Goal: Task Accomplishment & Management: Manage account settings

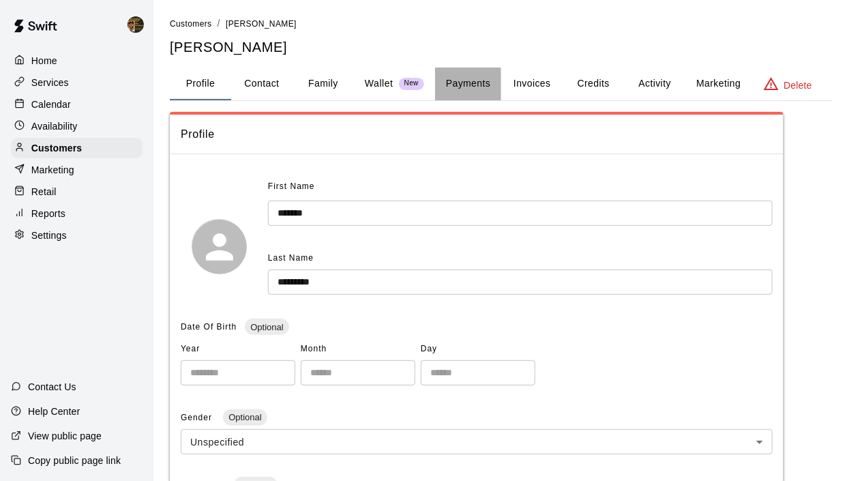
click at [487, 83] on button "Payments" at bounding box center [468, 84] width 66 height 33
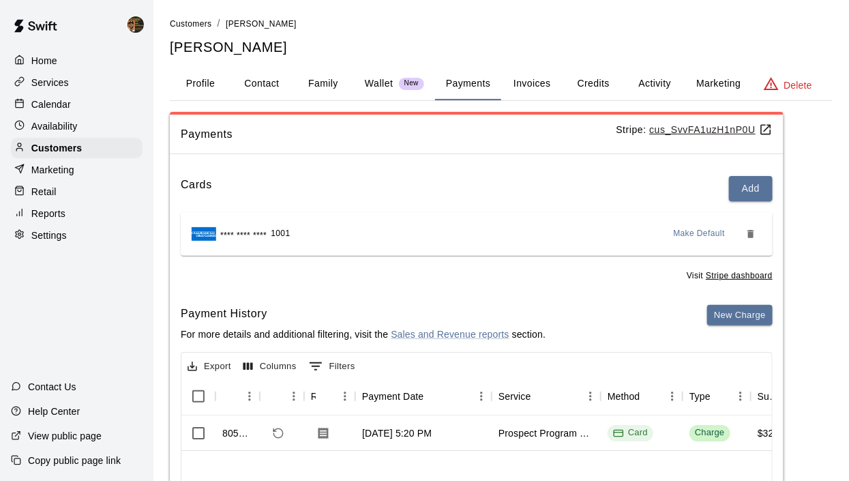
click at [259, 87] on button "Contact" at bounding box center [261, 84] width 61 height 33
select select "**"
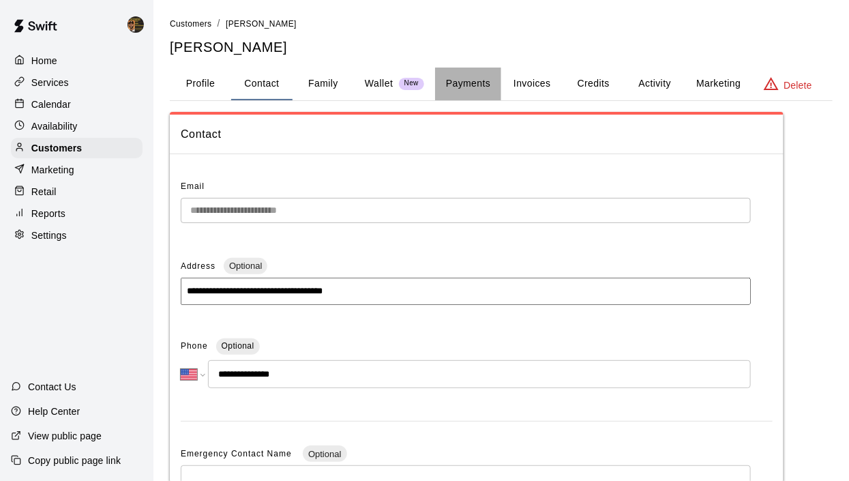
click at [471, 85] on button "Payments" at bounding box center [468, 84] width 66 height 33
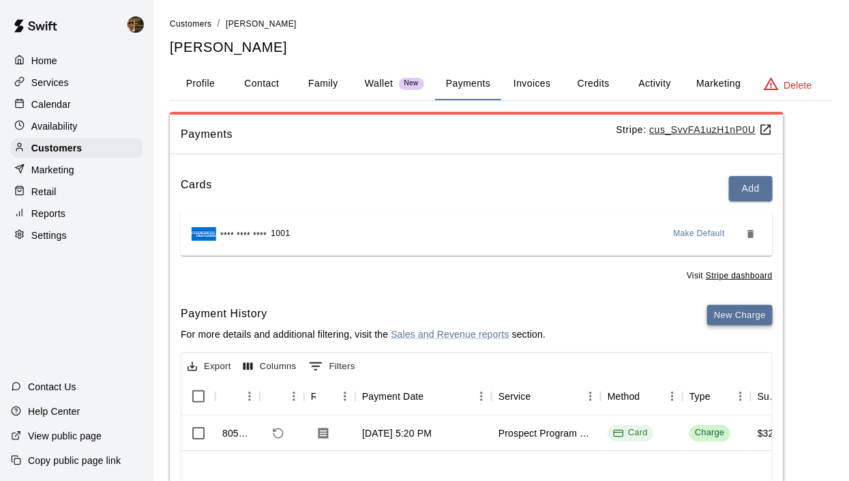
click at [755, 319] on button "New Charge" at bounding box center [739, 315] width 65 height 21
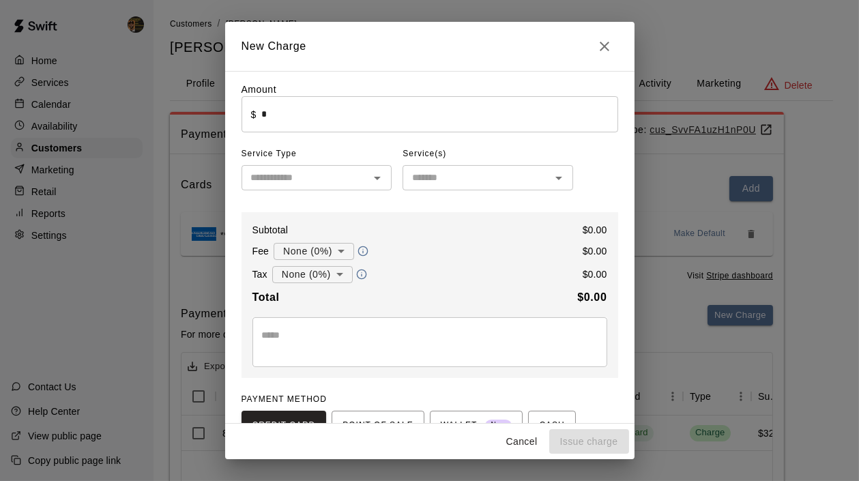
click at [464, 126] on input "*" at bounding box center [439, 114] width 356 height 36
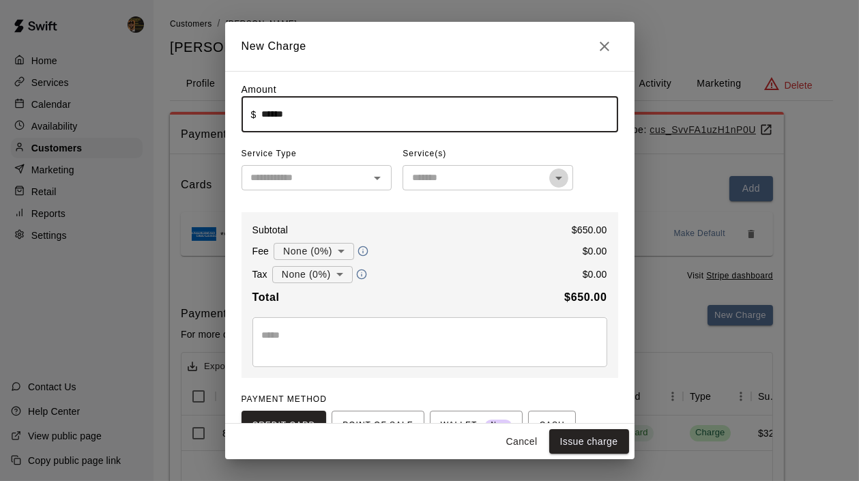
click at [559, 180] on icon "Open" at bounding box center [559, 178] width 16 height 16
type input "******"
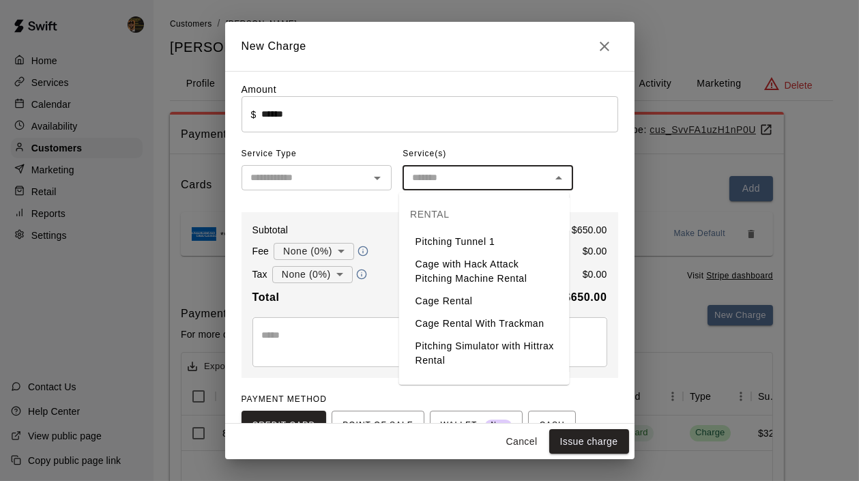
click at [331, 180] on input "text" at bounding box center [306, 177] width 120 height 17
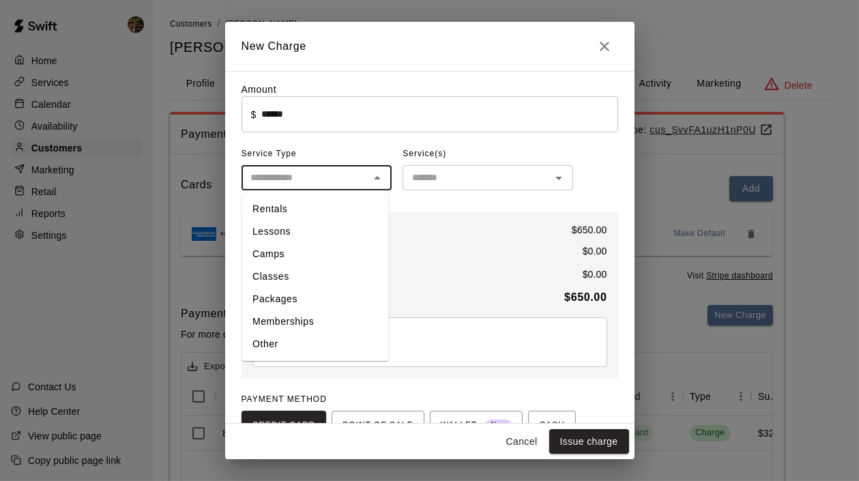
click at [270, 320] on li "Memberships" at bounding box center [315, 321] width 147 height 23
type input "**********"
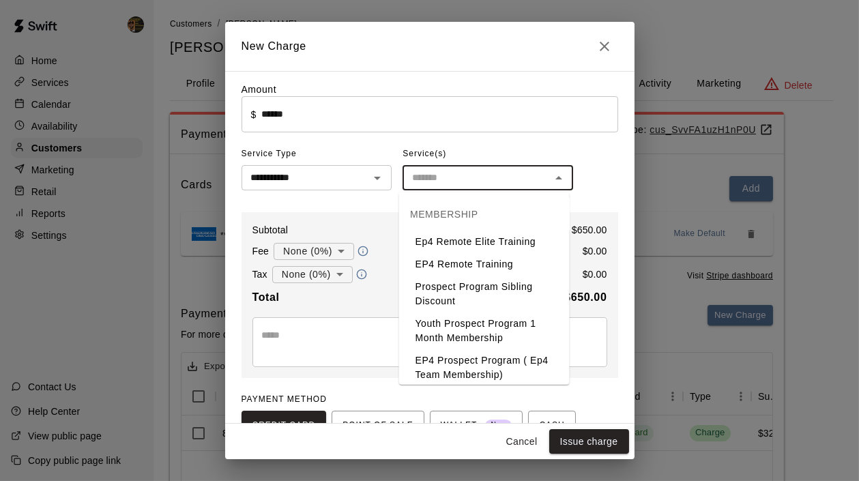
click at [480, 177] on input "text" at bounding box center [477, 177] width 140 height 17
click at [492, 328] on li "Youth Prospect Program 1 Month Membership" at bounding box center [484, 330] width 171 height 37
type input "**********"
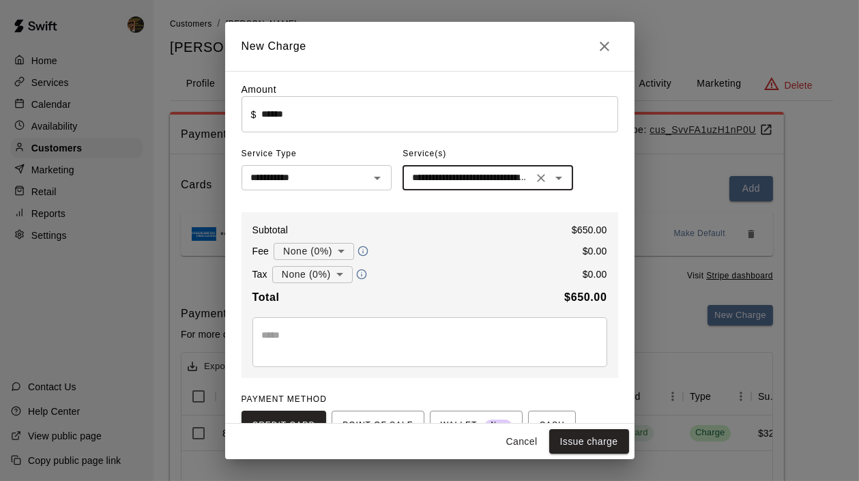
click at [484, 340] on textarea at bounding box center [430, 341] width 336 height 27
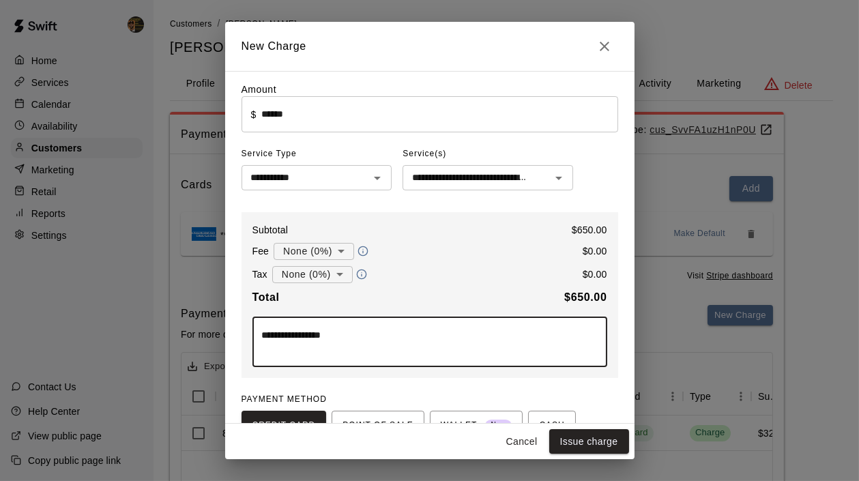
type textarea "**********"
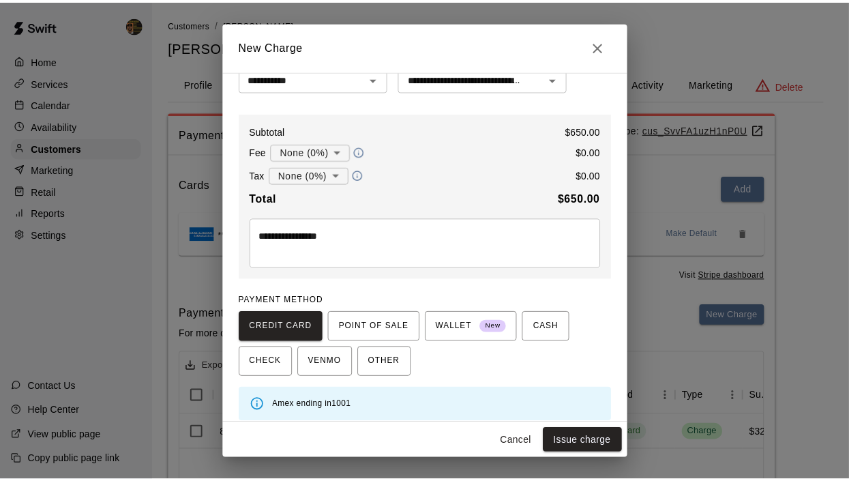
scroll to position [109, 0]
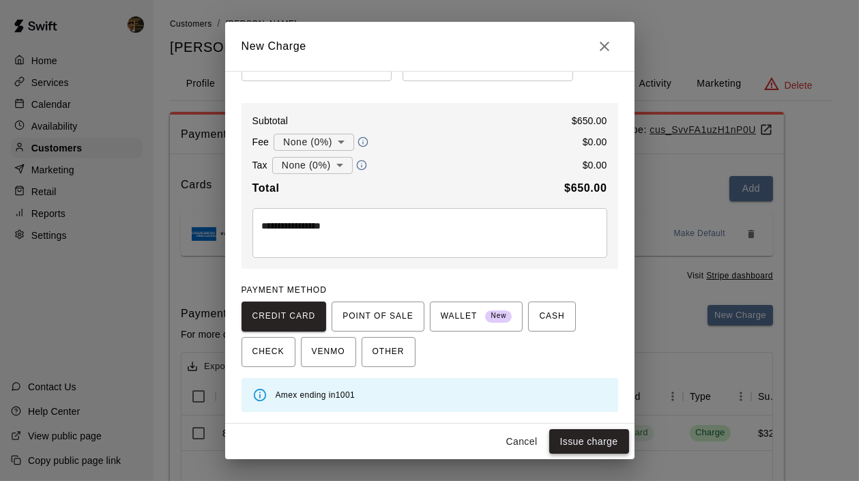
click at [604, 443] on button "Issue charge" at bounding box center [589, 441] width 80 height 25
type input "*"
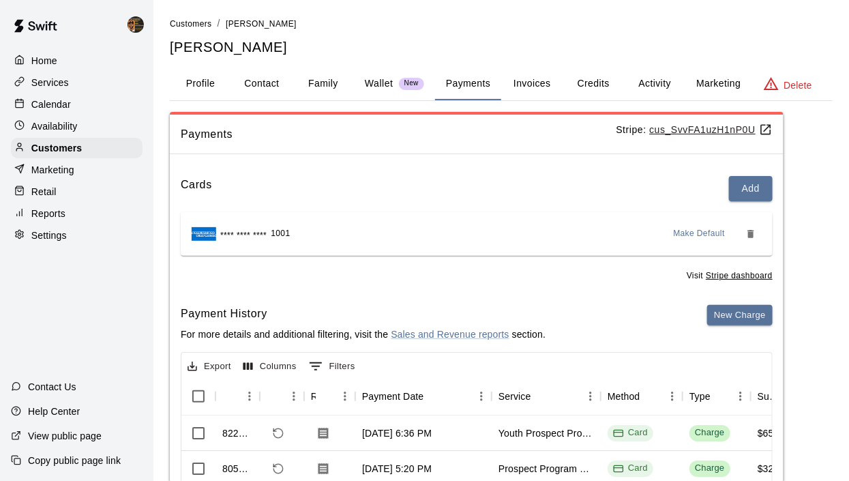
click at [605, 84] on button "Credits" at bounding box center [593, 84] width 61 height 33
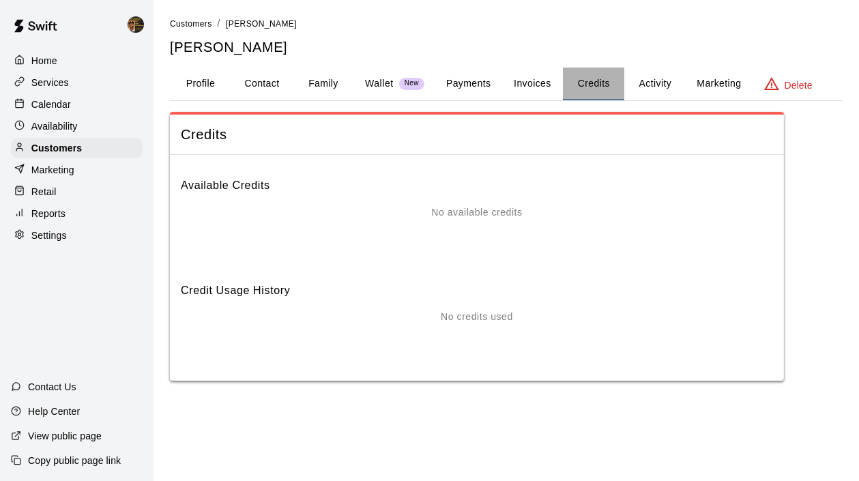
click at [599, 83] on button "Credits" at bounding box center [593, 84] width 61 height 33
click at [662, 87] on button "Activity" at bounding box center [654, 84] width 61 height 33
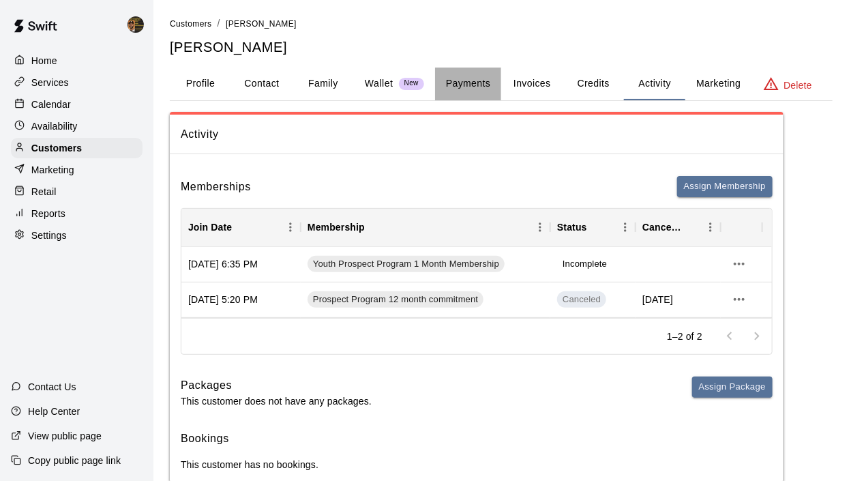
click at [474, 78] on button "Payments" at bounding box center [468, 84] width 66 height 33
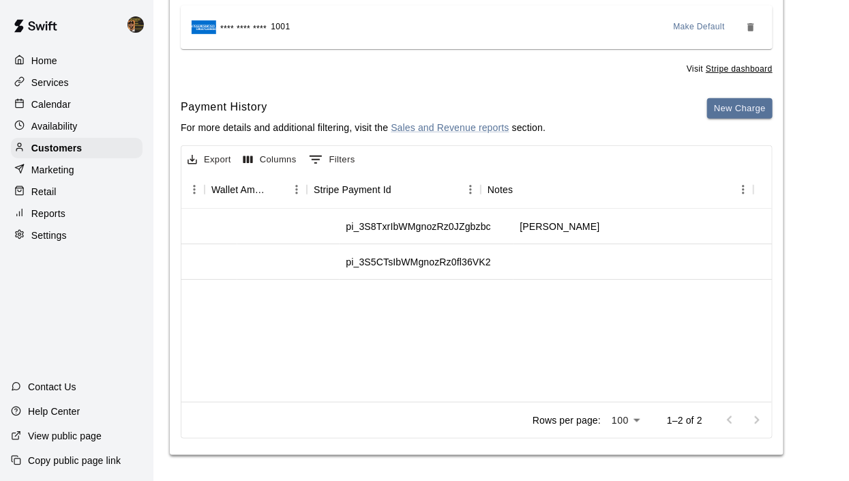
scroll to position [0, 1262]
click at [398, 227] on div "pi_3S8TxrIbWMgnozRz0JZgbzbc" at bounding box center [404, 227] width 145 height 14
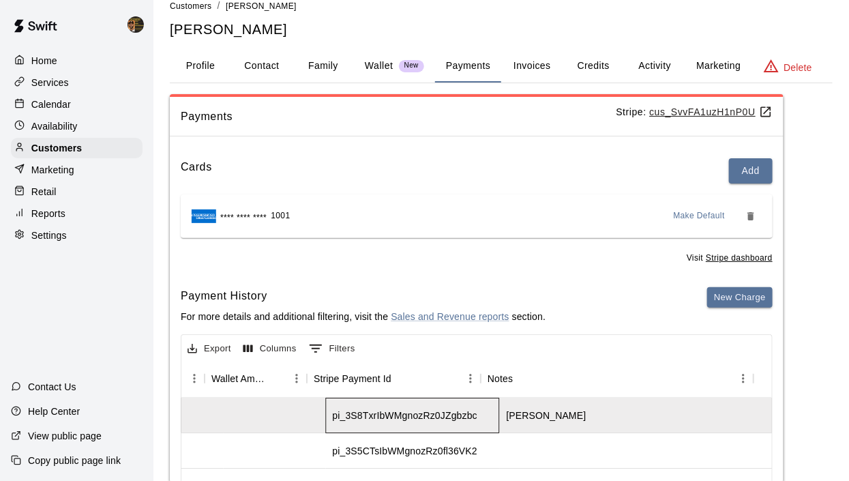
scroll to position [0, 0]
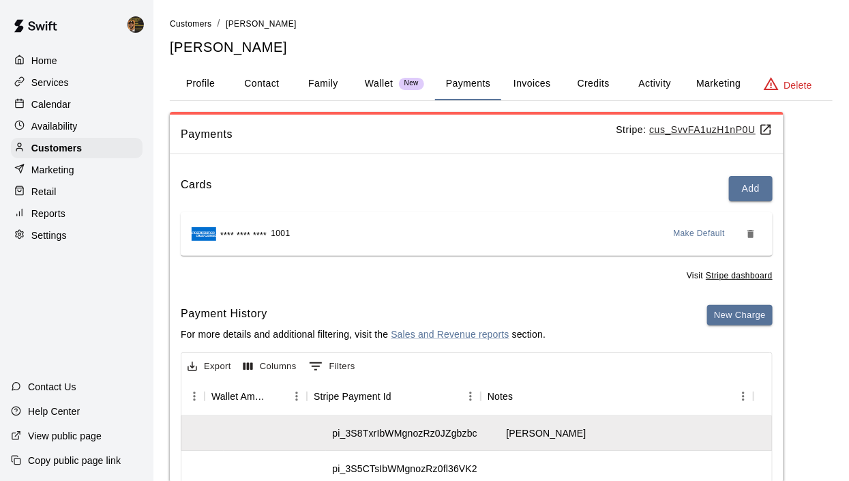
click at [693, 133] on u "cus_SvvFA1uzH1nP0U" at bounding box center [710, 129] width 123 height 11
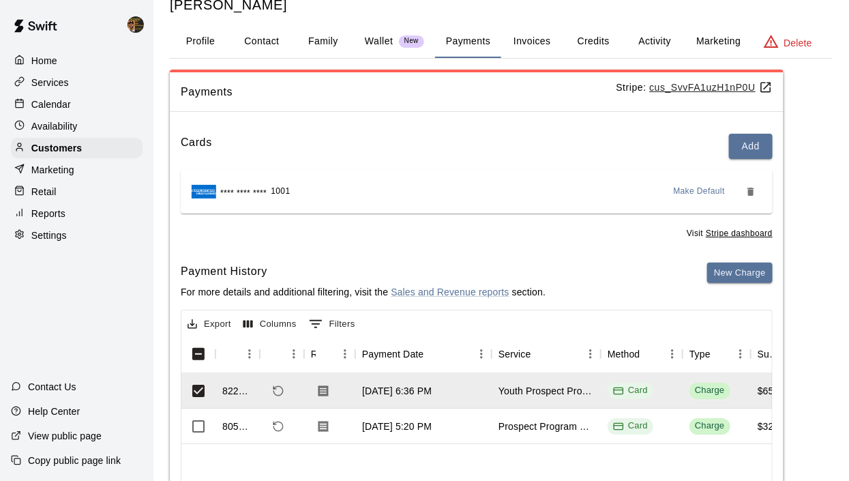
scroll to position [123, 0]
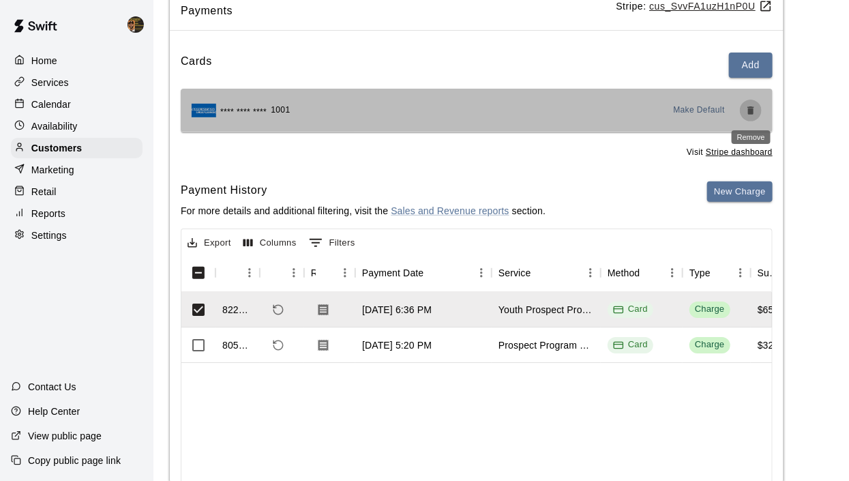
click at [748, 113] on icon "Remove" at bounding box center [751, 110] width 11 height 11
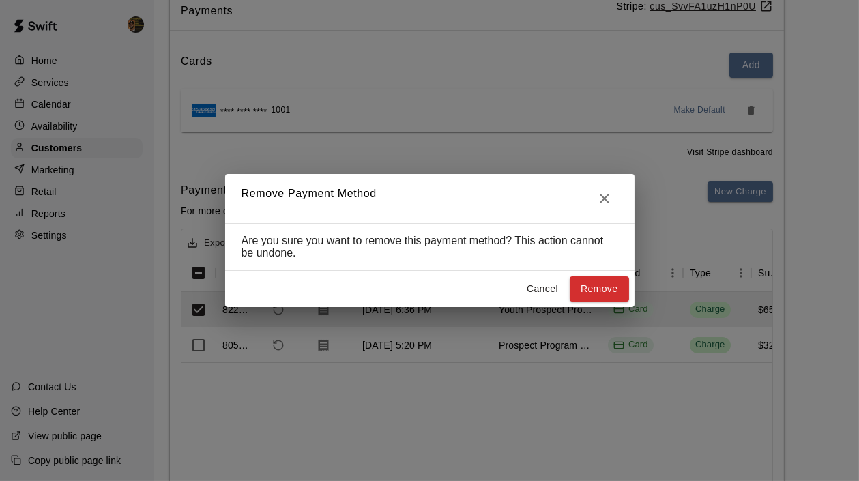
click at [607, 190] on icon "Close" at bounding box center [604, 198] width 16 height 16
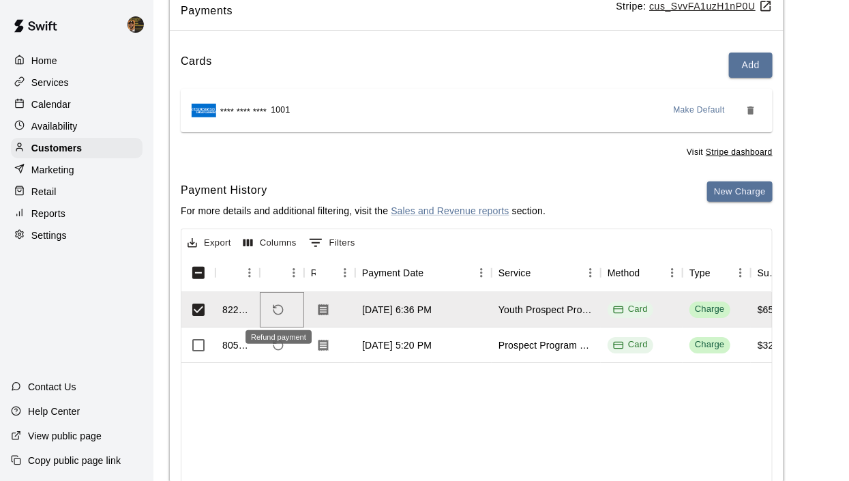
click at [278, 306] on icon "Refund payment" at bounding box center [278, 310] width 12 height 12
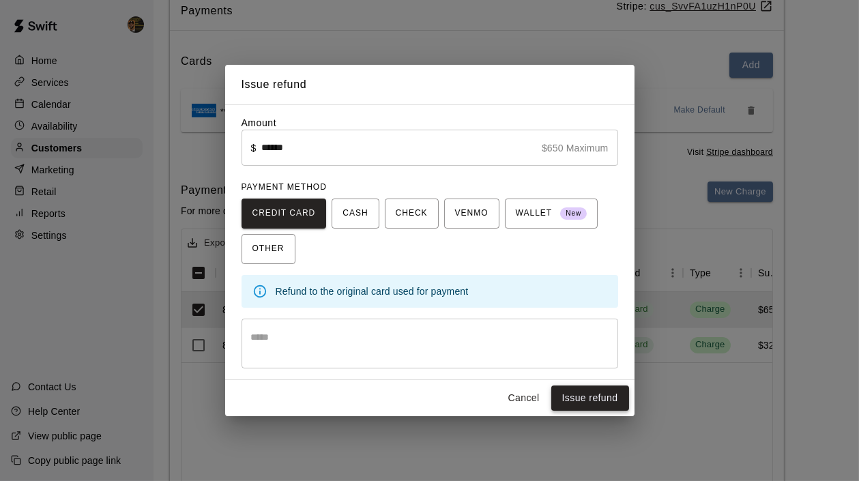
click at [600, 405] on button "Issue refund" at bounding box center [590, 397] width 78 height 25
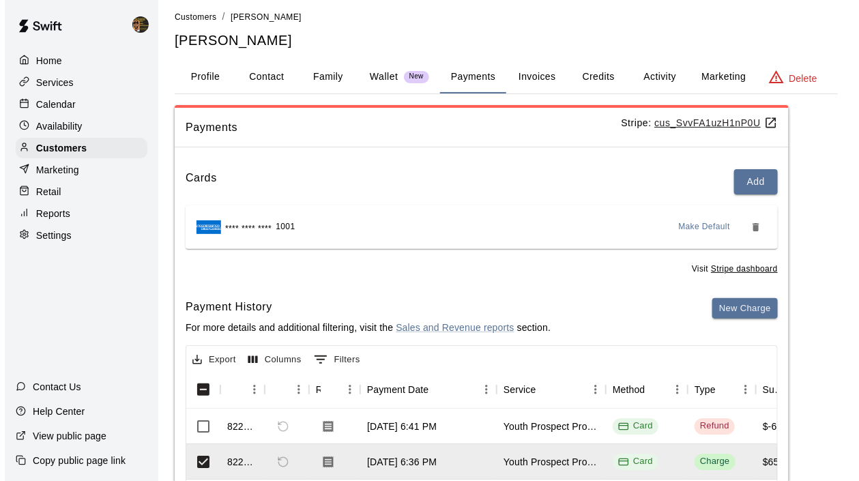
scroll to position [0, 0]
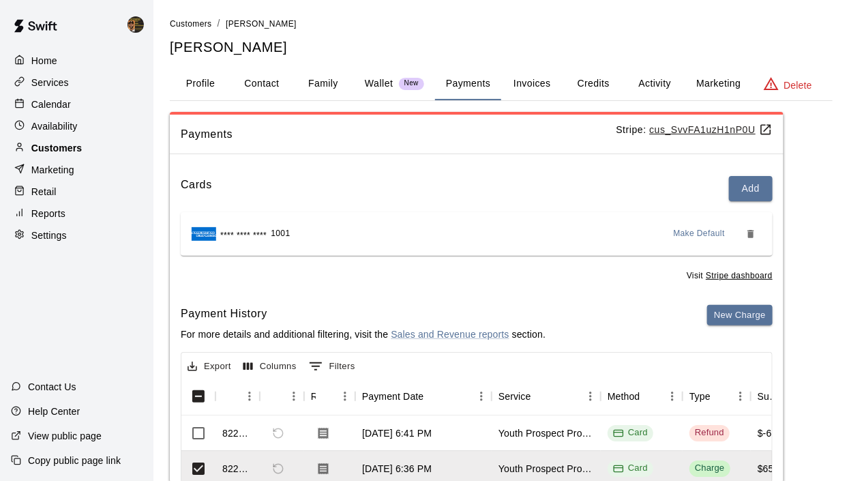
click at [89, 144] on div "Customers" at bounding box center [77, 148] width 132 height 20
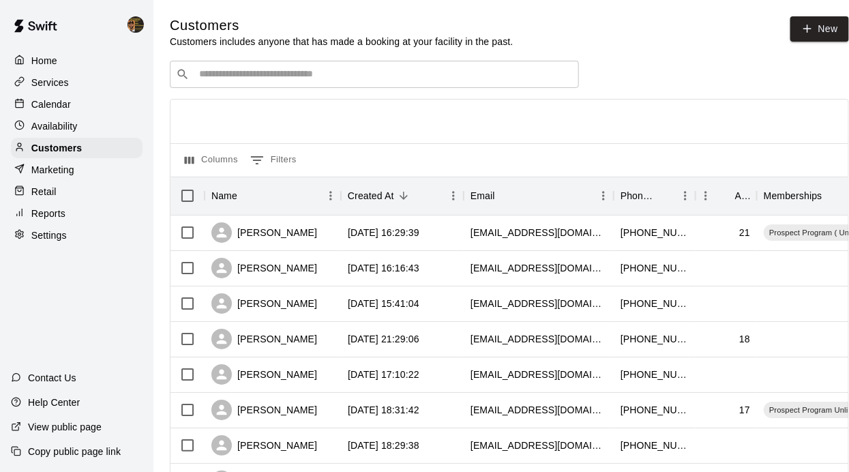
click at [375, 87] on div "​ ​" at bounding box center [374, 74] width 409 height 27
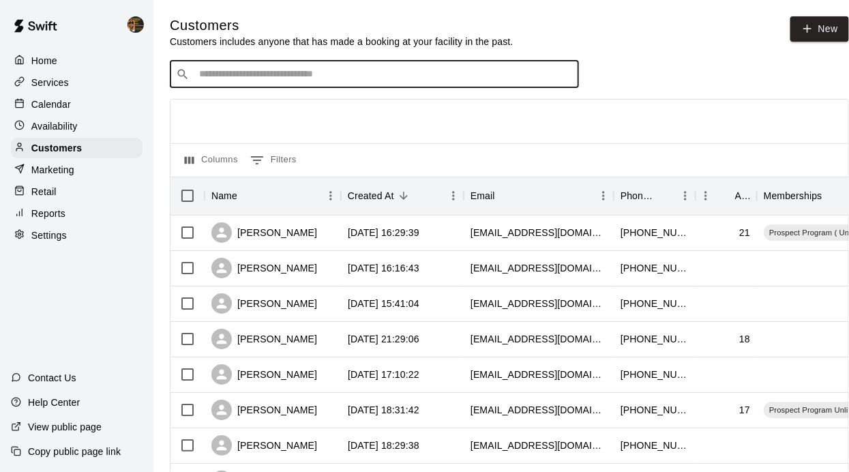
click at [280, 79] on input "Search customers by name or email" at bounding box center [384, 75] width 378 height 14
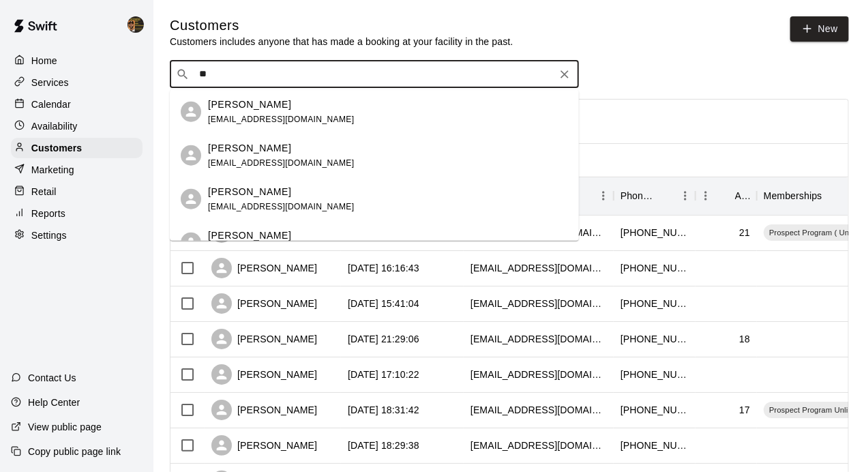
type input "***"
click at [289, 143] on p "[PERSON_NAME]" at bounding box center [249, 148] width 83 height 14
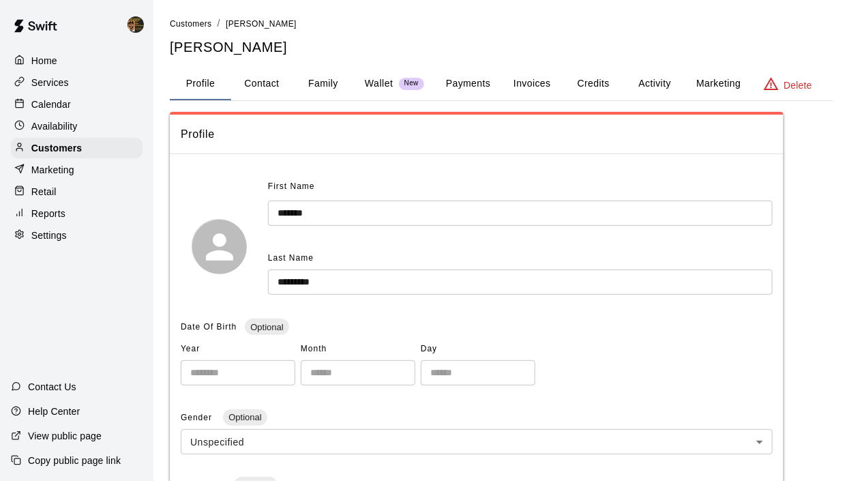
click at [484, 83] on button "Payments" at bounding box center [468, 84] width 66 height 33
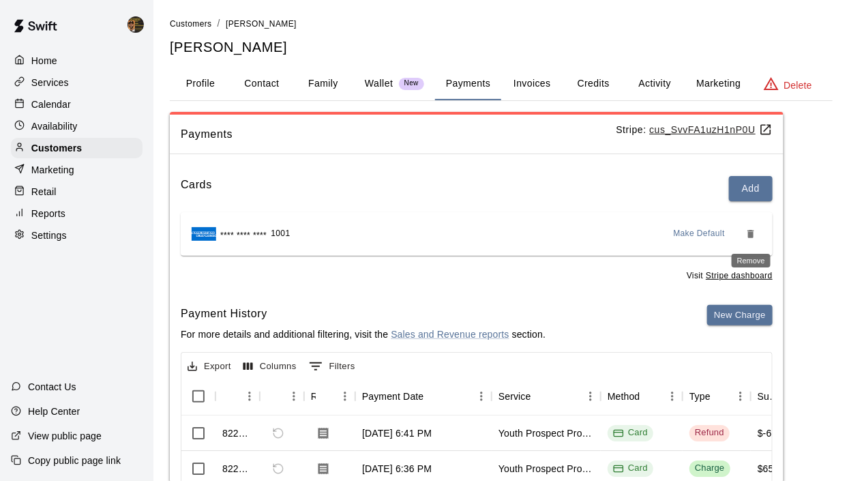
click at [751, 235] on icon "Remove" at bounding box center [751, 234] width 6 height 8
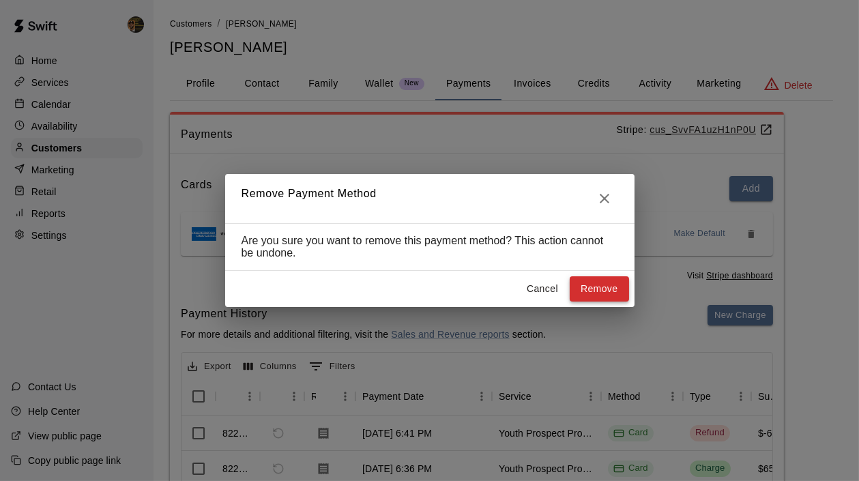
click at [601, 287] on button "Remove" at bounding box center [599, 288] width 59 height 25
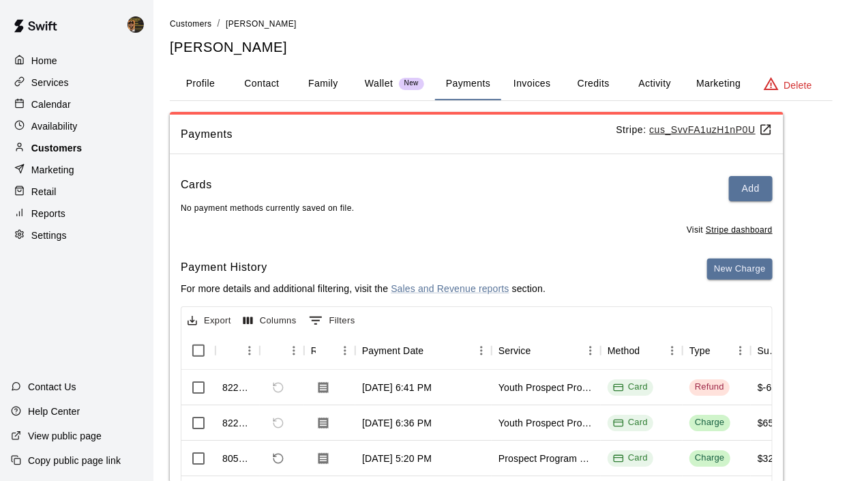
click at [53, 147] on p "Customers" at bounding box center [56, 148] width 50 height 14
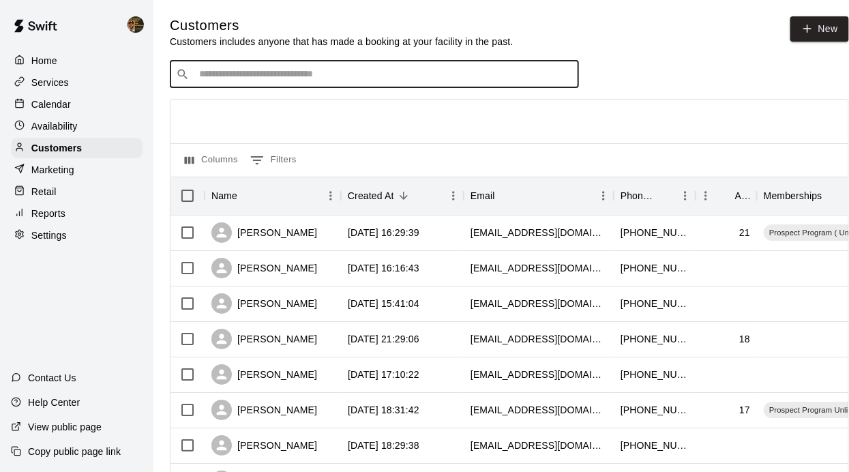
click at [289, 74] on input "Search customers by name or email" at bounding box center [384, 75] width 378 height 14
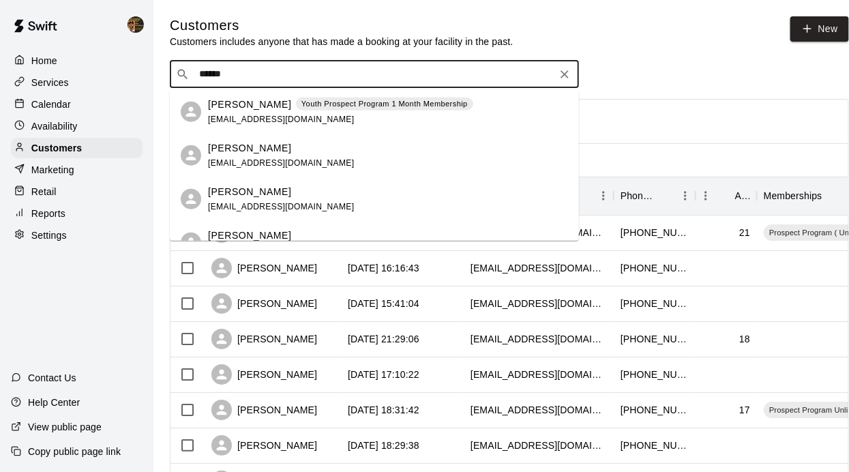
type input "*******"
click at [359, 114] on div "Kenneth Hernandez Youth Prospect Program 1 Month Membership kenhernandez820@gma…" at bounding box center [340, 111] width 265 height 29
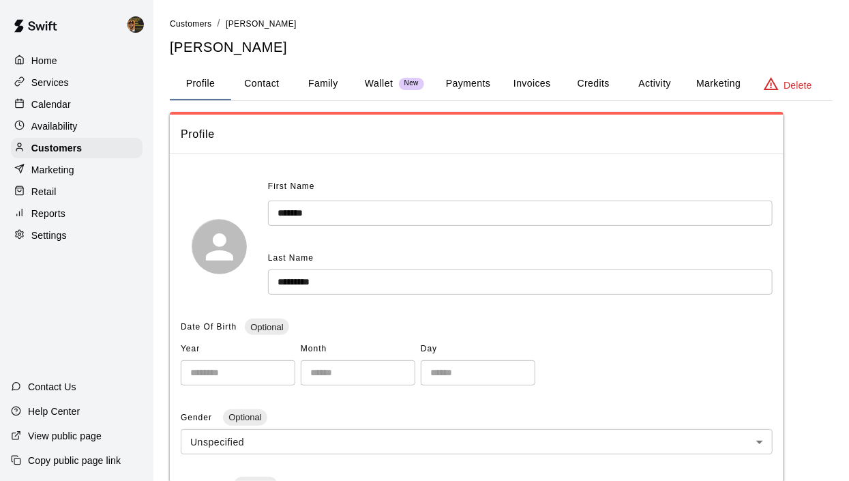
click at [452, 78] on button "Payments" at bounding box center [468, 84] width 66 height 33
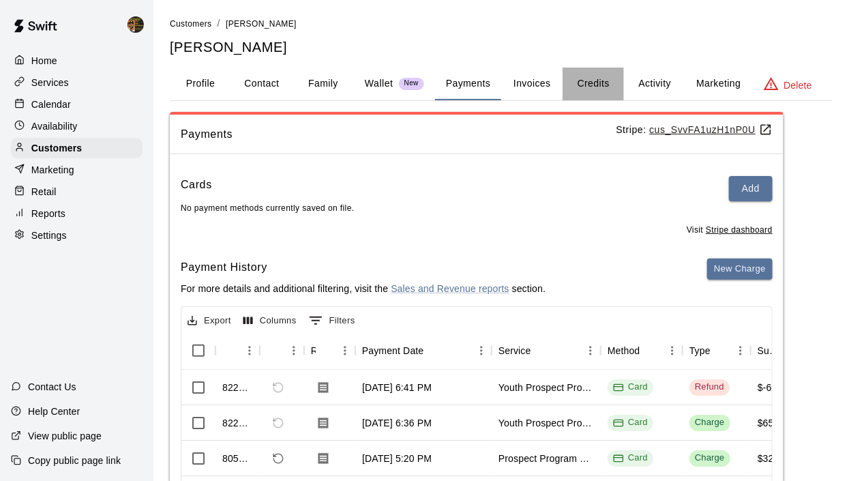
drag, startPoint x: 600, startPoint y: 87, endPoint x: 607, endPoint y: 89, distance: 7.8
click at [600, 86] on button "Credits" at bounding box center [593, 84] width 61 height 33
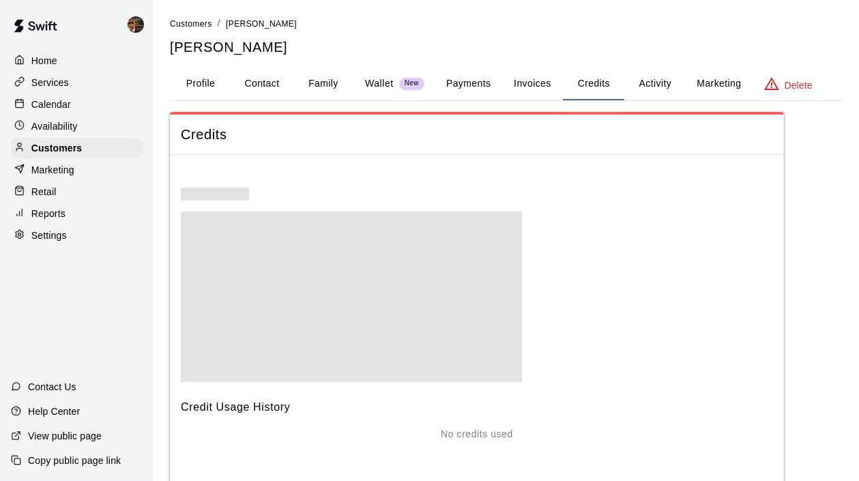
click at [653, 89] on button "Activity" at bounding box center [654, 84] width 61 height 33
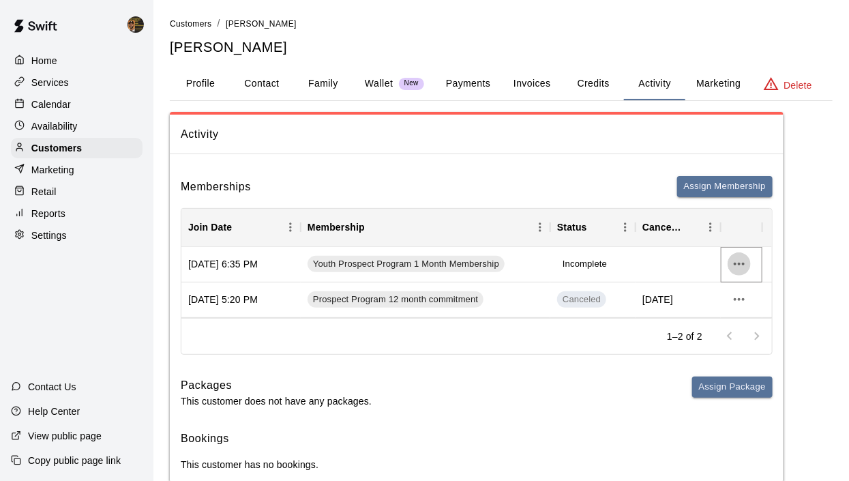
click at [730, 261] on button "more actions" at bounding box center [739, 263] width 23 height 23
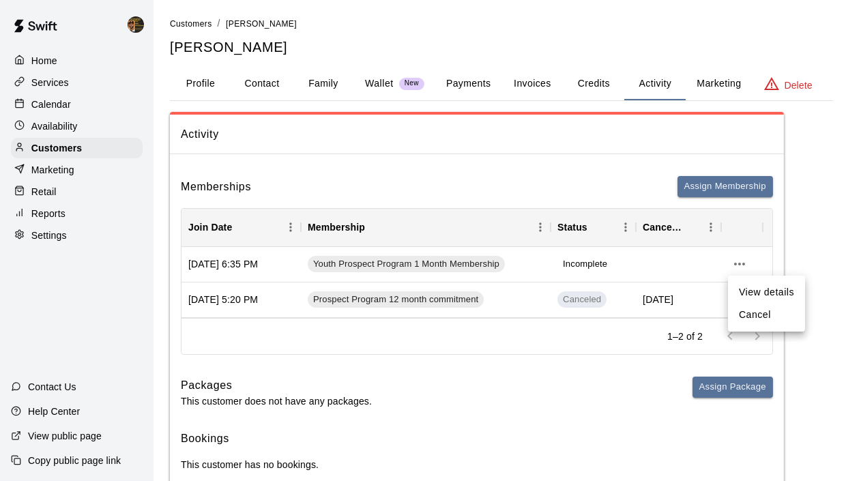
click at [756, 321] on li "Cancel" at bounding box center [766, 315] width 77 height 23
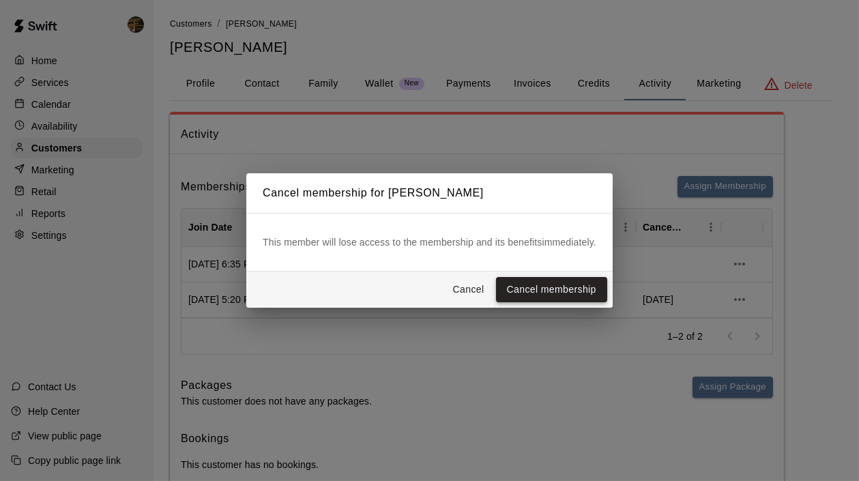
click at [550, 298] on button "Cancel membership" at bounding box center [551, 289] width 111 height 25
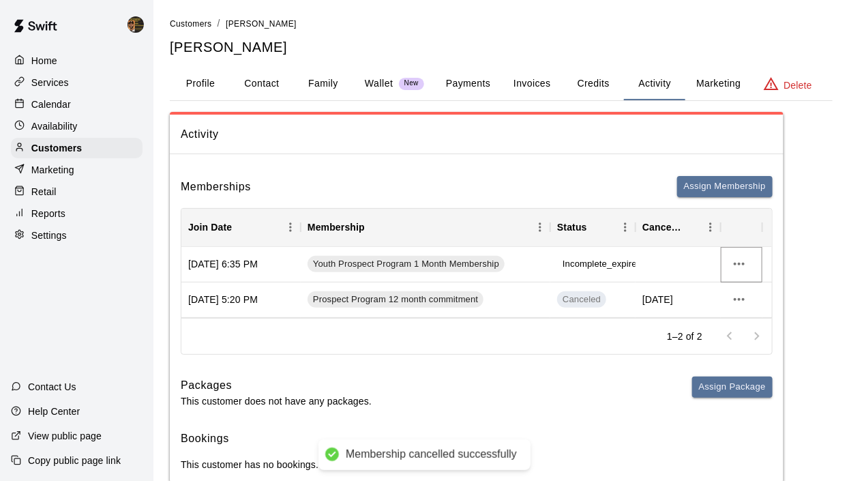
click at [734, 263] on icon "more actions" at bounding box center [739, 264] width 16 height 16
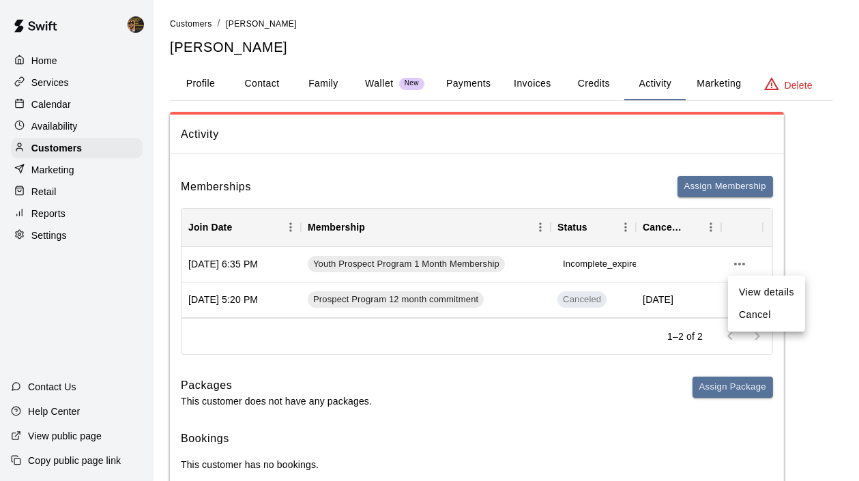
click at [742, 315] on li "Cancel" at bounding box center [766, 315] width 77 height 23
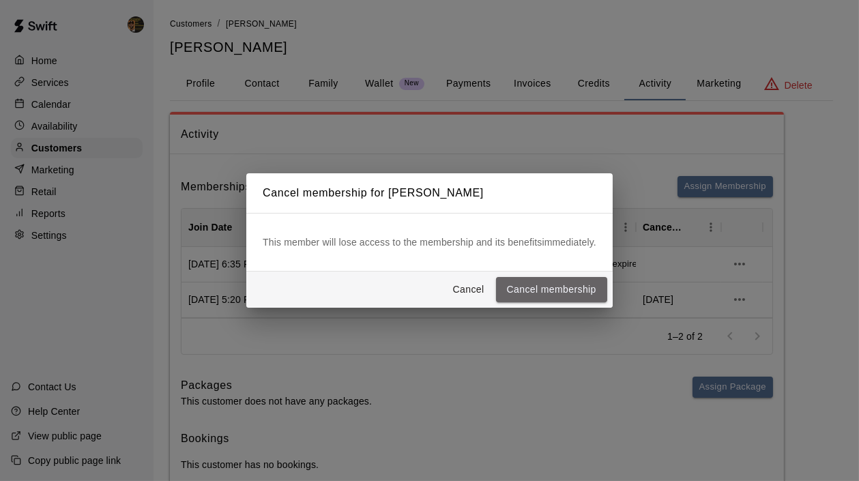
drag, startPoint x: 589, startPoint y: 283, endPoint x: 601, endPoint y: 290, distance: 13.5
click at [589, 284] on button "Cancel membership" at bounding box center [551, 289] width 111 height 25
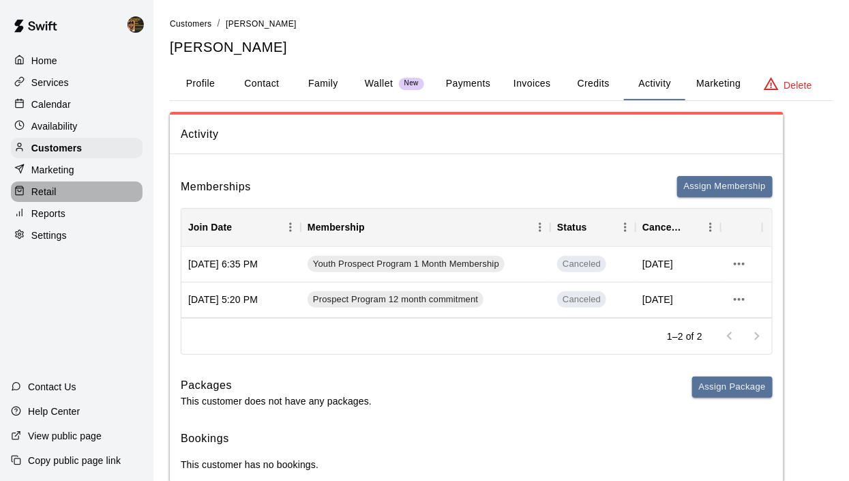
click at [53, 196] on p "Retail" at bounding box center [43, 192] width 25 height 14
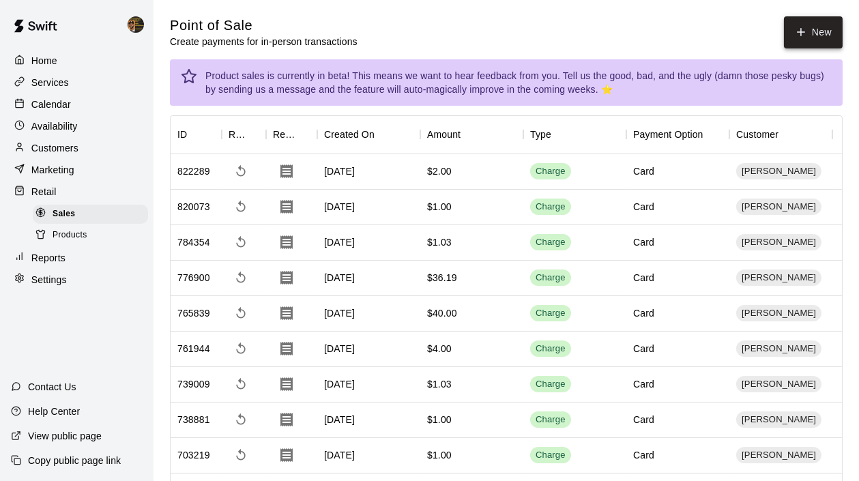
click at [812, 31] on button "New" at bounding box center [813, 32] width 59 height 32
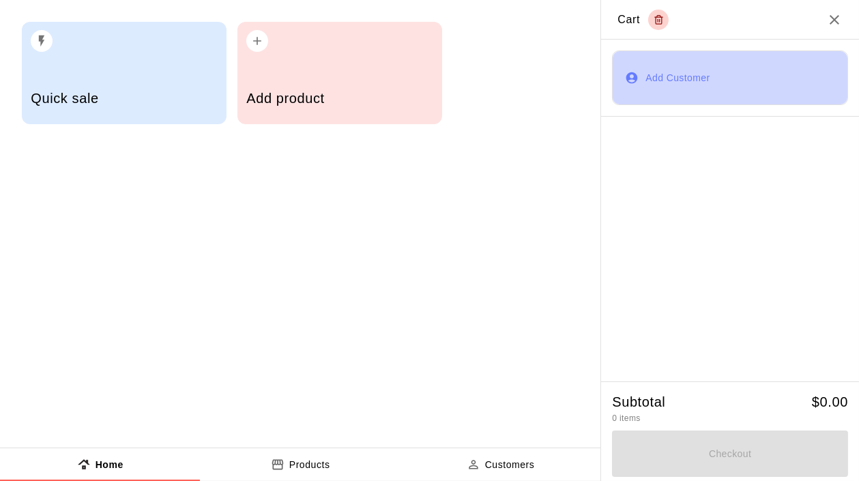
click at [691, 74] on button "Add Customer" at bounding box center [730, 77] width 236 height 55
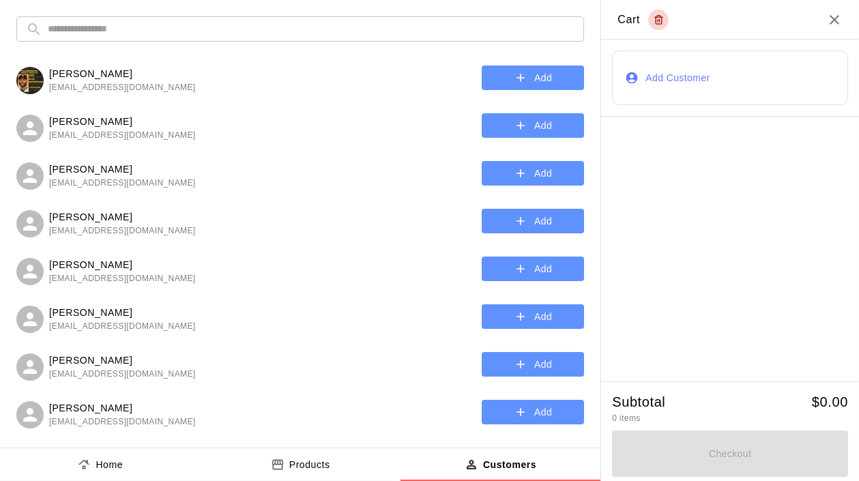
click at [153, 30] on input "text" at bounding box center [311, 28] width 527 height 25
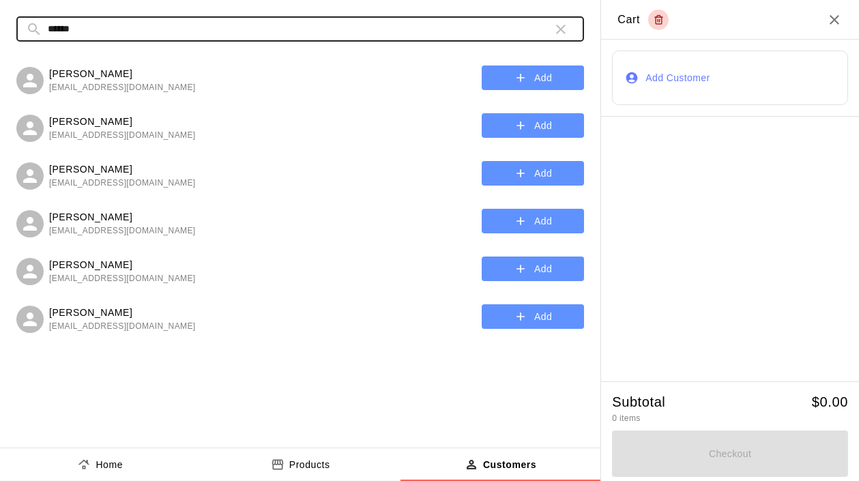
type input "******"
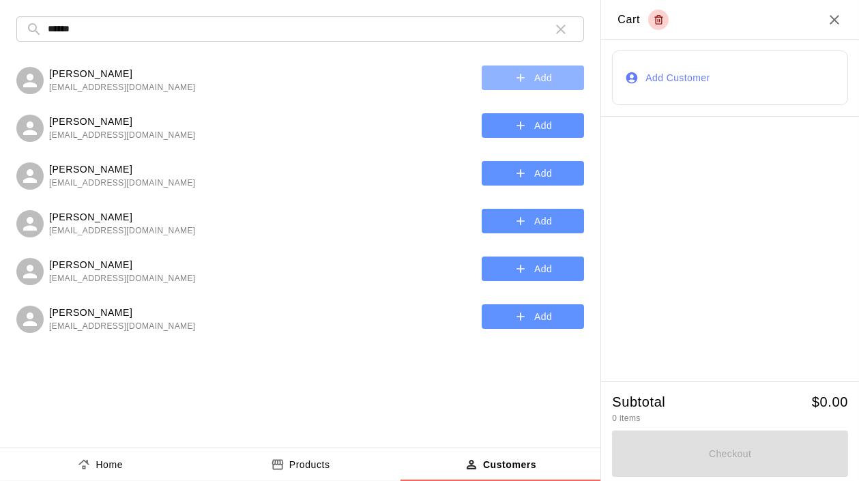
click at [508, 81] on button "Add" at bounding box center [533, 77] width 102 height 25
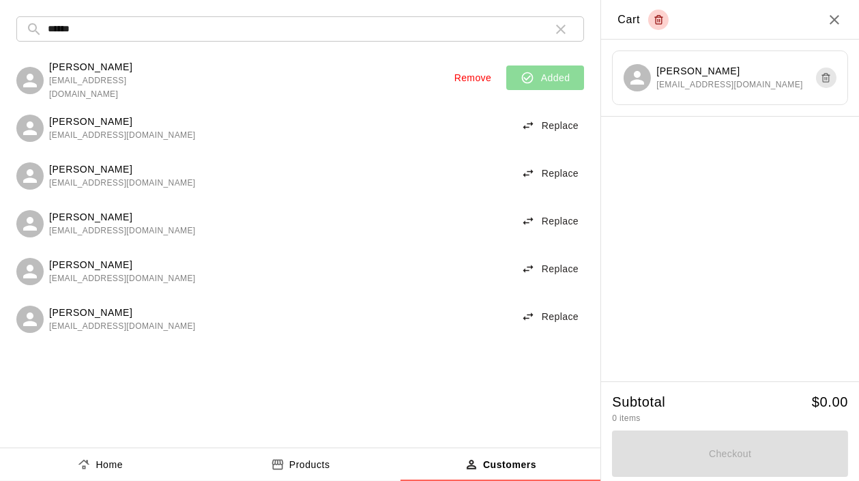
click at [304, 470] on p "Products" at bounding box center [309, 465] width 41 height 14
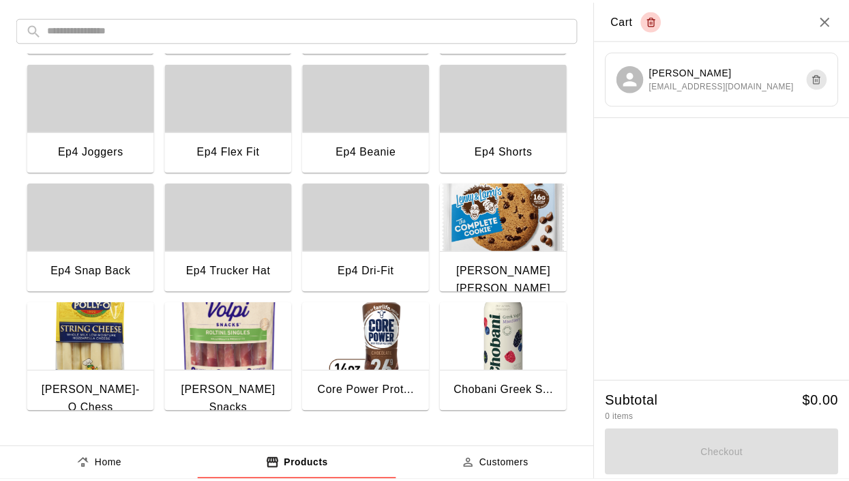
scroll to position [246, 0]
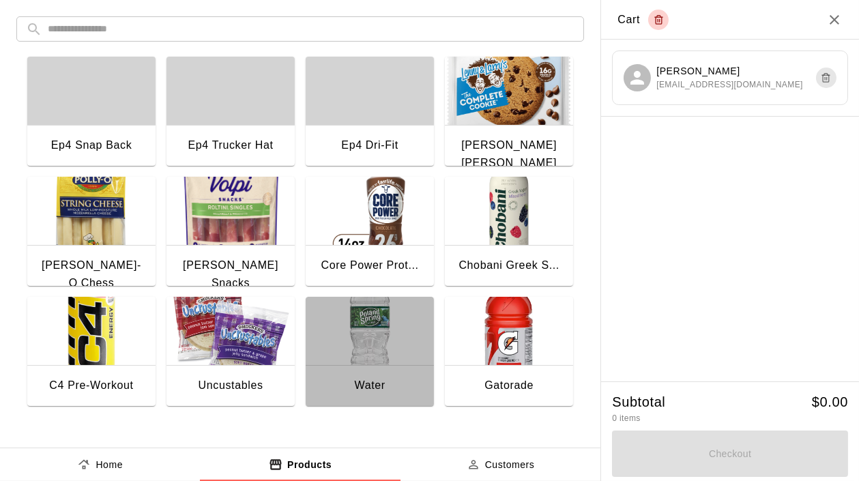
click at [365, 338] on img "button" at bounding box center [370, 331] width 128 height 68
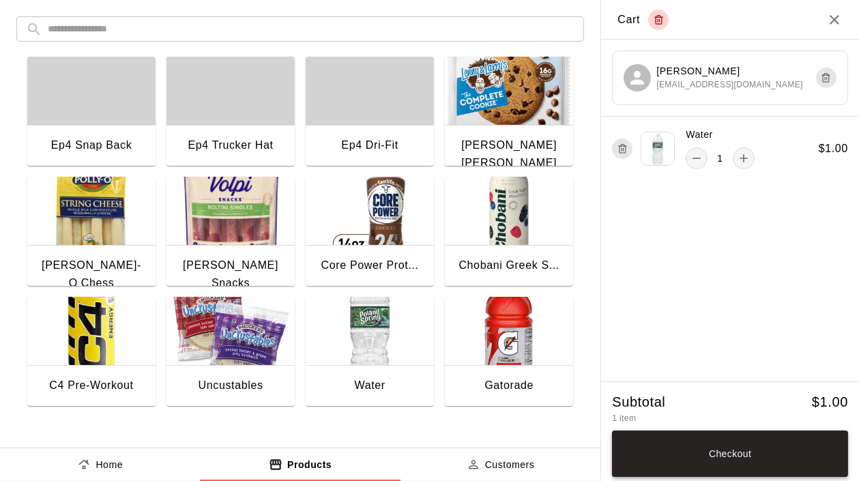
click at [772, 443] on button "Checkout" at bounding box center [730, 453] width 236 height 46
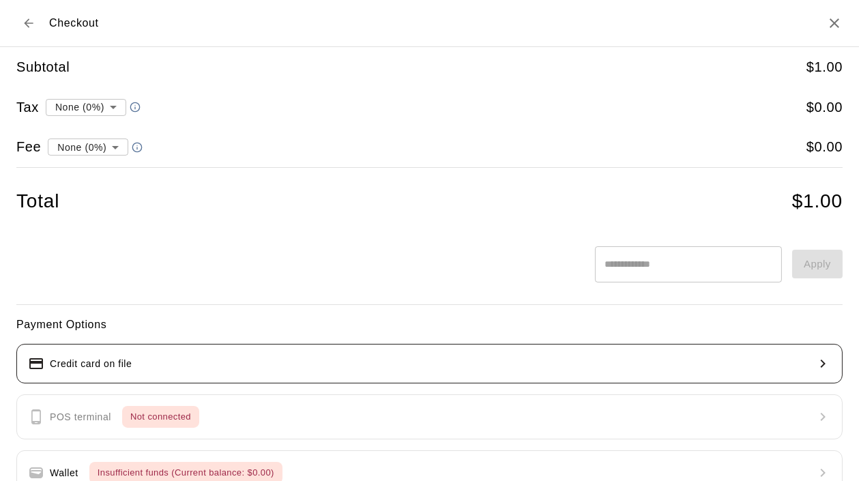
click at [246, 366] on button "Credit card on file" at bounding box center [429, 364] width 826 height 40
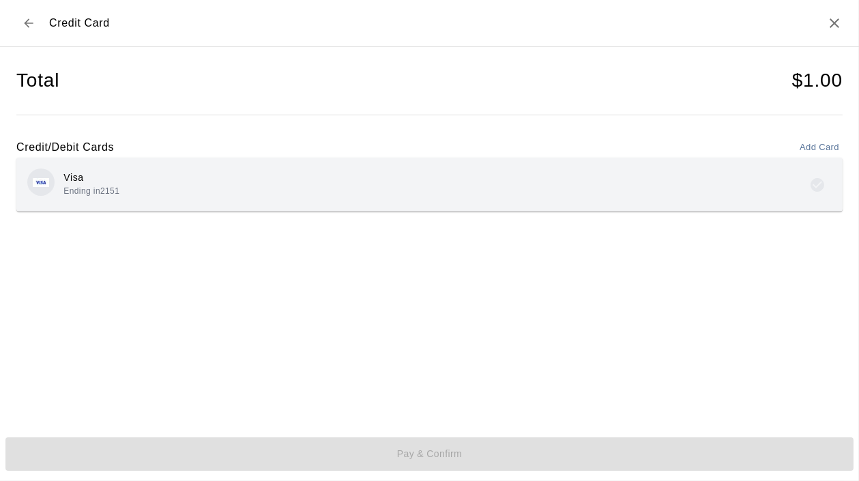
click at [353, 186] on div "Visa Ending in 2151" at bounding box center [429, 185] width 804 height 32
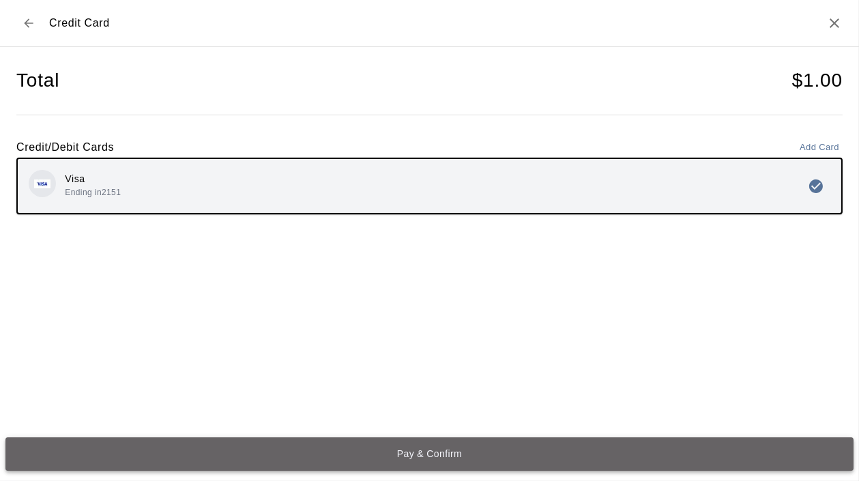
click at [441, 443] on button "Pay & Confirm" at bounding box center [429, 453] width 848 height 33
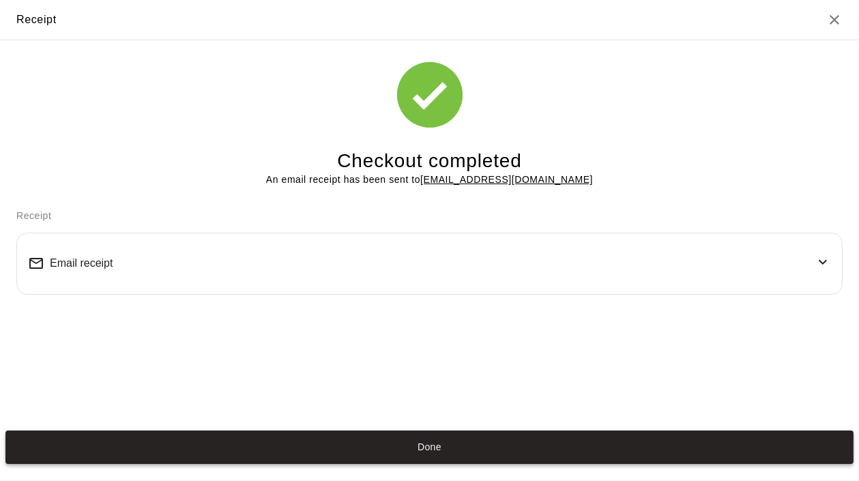
click at [415, 456] on button "Done" at bounding box center [429, 446] width 848 height 33
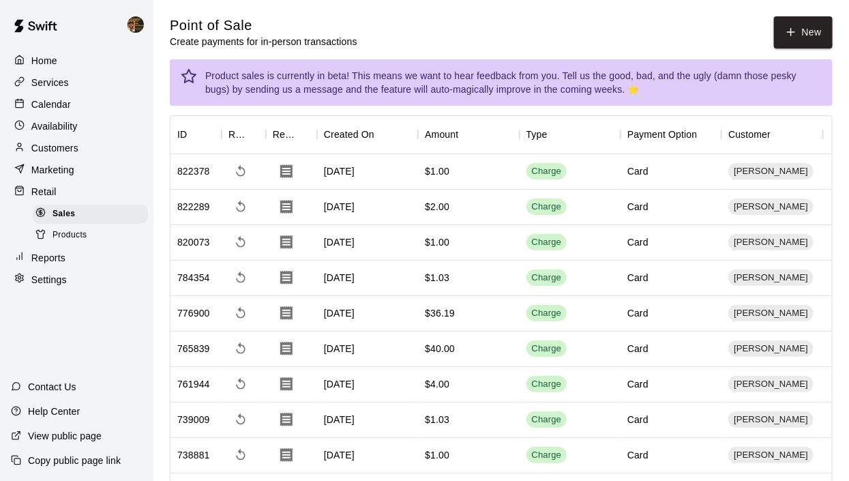
click at [42, 111] on p "Calendar" at bounding box center [51, 105] width 40 height 14
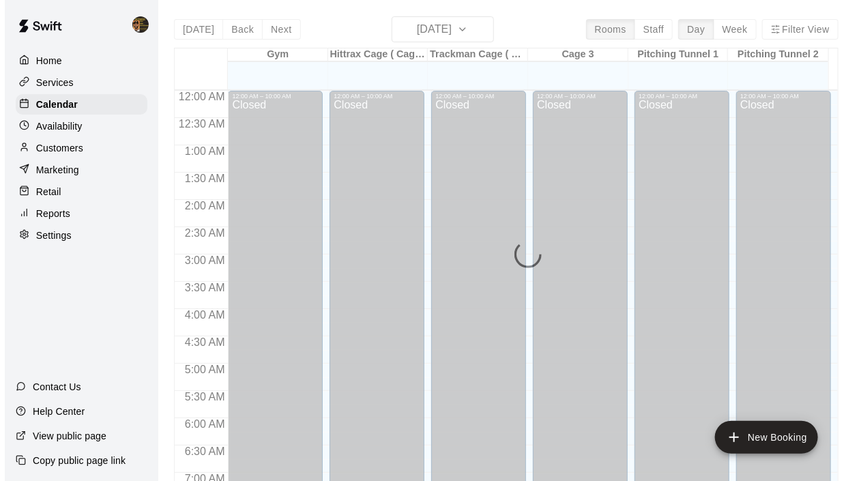
scroll to position [862, 0]
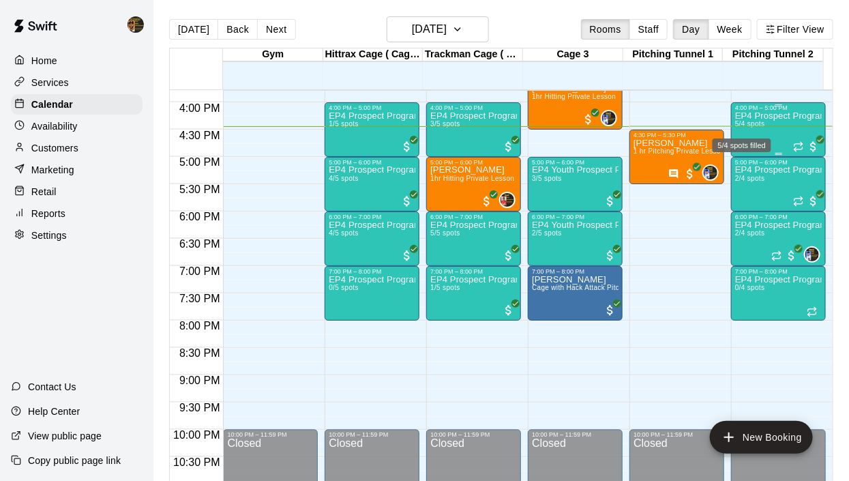
click at [737, 127] on span "5/4 spots" at bounding box center [750, 124] width 30 height 8
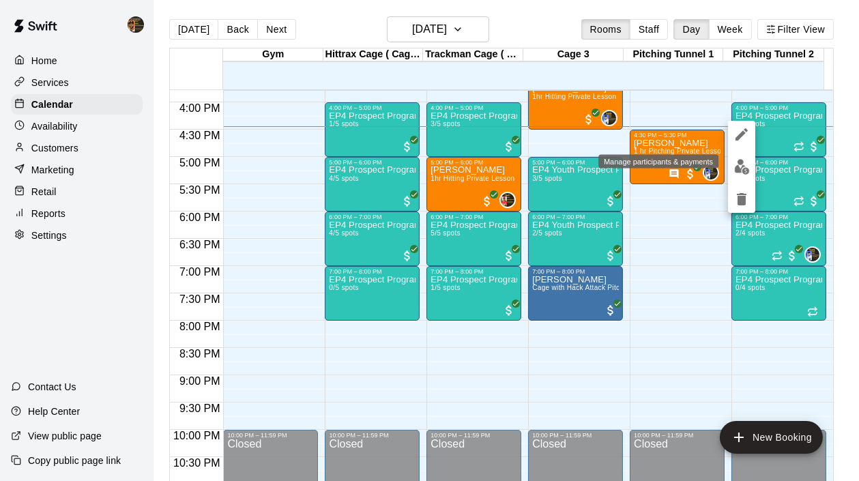
click at [740, 170] on img "edit" at bounding box center [742, 167] width 16 height 16
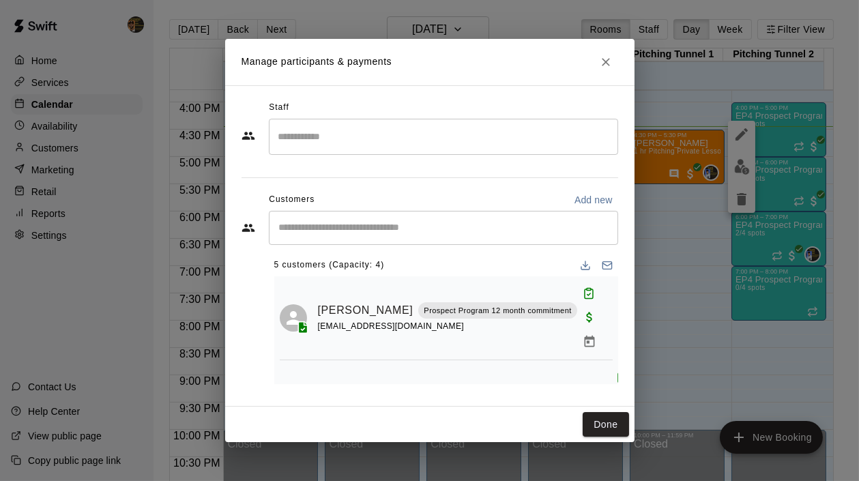
scroll to position [0, 0]
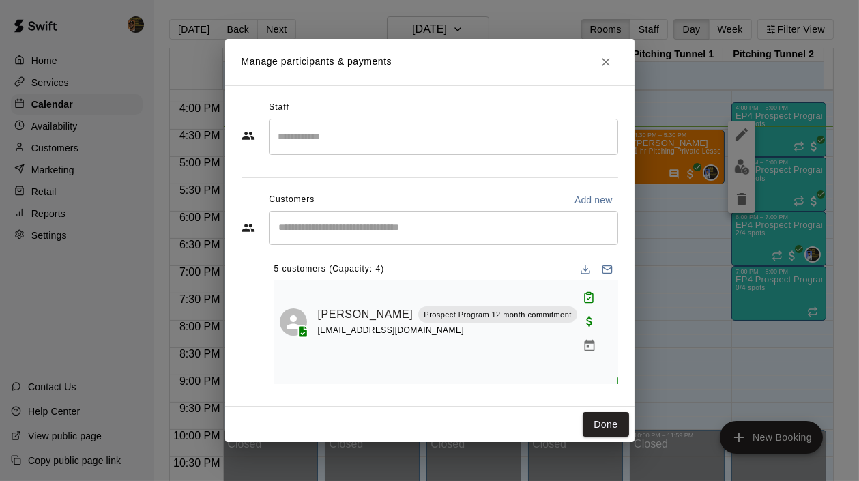
drag, startPoint x: 607, startPoint y: 423, endPoint x: 772, endPoint y: 149, distance: 319.2
click at [607, 423] on button "Done" at bounding box center [606, 424] width 46 height 25
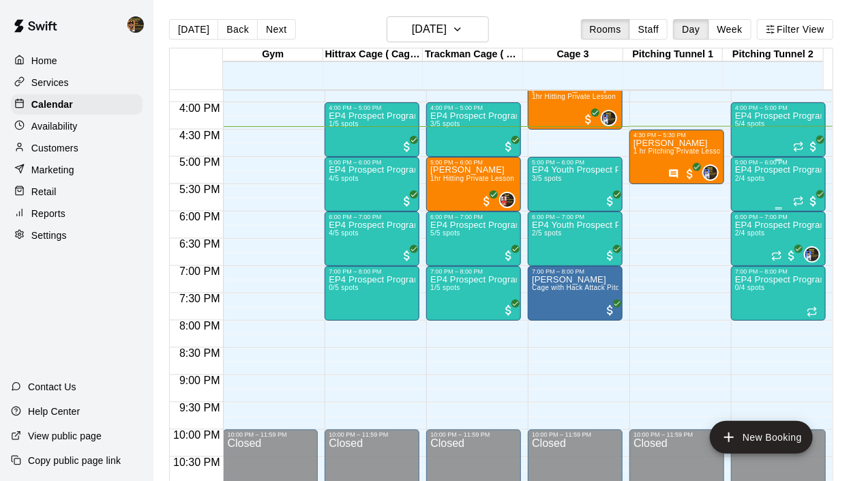
click at [771, 170] on p "EP4 Prospect Program Pitching (Ages [DEMOGRAPHIC_DATA]+ )" at bounding box center [778, 170] width 87 height 0
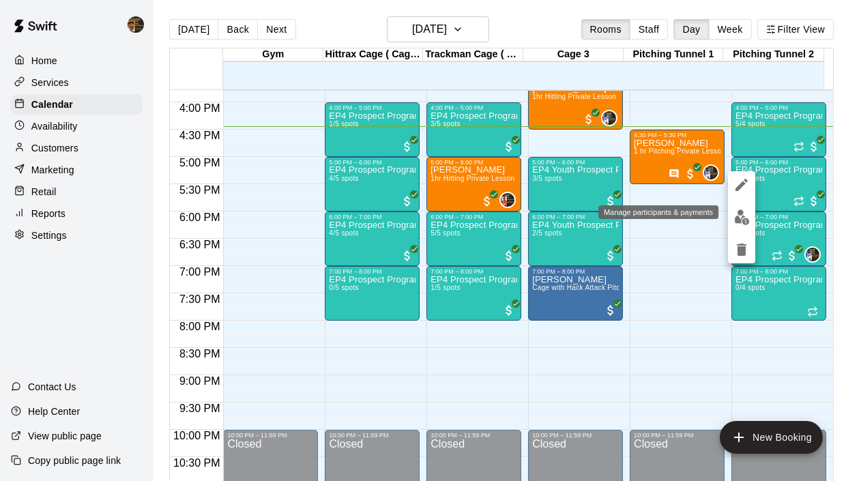
click at [744, 214] on img "edit" at bounding box center [742, 217] width 16 height 16
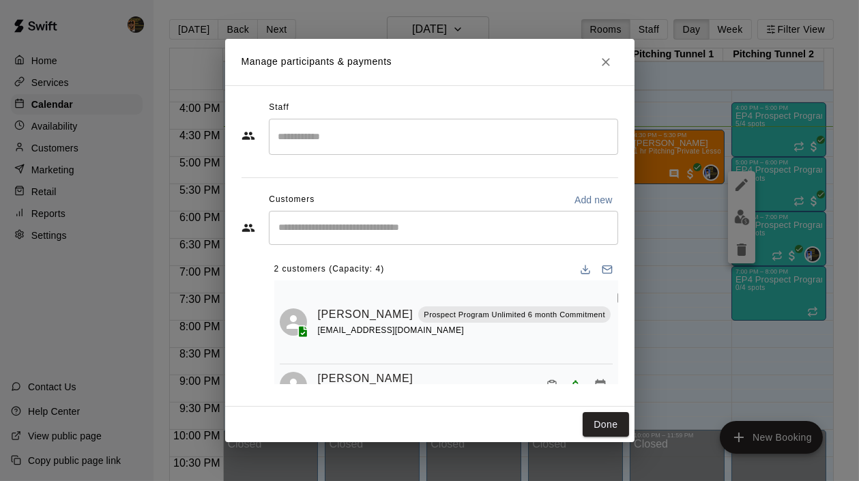
click at [616, 301] on icon "Mark attendance" at bounding box center [622, 297] width 12 height 12
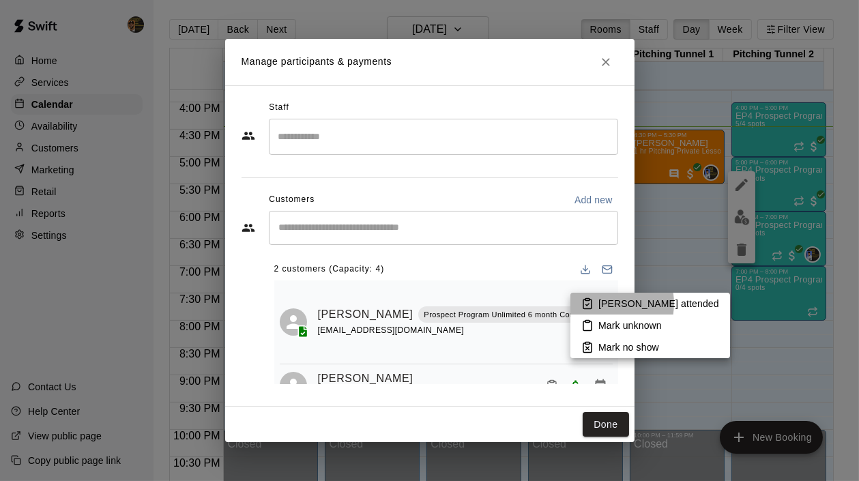
click at [603, 304] on p "[PERSON_NAME] attended" at bounding box center [658, 304] width 121 height 14
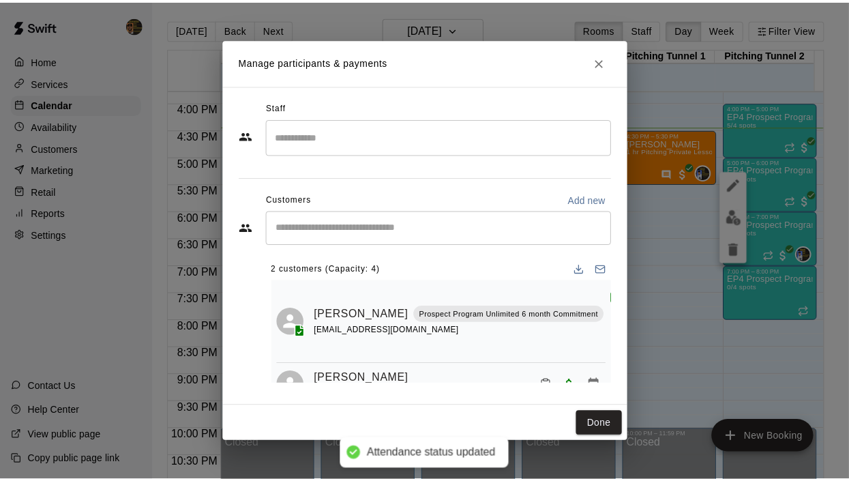
scroll to position [9, 0]
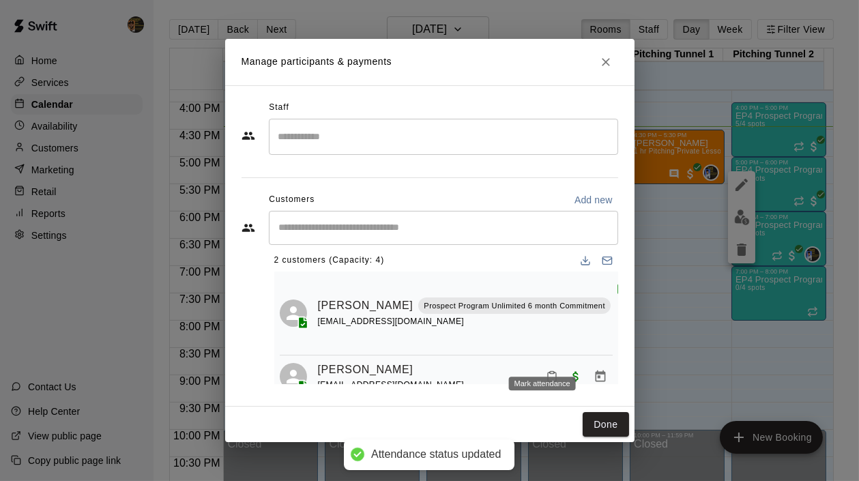
click at [546, 370] on icon "Mark attendance" at bounding box center [552, 376] width 12 height 12
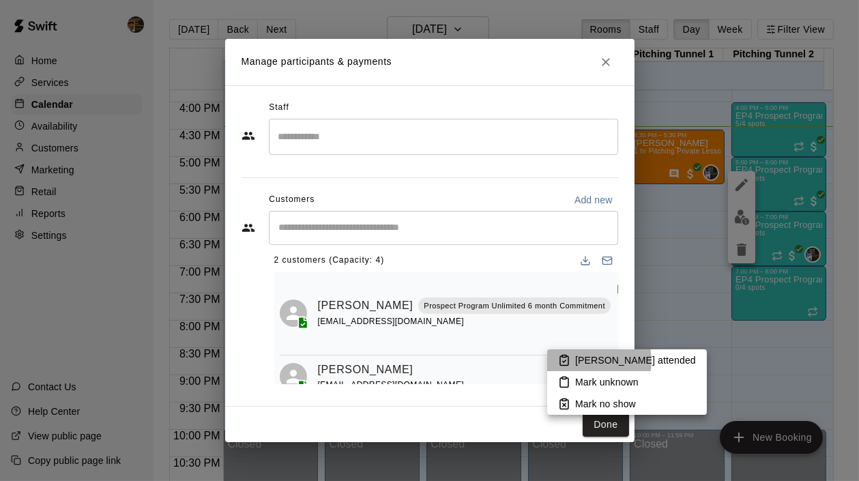
click at [586, 361] on p "[PERSON_NAME] attended" at bounding box center [635, 360] width 121 height 14
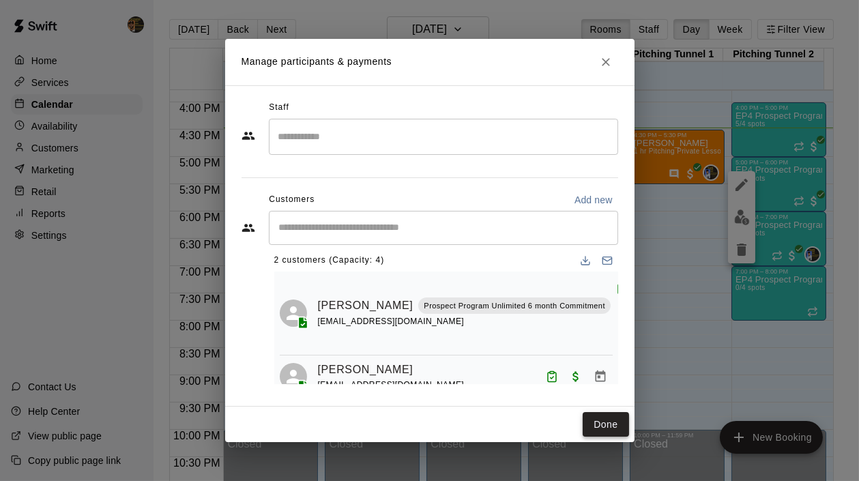
click at [599, 426] on button "Done" at bounding box center [606, 424] width 46 height 25
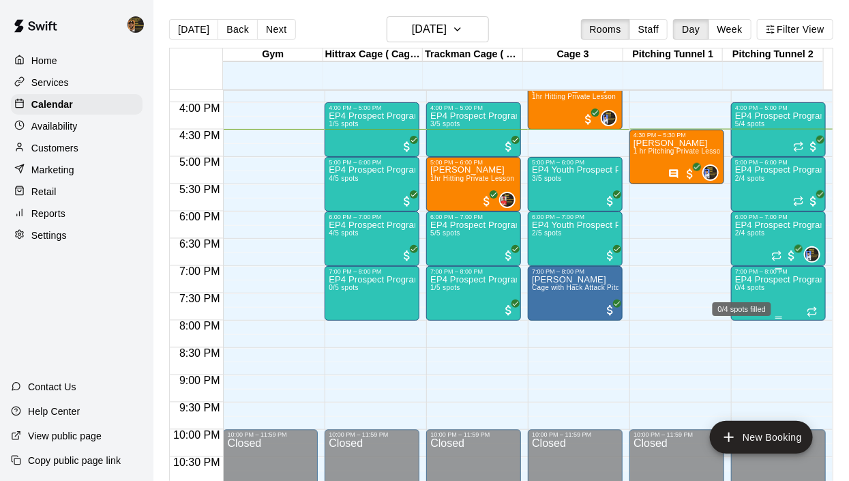
click at [738, 285] on span "0/4 spots" at bounding box center [750, 288] width 30 height 8
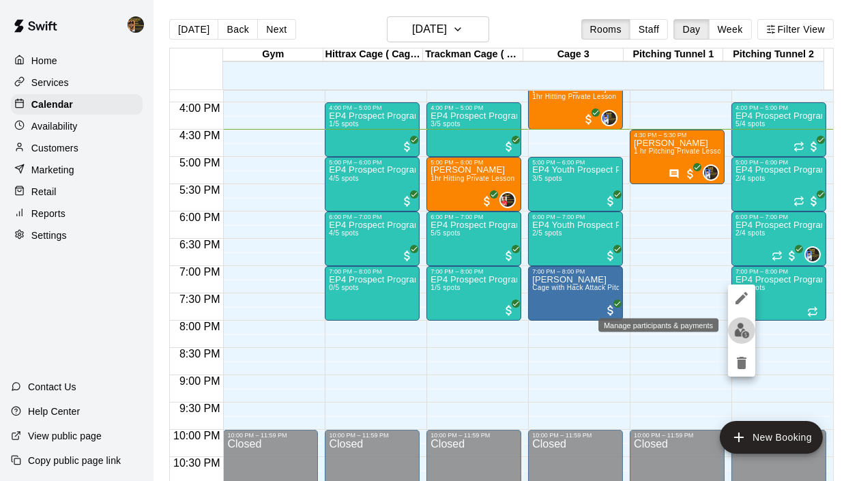
click at [738, 325] on img "edit" at bounding box center [742, 331] width 16 height 16
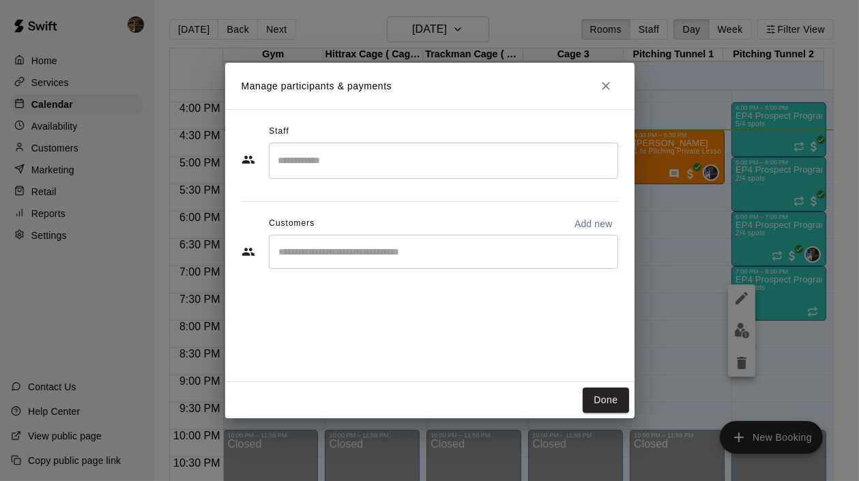
drag, startPoint x: 606, startPoint y: 403, endPoint x: 205, endPoint y: 33, distance: 544.6
click at [606, 402] on button "Done" at bounding box center [606, 400] width 46 height 25
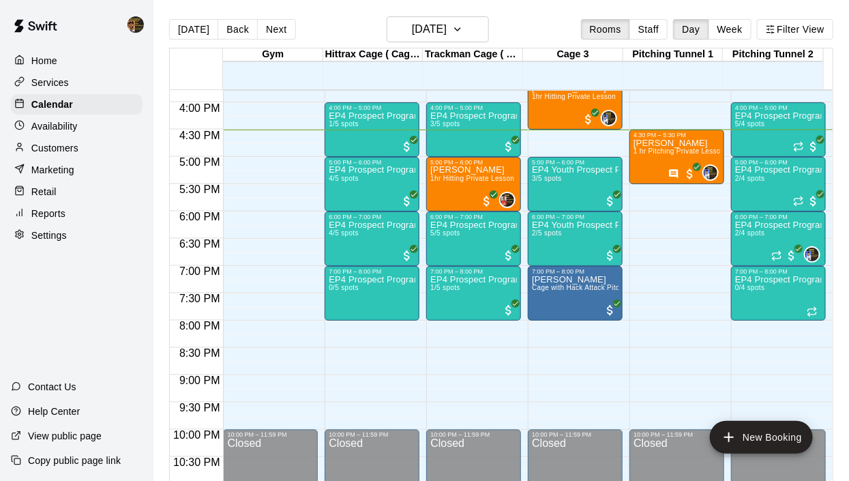
click at [35, 151] on p "Customers" at bounding box center [54, 148] width 47 height 14
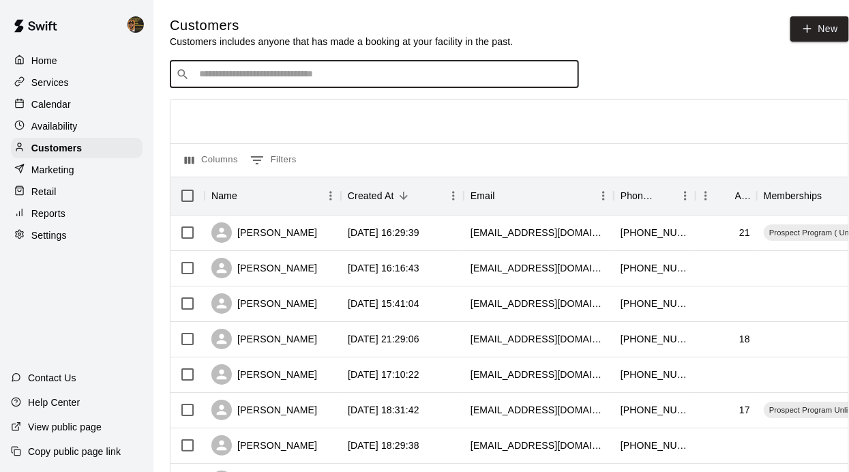
click at [366, 70] on input "Search customers by name or email" at bounding box center [384, 75] width 378 height 14
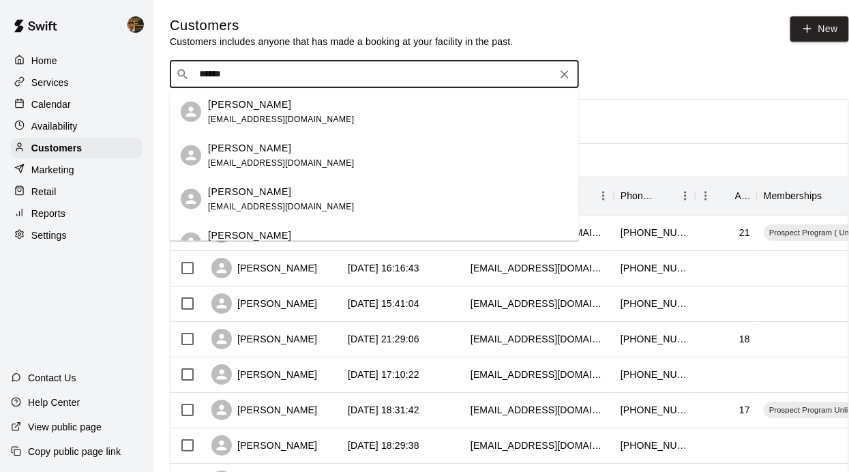
type input "*******"
click at [258, 117] on span "[EMAIL_ADDRESS][DOMAIN_NAME]" at bounding box center [281, 119] width 147 height 10
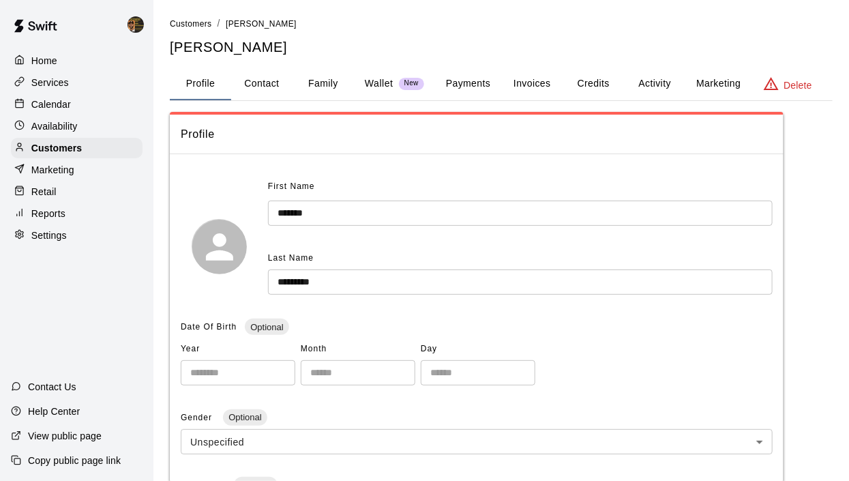
click at [525, 87] on button "Invoices" at bounding box center [531, 84] width 61 height 33
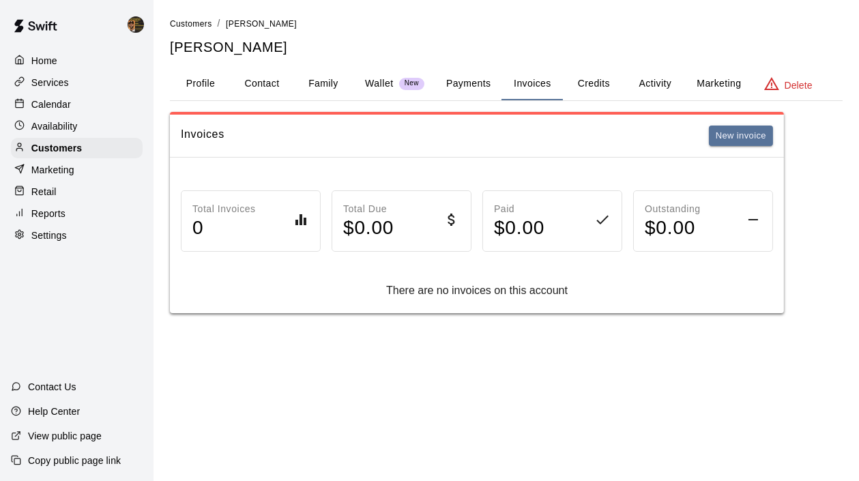
click at [660, 84] on button "Activity" at bounding box center [654, 84] width 61 height 33
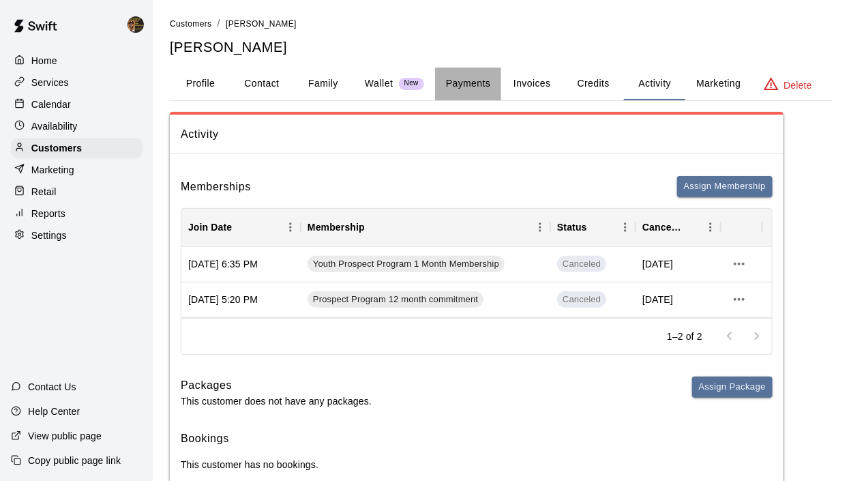
click at [450, 78] on button "Payments" at bounding box center [468, 84] width 66 height 33
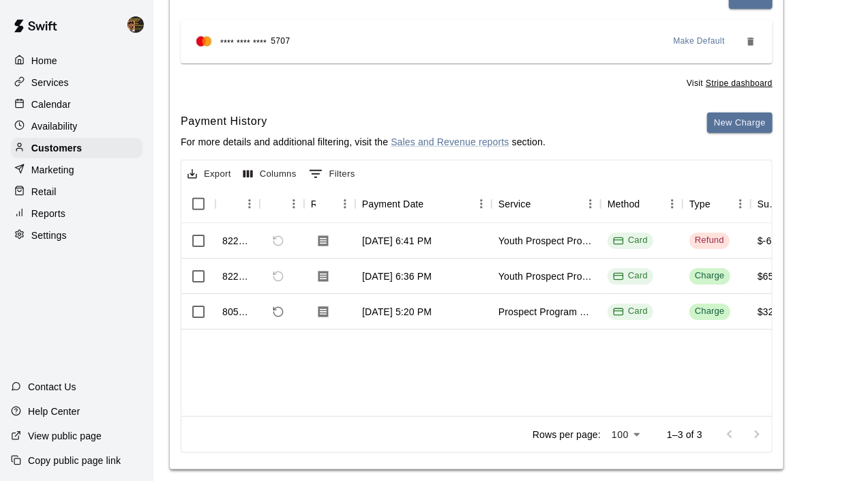
scroll to position [207, 0]
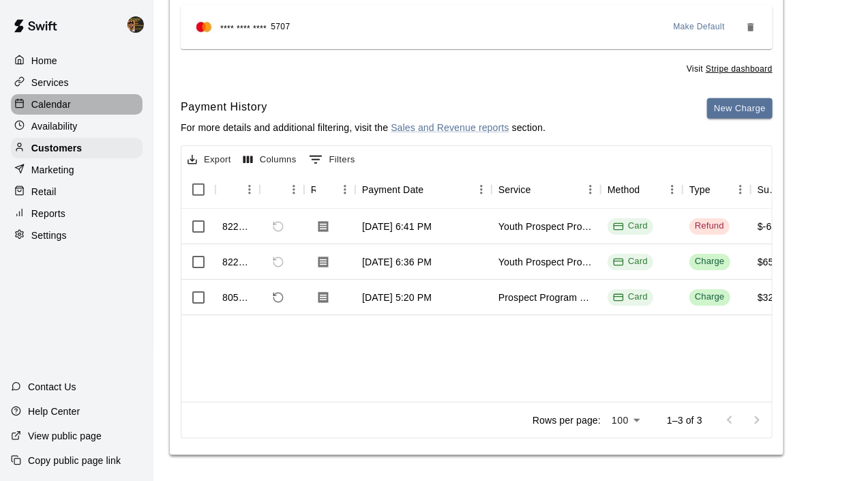
click at [42, 100] on p "Calendar" at bounding box center [51, 105] width 40 height 14
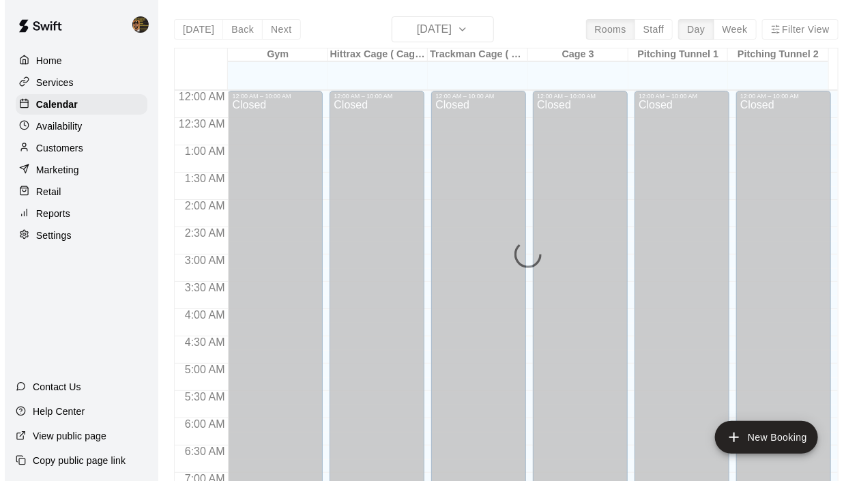
scroll to position [862, 0]
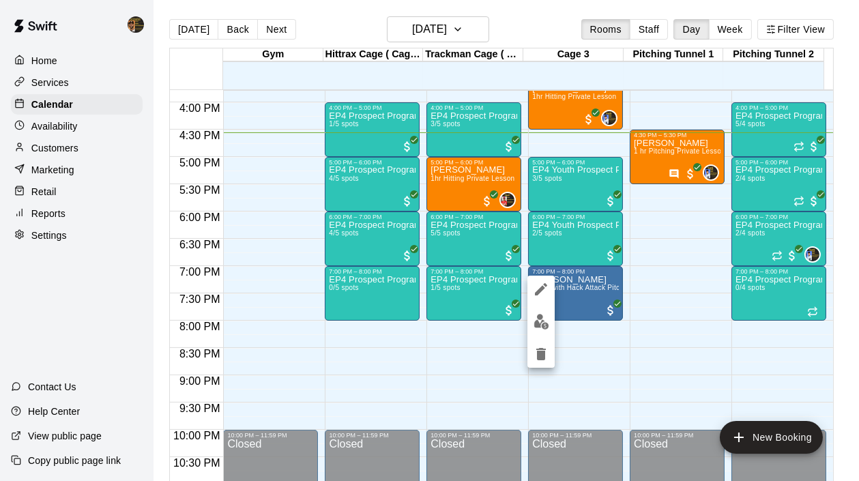
click at [546, 321] on img "edit" at bounding box center [542, 322] width 16 height 16
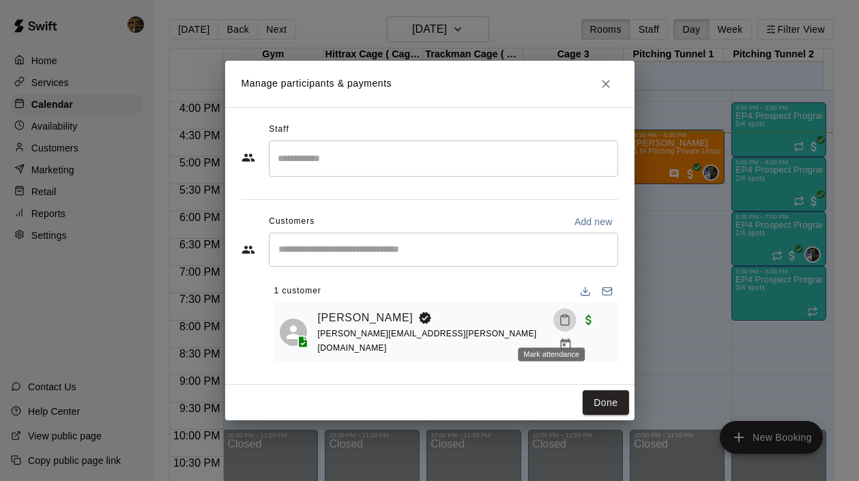
click at [559, 326] on icon "Mark attendance" at bounding box center [565, 320] width 12 height 12
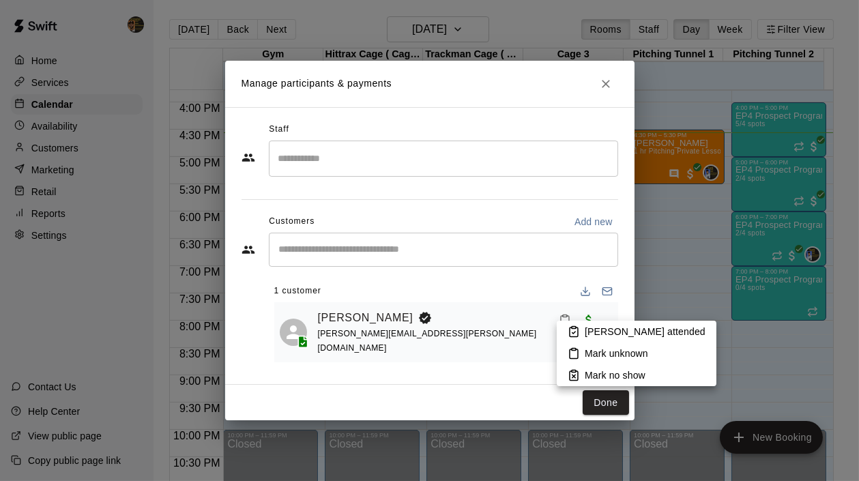
click at [610, 400] on div at bounding box center [429, 240] width 859 height 481
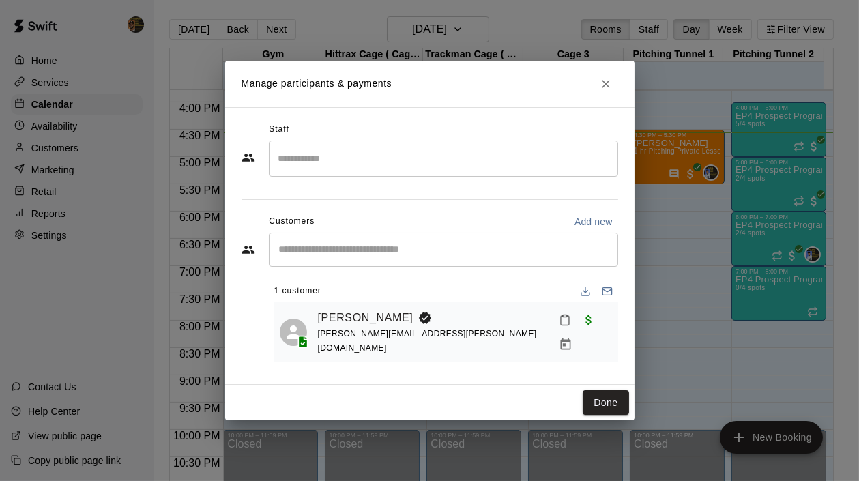
click at [553, 317] on div at bounding box center [582, 332] width 59 height 49
click at [559, 326] on icon "Mark attendance" at bounding box center [565, 320] width 12 height 12
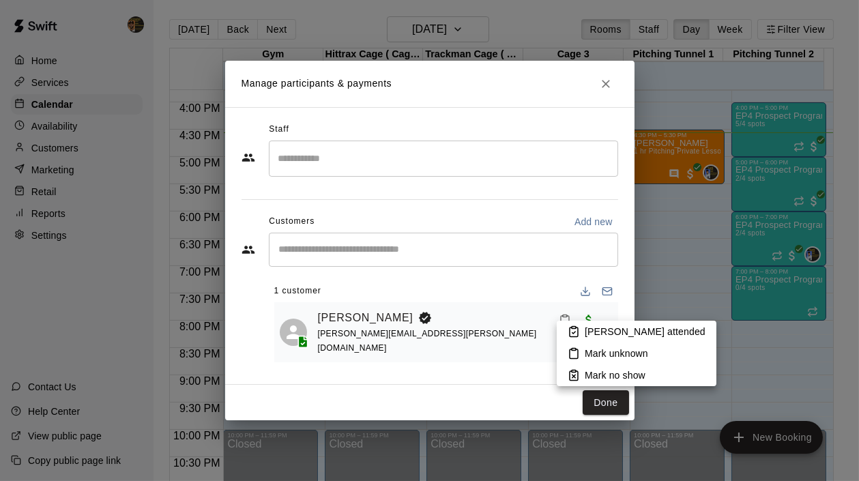
click at [581, 327] on li "[PERSON_NAME] attended" at bounding box center [637, 332] width 160 height 22
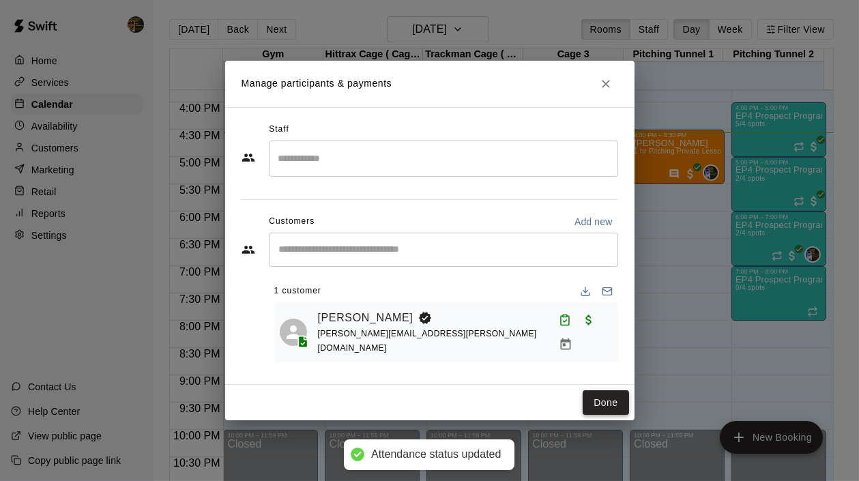
click at [604, 403] on button "Done" at bounding box center [606, 402] width 46 height 25
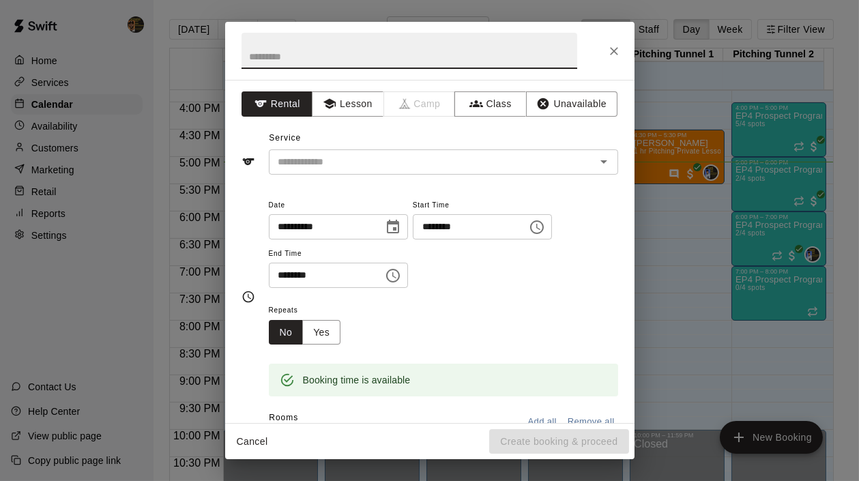
click at [611, 45] on icon "Close" at bounding box center [614, 51] width 14 height 14
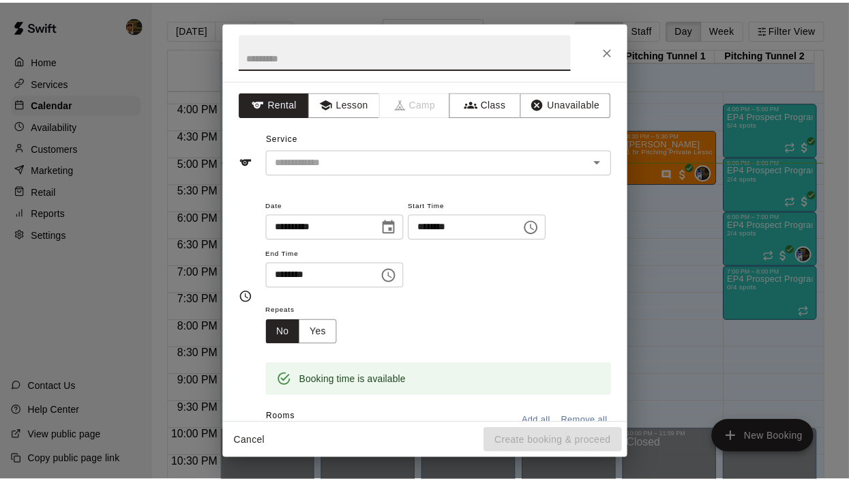
click at [585, 188] on div "EP4 Youth Prospect Program ages [DEMOGRAPHIC_DATA] 3/5 spots" at bounding box center [575, 406] width 87 height 481
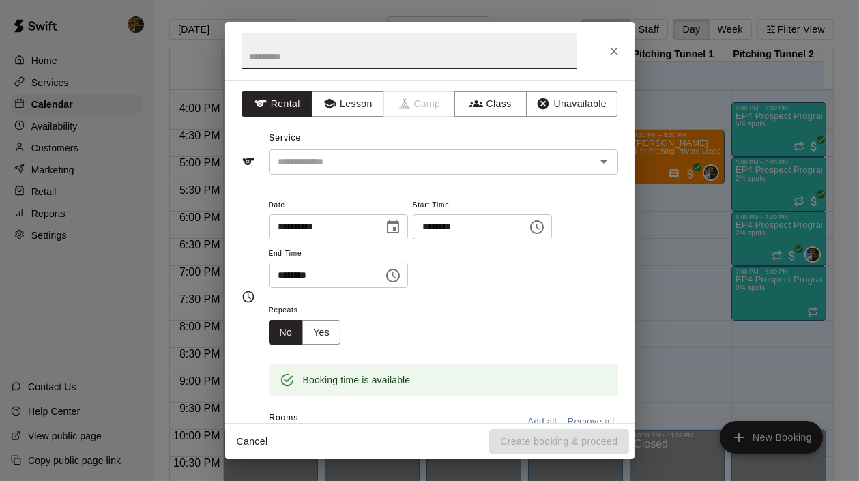
click img "edit"
click input "Search staff"
click p "[PERSON_NAME]"
click div "​"
type input "*****"
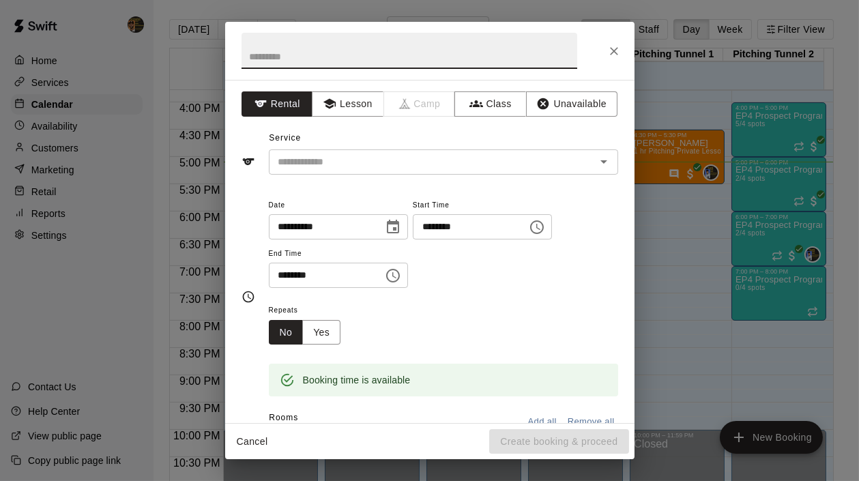
click icon "Mark attendance"
click li "[PERSON_NAME] attended"
click icon "Mark attendance"
click p "[PERSON_NAME] attended"
click button "Mark attendance"
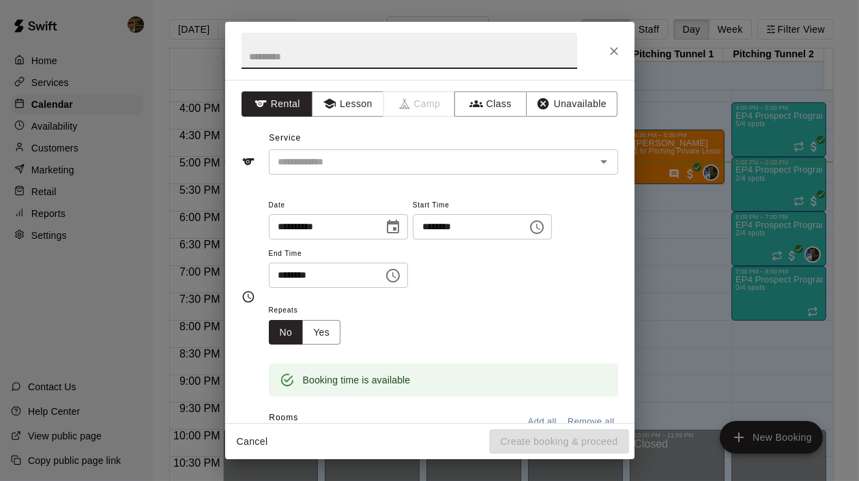
click li "[PERSON_NAME] attended"
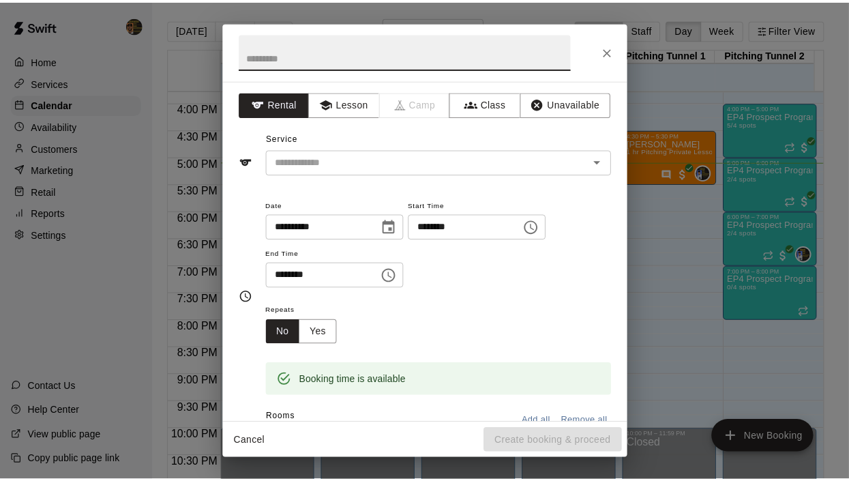
scroll to position [42, 0]
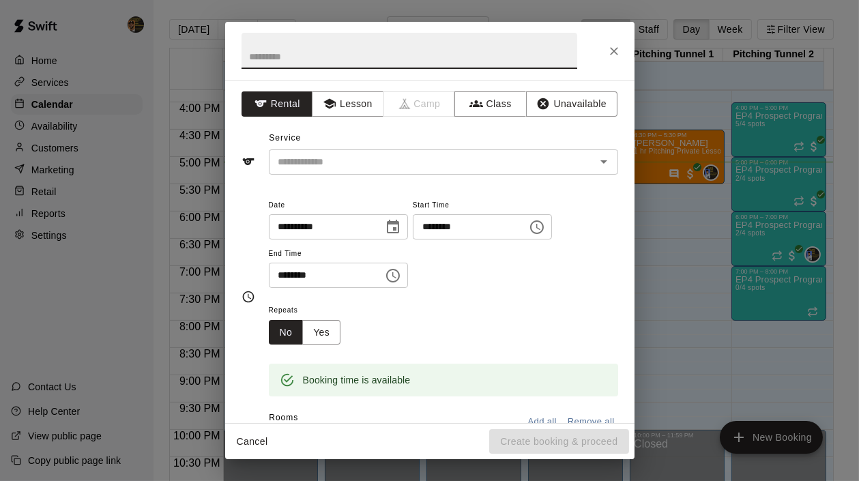
click button "Done"
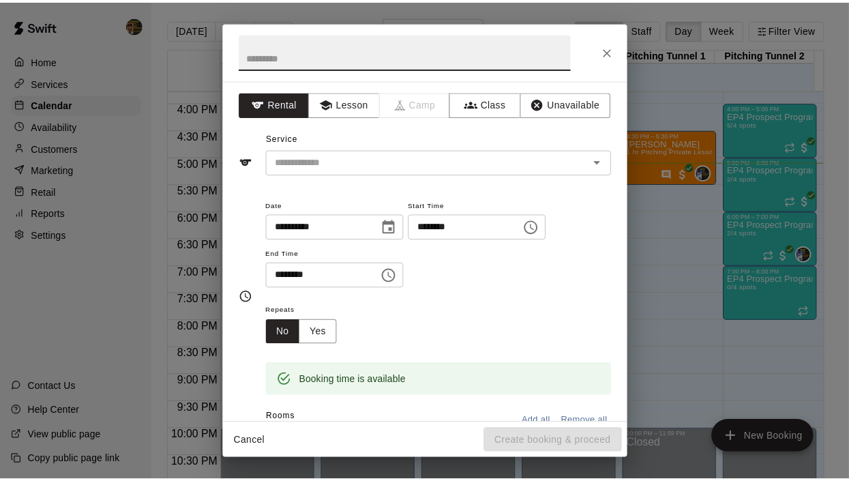
click at [58, 103] on p "Calendar" at bounding box center [52, 105] width 42 height 14
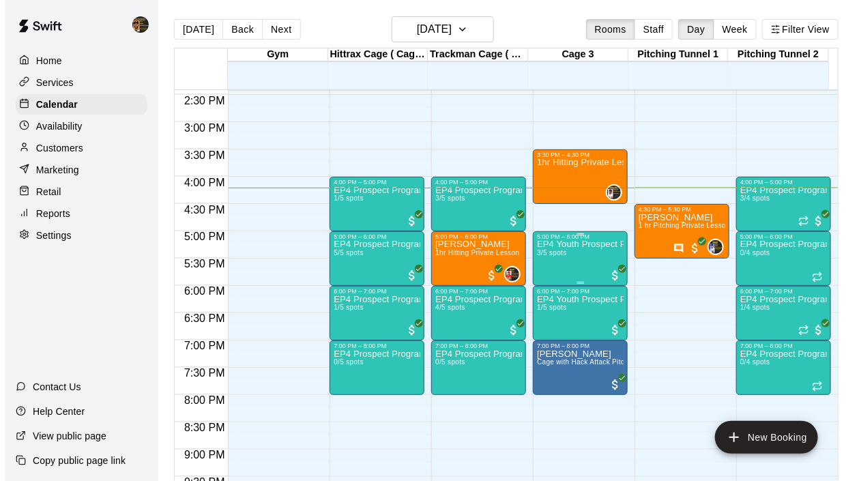
scroll to position [780, 0]
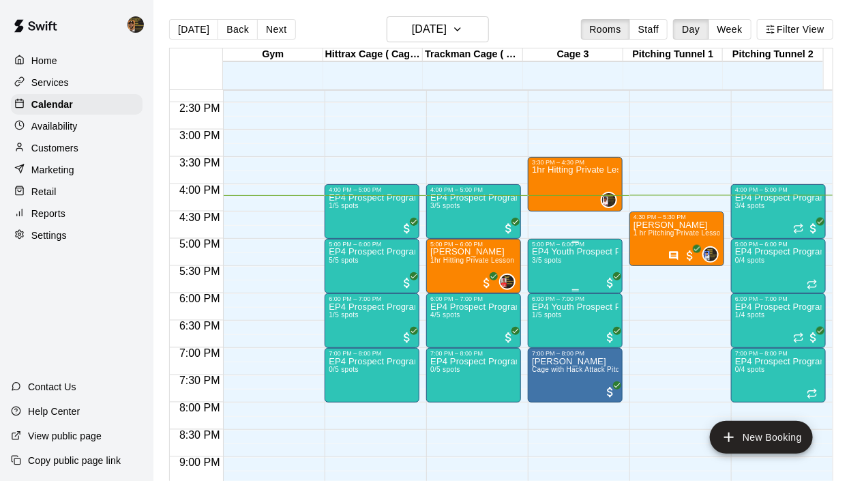
click at [565, 259] on div "EP4 Youth Prospect Program ages [DEMOGRAPHIC_DATA] 3/5 spots" at bounding box center [575, 488] width 87 height 481
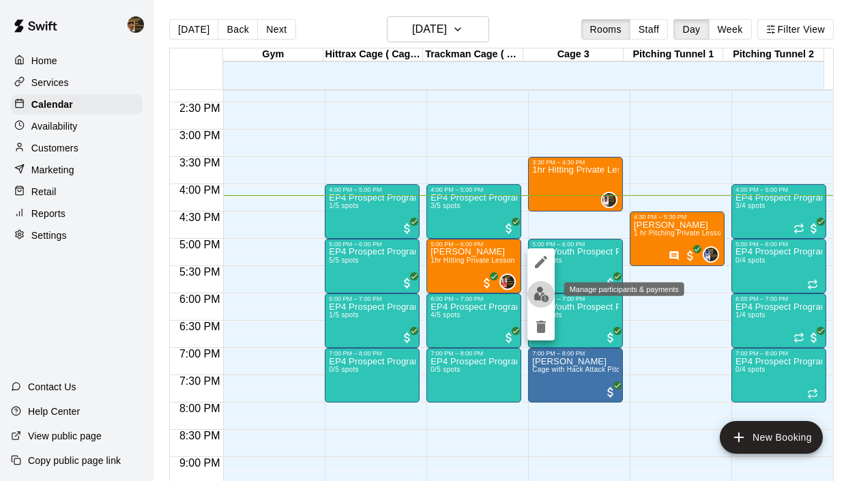
click at [543, 295] on img "edit" at bounding box center [542, 295] width 16 height 16
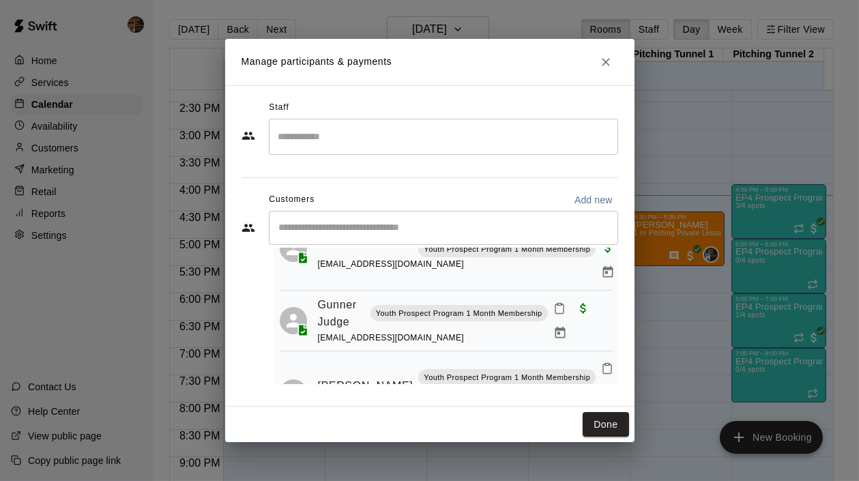
scroll to position [0, 0]
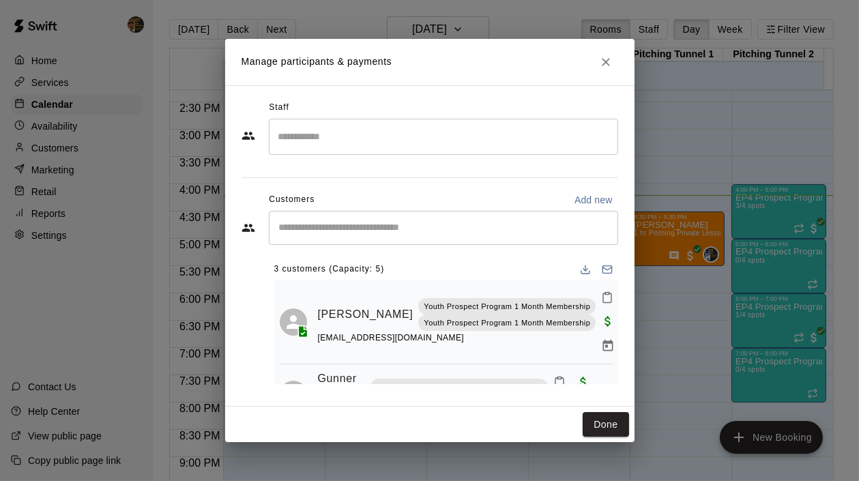
click at [607, 51] on button "Close" at bounding box center [606, 62] width 25 height 25
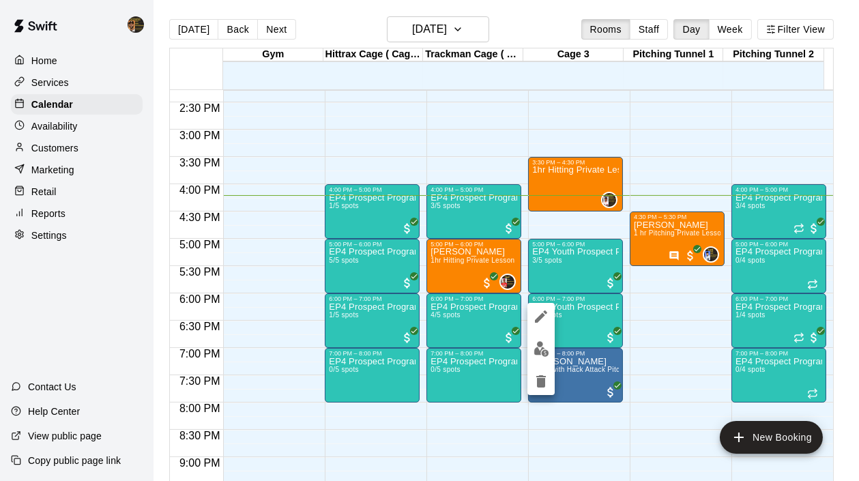
click at [557, 456] on div at bounding box center [429, 240] width 859 height 481
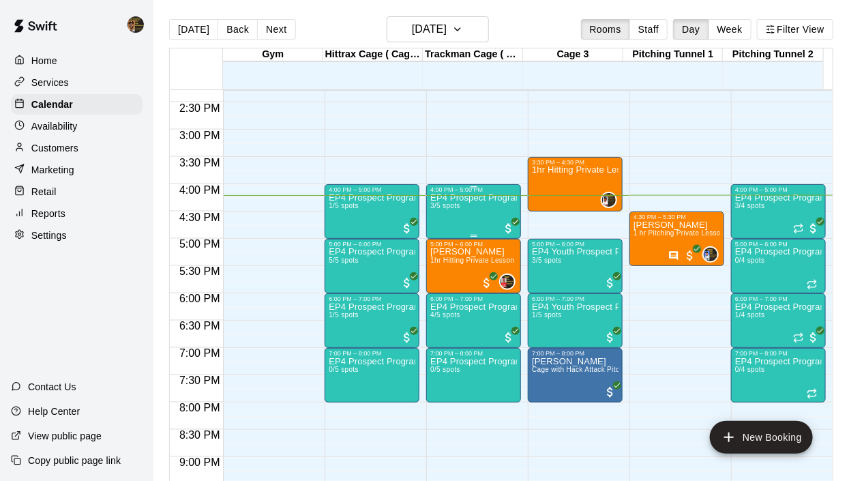
click at [463, 216] on div "EP4 Prospect Program Hitting ( ages [DEMOGRAPHIC_DATA] ) 3/5 spots" at bounding box center [473, 433] width 87 height 481
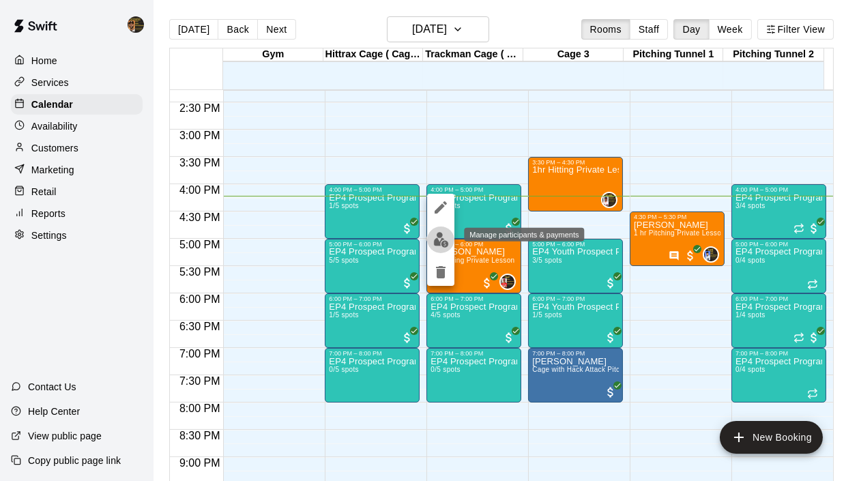
click at [437, 242] on img "edit" at bounding box center [441, 240] width 16 height 16
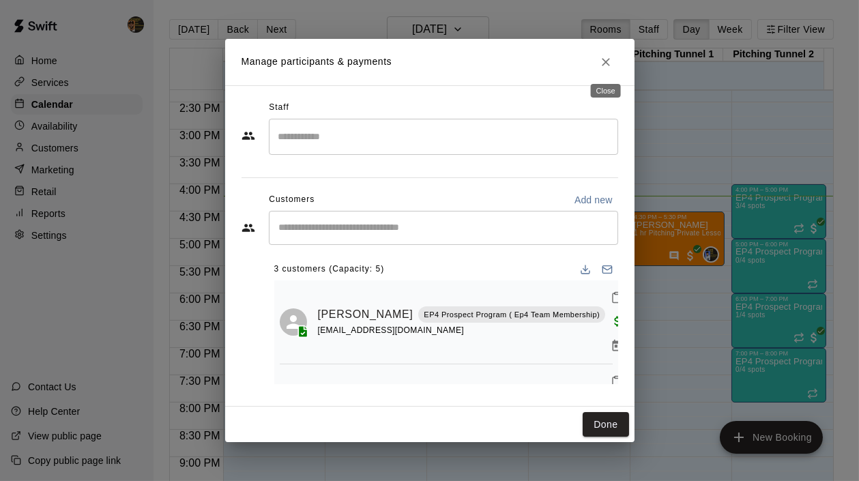
click at [603, 65] on icon "Close" at bounding box center [606, 62] width 14 height 14
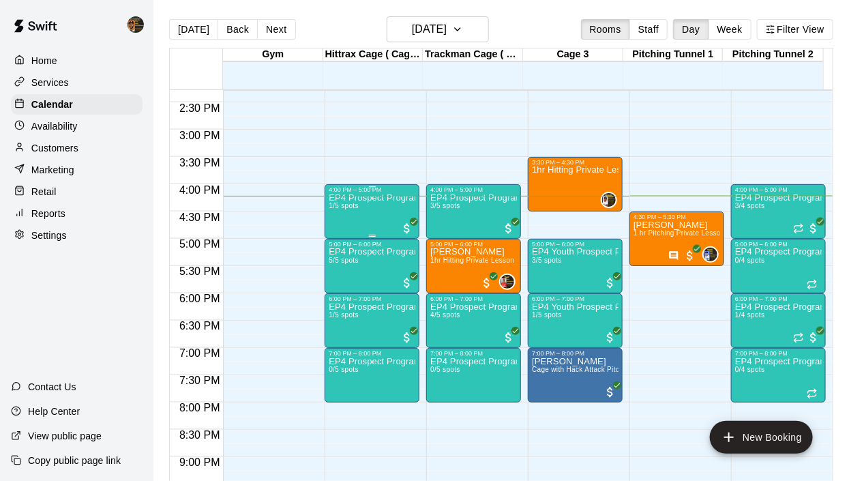
click at [355, 216] on div "EP4 Prospect Program Hitting ( 16u+ Slot ) 1/5 spots" at bounding box center [372, 433] width 87 height 481
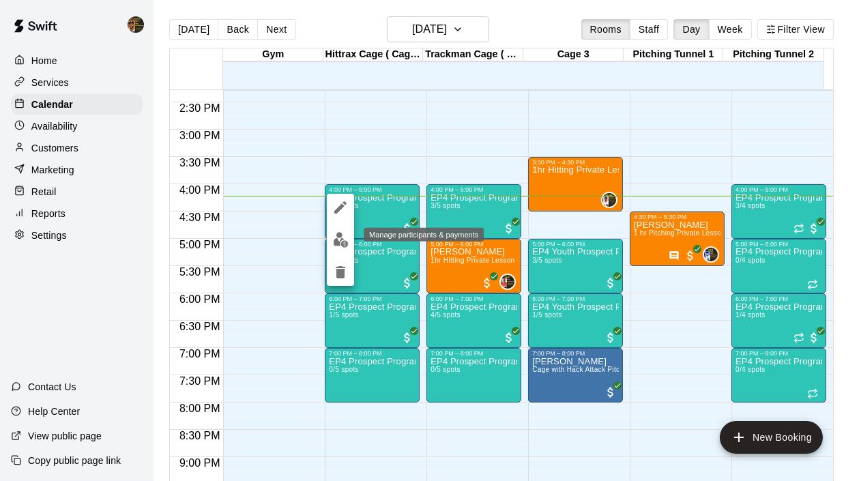
click at [335, 239] on img "edit" at bounding box center [341, 240] width 16 height 16
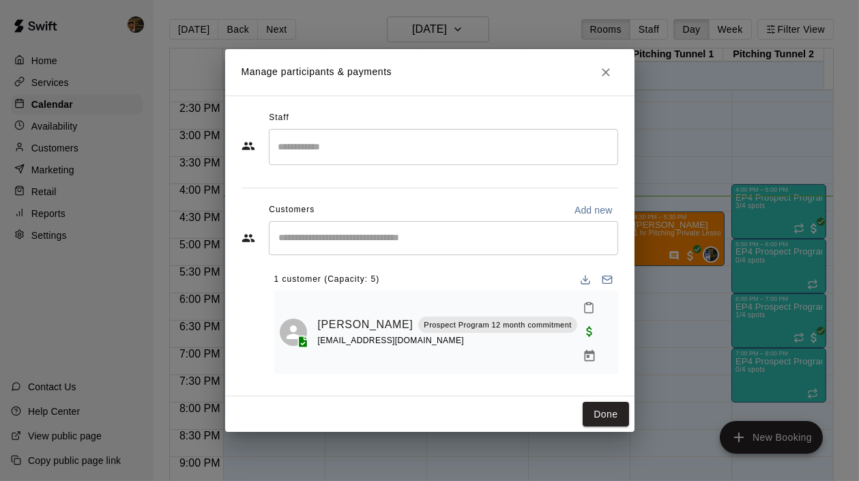
drag, startPoint x: 430, startPoint y: 321, endPoint x: 654, endPoint y: 186, distance: 261.0
click at [675, 192] on div "Manage participants & payments Staff ​ Customers Add new ​ 1 customer (Capacity…" at bounding box center [429, 240] width 859 height 481
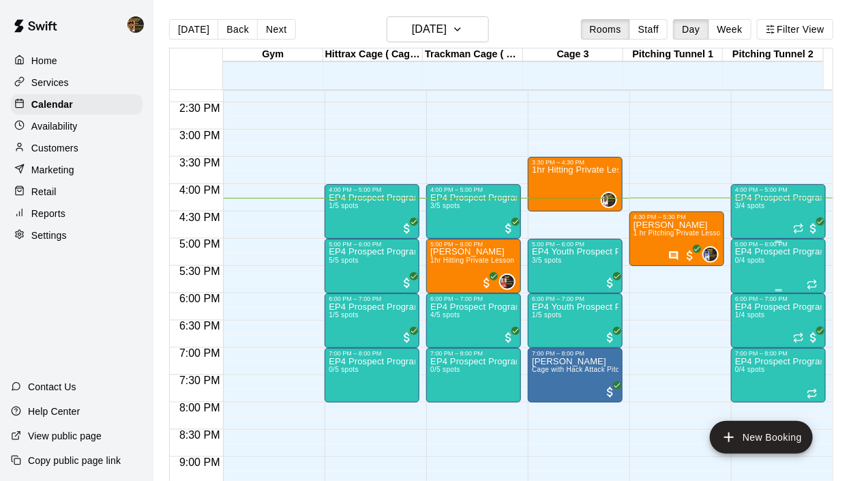
click at [770, 263] on div "EP4 Prospect Program Pitching (Ages [DEMOGRAPHIC_DATA]+ ) 0/4 spots" at bounding box center [778, 488] width 87 height 481
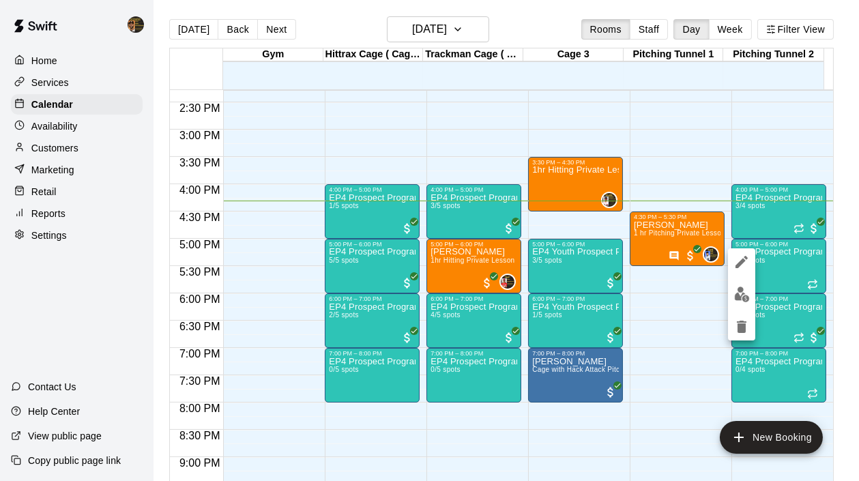
click at [771, 223] on div at bounding box center [429, 240] width 859 height 481
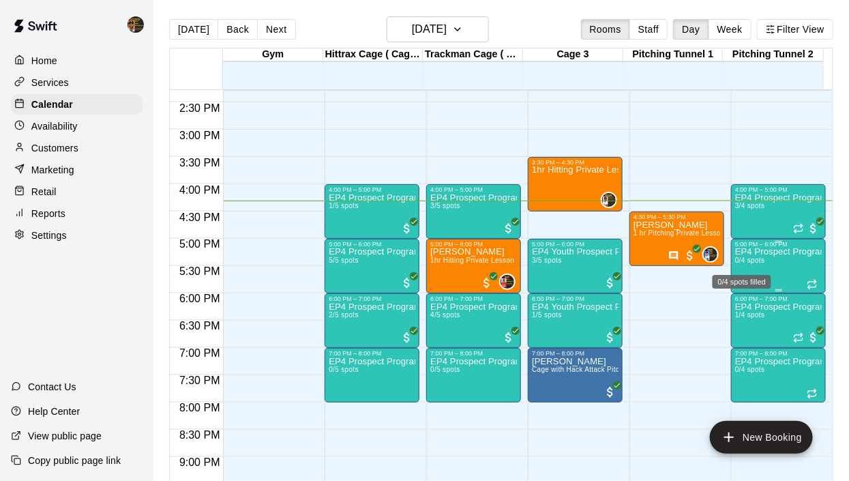
click at [748, 261] on span "0/4 spots" at bounding box center [750, 261] width 30 height 8
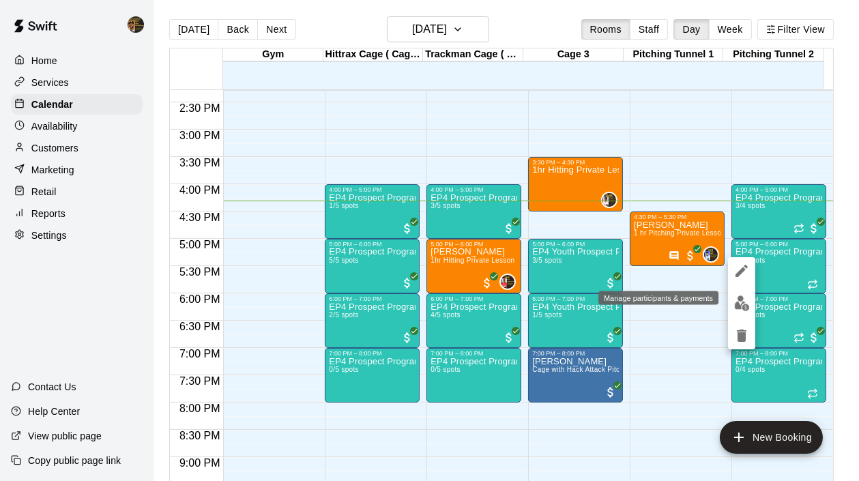
click at [744, 306] on img "edit" at bounding box center [742, 303] width 16 height 16
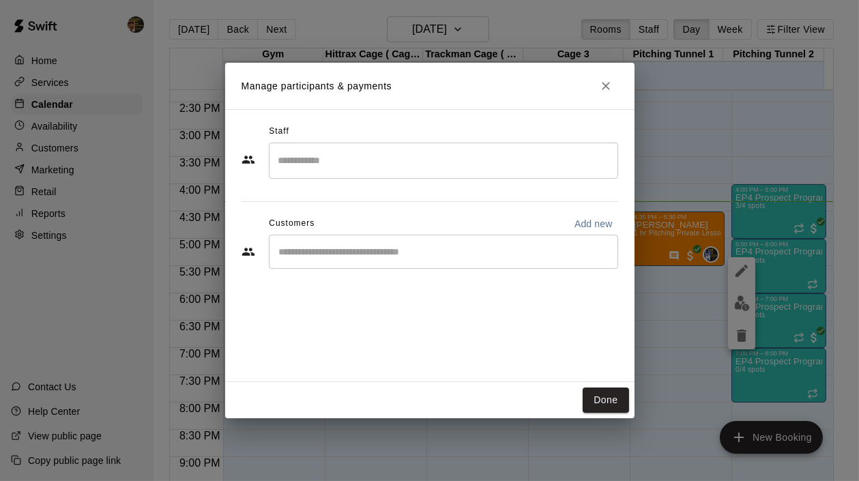
click at [373, 243] on div "​" at bounding box center [443, 252] width 349 height 34
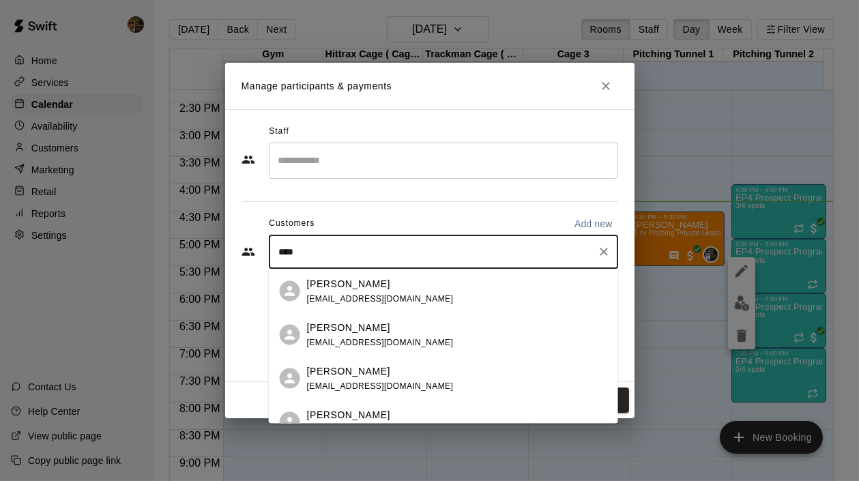
type input "*****"
click at [387, 290] on div "[PERSON_NAME] [EMAIL_ADDRESS][DOMAIN_NAME]" at bounding box center [380, 290] width 147 height 29
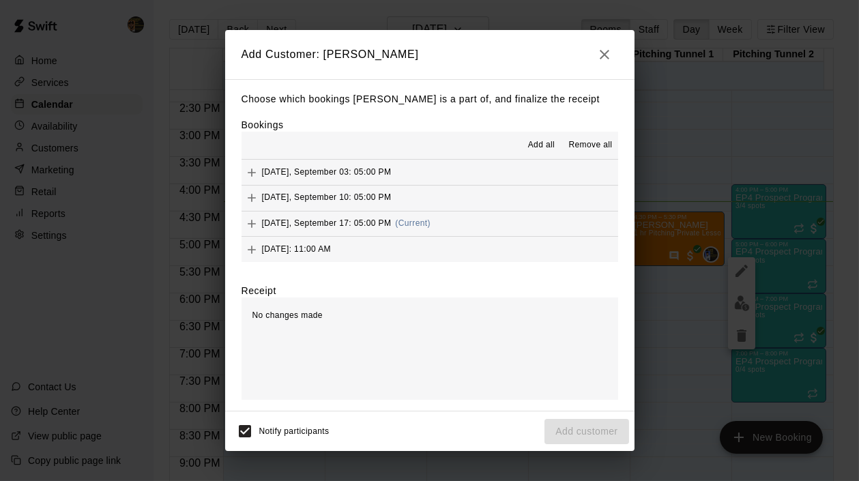
click at [428, 225] on span "(Current)" at bounding box center [412, 223] width 35 height 10
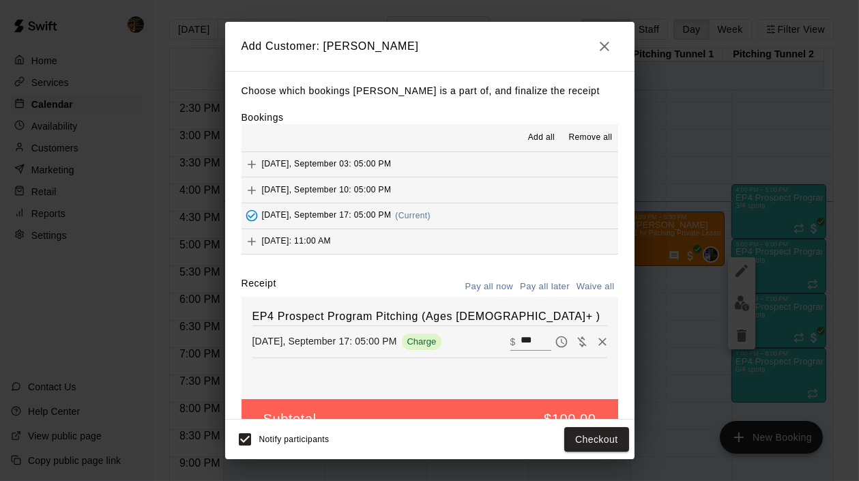
click at [577, 291] on button "Waive all" at bounding box center [595, 286] width 45 height 21
type input "*"
click at [604, 430] on button "Add customer" at bounding box center [586, 439] width 84 height 25
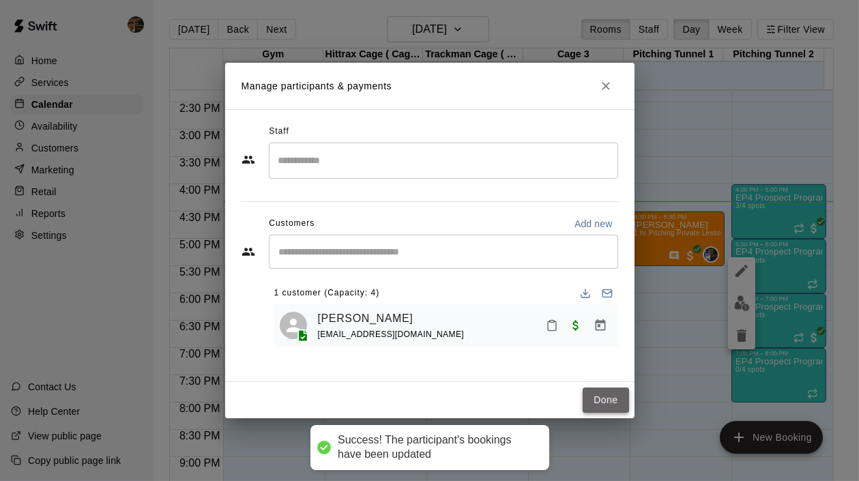
click at [627, 398] on button "Done" at bounding box center [606, 400] width 46 height 25
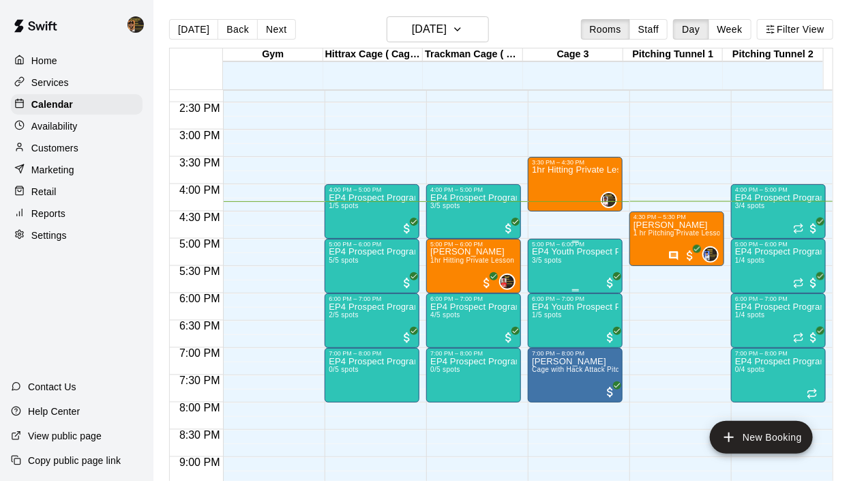
click at [565, 266] on div "EP4 Youth Prospect Program ages [DEMOGRAPHIC_DATA] 3/5 spots" at bounding box center [575, 488] width 87 height 481
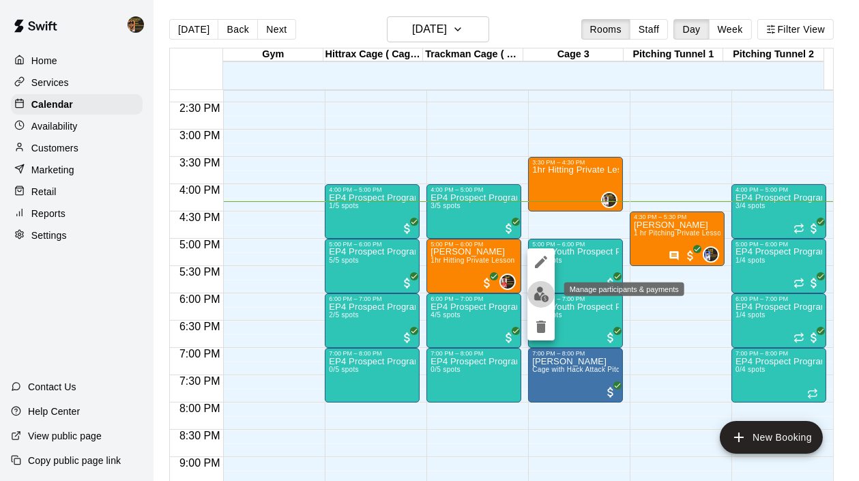
click at [534, 284] on button "edit" at bounding box center [540, 294] width 27 height 27
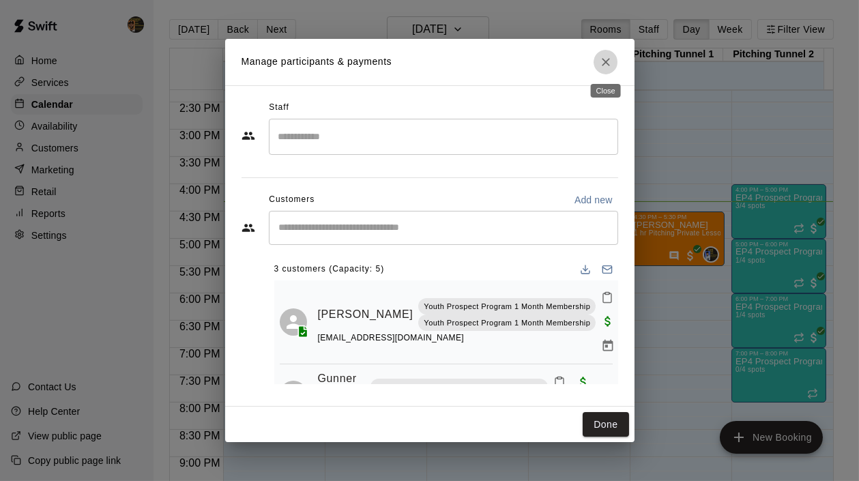
click at [606, 63] on icon "Close" at bounding box center [606, 62] width 8 height 8
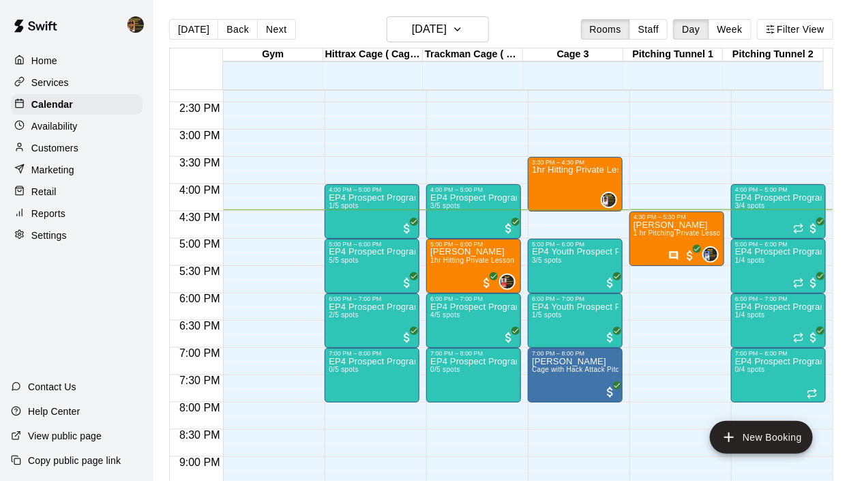
drag, startPoint x: 605, startPoint y: 61, endPoint x: 343, endPoint y: 275, distance: 338.4
click at [343, 275] on div "EP4 Prospect Program Hitting ( 16u+ Slot ) 5/5 spots" at bounding box center [372, 488] width 87 height 481
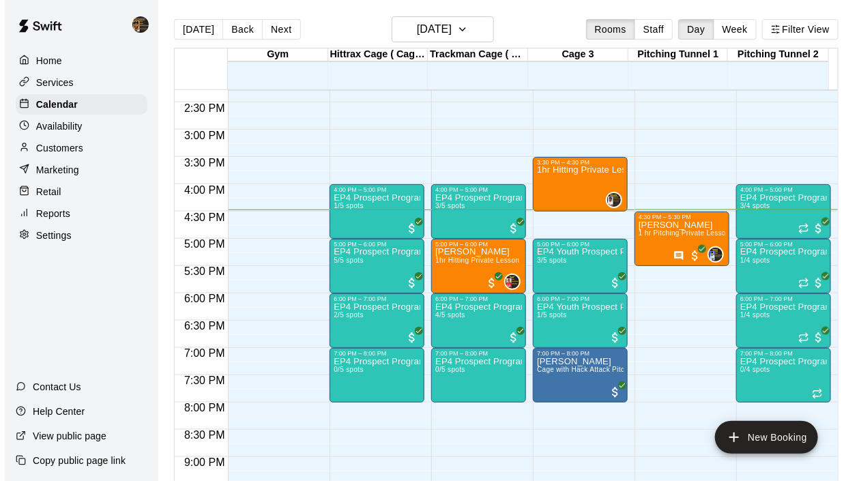
click img "edit"
click icon "Mark attendance"
click p "[PERSON_NAME] attended"
click icon "Close"
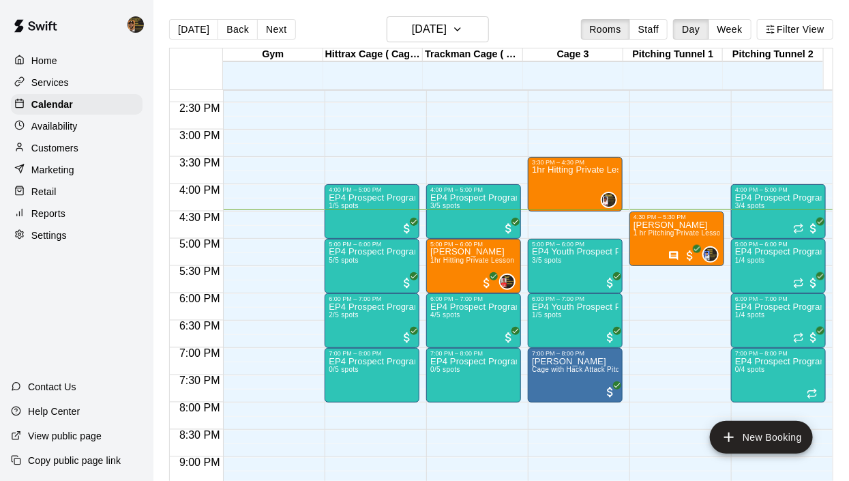
click at [375, 211] on div "EP4 Prospect Program Hitting ( 16u+ Slot ) 1/5 spots" at bounding box center [372, 433] width 87 height 481
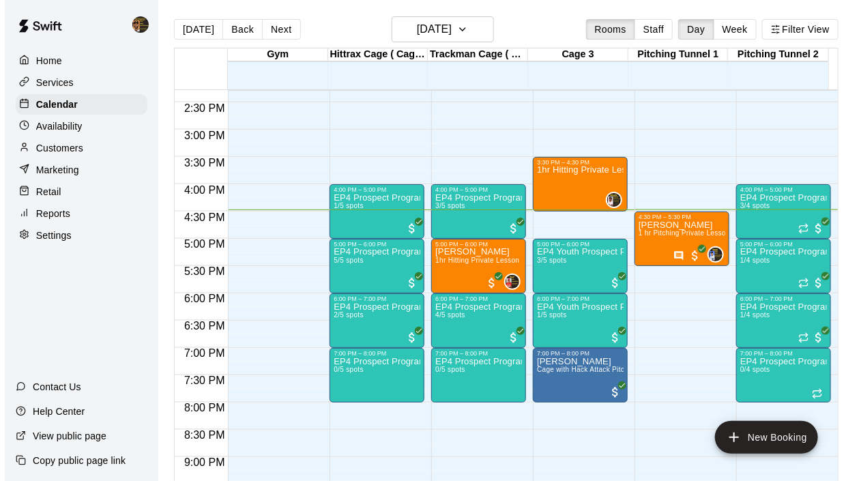
click img "edit"
click icon "Mark attendance"
click p "[PERSON_NAME] attended"
click button "Done"
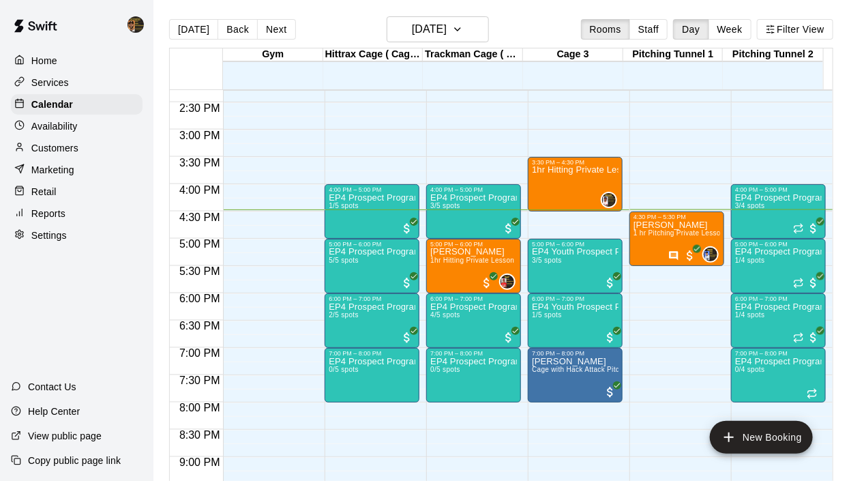
click at [57, 145] on p "Customers" at bounding box center [54, 148] width 47 height 14
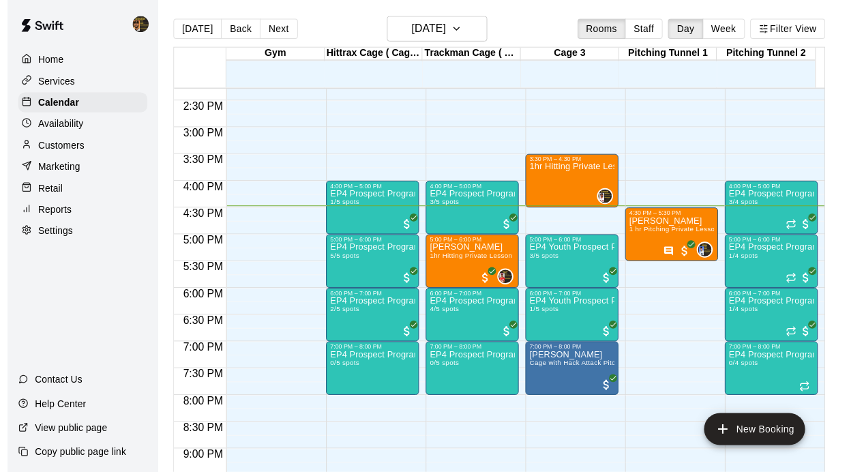
click input "Search customers by name or email"
type input "*******"
click div "[PERSON_NAME] [EMAIL_ADDRESS][DOMAIN_NAME]"
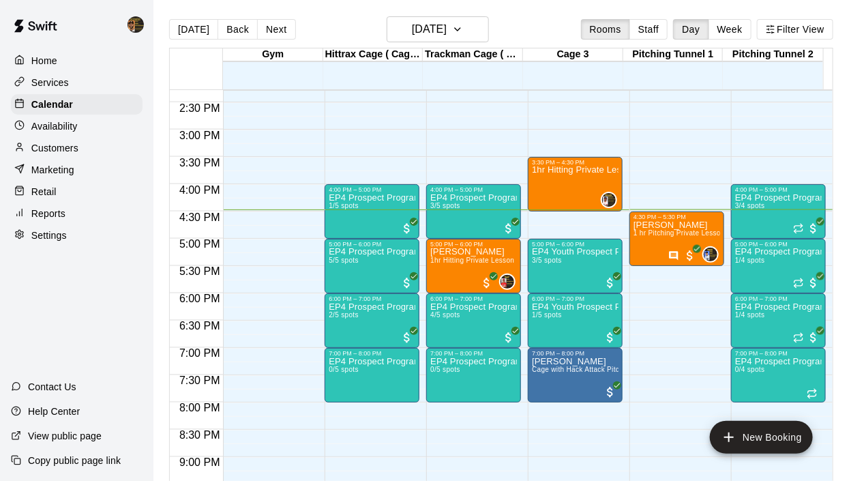
click button "Payments"
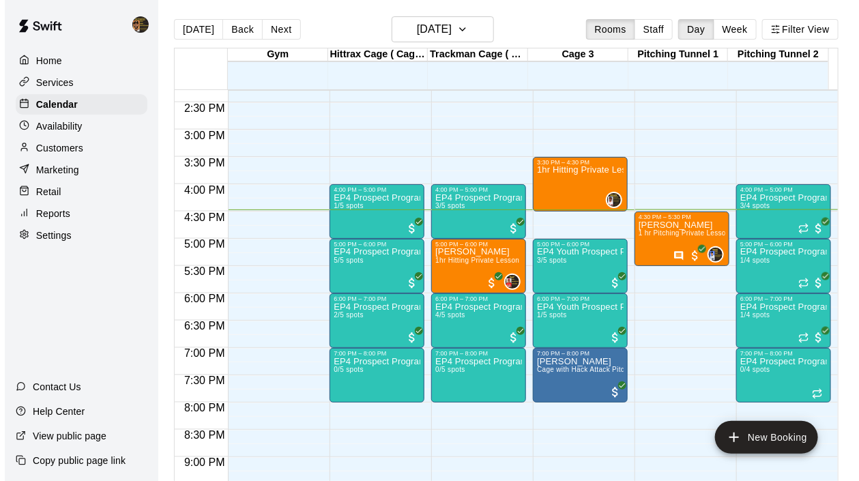
click button "Add"
click button "Activity"
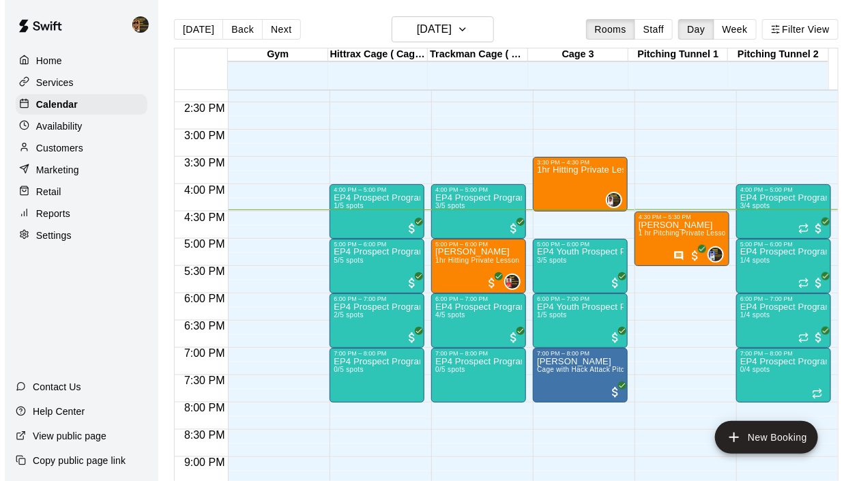
click button "Assign Membership"
click at [273, 133] on body "Home Services Calendar Availability Customers Marketing Retail Reports Settings…" at bounding box center [424, 251] width 849 height 503
click li "Prospect Program ( Unlimited )"
type input "**********"
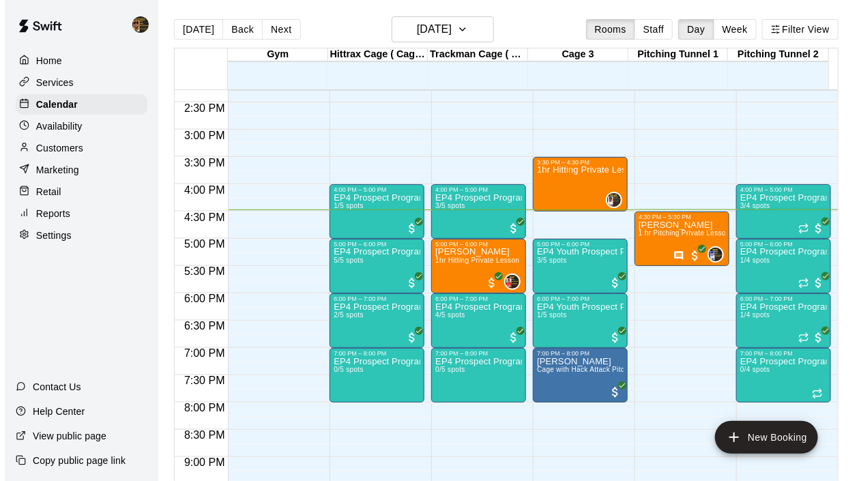
click button "Cancel"
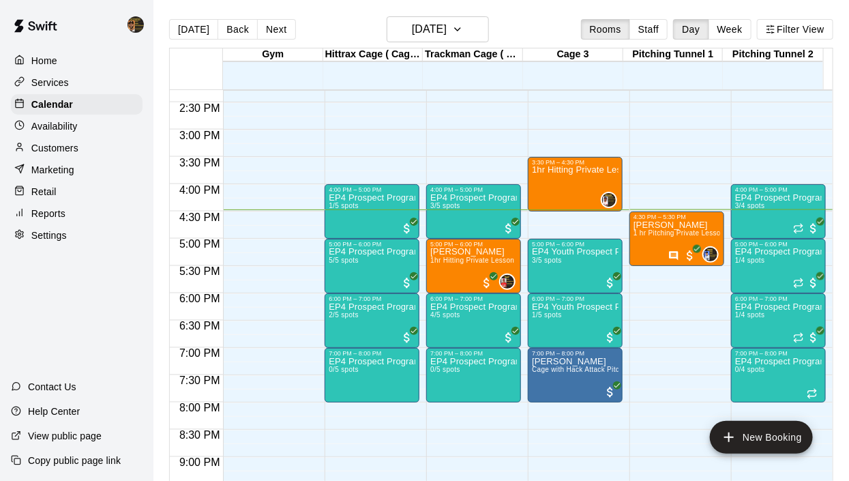
scroll to position [0, 0]
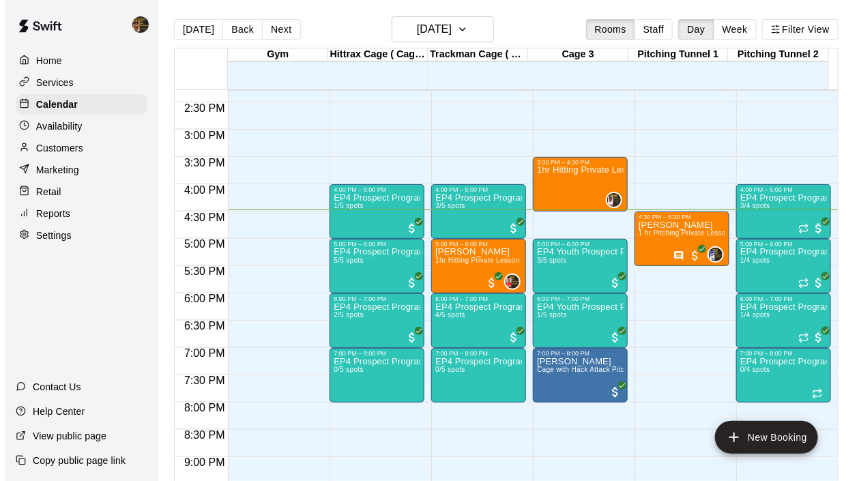
click at [28, 106] on div at bounding box center [22, 104] width 17 height 13
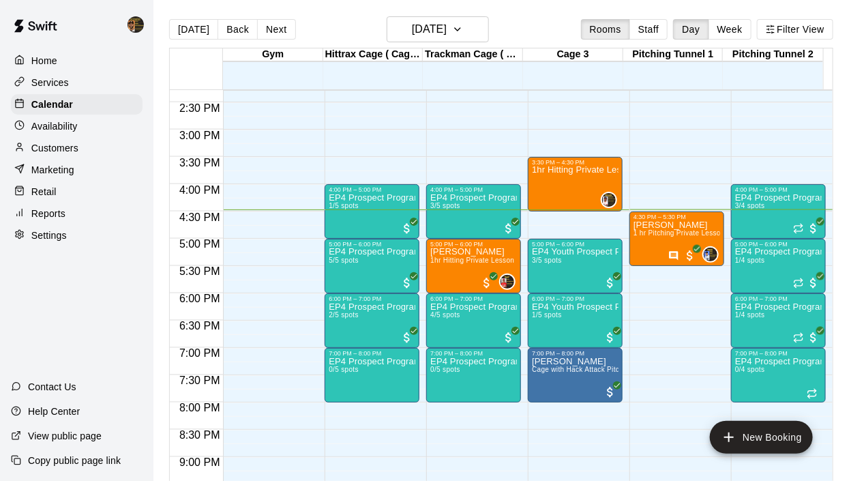
click at [532, 282] on div "1hr Hitting Private Lesson" at bounding box center [575, 406] width 87 height 481
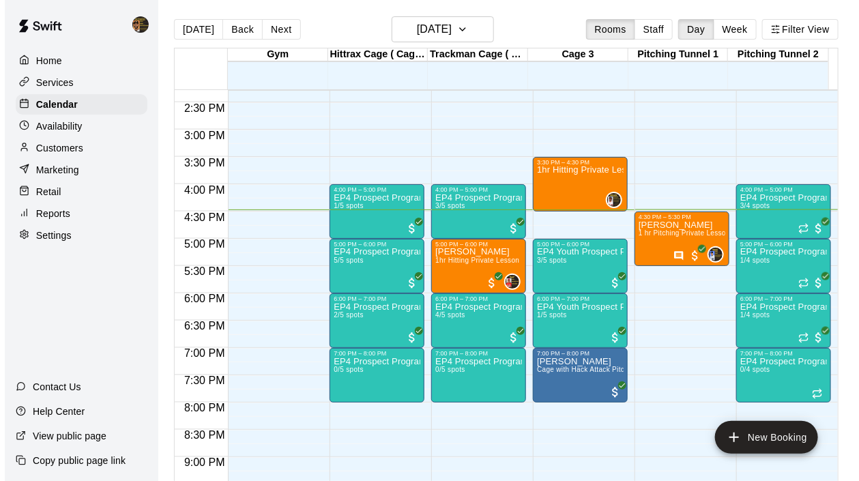
click img "edit"
click input "Search staff"
click div "[PERSON_NAME] Instructor"
type input "*****"
click icon "Remove"
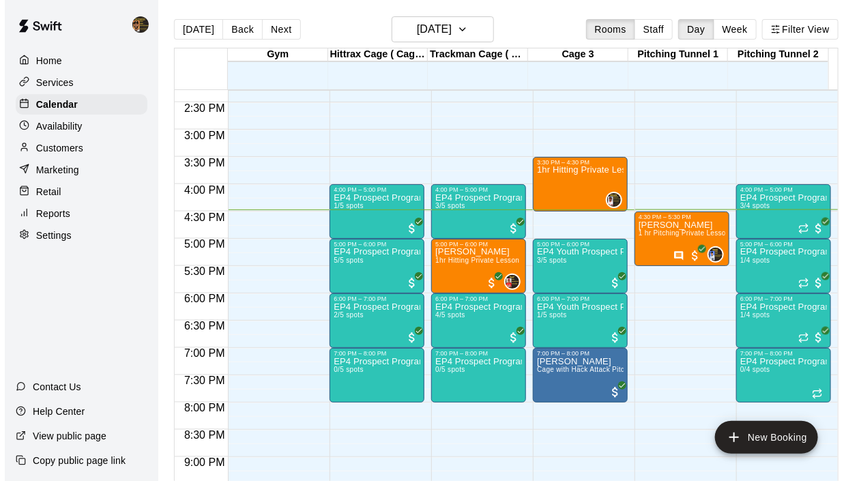
drag, startPoint x: 296, startPoint y: 327, endPoint x: 303, endPoint y: 324, distance: 7.3
click input "Start typing to search customers..."
type input "******"
click div "[PERSON_NAME] [EMAIL_ADDRESS][DOMAIN_NAME]"
click icon "Add"
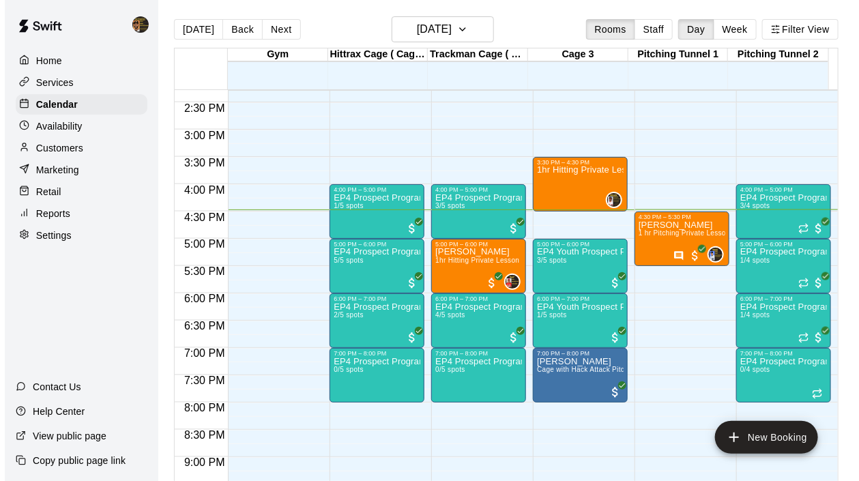
click button "Checkout"
click span "PACKAGE / MEMBERSHIP CREDITS (1 eligible)"
click button "Pay & apply changes"
click icon "Mark attendance"
click p "[PERSON_NAME] attended"
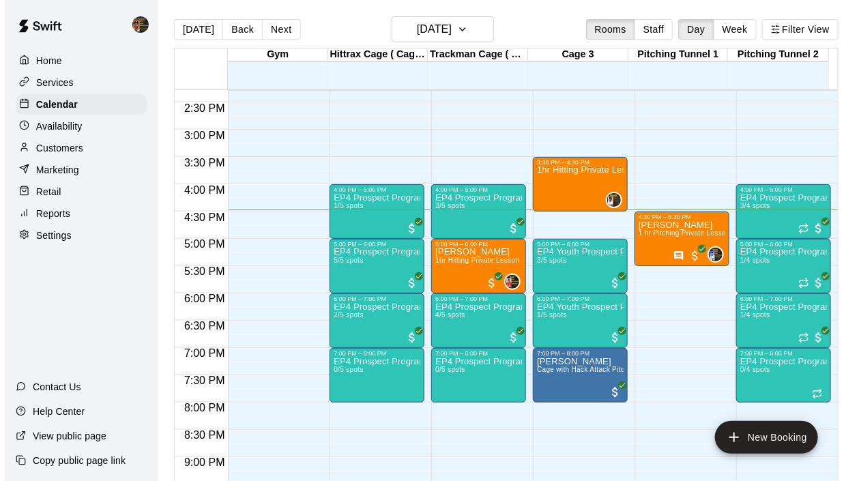
click button "Done"
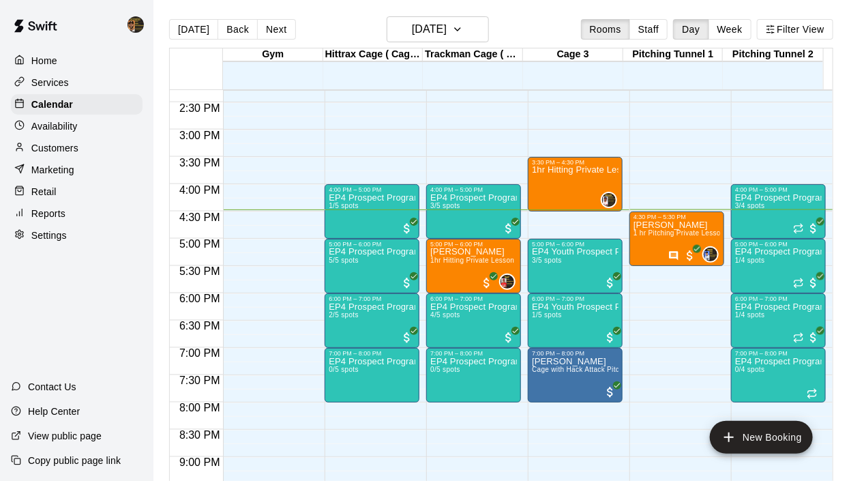
click at [480, 355] on div "[PERSON_NAME] 1hr Hitting Private Lesson" at bounding box center [472, 488] width 84 height 481
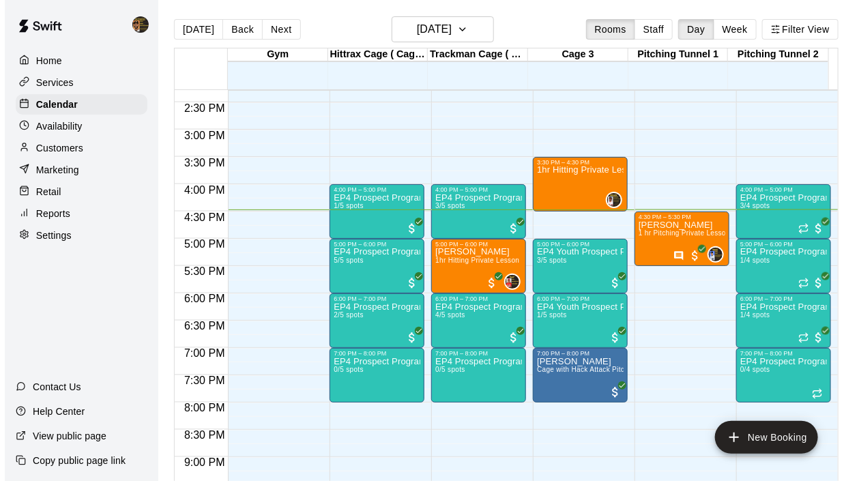
click img "edit"
click icon "Mark attendance"
click p "[PERSON_NAME] attended"
click button "Done"
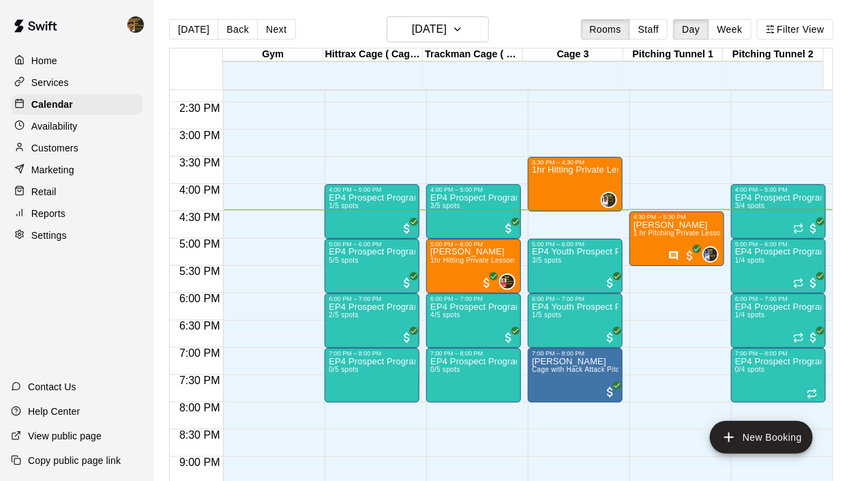
click p "[PERSON_NAME]"
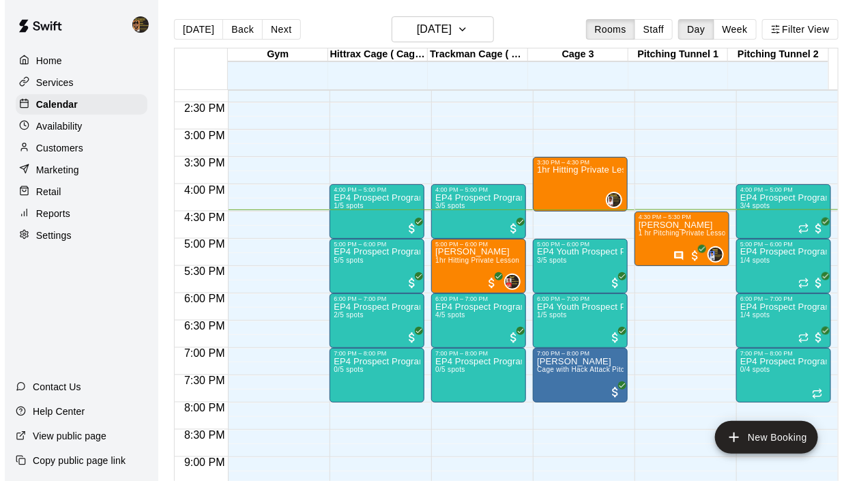
click img "edit"
click icon "Mark attendance"
click div
click icon "Mark attendance"
click p "[PERSON_NAME] attended"
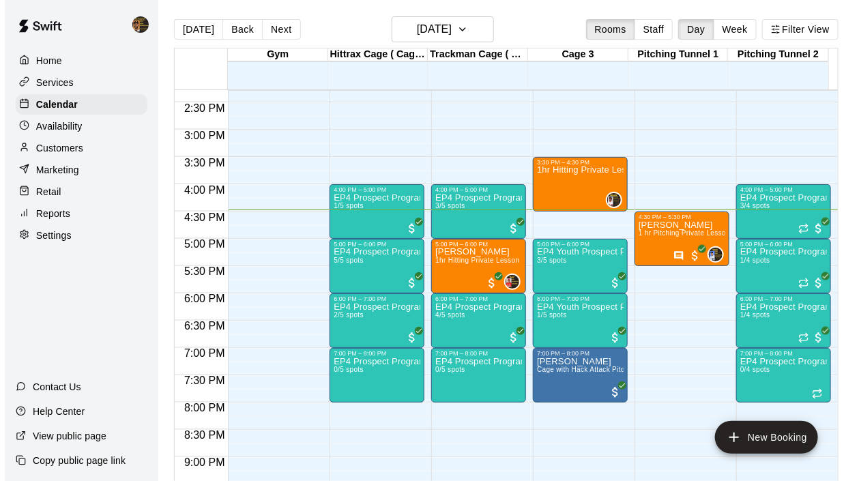
click button "Done"
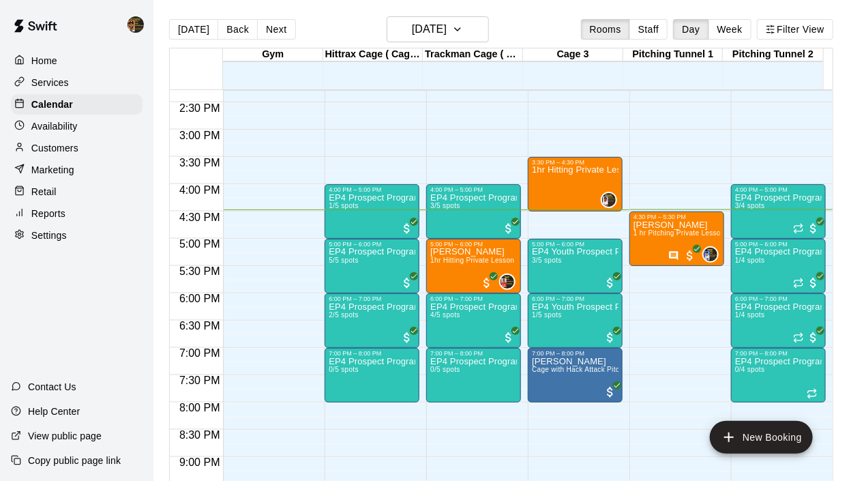
click at [786, 307] on div "EP4 Prospect Program Pitching (Ages [DEMOGRAPHIC_DATA]+ ) 3/4 spots" at bounding box center [778, 433] width 87 height 481
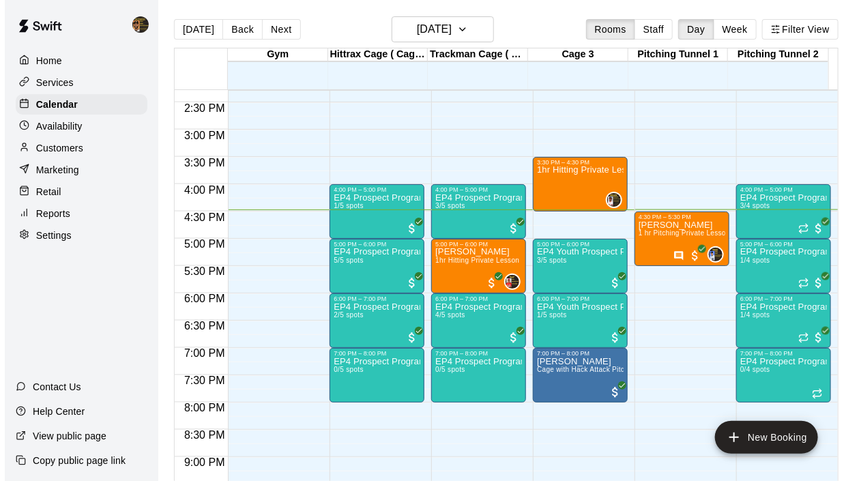
click img "edit"
click icon "Mark attendance"
click p "[PERSON_NAME] attended"
click icon "Mark attendance"
click p "[PERSON_NAME] attended"
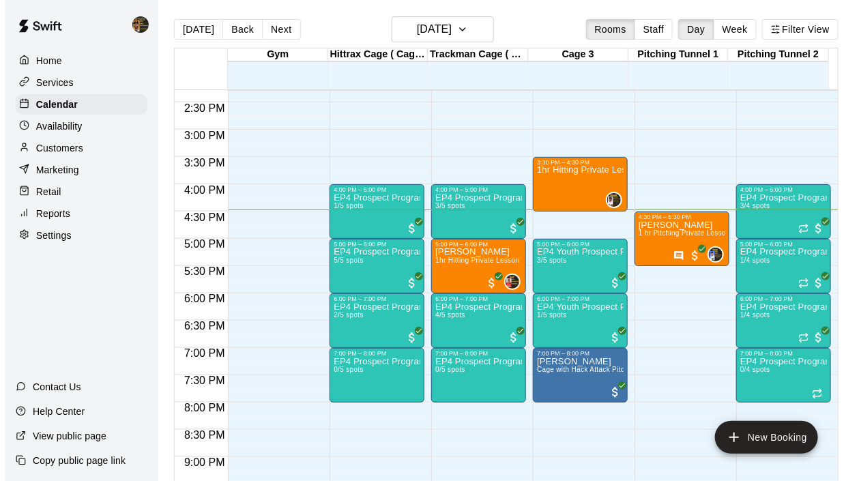
click div "​"
type input "*****"
click p "[PERSON_NAME]"
click icon "Add"
click button "Checkout"
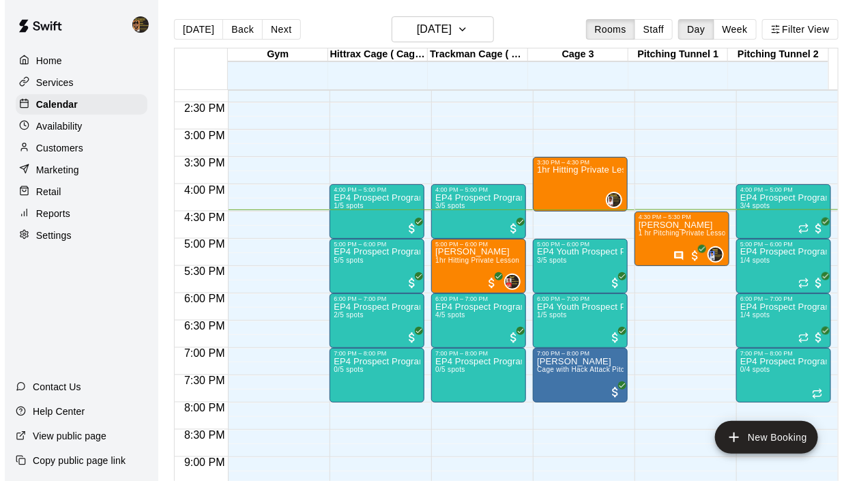
click span "PACKAGE / MEMBERSHIP CREDITS (1 eligible)"
click button "Pay & apply changes"
click icon "Mark attendance"
click p "[PERSON_NAME] attended"
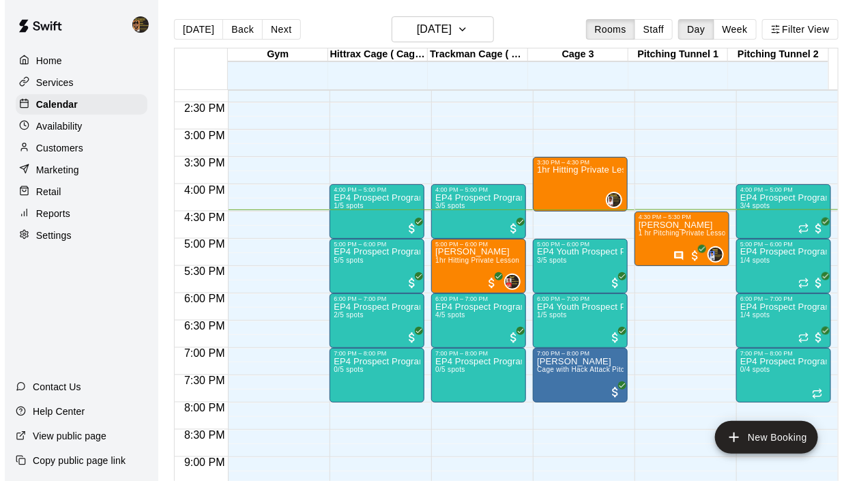
click input "Start typing to search customers..."
type input "*****"
click span "[EMAIL_ADDRESS][DOMAIN_NAME]"
click icon "Add"
click button "Checkout"
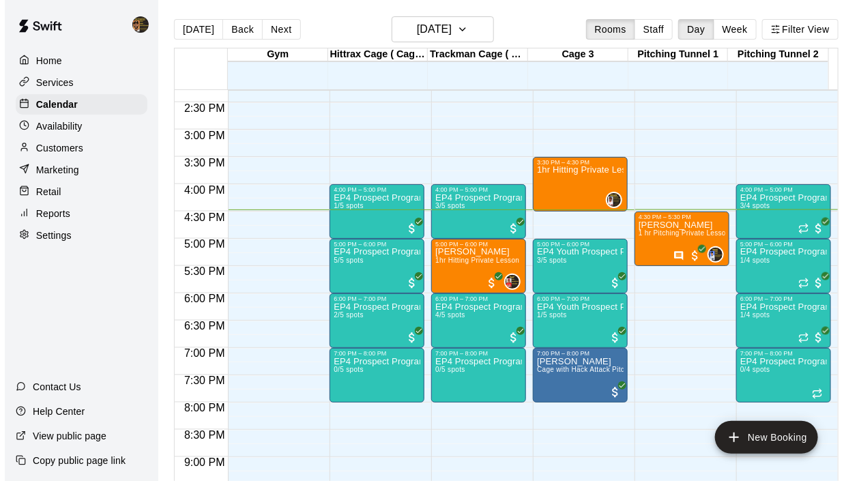
click span "PACKAGE / MEMBERSHIP CREDITS (1 eligible)"
click button "Pay & apply changes"
click icon "Mark attendance"
click p "[PERSON_NAME] attended"
click button "Close"
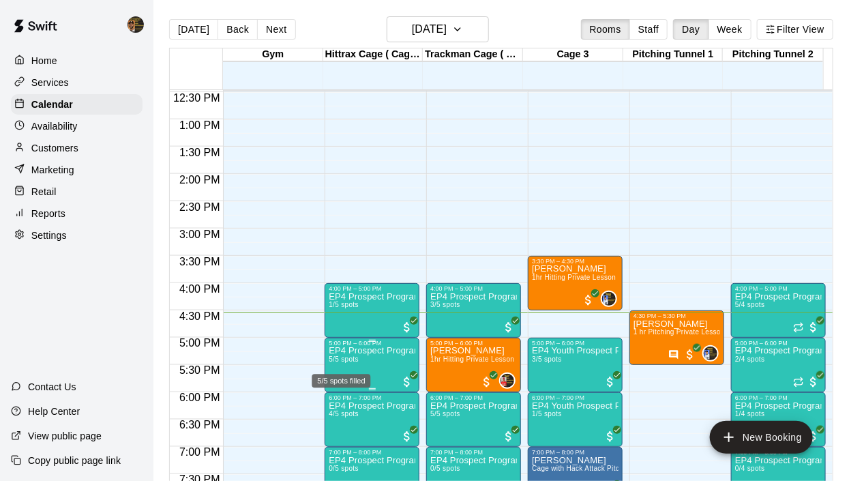
click at [345, 361] on span "5/5 spots" at bounding box center [344, 359] width 30 height 8
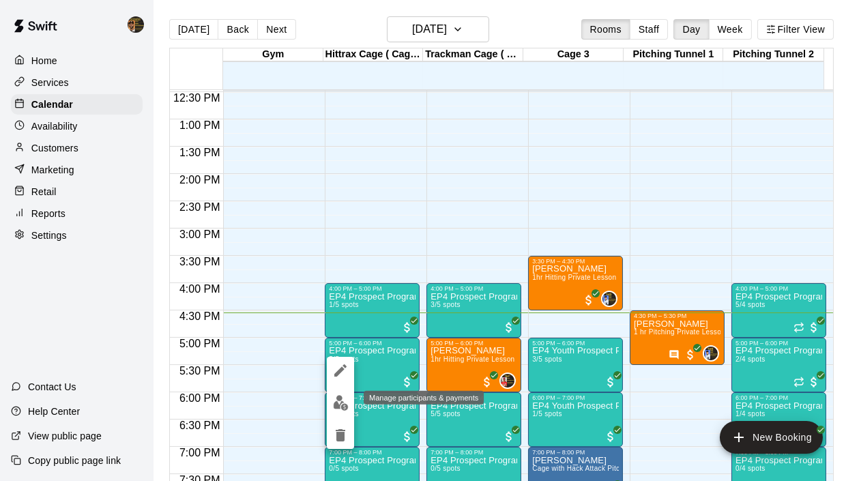
click at [342, 406] on img "edit" at bounding box center [341, 403] width 16 height 16
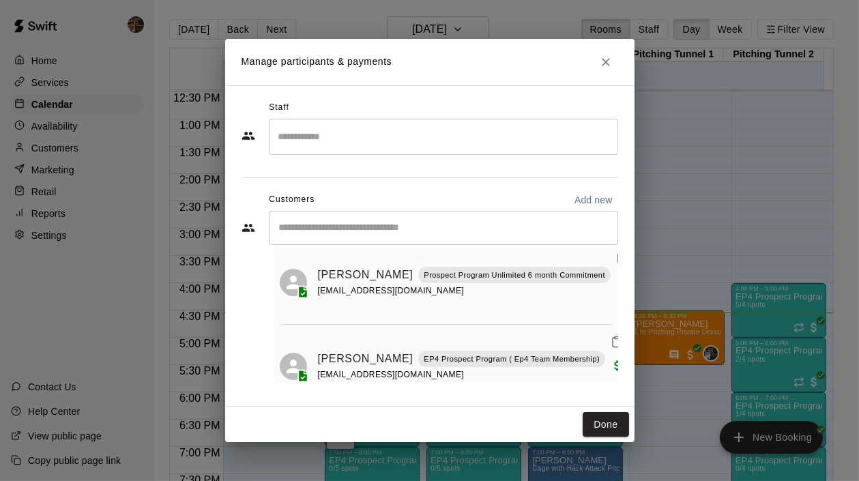
scroll to position [169, 0]
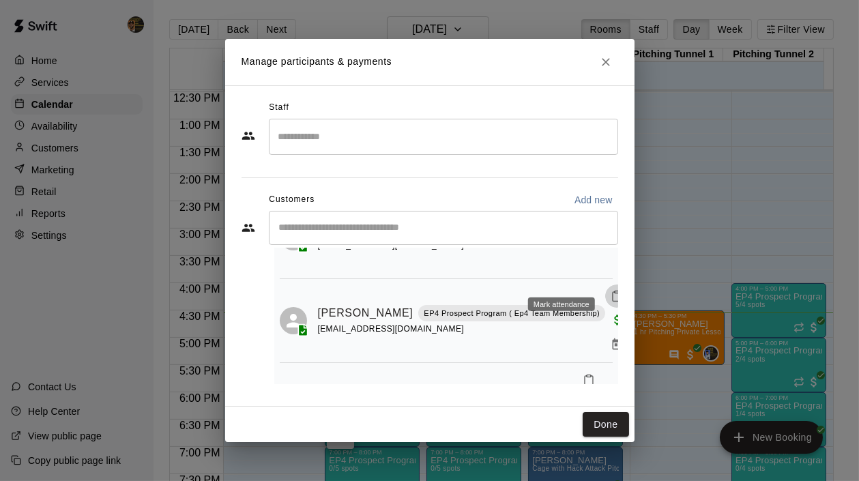
click at [611, 290] on icon "Mark attendance" at bounding box center [617, 296] width 12 height 12
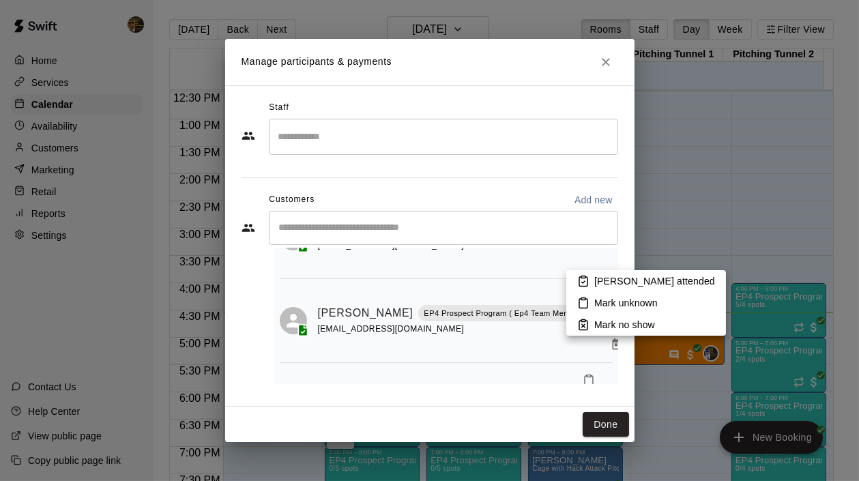
click at [632, 283] on p "[PERSON_NAME] attended" at bounding box center [654, 281] width 121 height 14
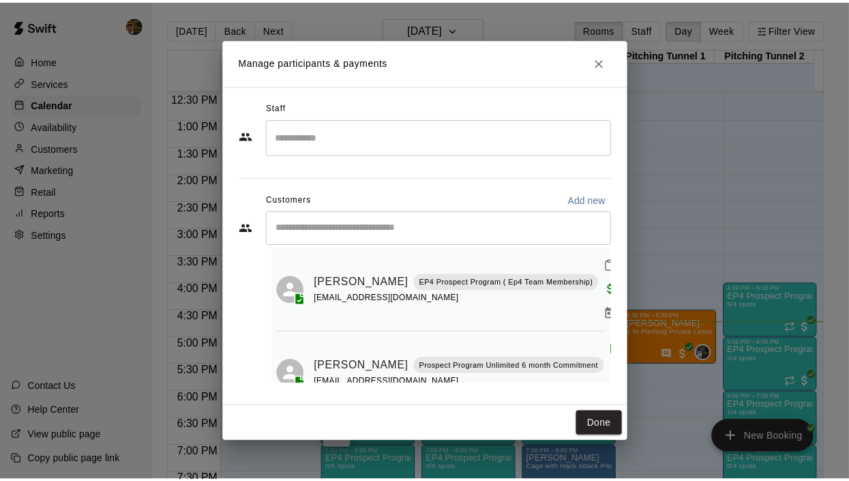
scroll to position [0, 0]
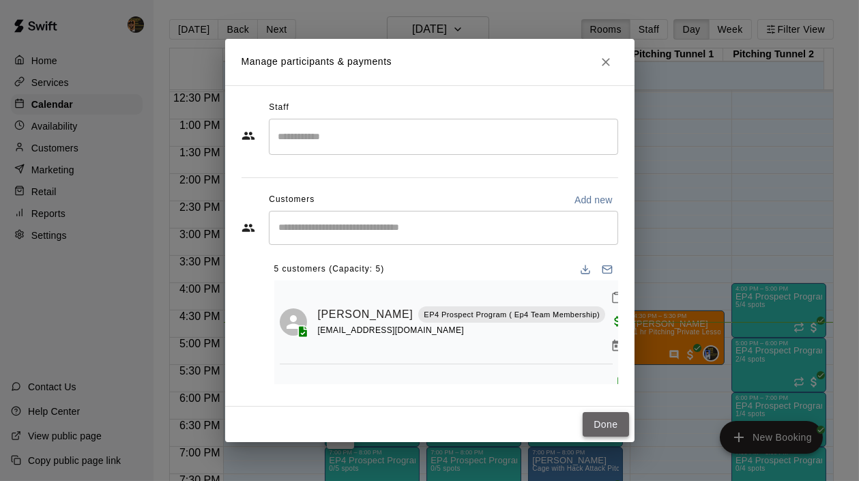
click at [602, 424] on button "Done" at bounding box center [606, 424] width 46 height 25
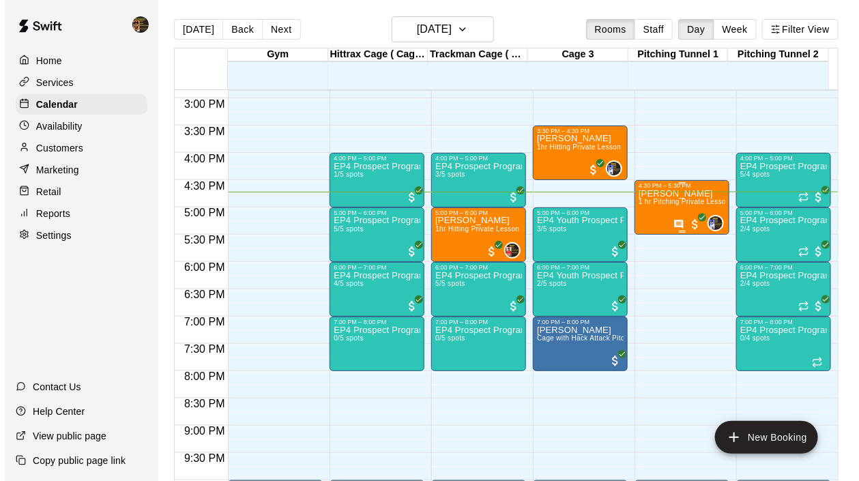
scroll to position [903, 0]
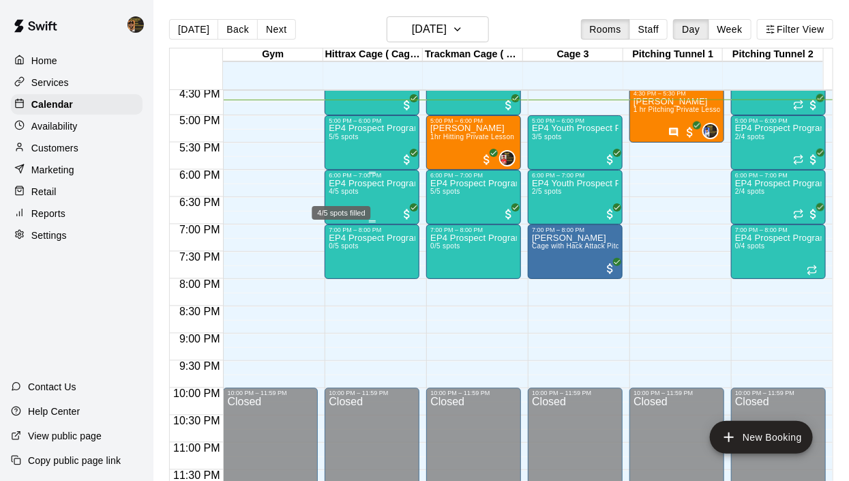
click at [341, 193] on span "4/5 spots" at bounding box center [344, 192] width 30 height 8
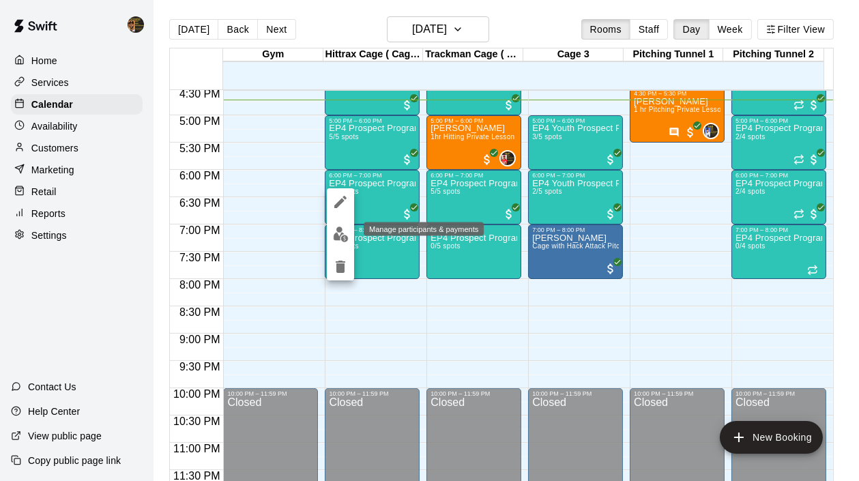
click at [343, 232] on img "edit" at bounding box center [341, 235] width 16 height 16
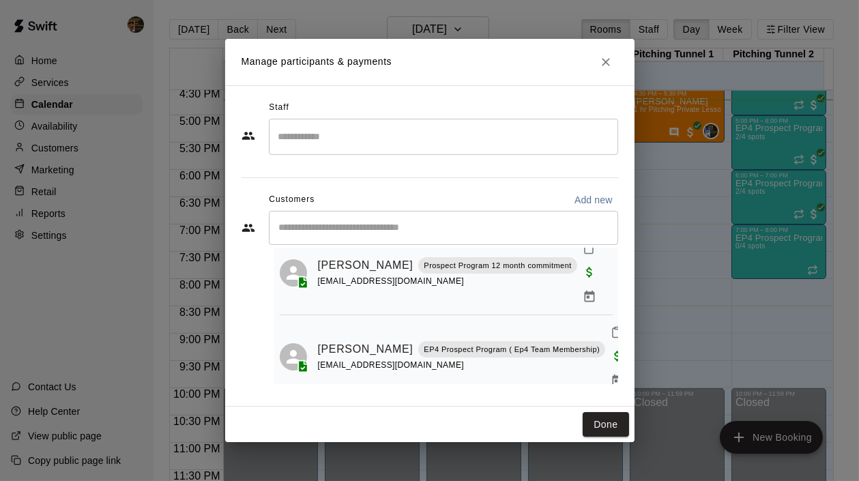
scroll to position [42, 0]
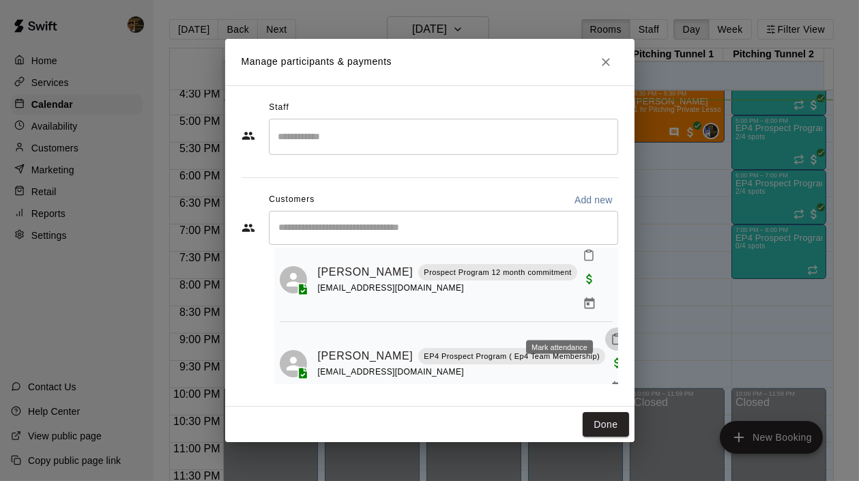
click at [613, 335] on icon "Mark attendance" at bounding box center [617, 340] width 8 height 10
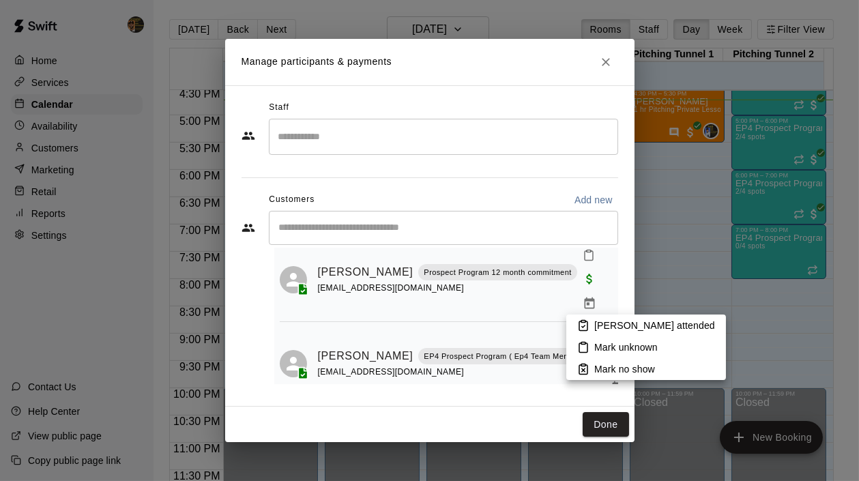
click at [598, 323] on p "[PERSON_NAME] attended" at bounding box center [654, 326] width 121 height 14
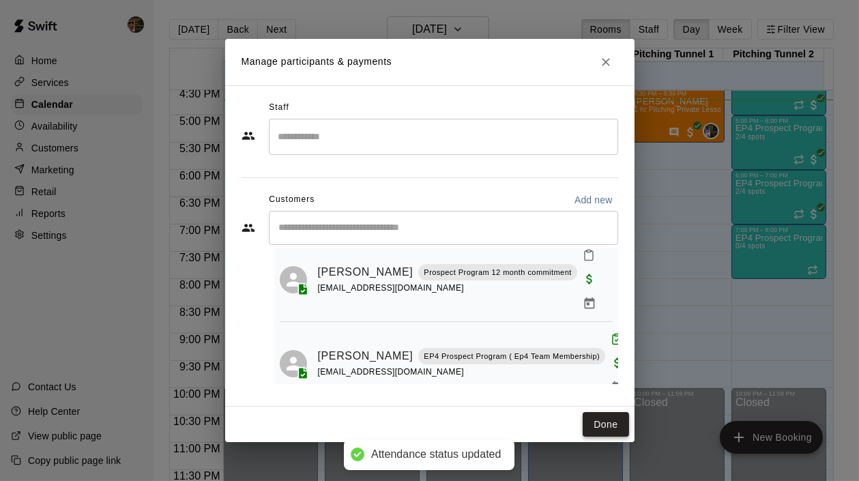
click at [614, 425] on button "Done" at bounding box center [606, 424] width 46 height 25
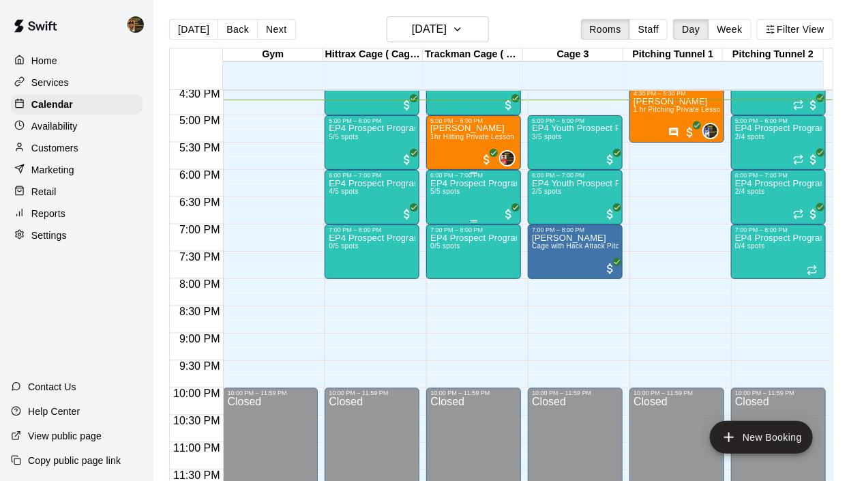
click at [467, 201] on div "EP4 Prospect Program Hitting ( ages [DEMOGRAPHIC_DATA] ) 5/5 spots" at bounding box center [473, 419] width 87 height 481
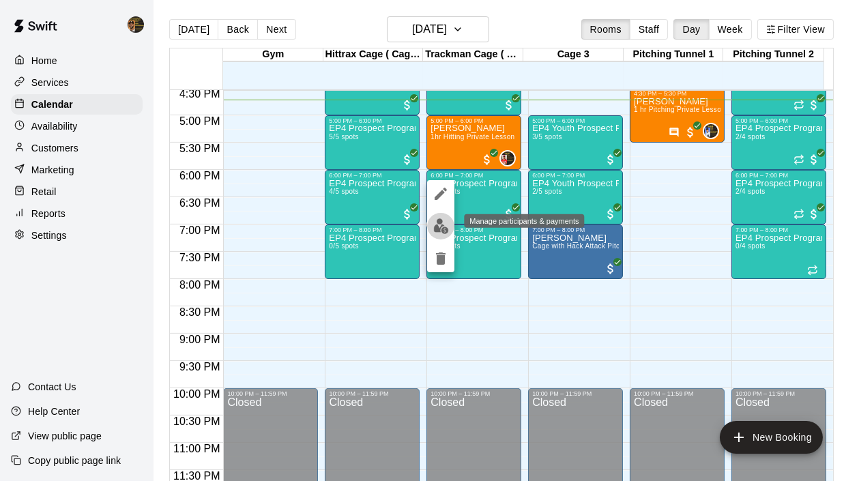
click at [443, 226] on img "edit" at bounding box center [441, 226] width 16 height 16
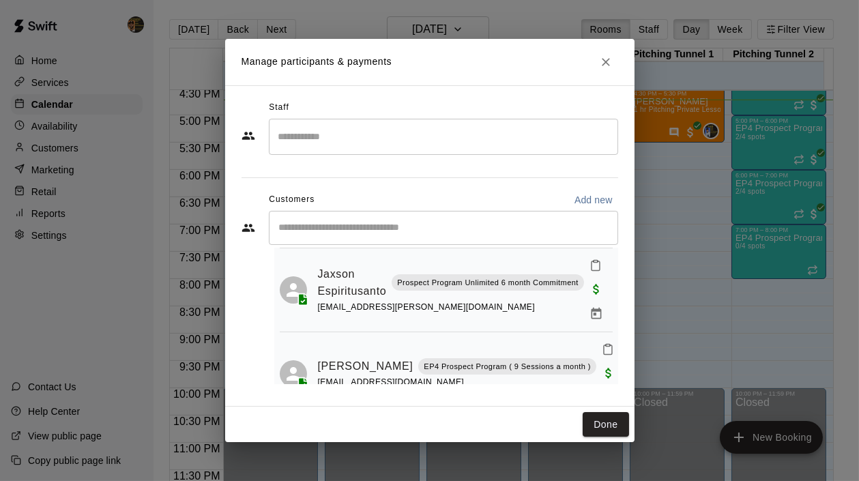
scroll to position [118, 0]
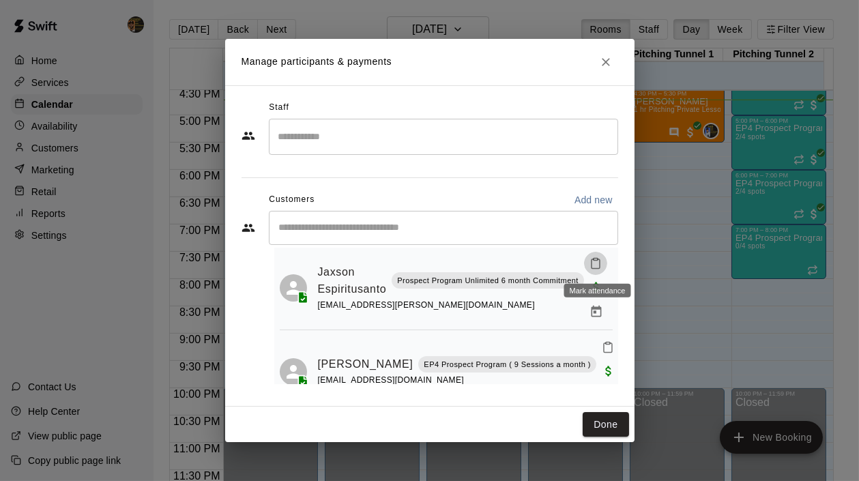
click at [597, 261] on icon "Mark attendance" at bounding box center [595, 263] width 12 height 12
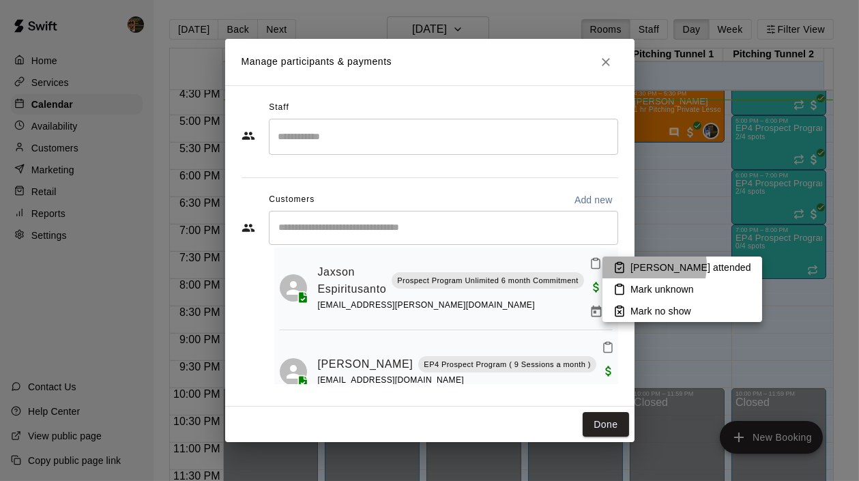
click at [641, 265] on p "[PERSON_NAME] attended" at bounding box center [690, 268] width 121 height 14
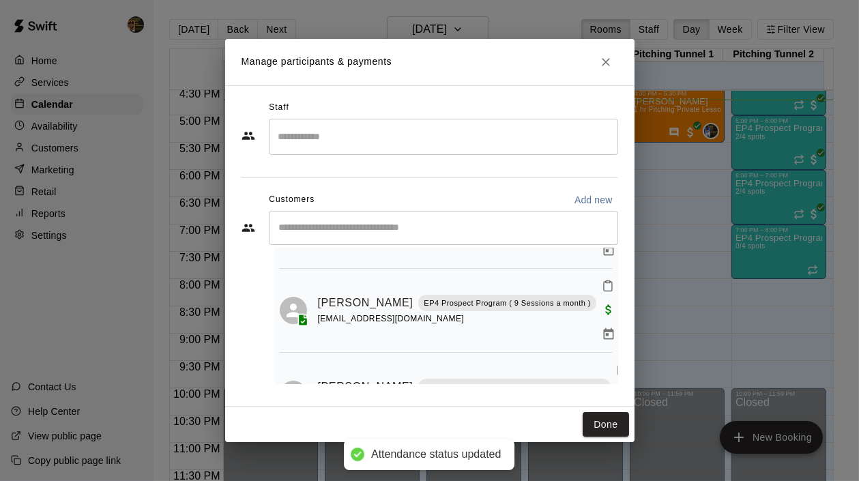
scroll to position [266, 0]
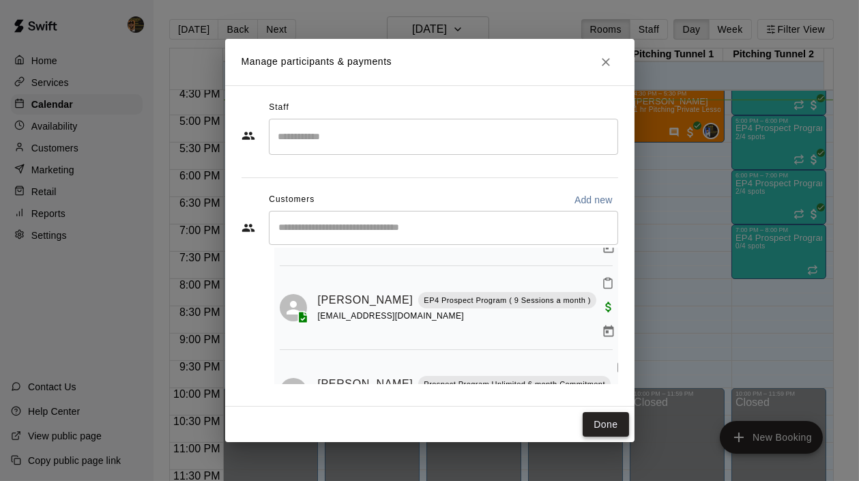
click at [609, 420] on button "Done" at bounding box center [606, 424] width 46 height 25
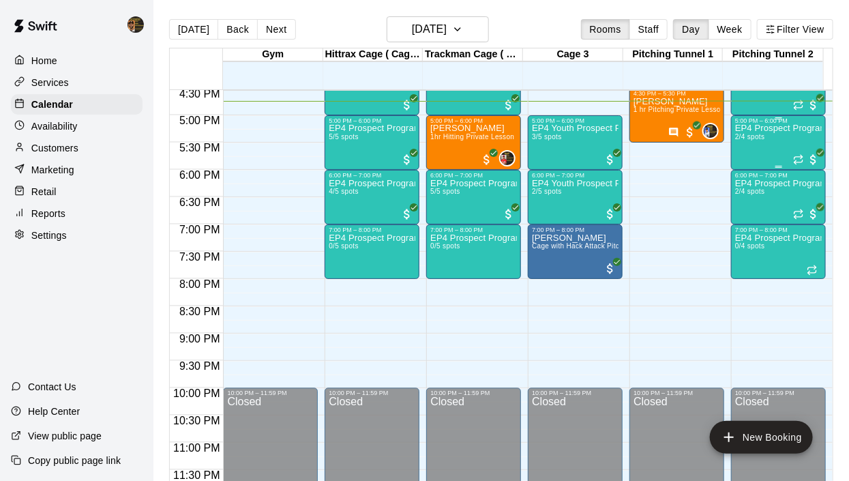
click at [774, 120] on div "5:00 PM – 6:00 PM" at bounding box center [778, 120] width 87 height 7
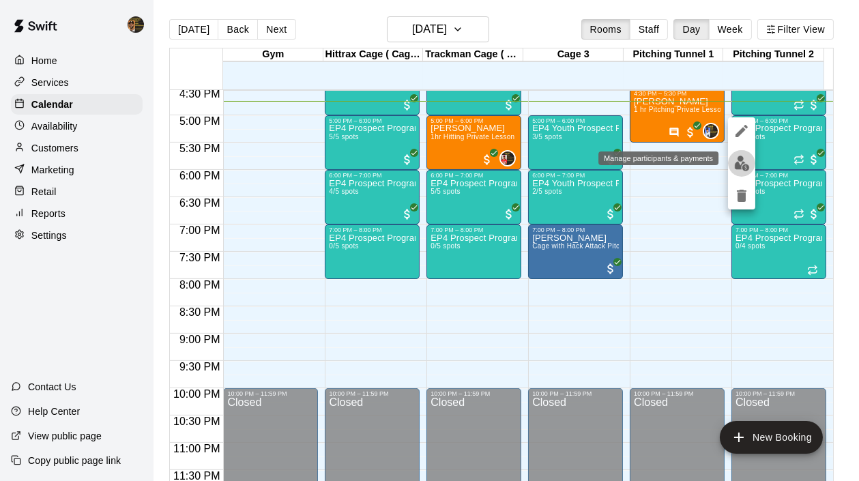
click at [745, 159] on img "edit" at bounding box center [742, 164] width 16 height 16
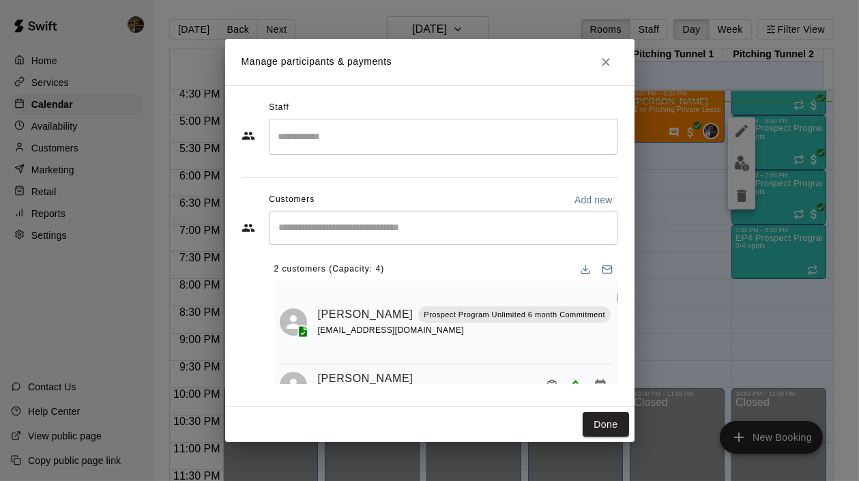
scroll to position [9, 0]
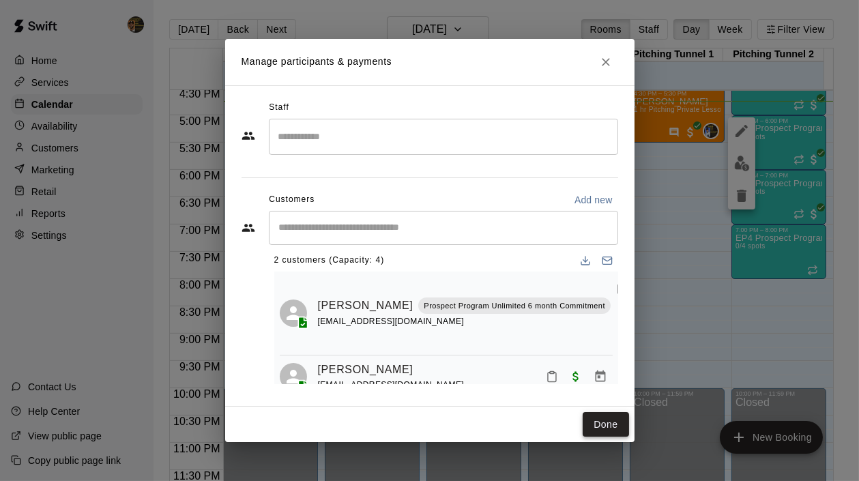
click at [600, 424] on button "Done" at bounding box center [606, 424] width 46 height 25
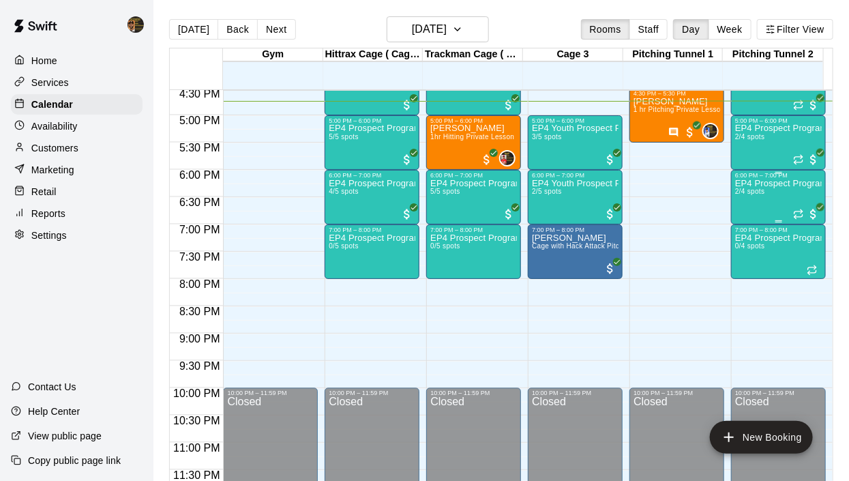
click at [761, 195] on div "EP4 Prospect Program Pitching (Ages [DEMOGRAPHIC_DATA]+ ) 2/4 spots" at bounding box center [778, 419] width 87 height 481
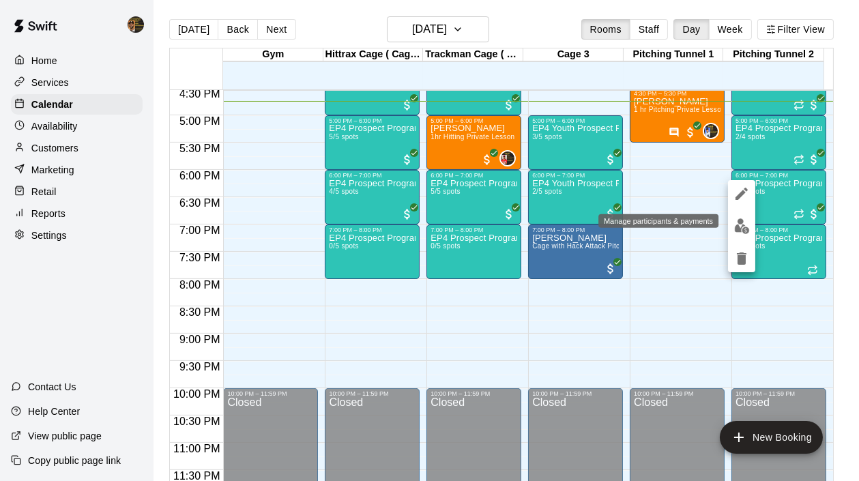
click at [739, 227] on img "edit" at bounding box center [742, 226] width 16 height 16
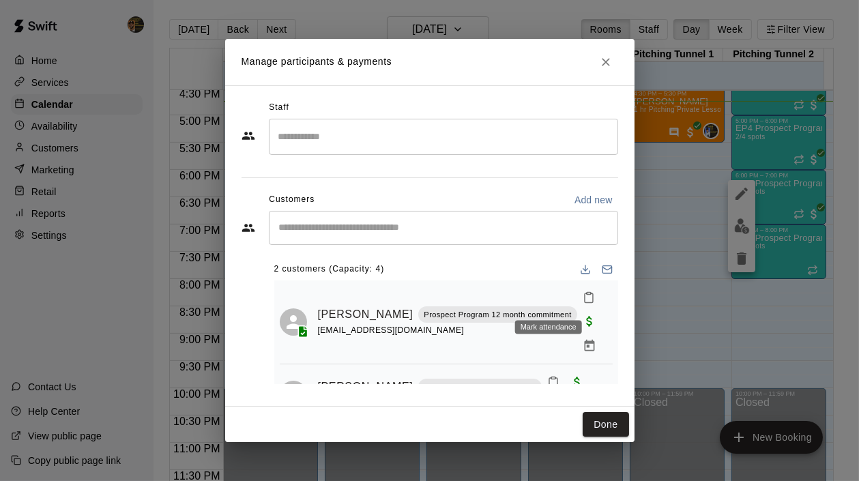
click at [583, 296] on icon "Mark attendance" at bounding box center [589, 297] width 12 height 12
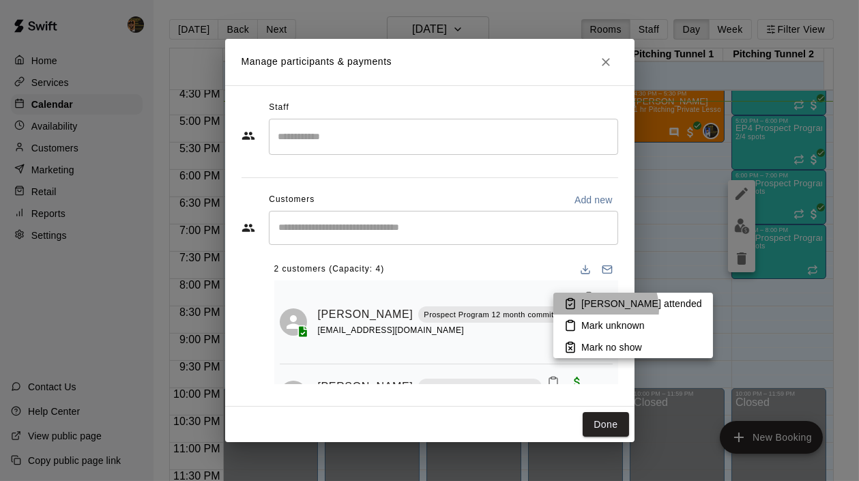
click at [601, 309] on p "[PERSON_NAME] attended" at bounding box center [641, 304] width 121 height 14
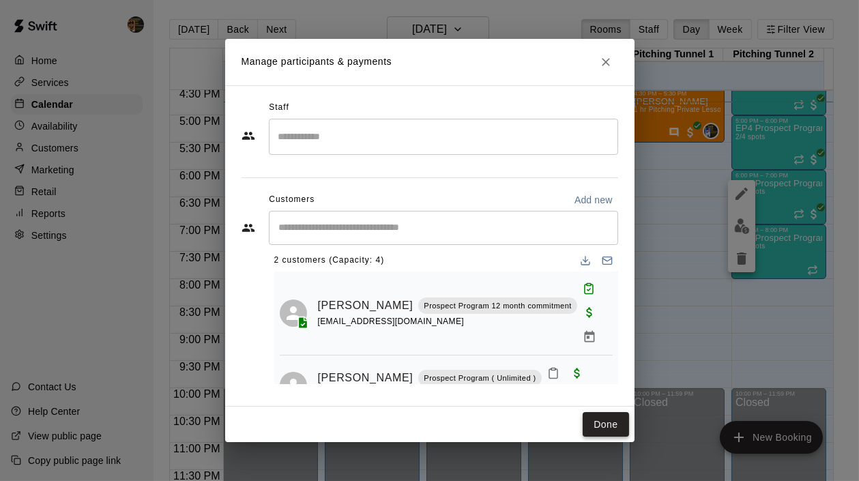
click at [603, 422] on button "Done" at bounding box center [606, 424] width 46 height 25
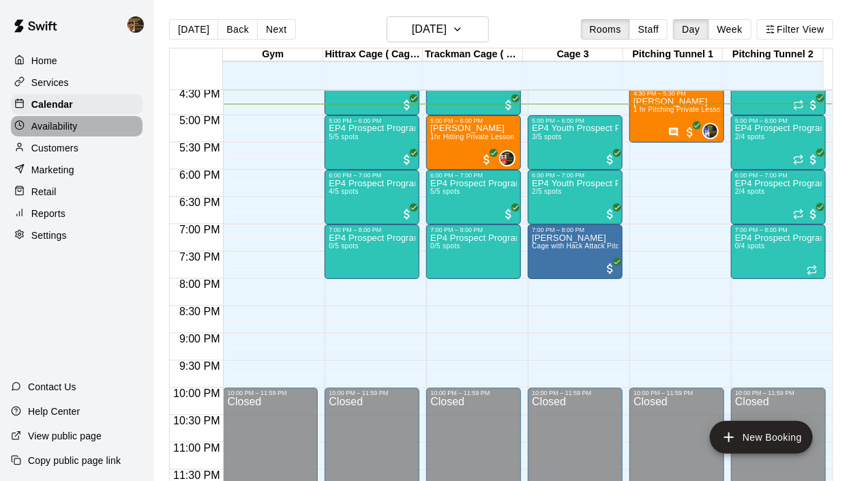
click at [61, 130] on p "Availability" at bounding box center [54, 126] width 46 height 14
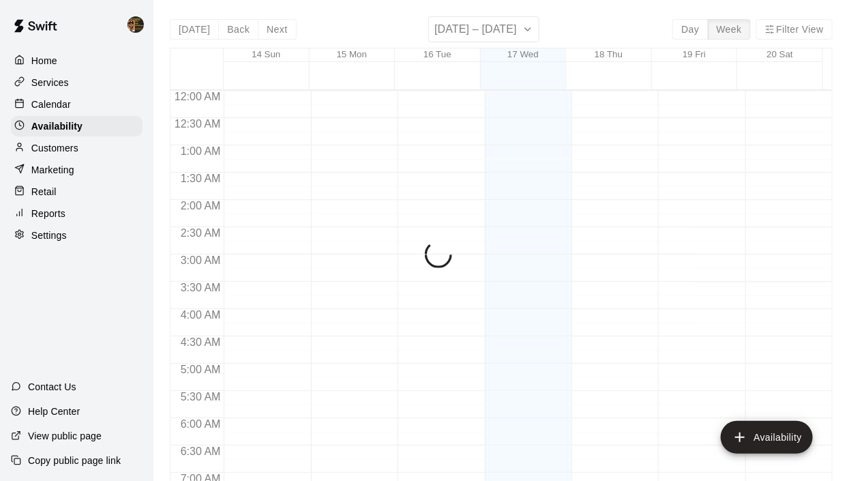
scroll to position [903, 0]
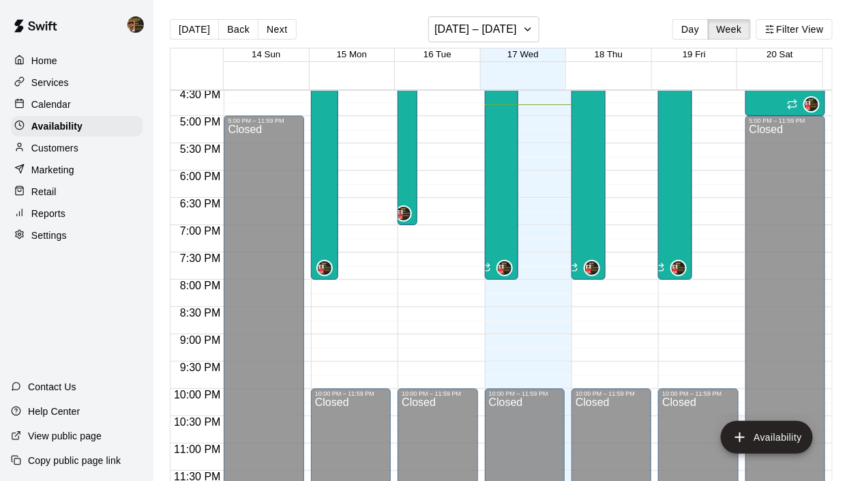
click at [62, 149] on p "Customers" at bounding box center [54, 148] width 47 height 14
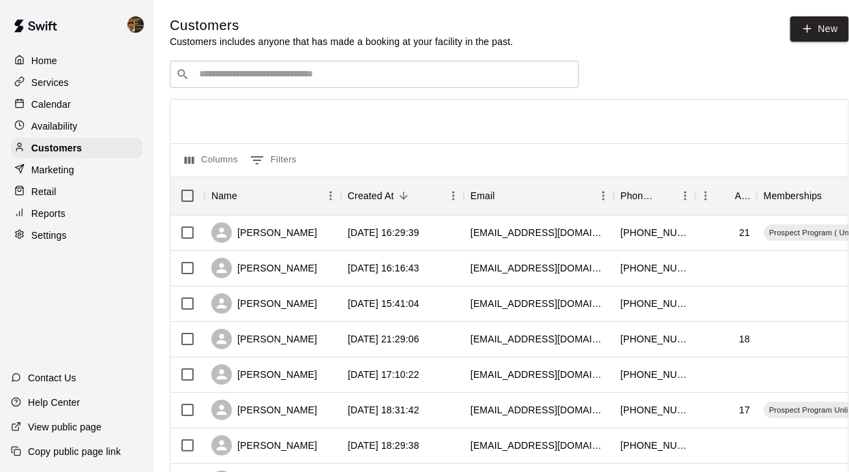
click at [312, 74] on input "Search customers by name or email" at bounding box center [384, 75] width 378 height 14
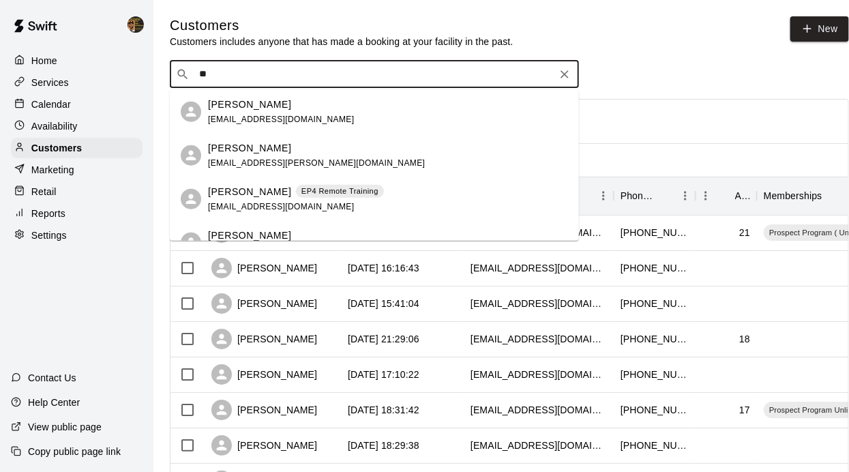
type input "*"
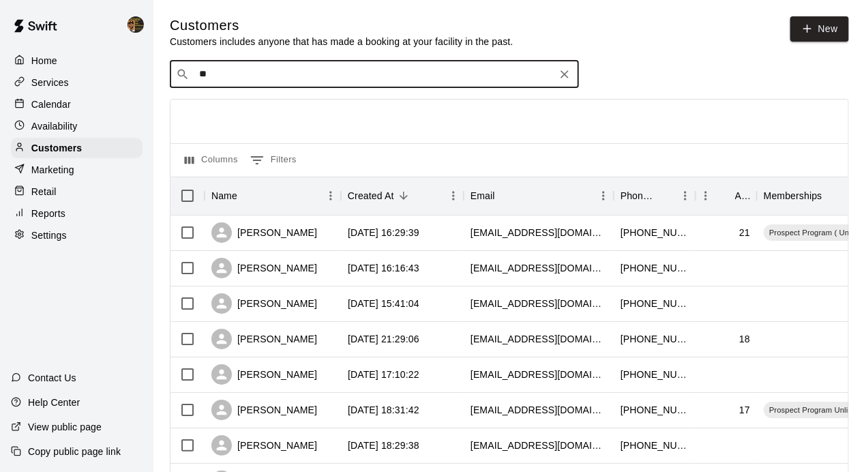
type input "*"
type input "*****"
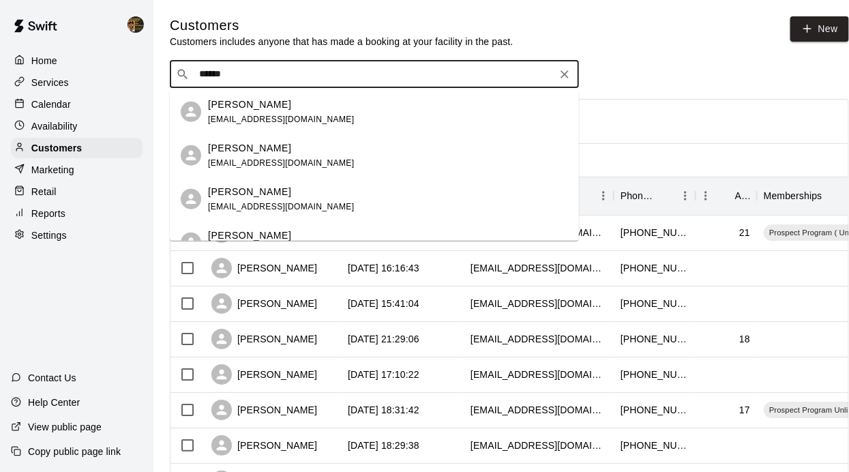
click at [232, 109] on p "[PERSON_NAME]" at bounding box center [249, 104] width 83 height 14
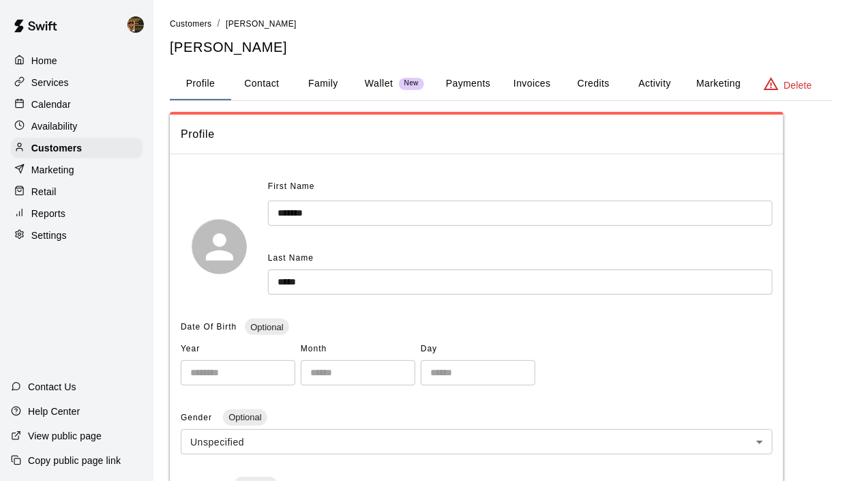
click at [463, 81] on button "Payments" at bounding box center [468, 84] width 66 height 33
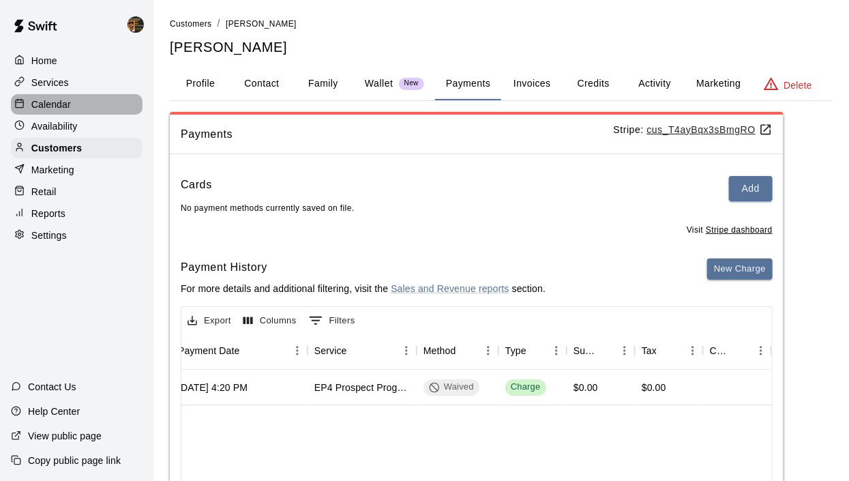
click at [36, 104] on p "Calendar" at bounding box center [51, 105] width 40 height 14
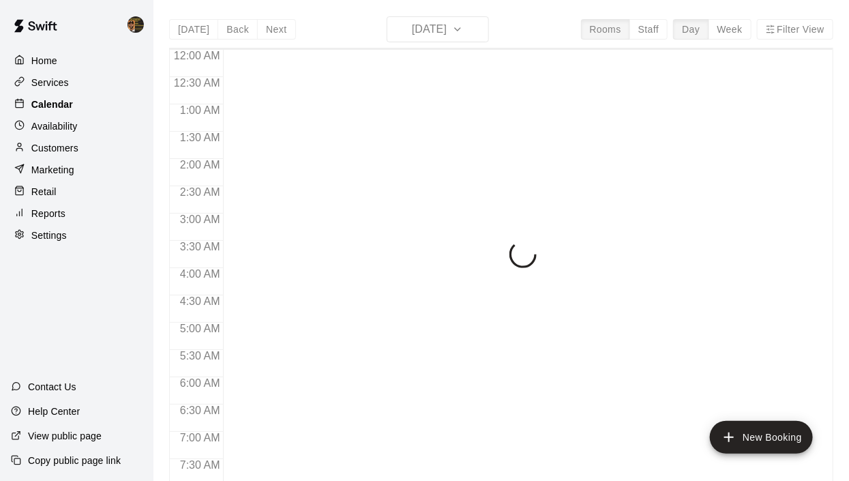
scroll to position [862, 0]
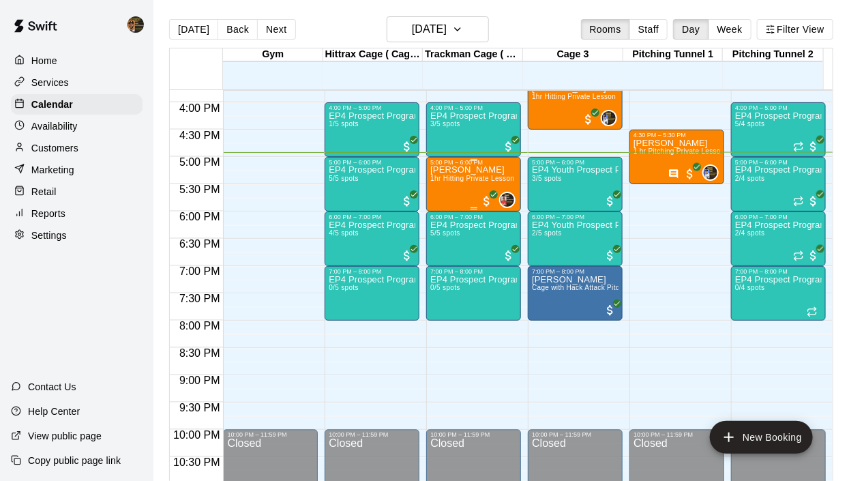
click at [445, 186] on div "[PERSON_NAME] 1hr Hitting Private Lesson" at bounding box center [472, 406] width 84 height 481
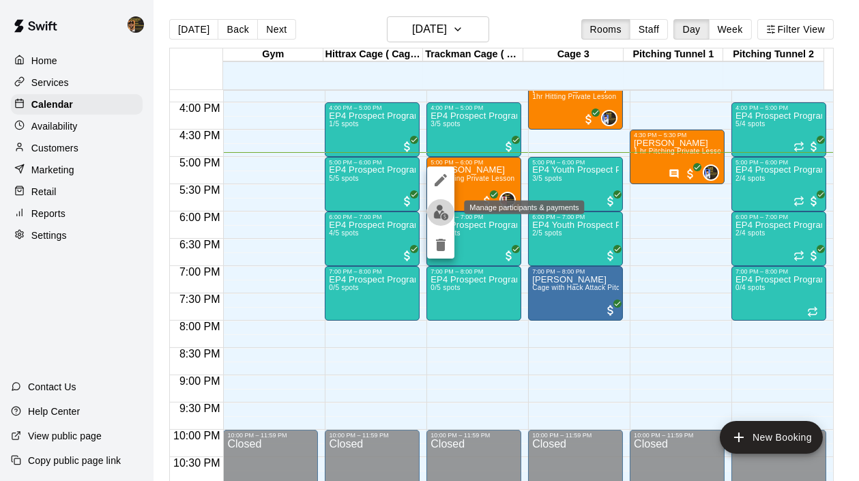
click at [439, 209] on img "edit" at bounding box center [441, 213] width 16 height 16
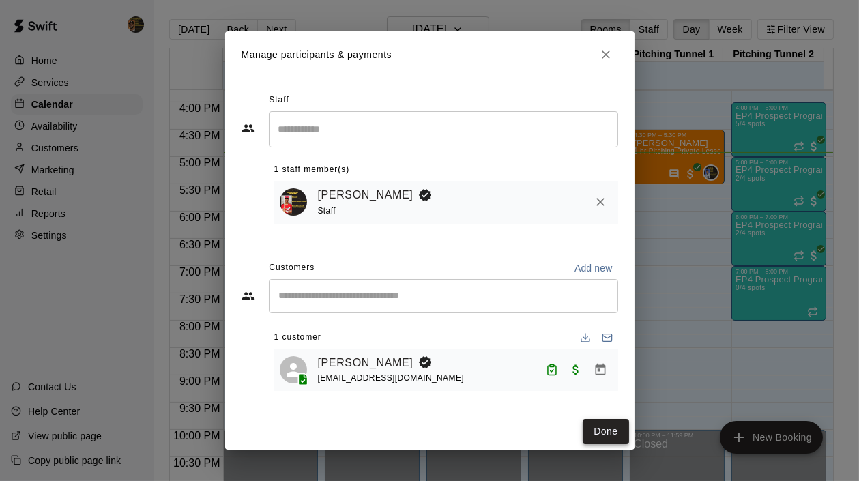
click at [597, 435] on button "Done" at bounding box center [606, 431] width 46 height 25
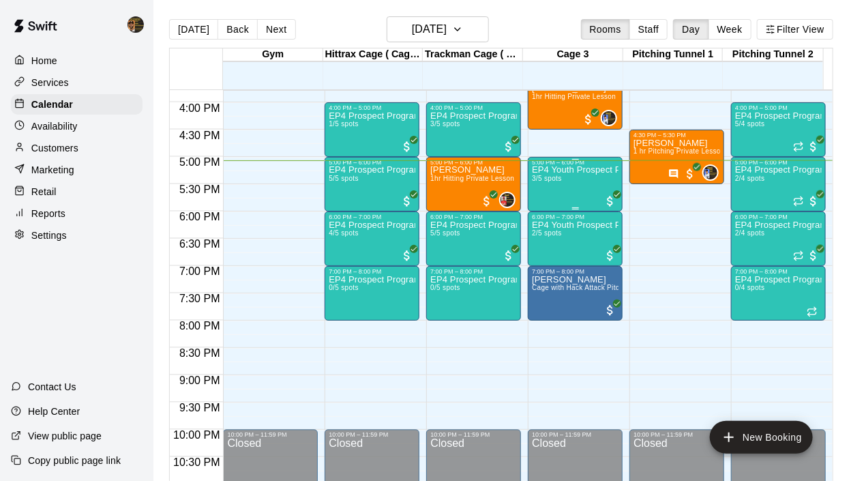
click at [447, 20] on h6 "[DATE]" at bounding box center [429, 29] width 35 height 19
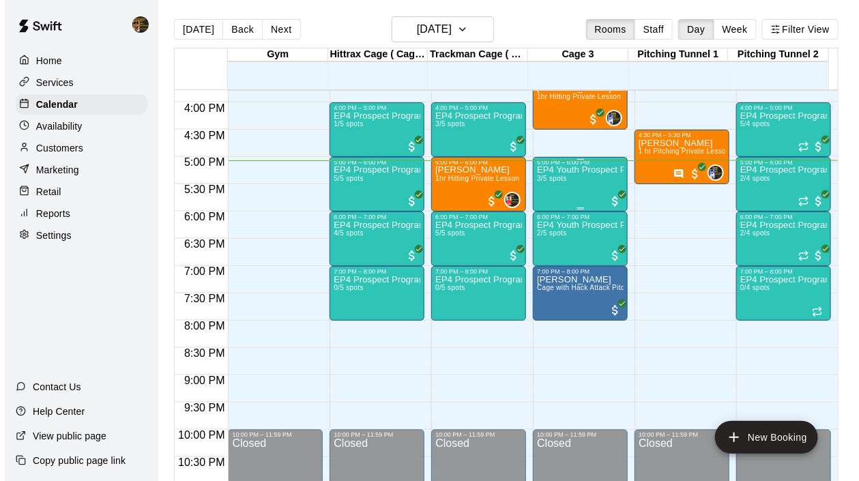
click button "20"
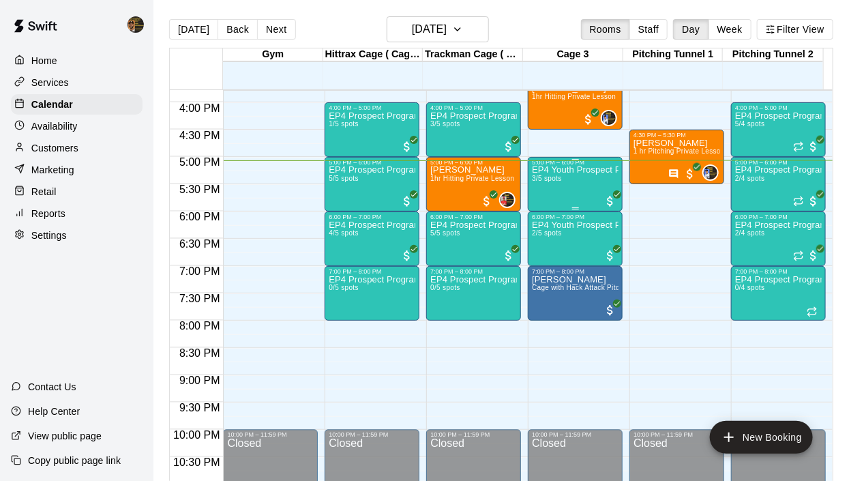
scroll to position [69, 0]
click at [53, 101] on p "Calendar" at bounding box center [52, 105] width 42 height 14
click at [48, 104] on p "Calendar" at bounding box center [52, 105] width 42 height 14
click at [463, 30] on icon "button" at bounding box center [457, 29] width 11 height 16
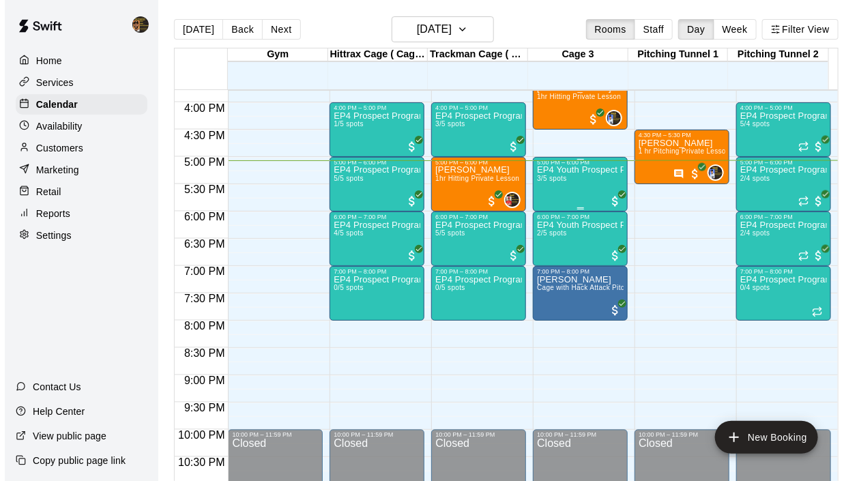
click button "17"
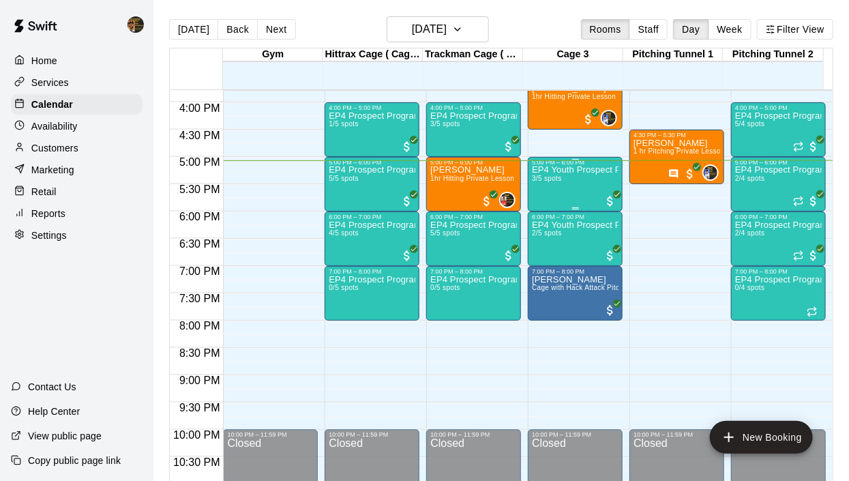
click at [340, 229] on span "4/5 spots" at bounding box center [344, 233] width 30 height 8
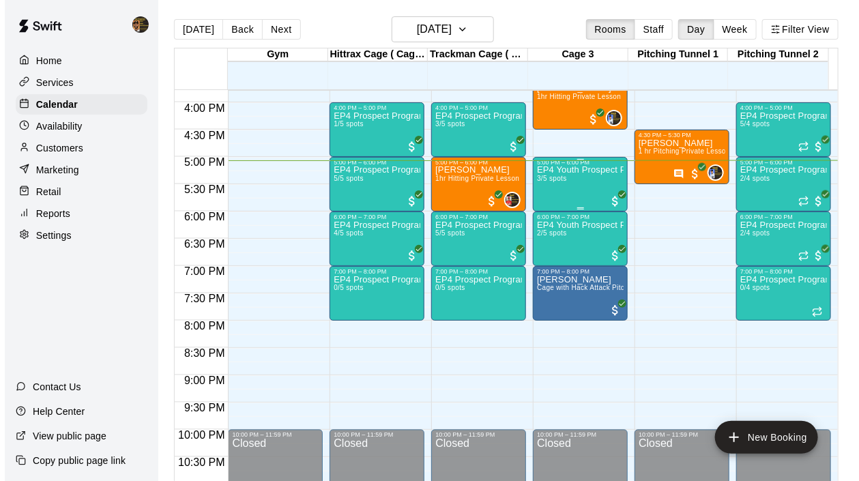
click img "edit"
click icon "Mark attendance"
click div
click icon "Mark attendance"
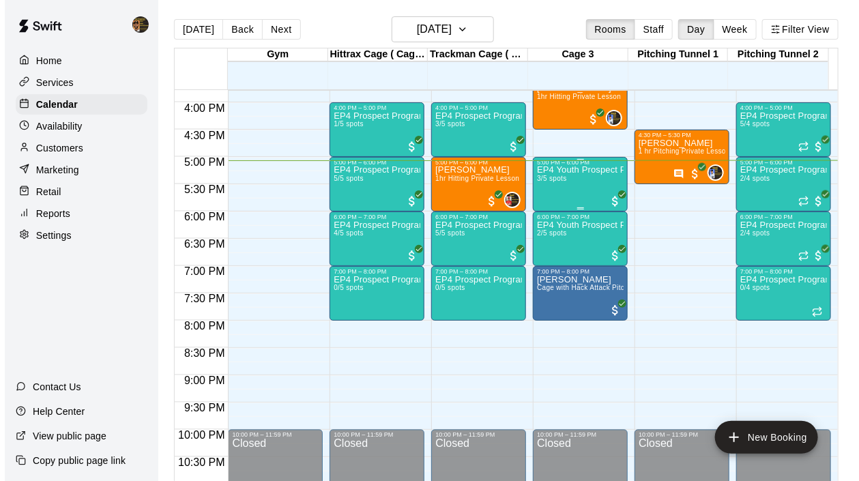
click p "[PERSON_NAME] attended"
click button "Done"
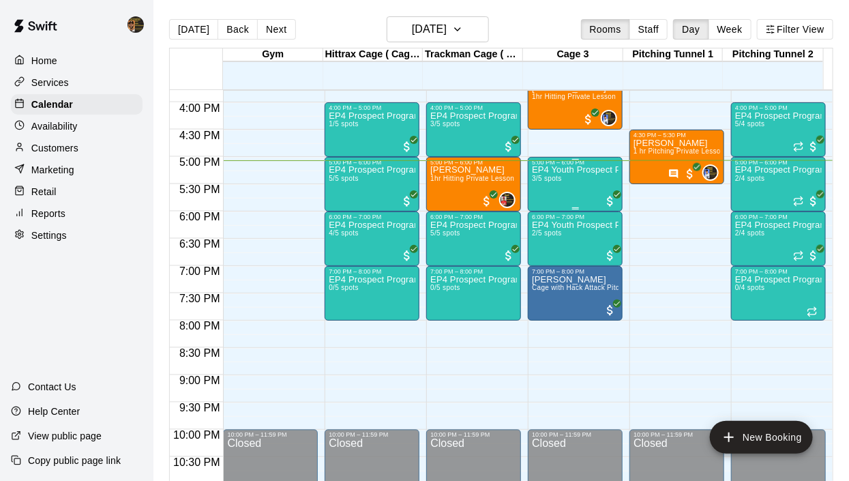
click at [469, 220] on div "EP4 Prospect Program Hitting ( ages [DEMOGRAPHIC_DATA] ) 5/5 spots" at bounding box center [473, 460] width 87 height 481
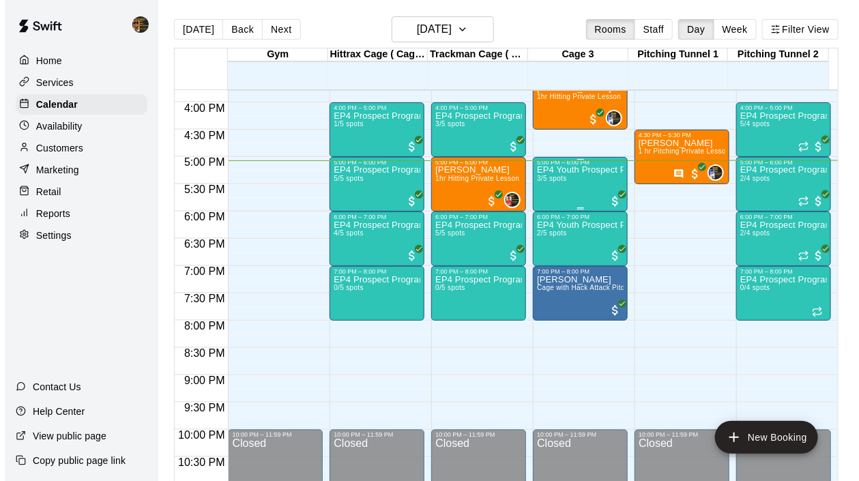
click img "edit"
click button "Done"
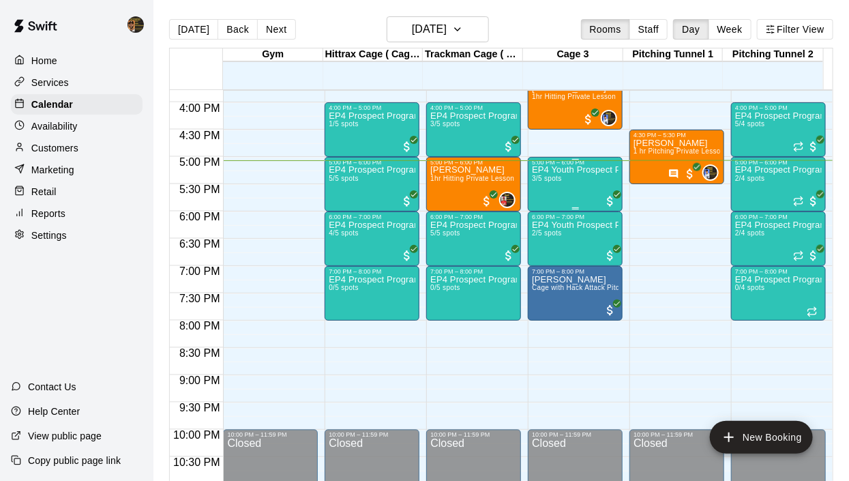
click at [476, 225] on p "EP4 Prospect Program Hitting ( ages [DEMOGRAPHIC_DATA] )" at bounding box center [473, 225] width 87 height 0
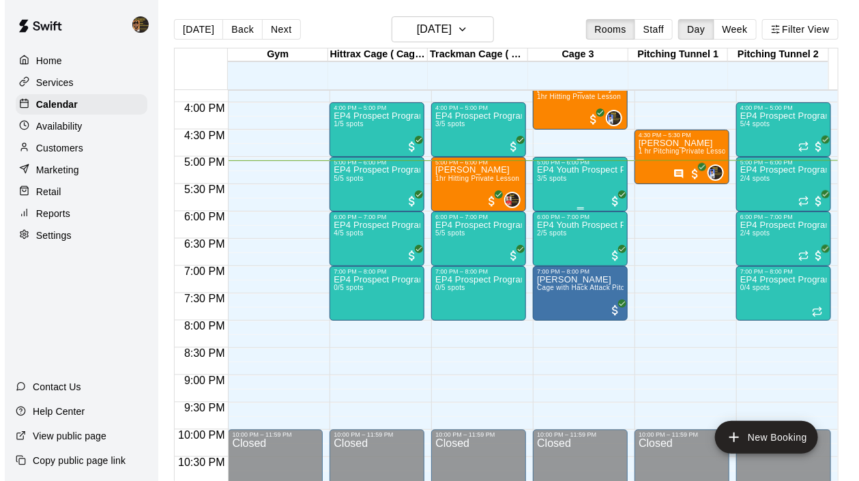
click img "edit"
click icon "Mark attendance"
click li "[PERSON_NAME] attended"
click icon "Mark attendance"
click icon
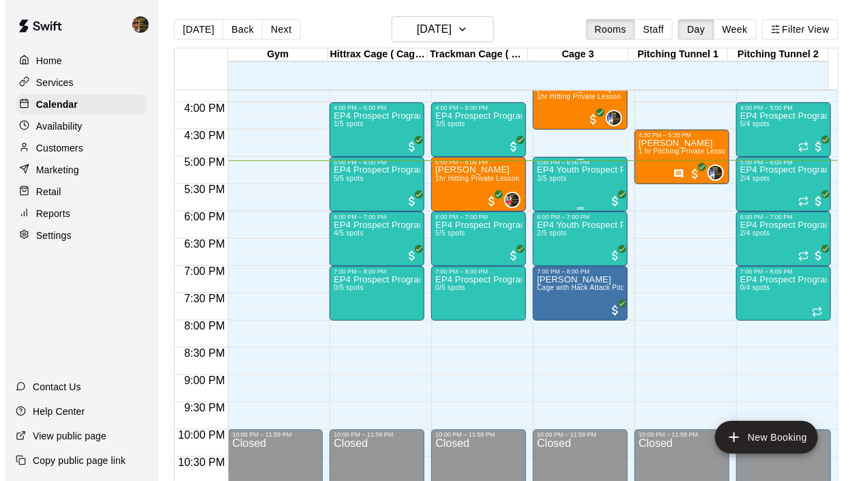
click icon "Mark attendance"
click p "[PERSON_NAME] attended"
click button "Done"
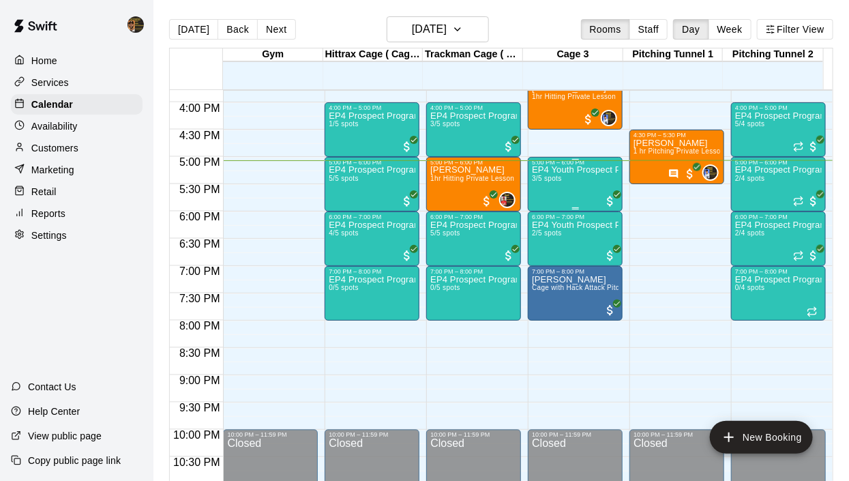
click at [365, 225] on p "EP4 Prospect Program Hitting ( 16u+ Slot )" at bounding box center [372, 225] width 87 height 0
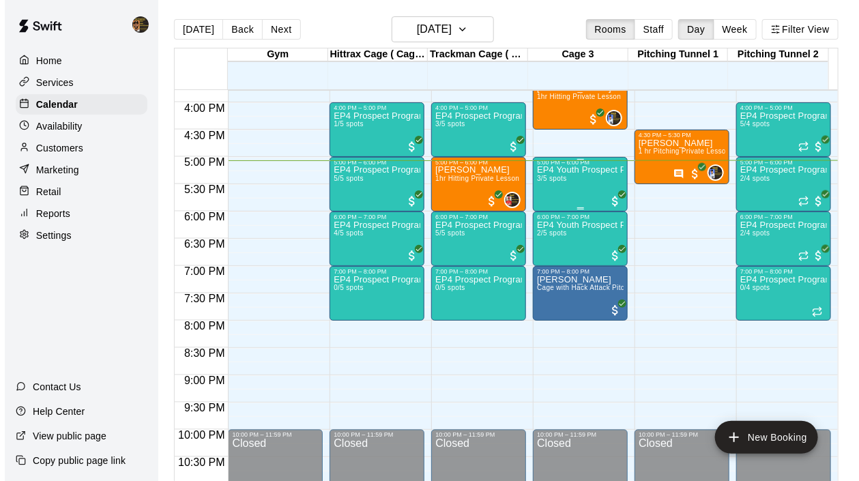
click img "edit"
click icon "Close"
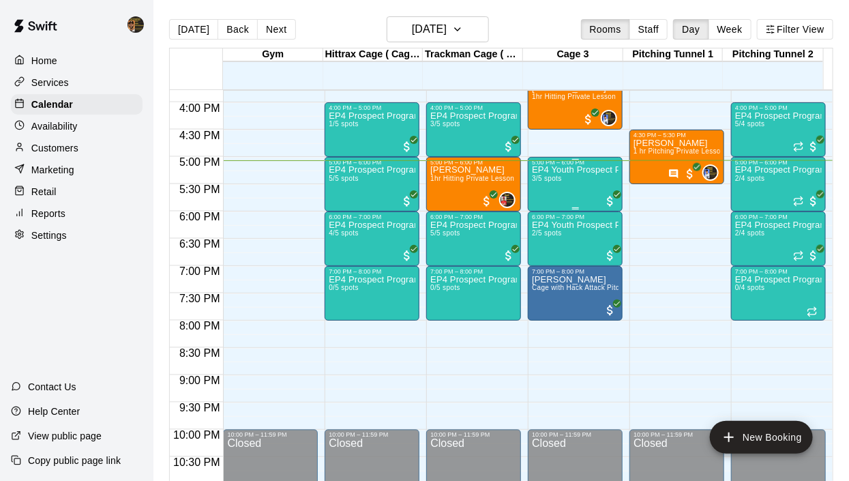
click at [347, 175] on span "5/5 spots" at bounding box center [344, 179] width 30 height 8
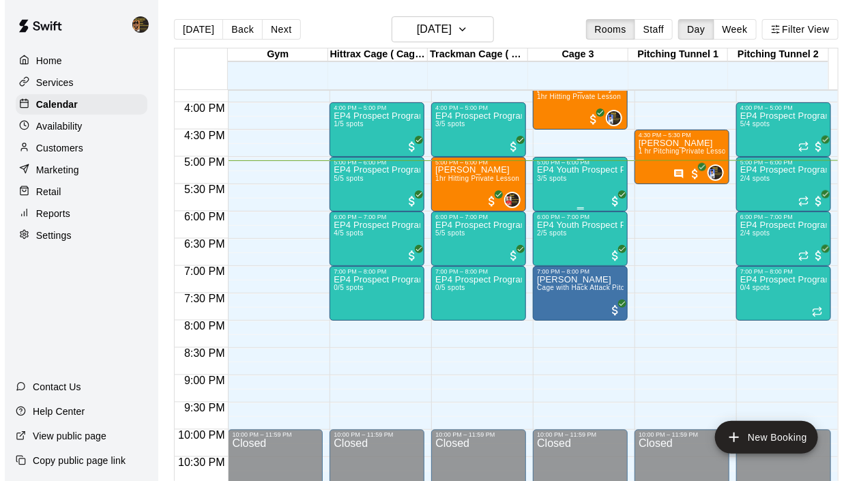
click img "edit"
click icon "Manage bookings & payment"
click icon "Remove"
click button "Checkout"
click button "Refund & apply changes"
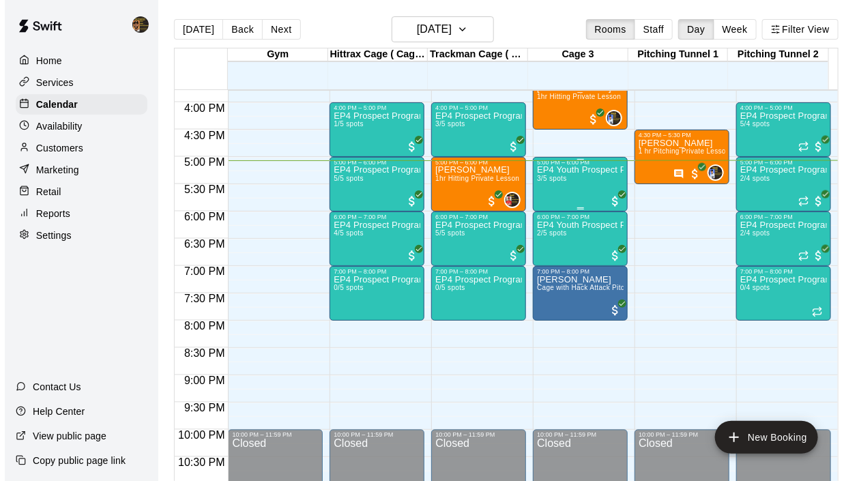
click button "Close"
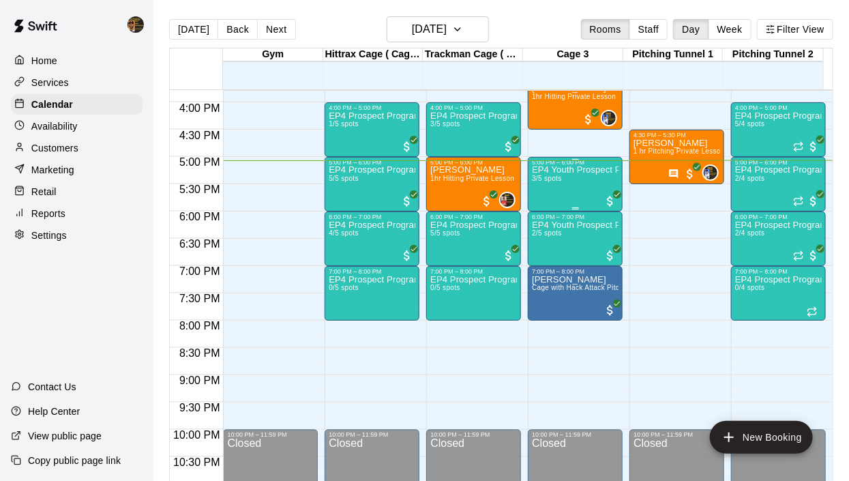
click at [566, 225] on p "EP4 Youth Prospect Program Hitting ( ages [DEMOGRAPHIC_DATA] )" at bounding box center [575, 225] width 87 height 0
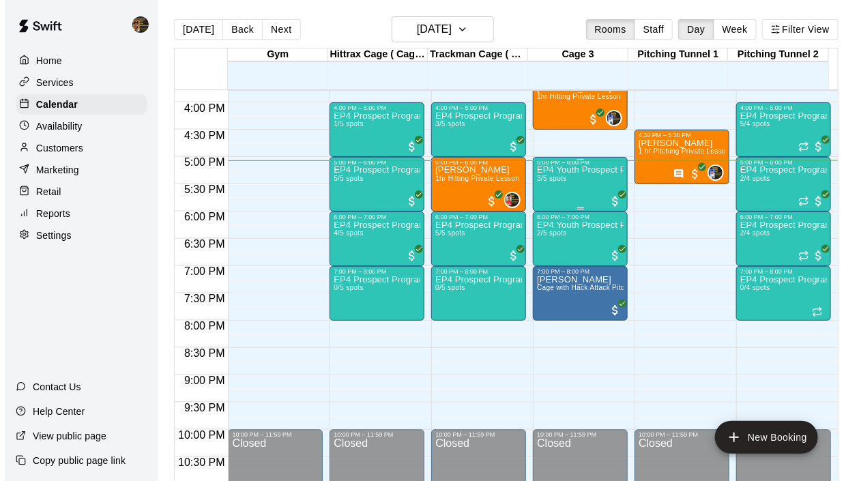
click img "edit"
click icon "Mark attendance"
click p "[PERSON_NAME] attended"
click button "Mark attendance"
click icon
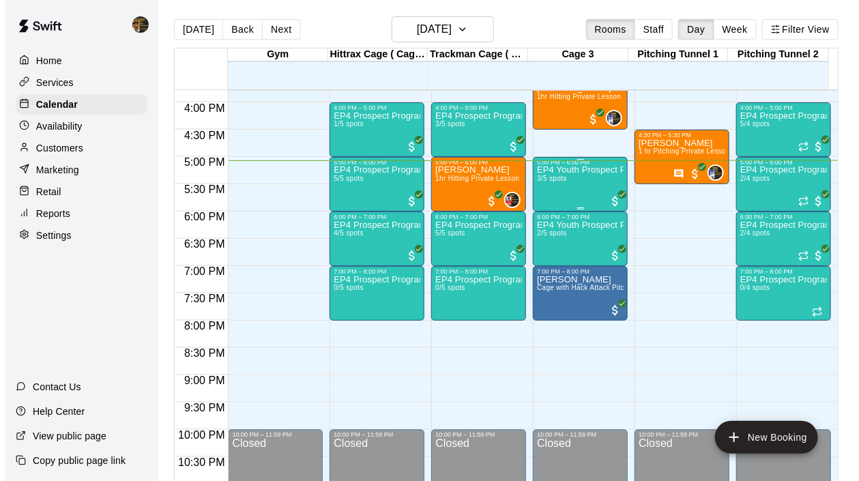
click icon "Close"
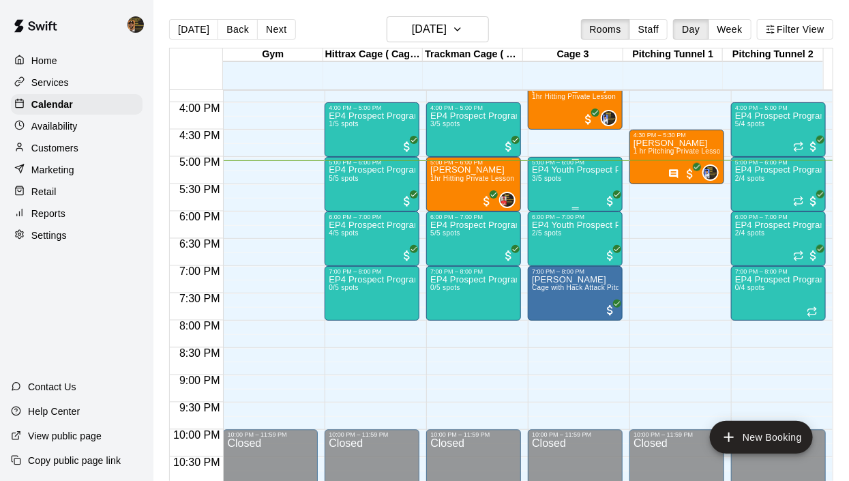
click at [47, 149] on p "Customers" at bounding box center [54, 148] width 47 height 14
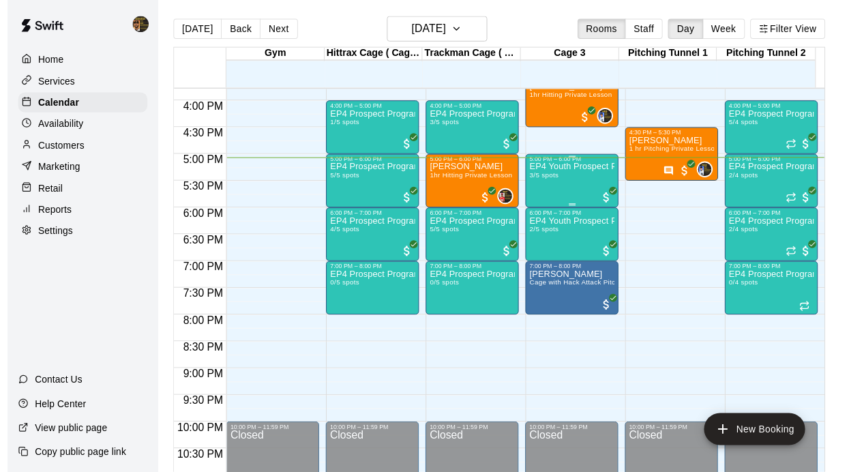
click input "Search customers by name or email"
type input "***"
click span "[EMAIL_ADDRESS][DOMAIN_NAME]"
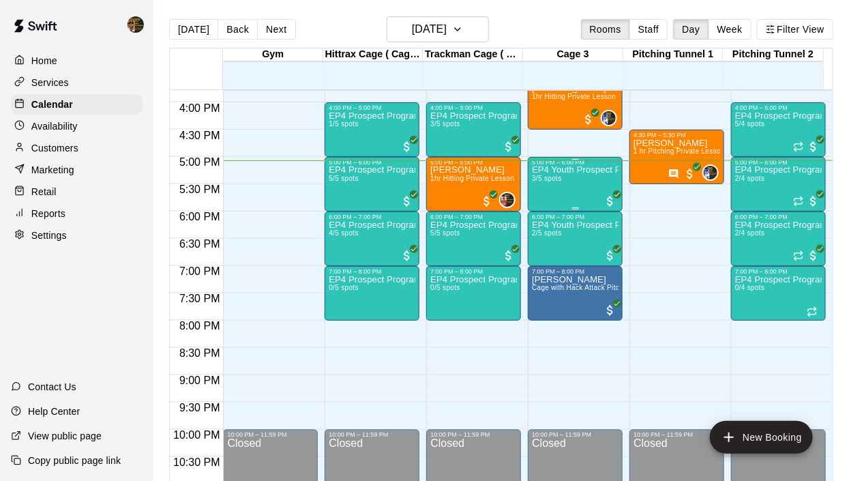
click button "Activity"
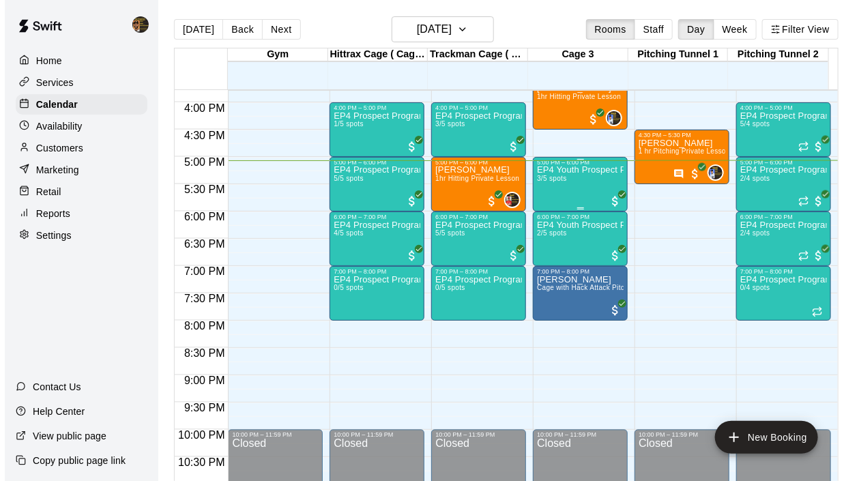
click button "Assign Membership"
click icon "Close"
drag, startPoint x: 745, startPoint y: 351, endPoint x: 654, endPoint y: 87, distance: 280.1
click button "Activity"
click button "Assign Package"
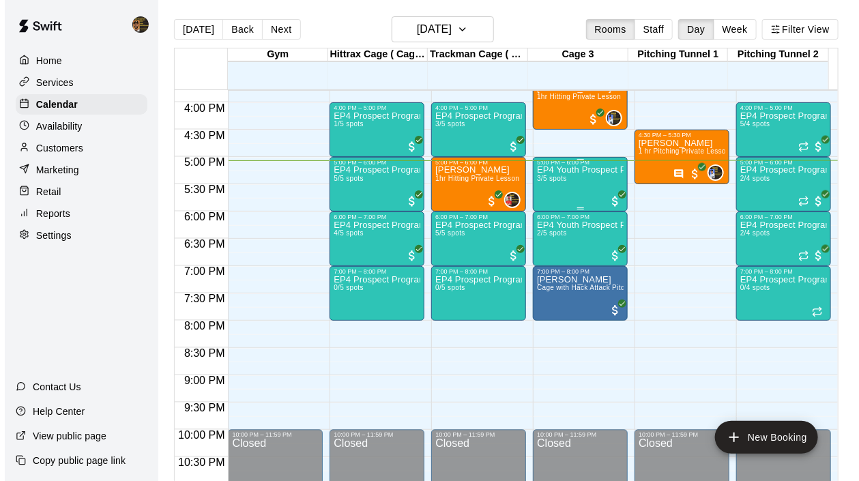
click at [433, 111] on body "Home Services Calendar Availability Customers Marketing Retail Reports Settings…" at bounding box center [424, 251] width 849 height 503
click div
click icon "Close"
click button "Payments"
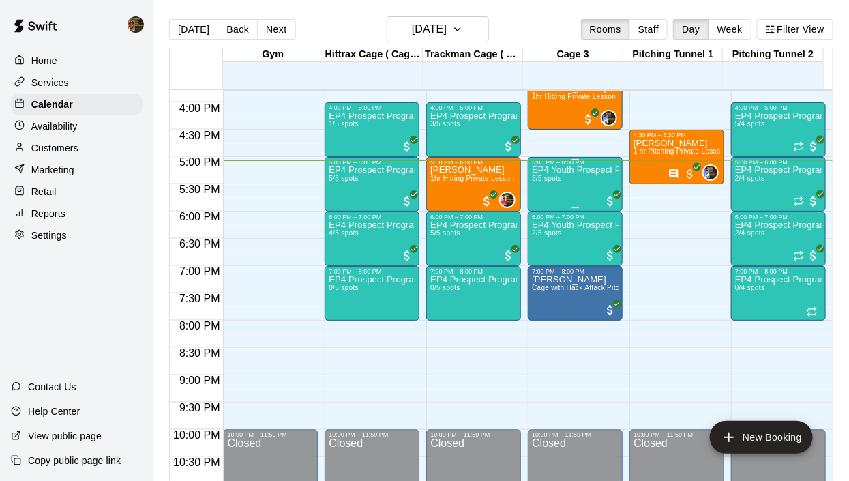
click button "Activity"
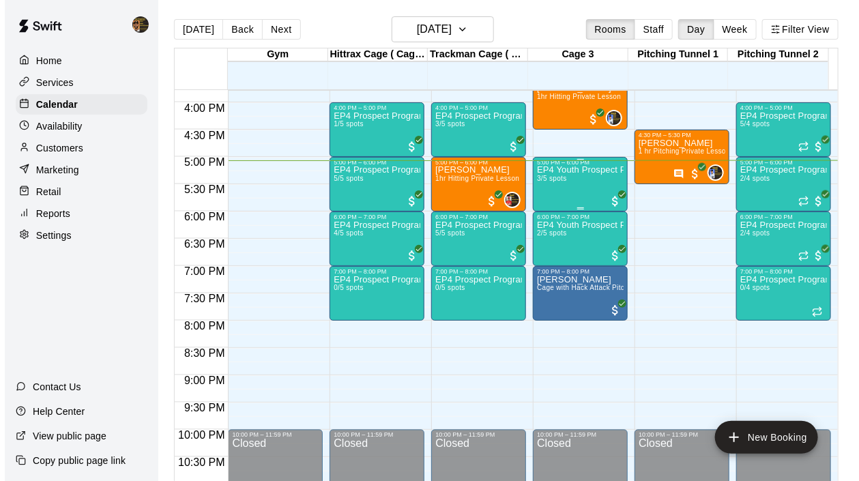
click button "Assign Membership"
click at [450, 145] on body "Home Services Calendar Availability Customers Marketing Retail Reports Settings…" at bounding box center [424, 251] width 849 height 503
click div
click icon "Close"
click at [49, 195] on p "Retail" at bounding box center [43, 192] width 25 height 14
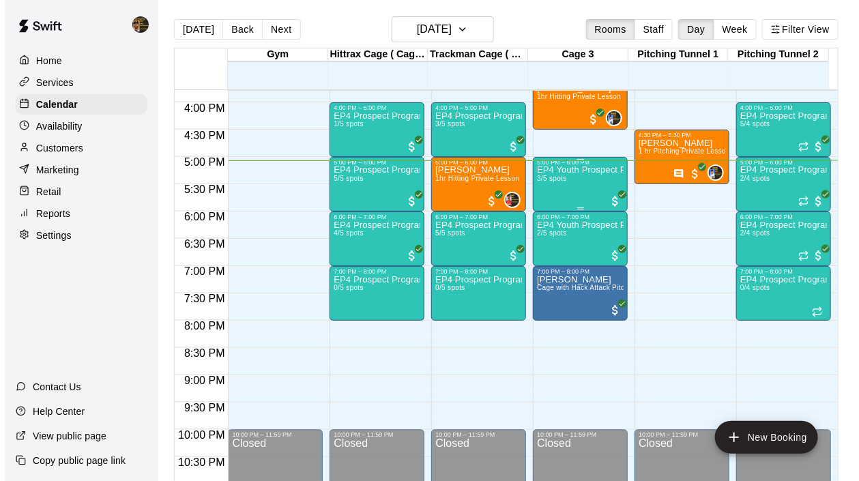
click button "New"
click button "Add Customer"
click input "text"
type input "****"
click button "Add"
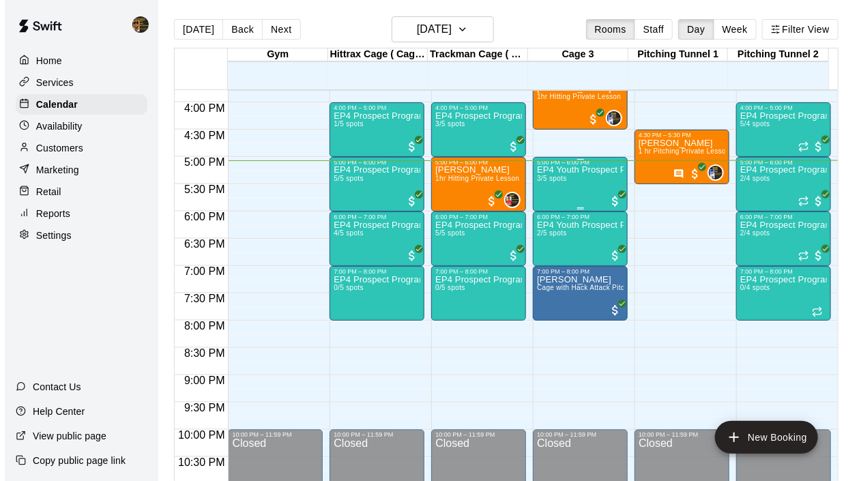
click p "Products"
click img "button"
click icon "add"
click button "Checkout"
click button "Credit card on file"
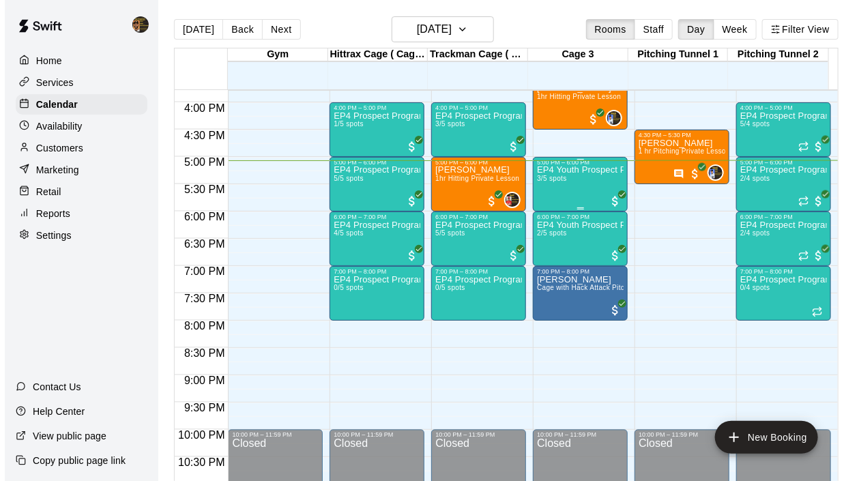
click div "Visa Ending in 9607"
click button "Pay & Confirm"
click button "Done"
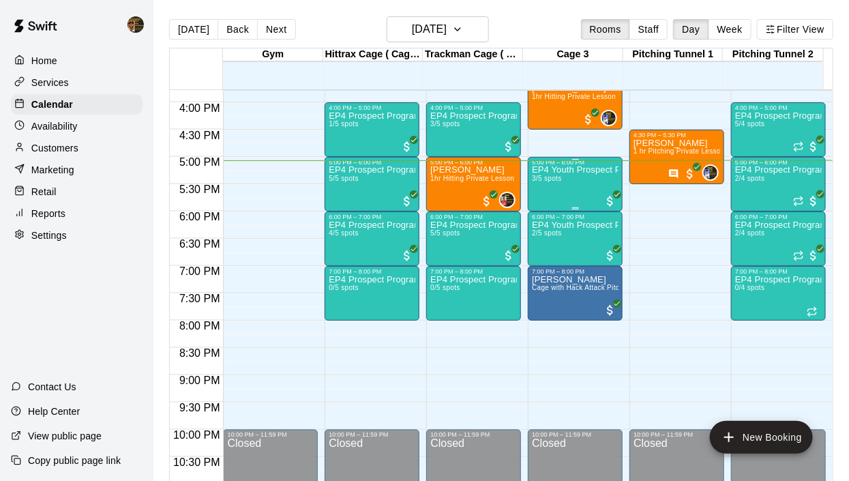
click at [73, 102] on div "Calendar" at bounding box center [77, 104] width 132 height 20
click at [463, 29] on icon "button" at bounding box center [457, 29] width 11 height 16
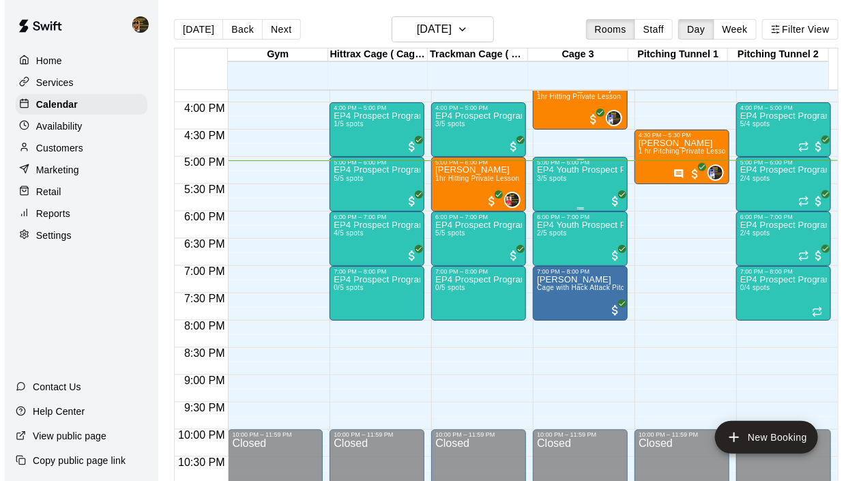
click button "22"
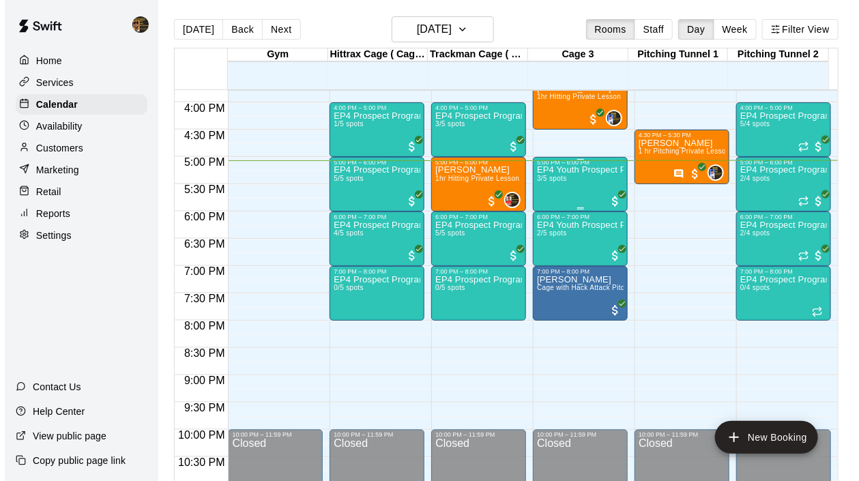
click icon "button"
click icon "Open"
click li "EP4 Youth Prospect Program Hitting ( ages [DEMOGRAPHIC_DATA] )"
type input "**********"
click input "*"
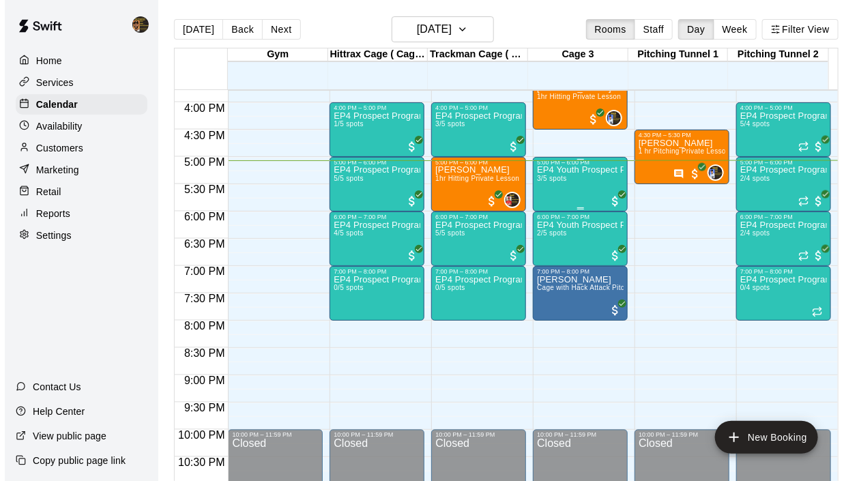
type input "*"
click input "********"
type input "********"
click input "********"
type input "********"
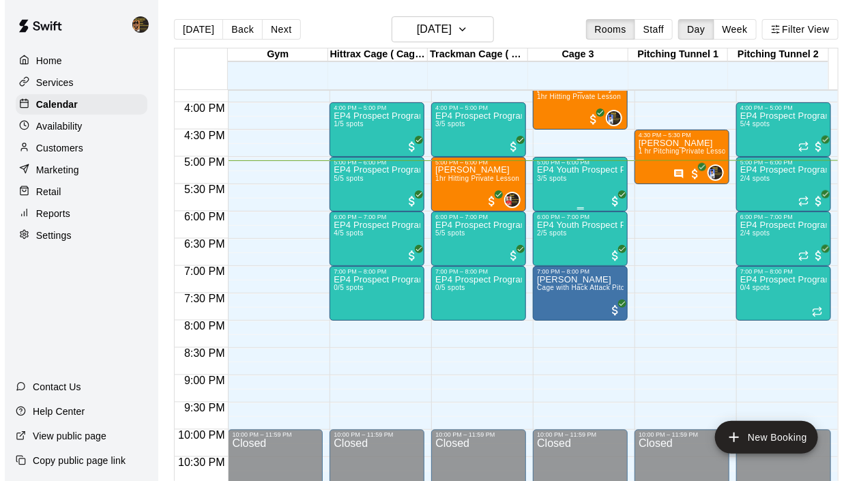
click button "Create booking & proceed"
click button "Done"
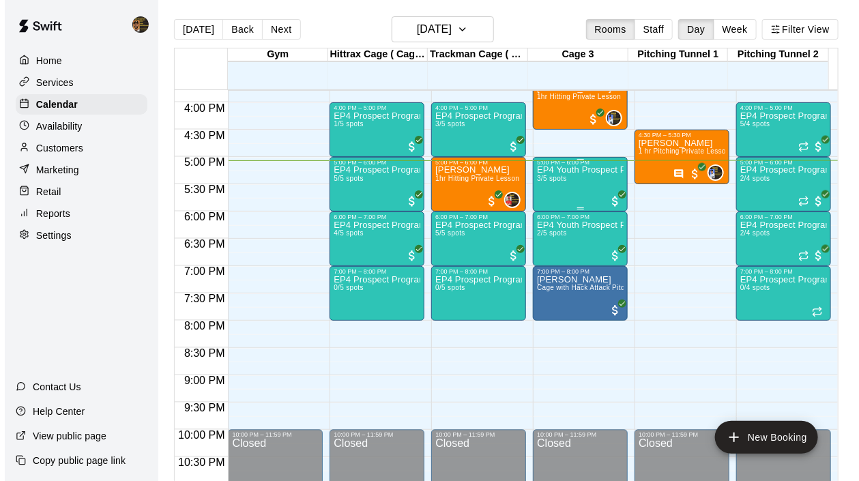
click button "Class"
click icon "Open"
click li "EP4 Youth Prospect Program ages [DEMOGRAPHIC_DATA]"
type input "**********"
click input "*"
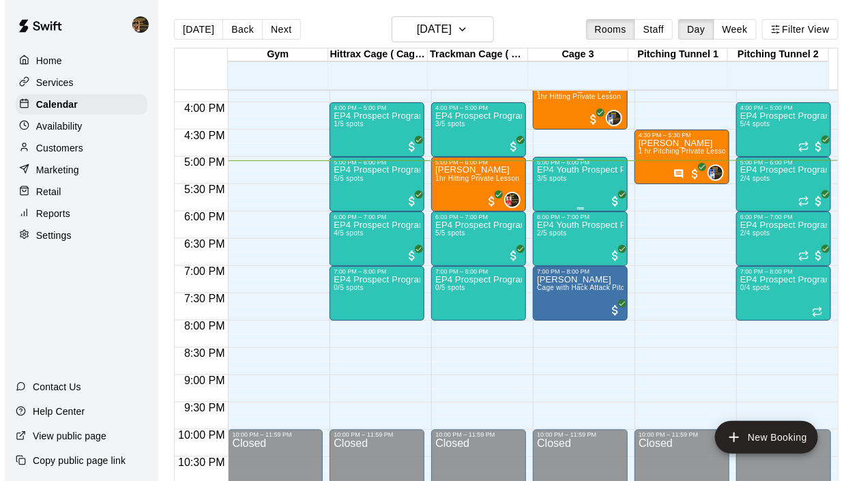
type input "*"
click input "********"
type input "********"
click input "********"
type input "********"
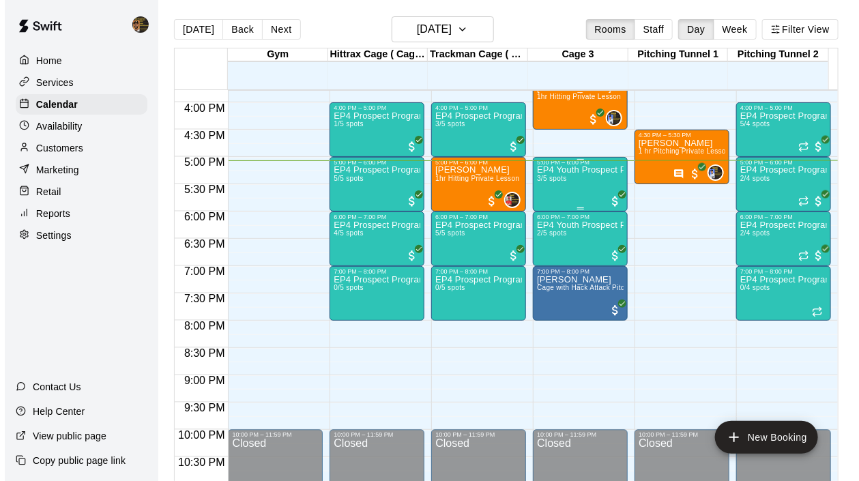
click button "Create booking & proceed"
click button "Done"
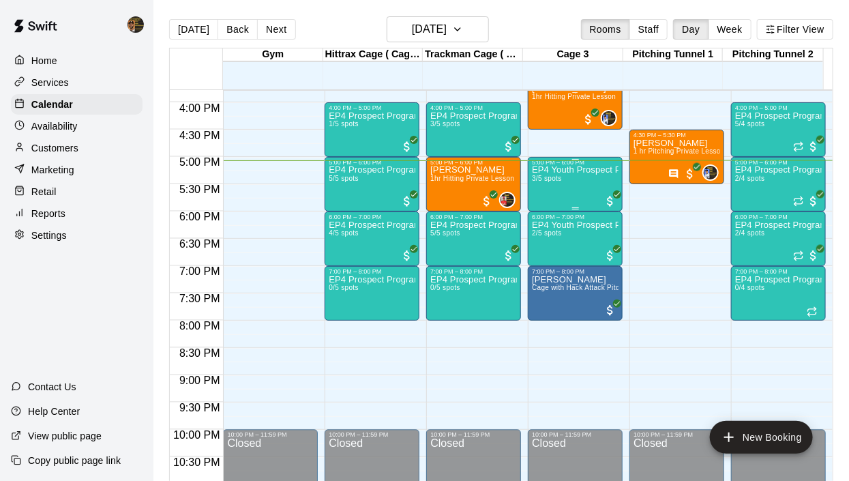
click at [463, 28] on icon "button" at bounding box center [457, 29] width 11 height 16
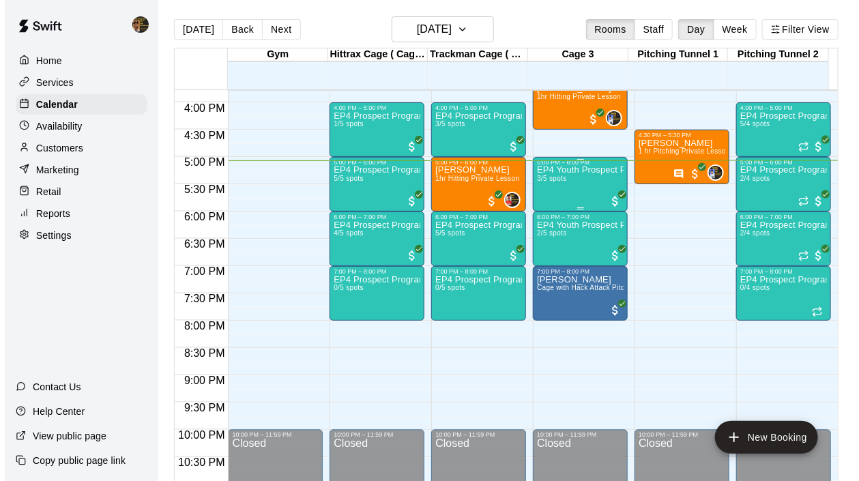
click button "23"
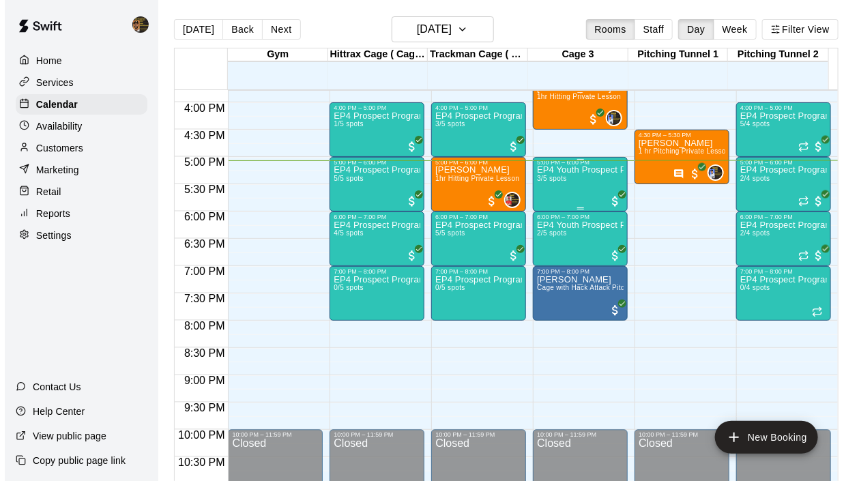
click icon "button"
click icon "Open"
click li "EP4 Youth Prospect Program Hitting ( ages [DEMOGRAPHIC_DATA] )"
type input "**********"
click input "*"
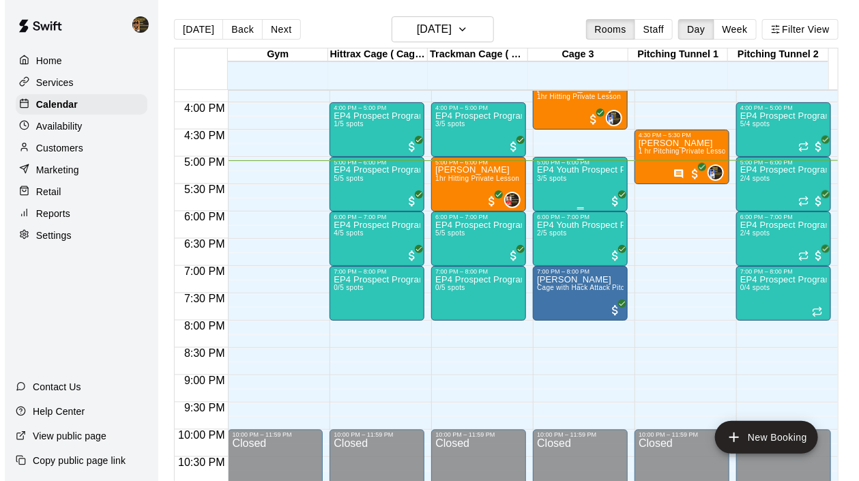
type input "*"
click input "********"
type input "********"
click button "Create booking & proceed"
click button "Done"
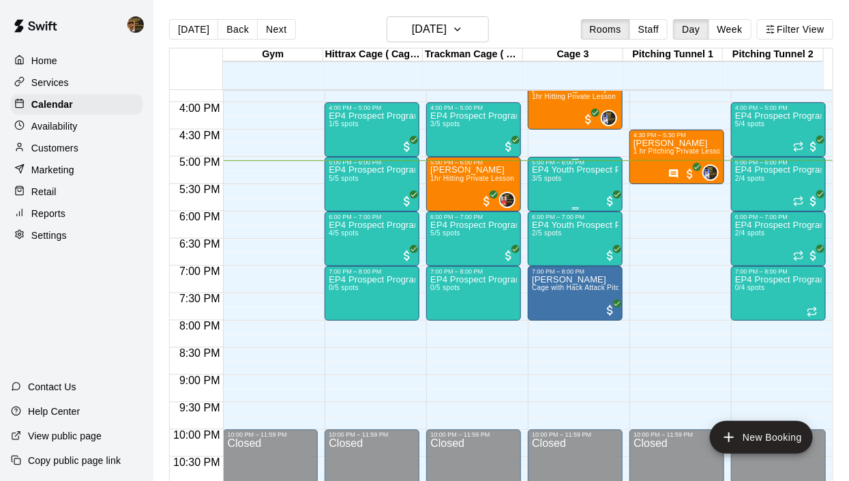
drag, startPoint x: 563, startPoint y: 342, endPoint x: 630, endPoint y: 409, distance: 95.5
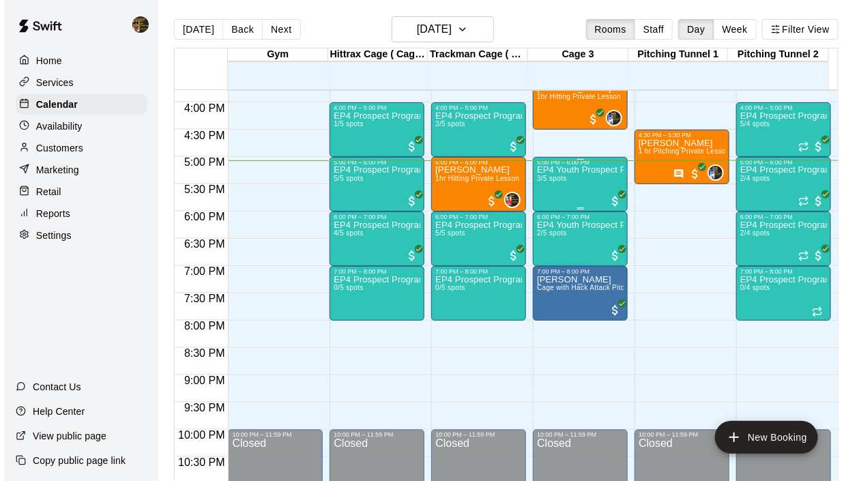
click icon "Close"
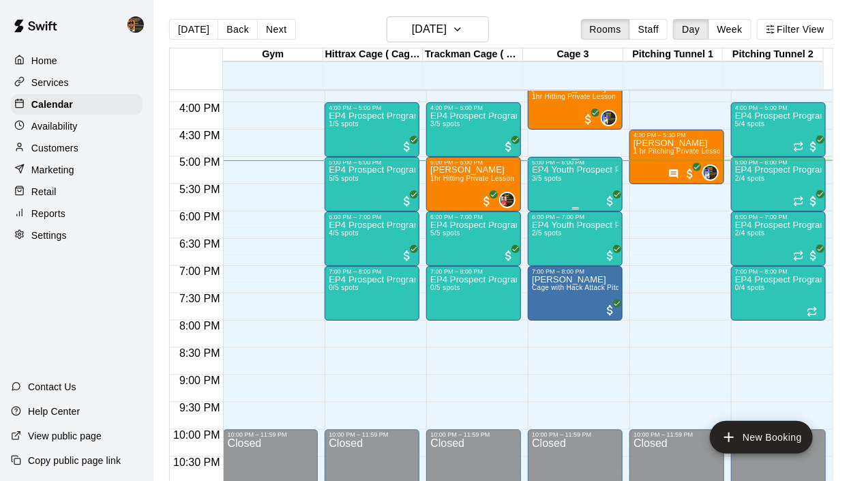
click at [484, 26] on button "[DATE]" at bounding box center [438, 29] width 102 height 26
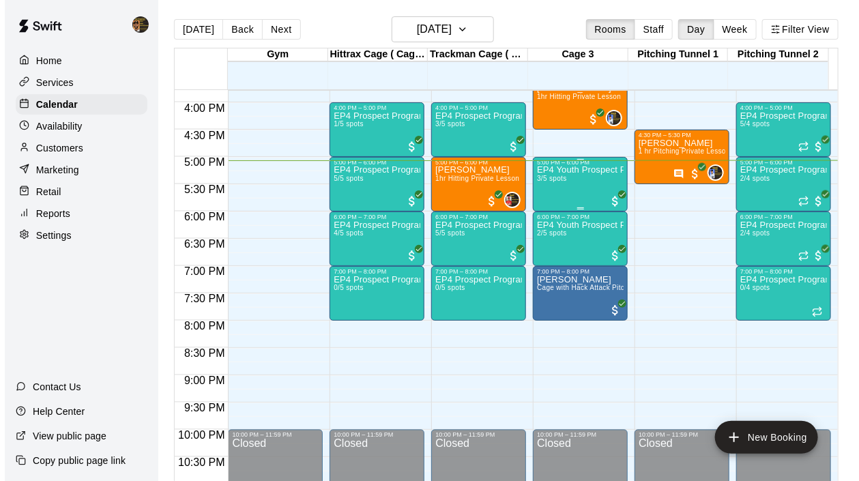
click button "17"
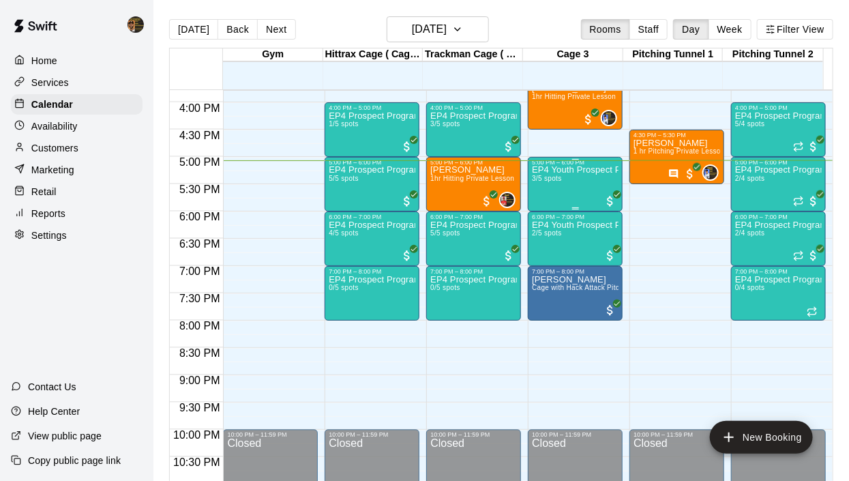
click at [790, 269] on div "EP4 Prospect Program Pitching (Ages [DEMOGRAPHIC_DATA]+ ) 5/4 spots" at bounding box center [778, 351] width 87 height 481
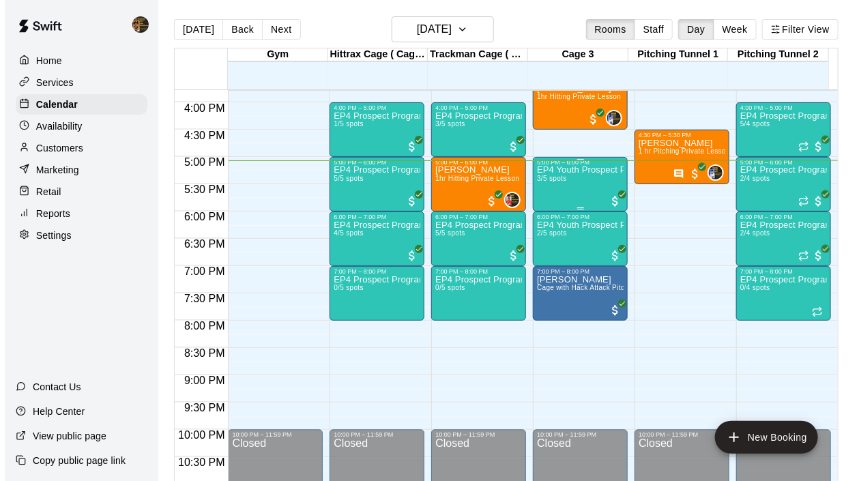
click img "edit"
click input "Search staff"
click p "[PERSON_NAME]"
type input "*****"
click icon "Add"
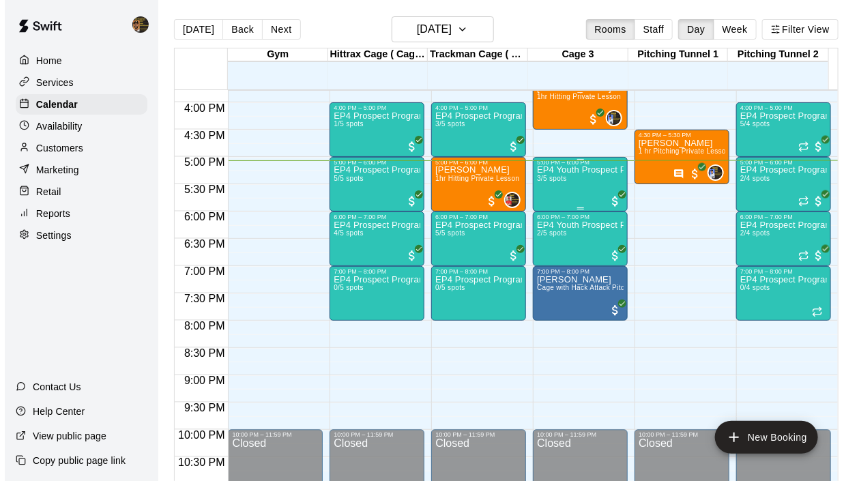
click button "Add staff"
click icon "Mark attendance"
click p "[PERSON_NAME] attended"
click button "Done"
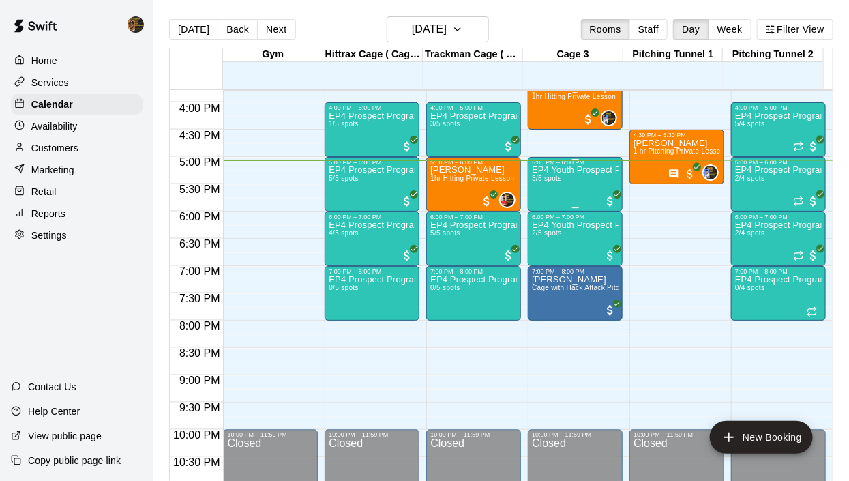
click at [750, 128] on span "5/4 spots" at bounding box center [750, 124] width 30 height 8
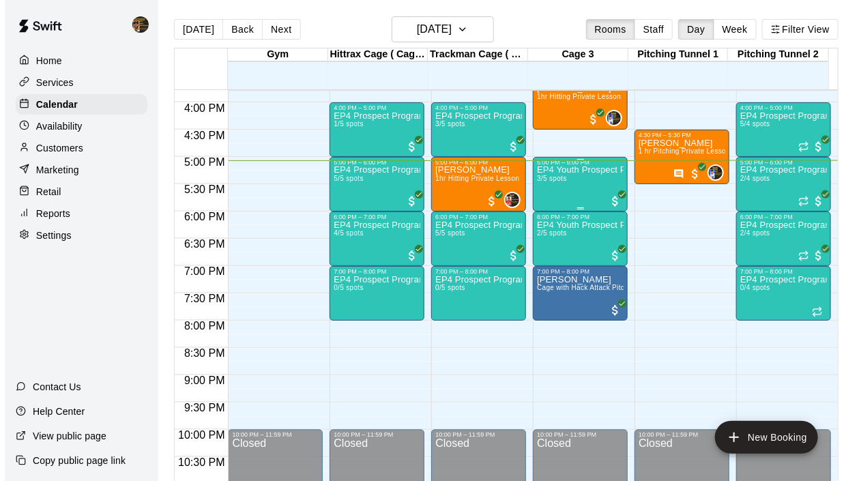
click img "edit"
click input "Search staff"
click p "[PERSON_NAME]"
type input "*****"
click icon "Add"
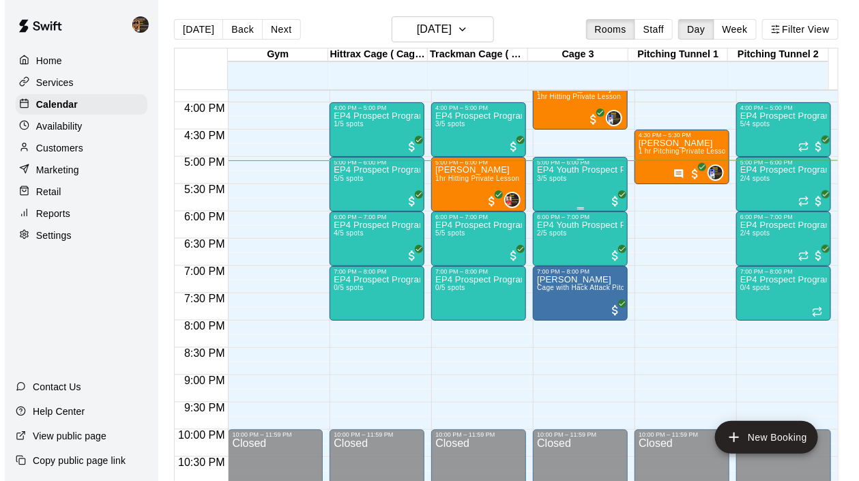
click button "Add staff"
click button "Done"
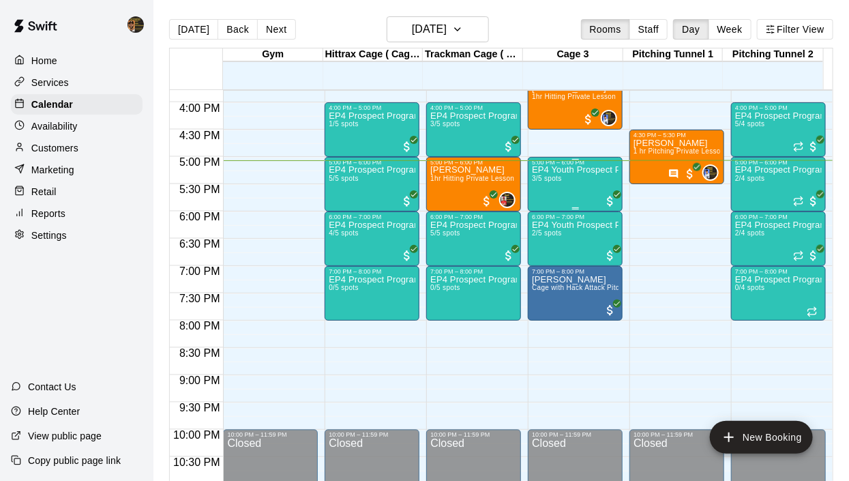
click at [763, 387] on div "EP4 Prospect Program Pitching (Ages [DEMOGRAPHIC_DATA]+ ) 2/4 spots" at bounding box center [778, 460] width 87 height 481
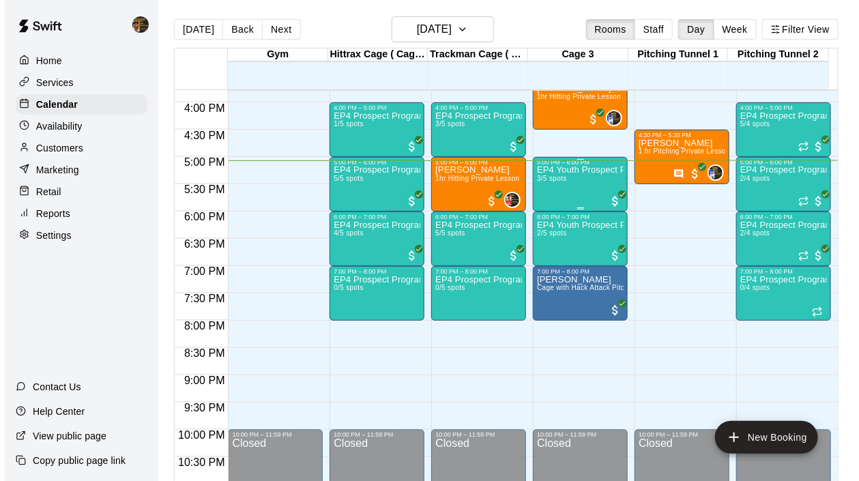
click button "edit"
click input "Search staff"
click div "[PERSON_NAME] Instructor"
type input "****"
click icon "Add"
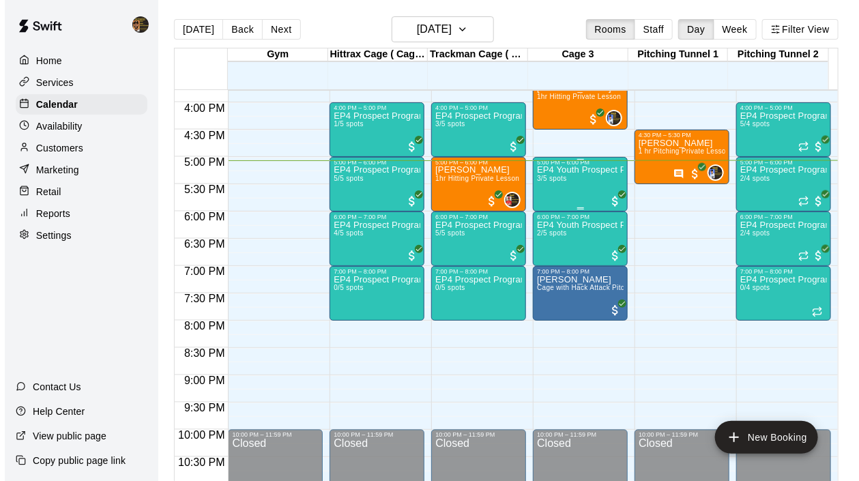
click button "Add staff"
click icon "Mark attendance"
click p "[PERSON_NAME] attended"
click button "Done"
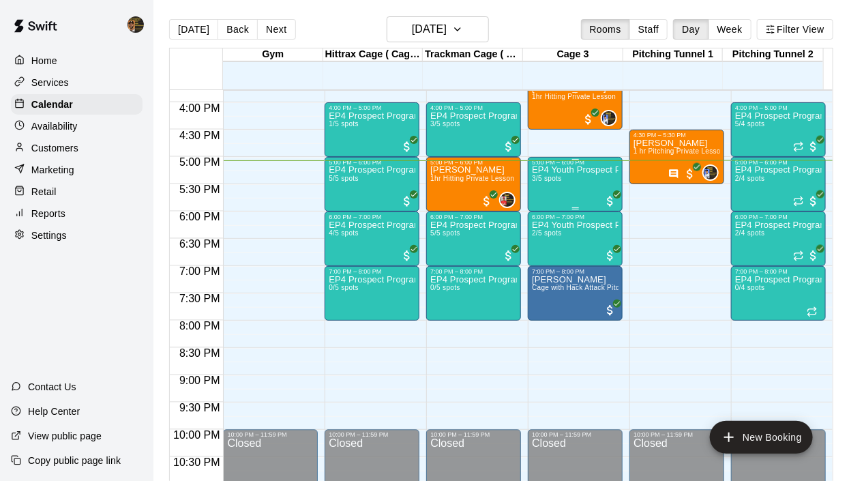
click at [362, 381] on div "EP4 Prospect Program Hitting ( 16u+ Slot ) 4/5 spots" at bounding box center [372, 460] width 87 height 481
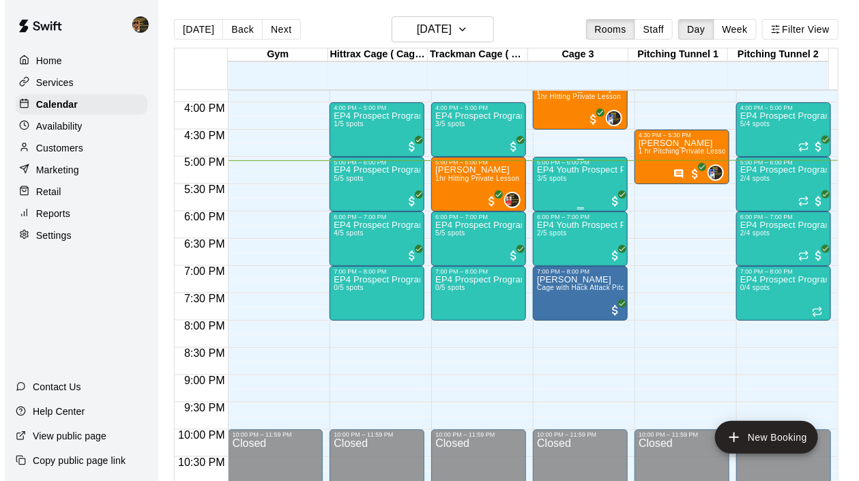
click img "edit"
click icon "Mark attendance"
click p "[PERSON_NAME] attended"
click button "Done"
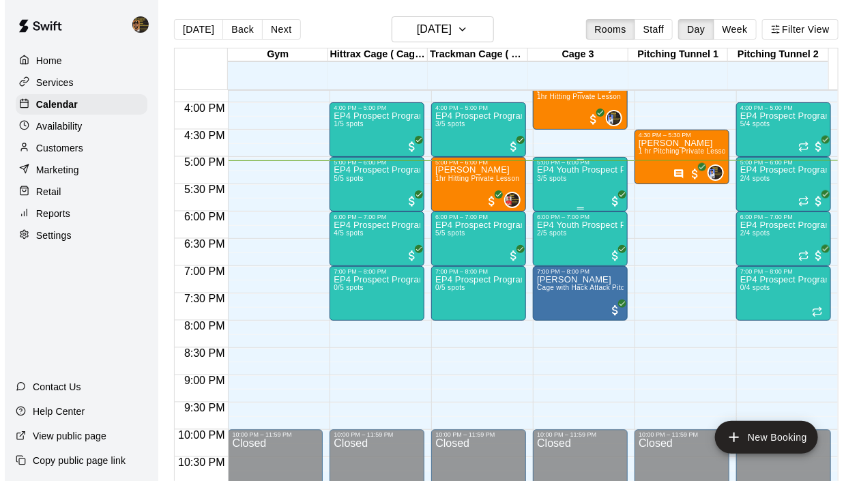
click img "edit"
click icon "Mark attendance"
click p "[PERSON_NAME] attended"
click button "Done"
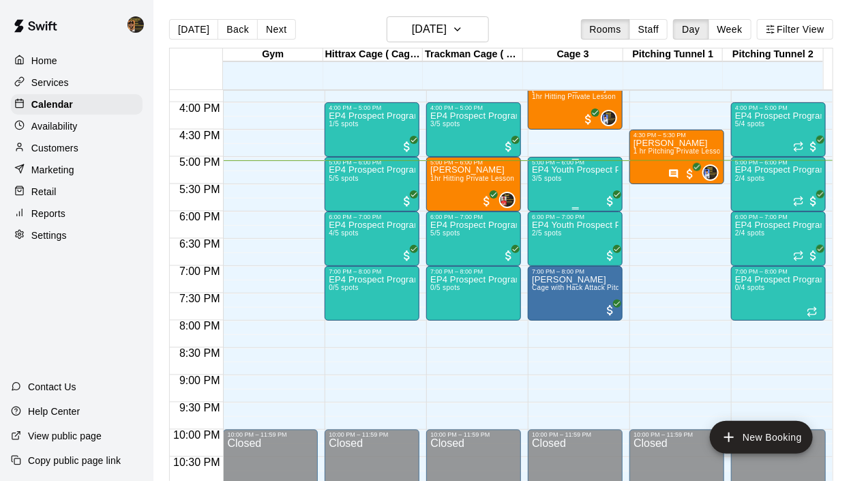
drag, startPoint x: 2, startPoint y: 413, endPoint x: 672, endPoint y: 441, distance: 670.5
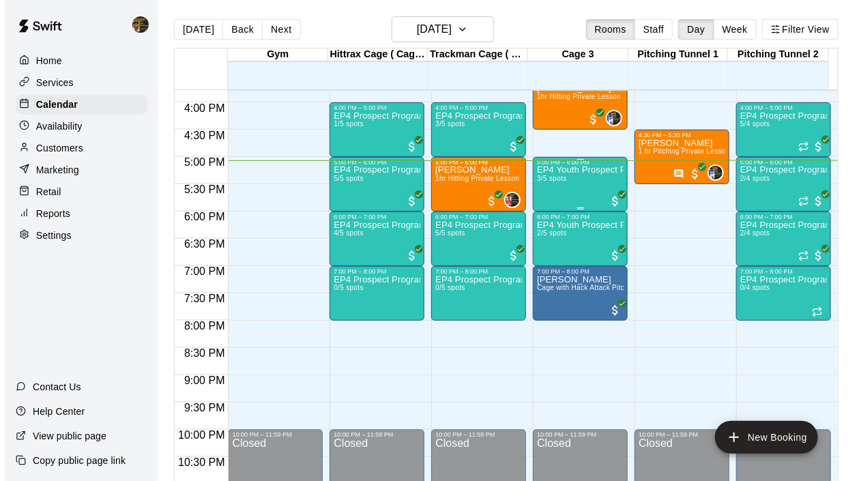
click icon "Close"
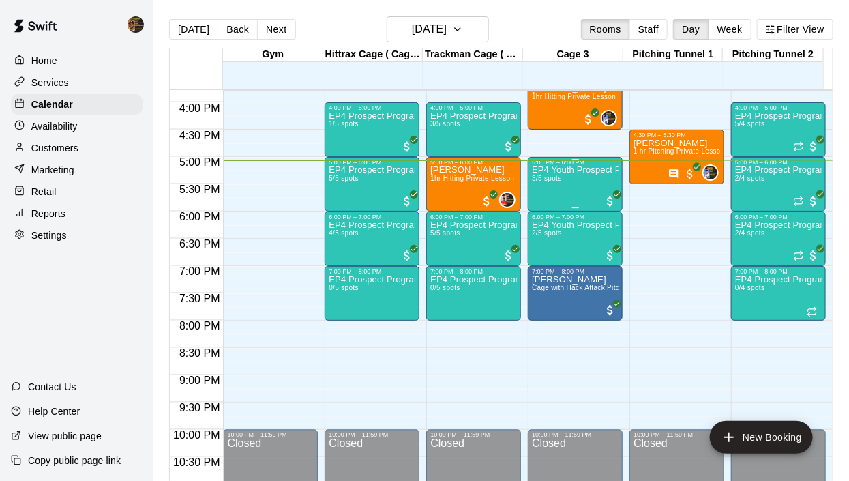
click at [812, 280] on p "EP4 Prospect Program Pitching (Ages [DEMOGRAPHIC_DATA]+ )" at bounding box center [778, 280] width 87 height 0
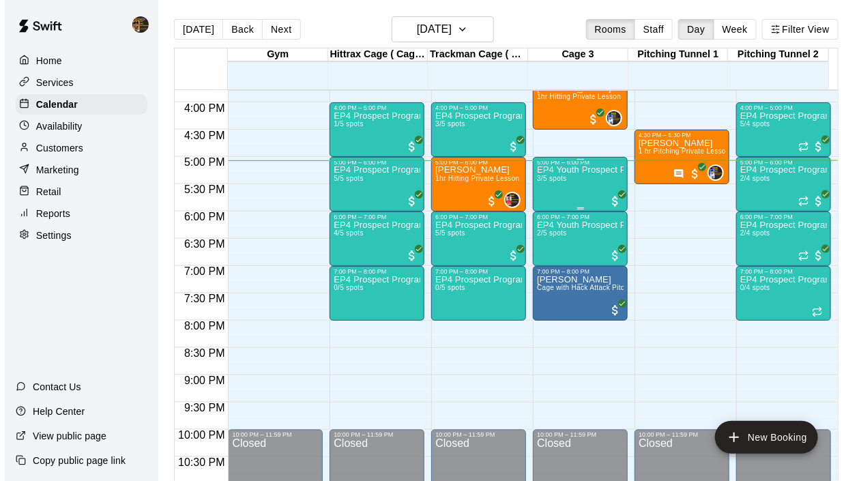
click img "edit"
click button "Done"
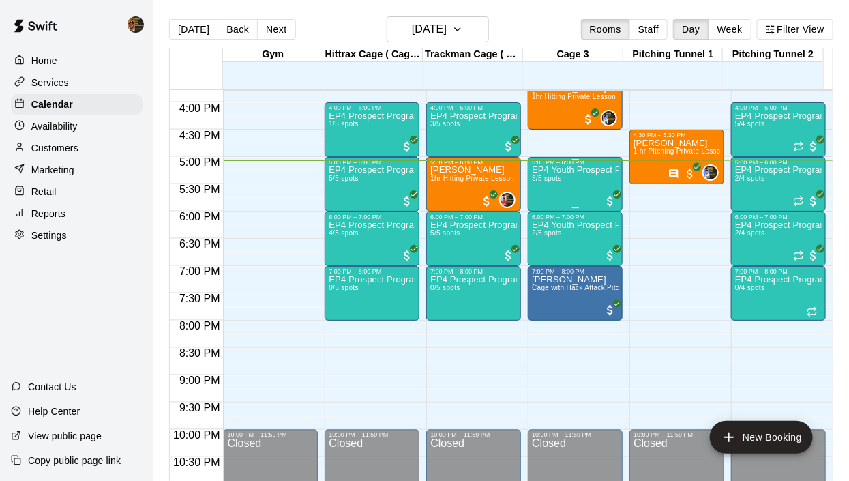
click at [461, 29] on icon "button" at bounding box center [457, 29] width 5 height 3
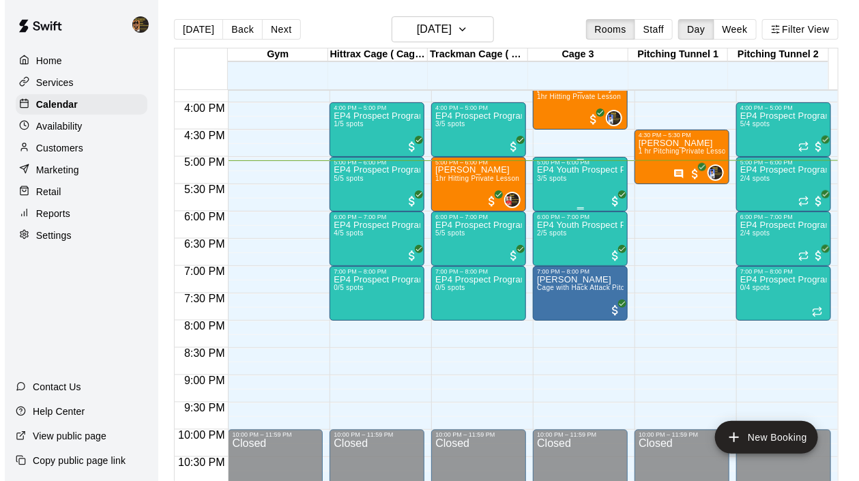
click button "26"
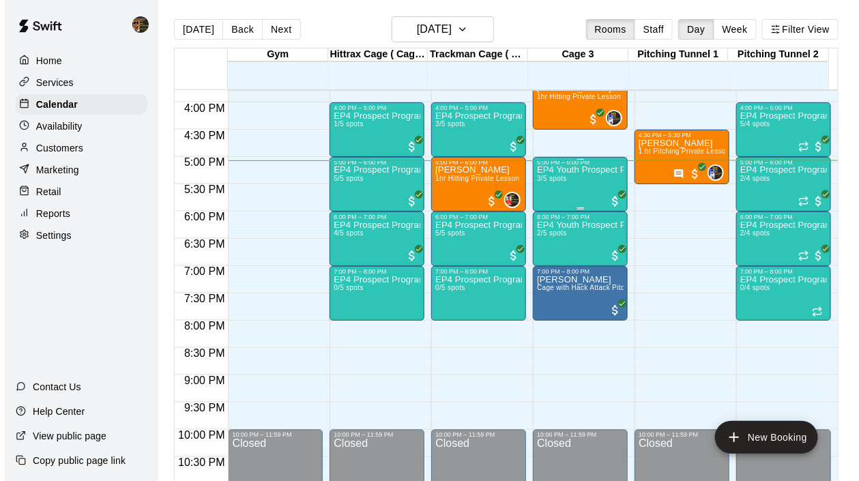
click button "Class"
click icon "Open"
click li "EP4 Youth Prospect Program Hitting ( ages [DEMOGRAPHIC_DATA] )"
type input "**********"
click input "*"
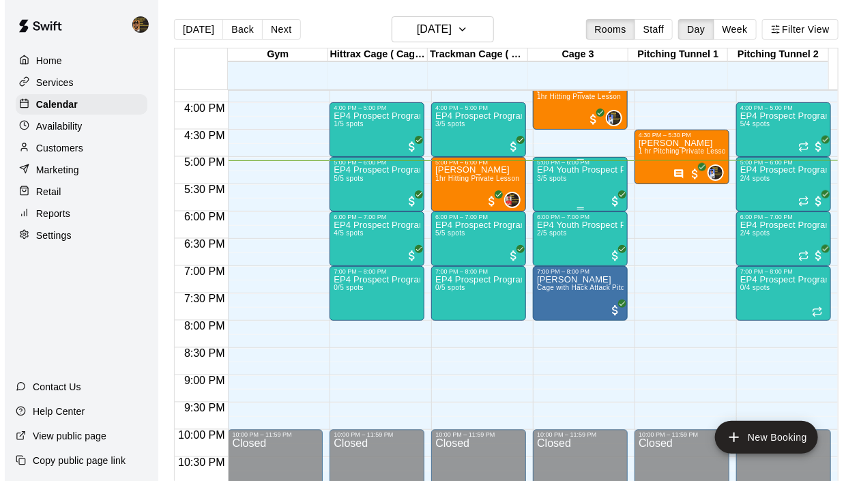
type input "*"
click input "********"
type input "********"
click input "********"
type input "********"
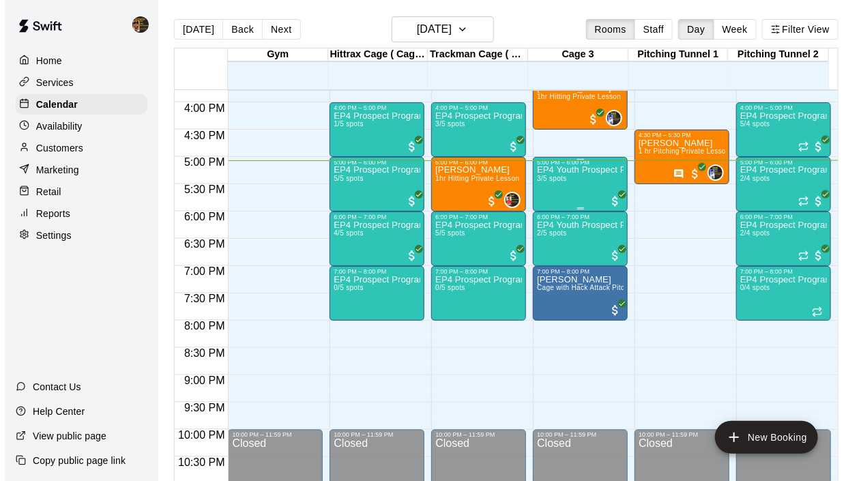
click button "Create booking & proceed"
click button "Done"
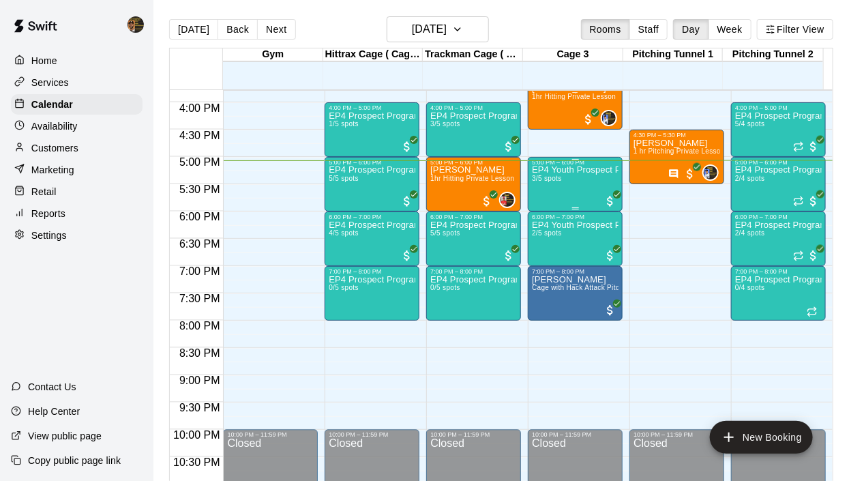
drag, startPoint x: 572, startPoint y: 426, endPoint x: 534, endPoint y: 427, distance: 38.9
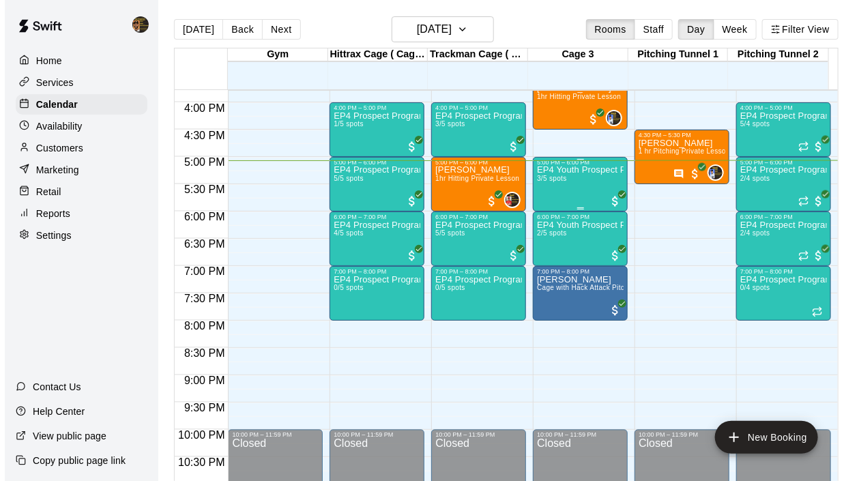
click button "Class"
click icon "Open"
click li "EP4 Youth Prospect Program ages [DEMOGRAPHIC_DATA]"
type input "**********"
click input "*"
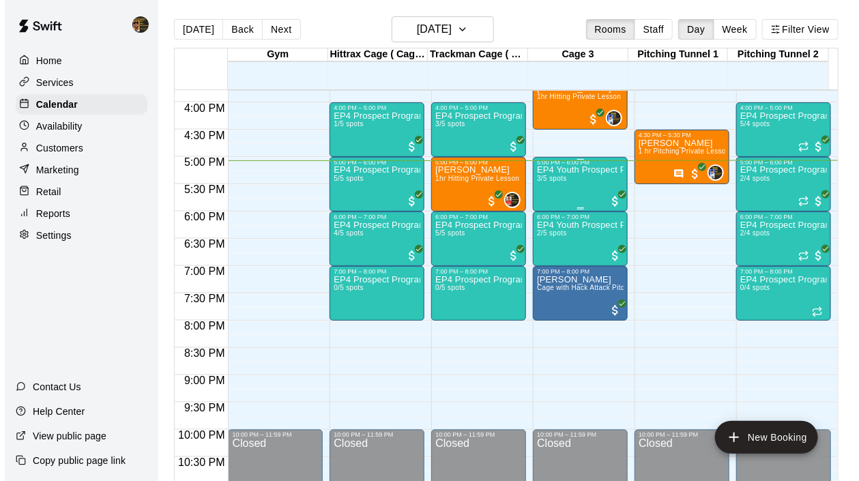
type input "*"
click input "********"
type input "********"
click input "********"
type input "********"
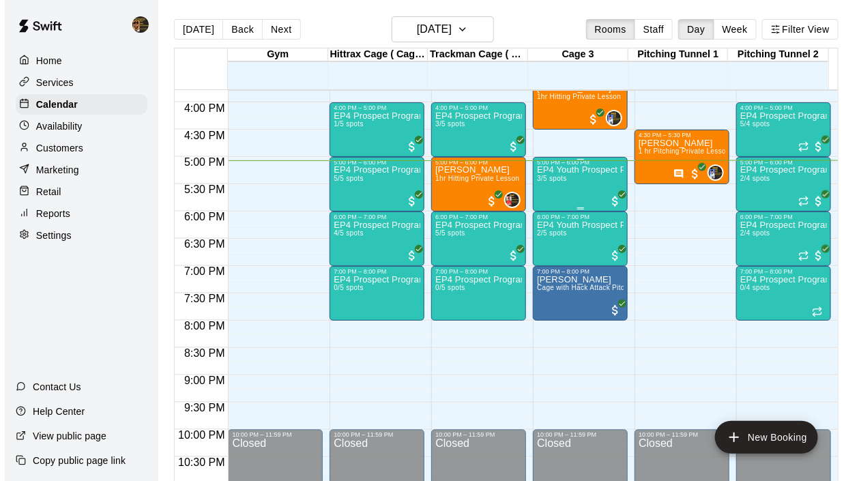
click button "Create booking & proceed"
click button "Done"
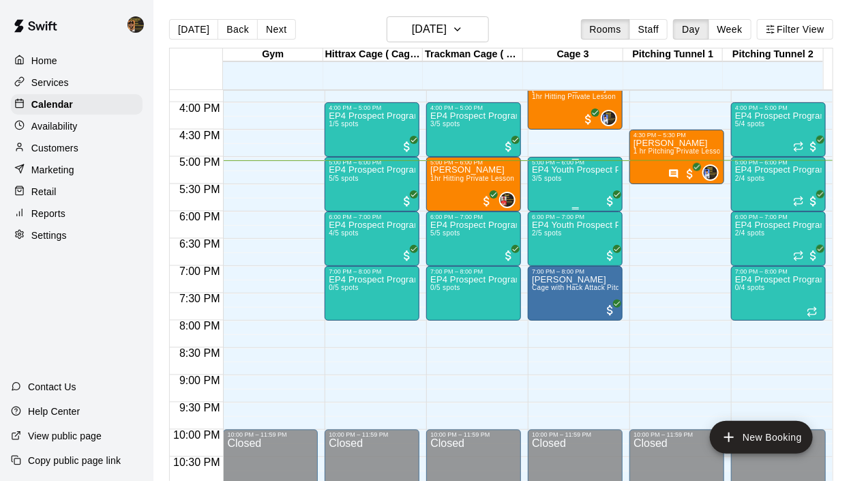
click at [463, 24] on icon "button" at bounding box center [457, 29] width 11 height 16
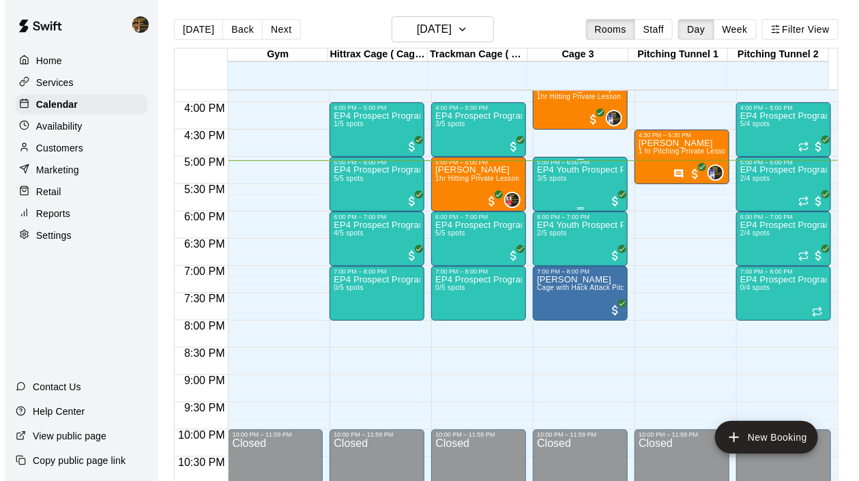
click button "25"
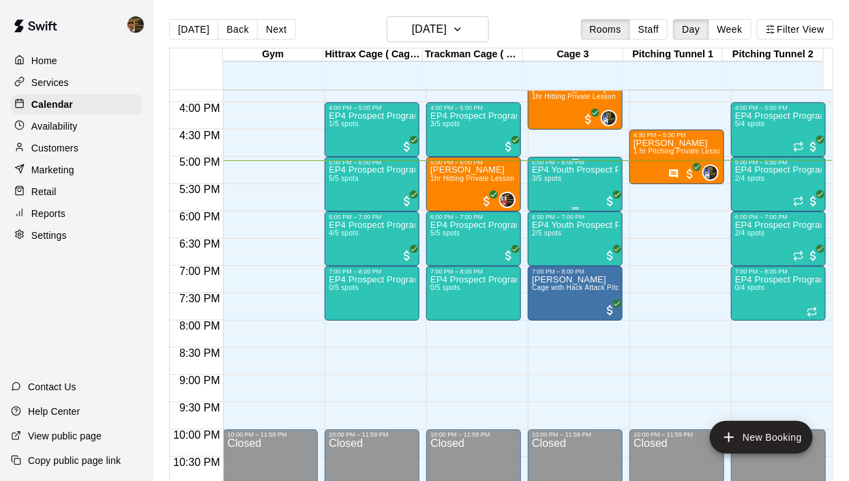
click at [463, 34] on icon "button" at bounding box center [457, 29] width 11 height 16
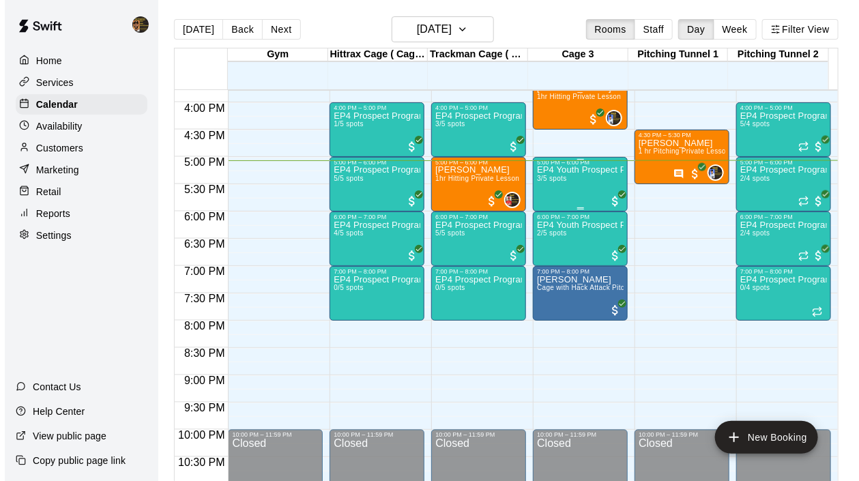
click button "24"
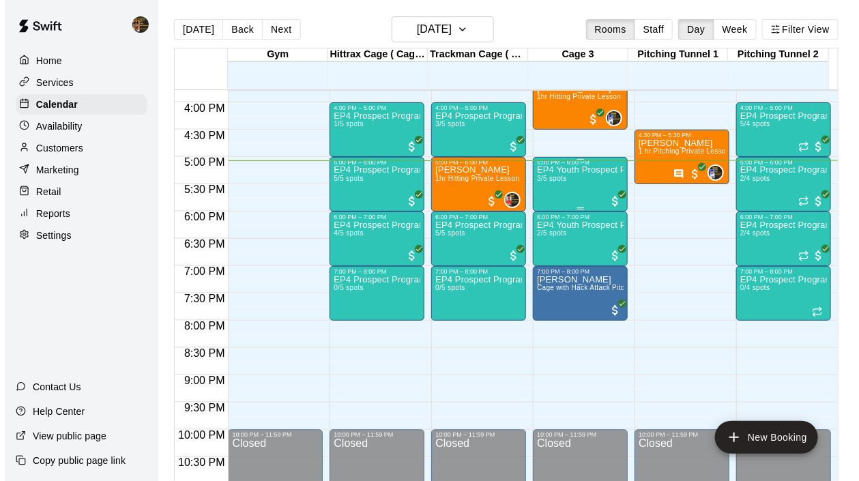
click button "Class"
click icon "Open"
click li "EP4 Youth Prospect Program Hitting ( ages [DEMOGRAPHIC_DATA] )"
type input "**********"
click input "*"
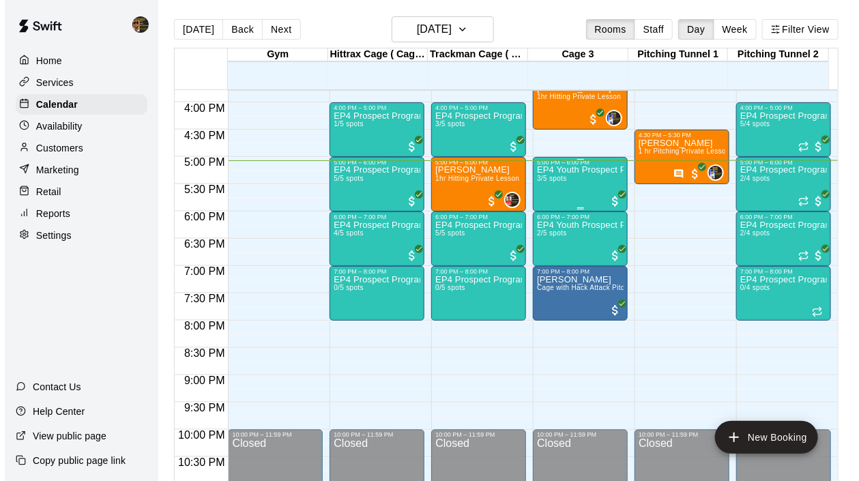
type input "*"
click input "********"
type input "********"
click input "********"
type input "********"
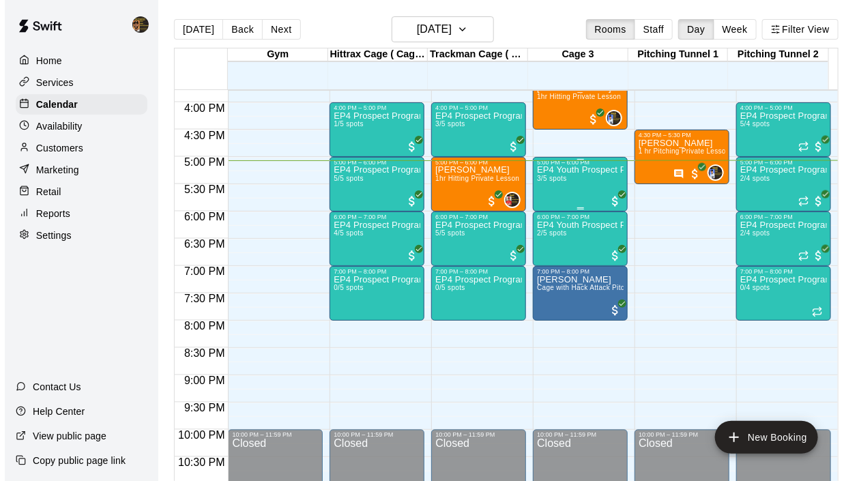
click button "Create booking & proceed"
click button "Done"
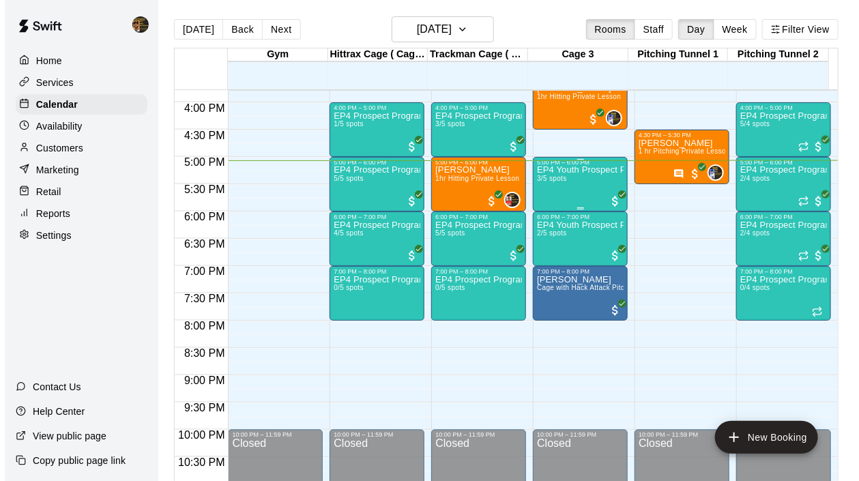
click button "Class"
click icon "Open"
click li "EP4 Youth Prospect Program ages [DEMOGRAPHIC_DATA]"
type input "**********"
click input "*"
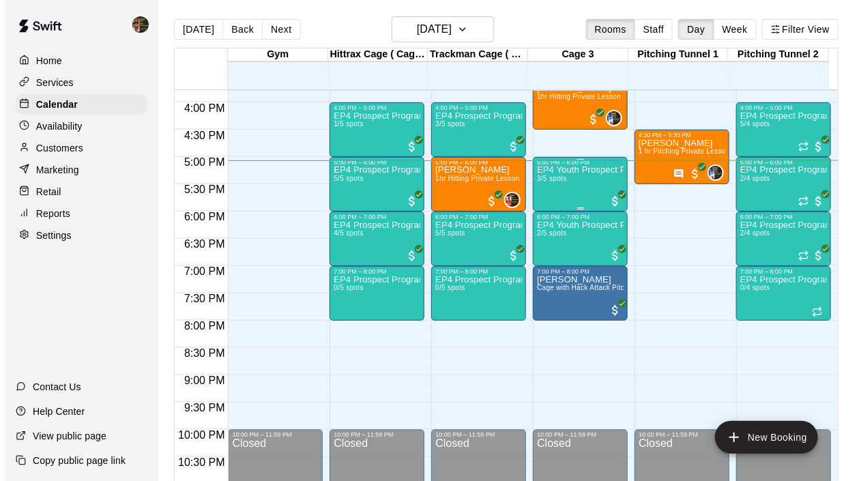
type input "*"
click input "********"
type input "********"
click input "********"
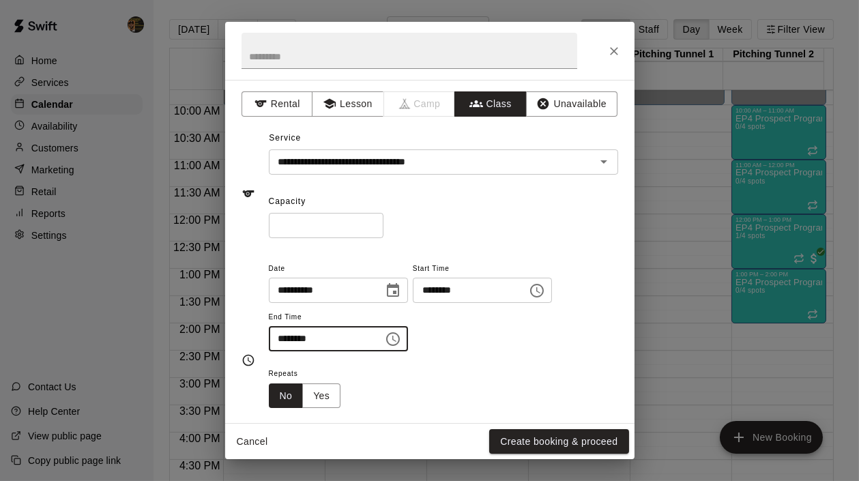
type input "********"
click at [581, 444] on button "Create booking & proceed" at bounding box center [558, 441] width 139 height 25
click button "Done"
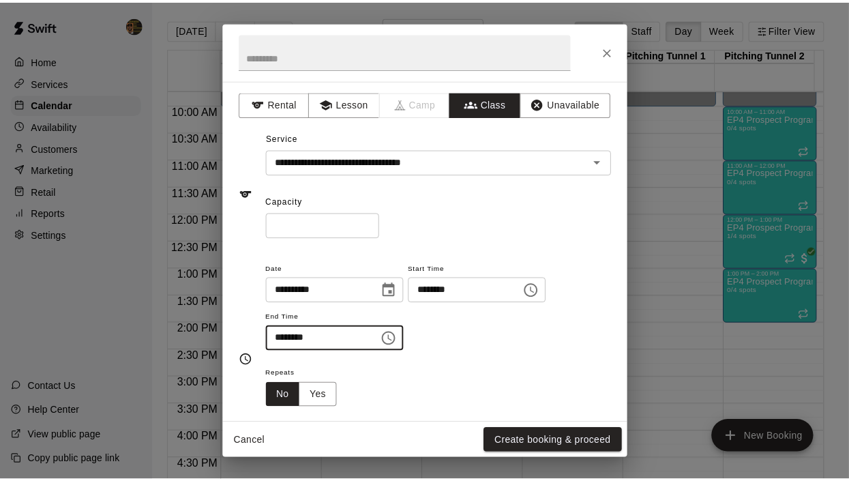
click at [463, 25] on icon "button" at bounding box center [457, 29] width 11 height 16
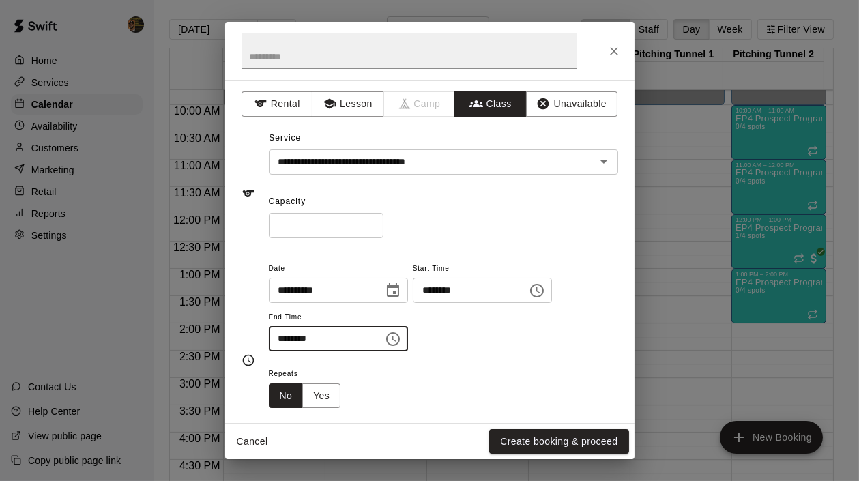
click button "29"
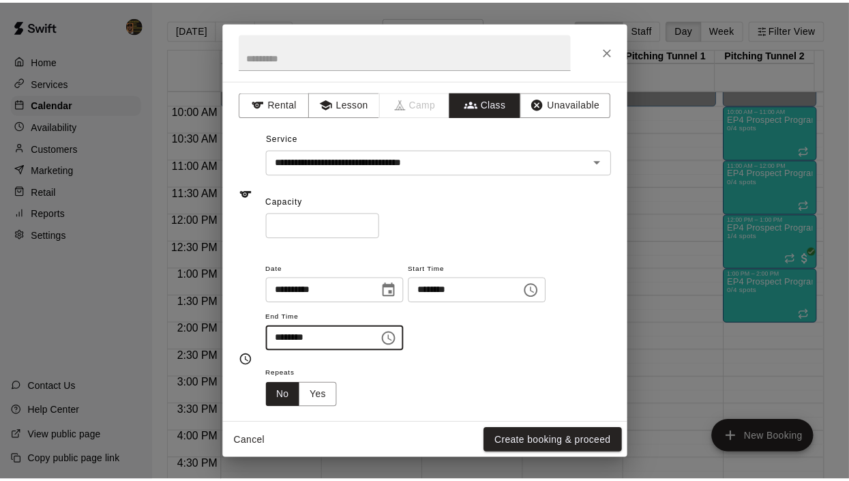
click at [592, 353] on div "12:00 AM – 10:00 AM Closed 5:00 PM – 6:00 PM EP4 Prospect Program ages [DEMOGRA…" at bounding box center [575, 214] width 95 height 1310
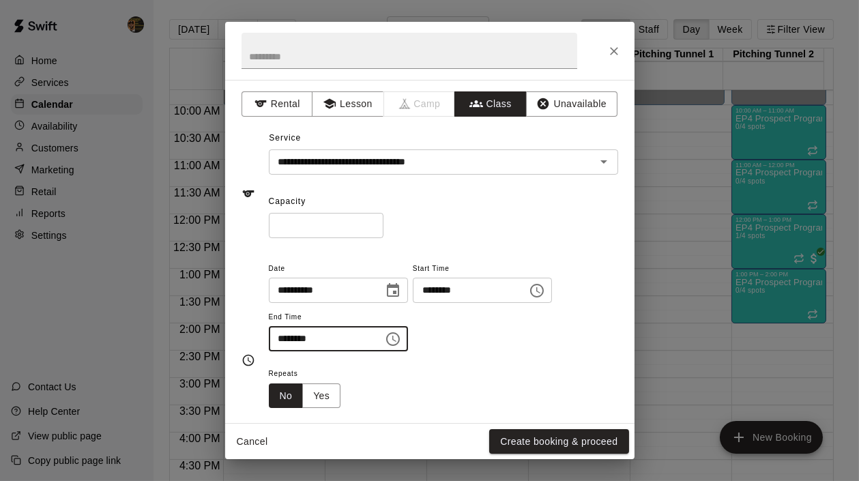
click input "********"
type input "********"
click input "********"
type input "********"
click button "Class"
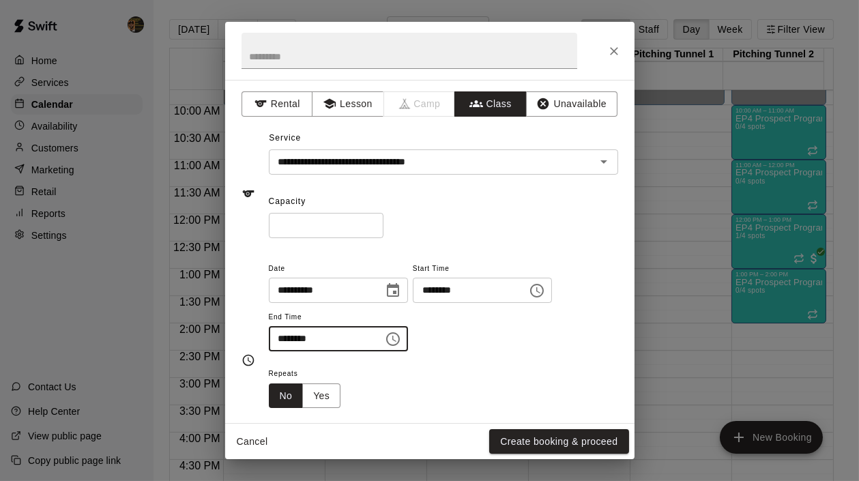
click input "text"
click li "EP4 Youth Prospect Program Hitting ( ages [DEMOGRAPHIC_DATA] )"
type input "**********"
click input "*"
type input "*"
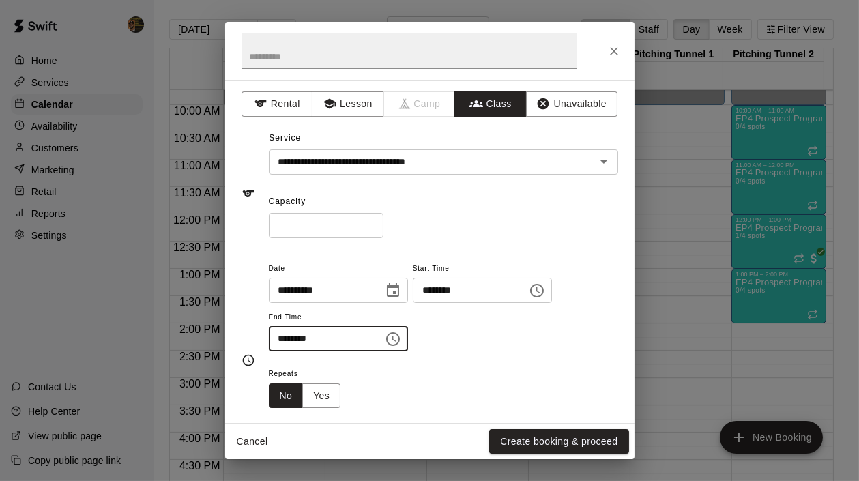
click button "Create booking & proceed"
click button "Done"
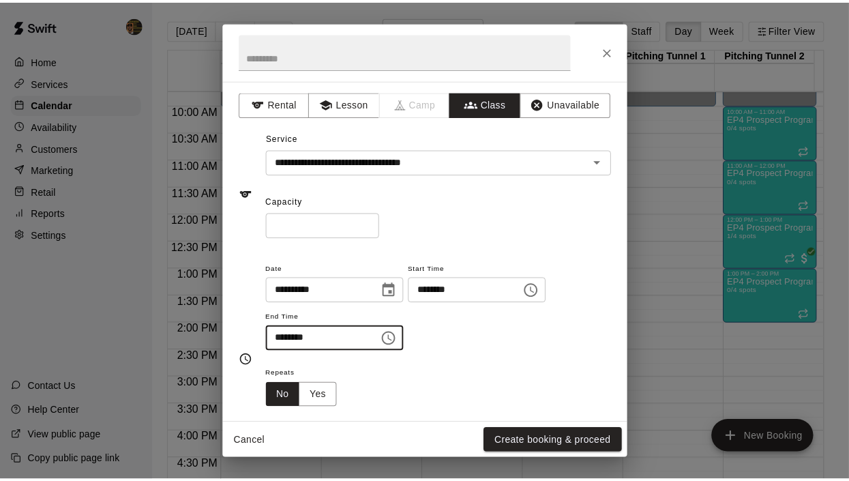
click at [604, 310] on div "12:00 AM – 10:00 AM Closed 4:00 PM – 5:00 PM EP4 Youth Prospect Program Hitting…" at bounding box center [575, 214] width 95 height 1310
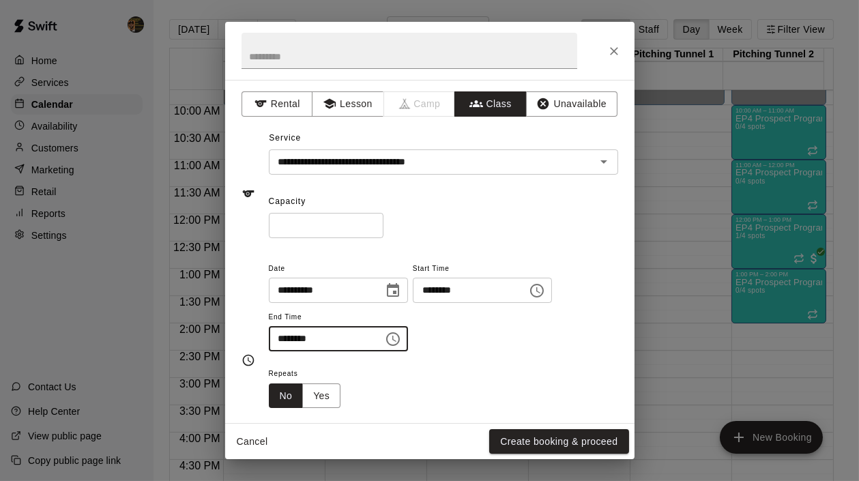
click input "********"
type input "********"
click input "********"
click at [600, 161] on icon "Open" at bounding box center [603, 161] width 7 height 3
type input "********"
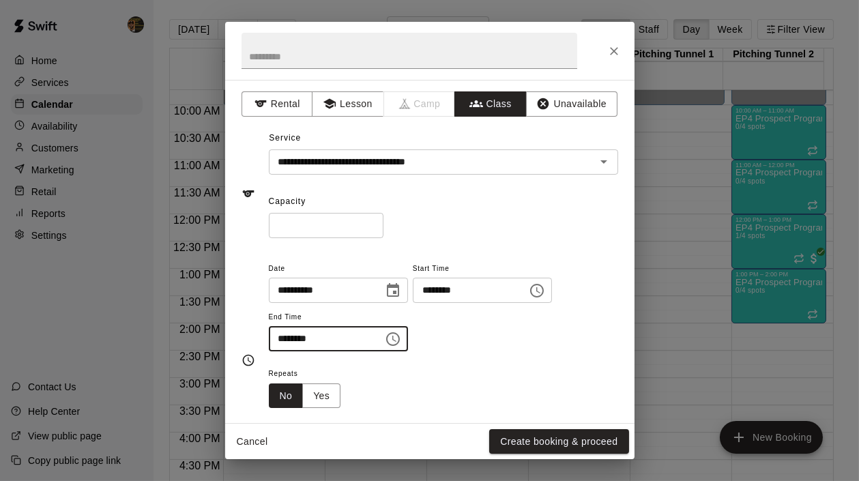
click button "Class"
click input "text"
click li "EP4 Youth Prospect Program ages [DEMOGRAPHIC_DATA]"
type input "**********"
click input "*"
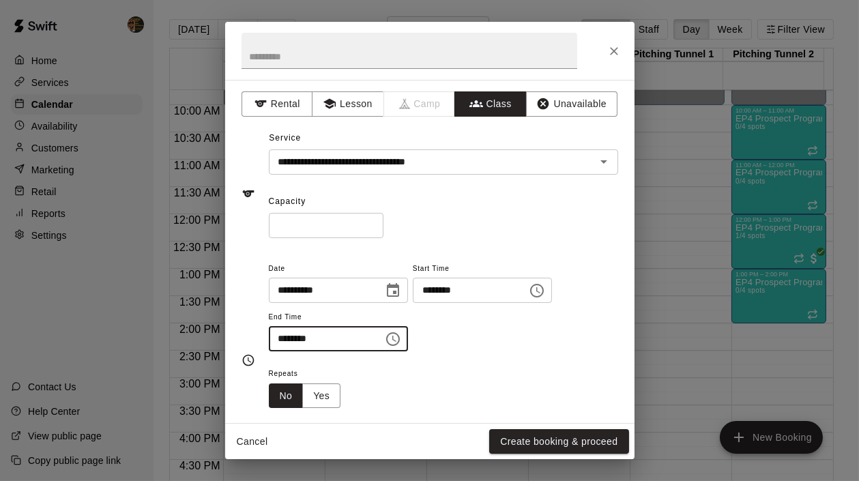
type input "*"
click button "Create booking & proceed"
click button "Done"
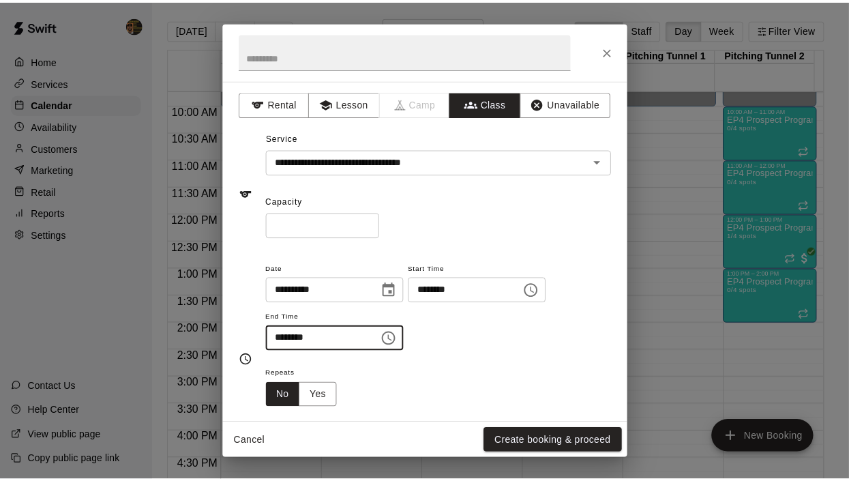
click at [68, 146] on p "Customers" at bounding box center [54, 148] width 47 height 14
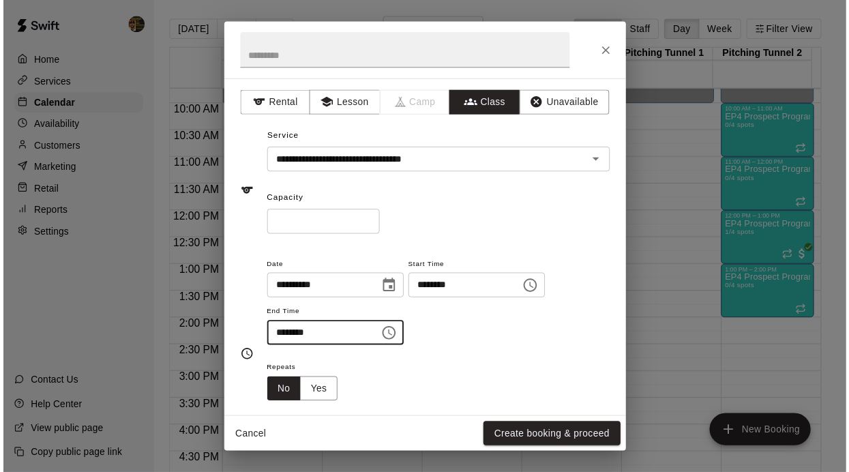
click input "Search customers by name or email"
type input "*******"
click span "[EMAIL_ADDRESS][DOMAIN_NAME]"
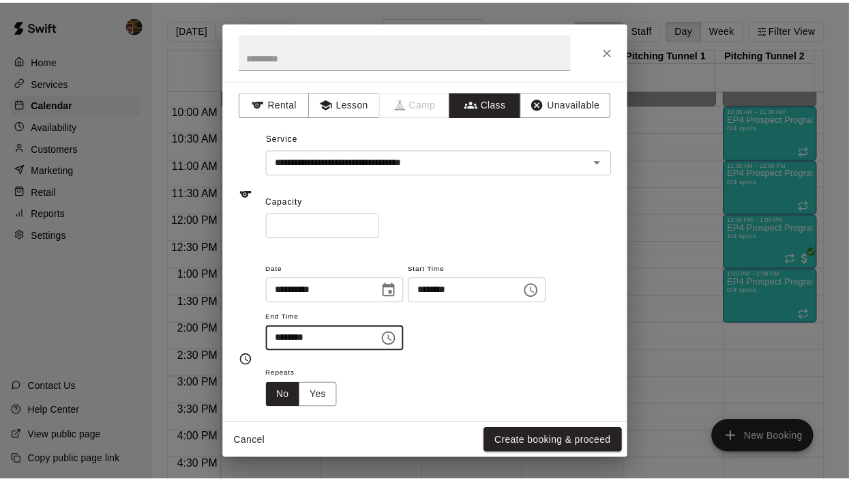
click button "Activity"
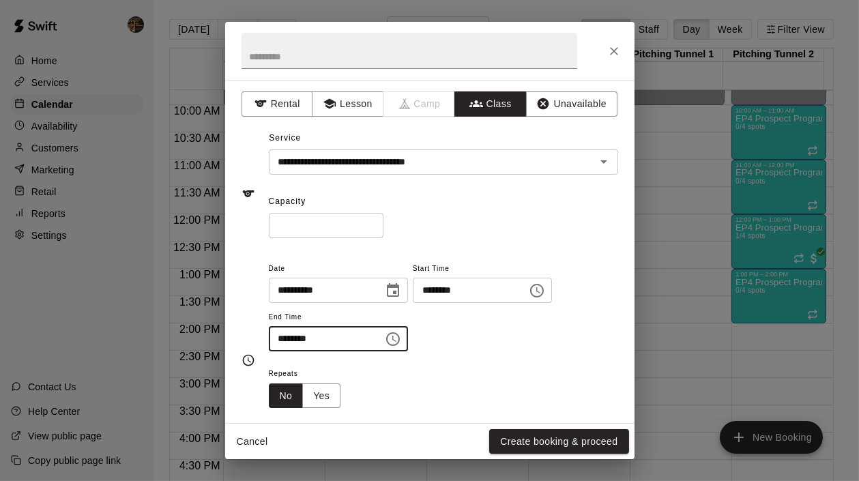
click button "Assign Membership"
click at [609, 135] on body "Home Services Calendar Availability Customers Marketing Retail Reports Settings…" at bounding box center [429, 251] width 859 height 503
click li "Youth Prospect Program 1 Month Membership"
type input "**********"
click p "Membership"
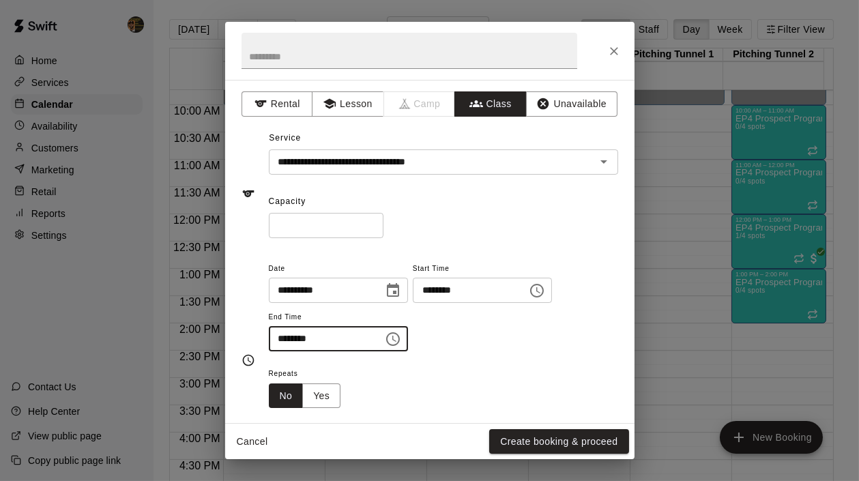
click p "$ 650.00 /month"
click p "Current Payment"
click div "Total $ 0.00"
click button "Add"
click icon "Close"
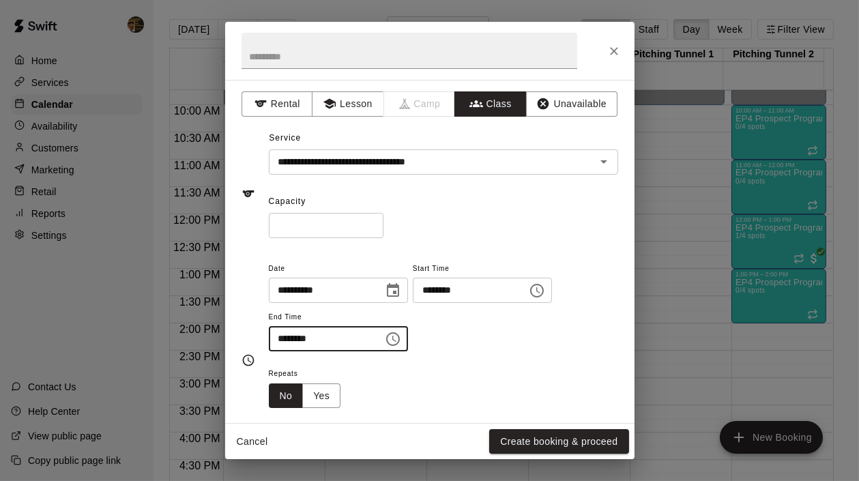
click button "Assign membership"
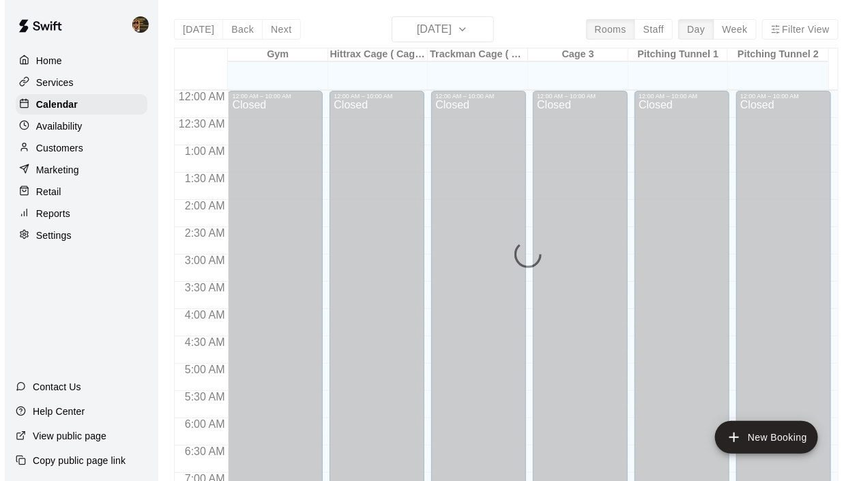
scroll to position [862, 0]
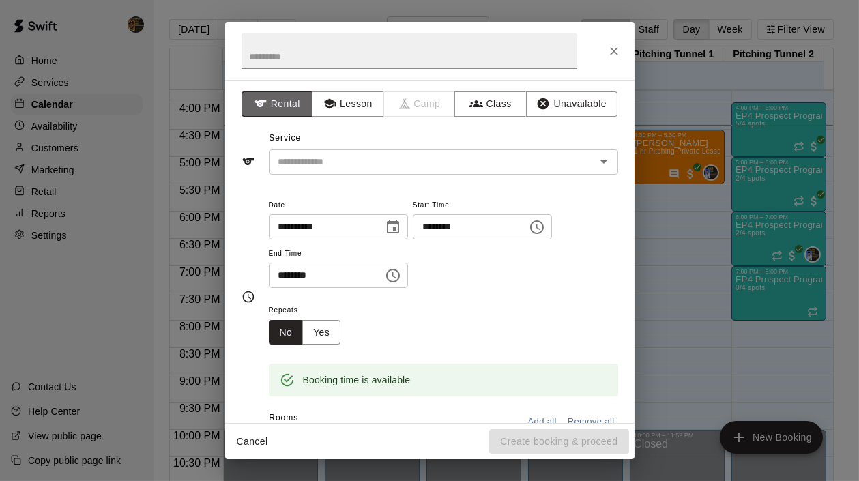
click at [280, 103] on button "Rental" at bounding box center [278, 103] width 72 height 25
click at [596, 164] on icon "Open" at bounding box center [604, 162] width 16 height 16
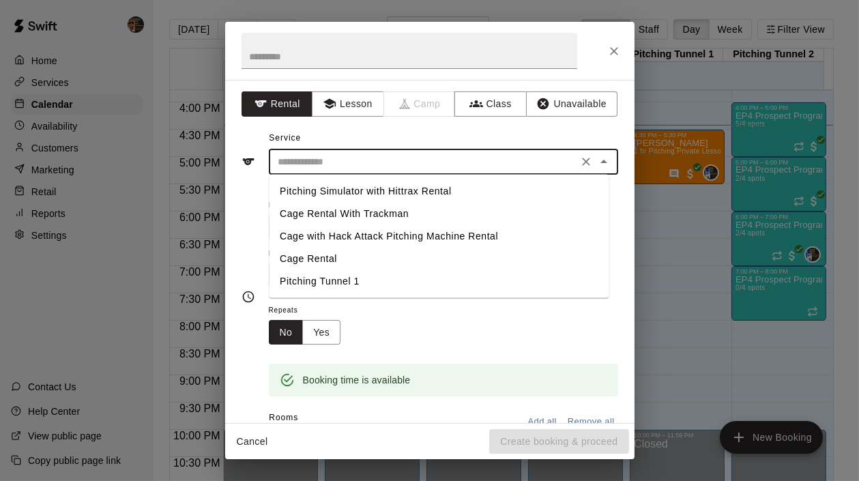
click at [314, 282] on li "Pitching Tunnel 1" at bounding box center [439, 281] width 340 height 23
type input "**********"
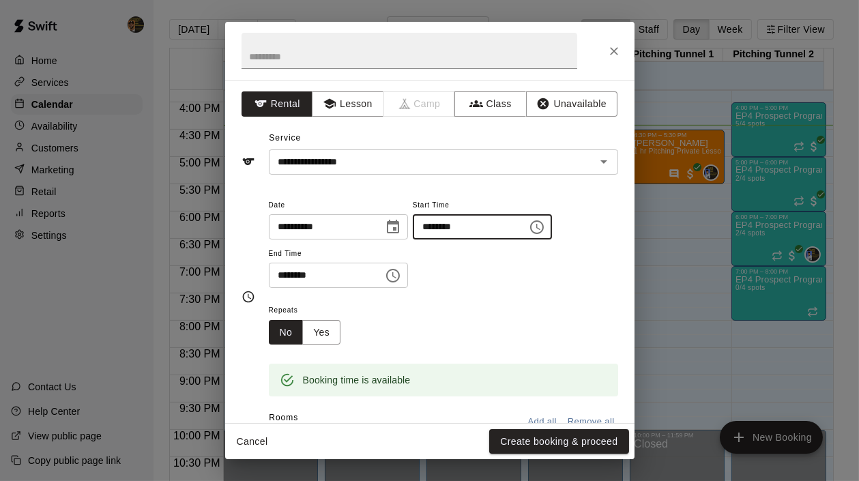
click at [437, 222] on input "********" at bounding box center [465, 226] width 105 height 25
type input "********"
click at [282, 270] on input "********" at bounding box center [321, 275] width 105 height 25
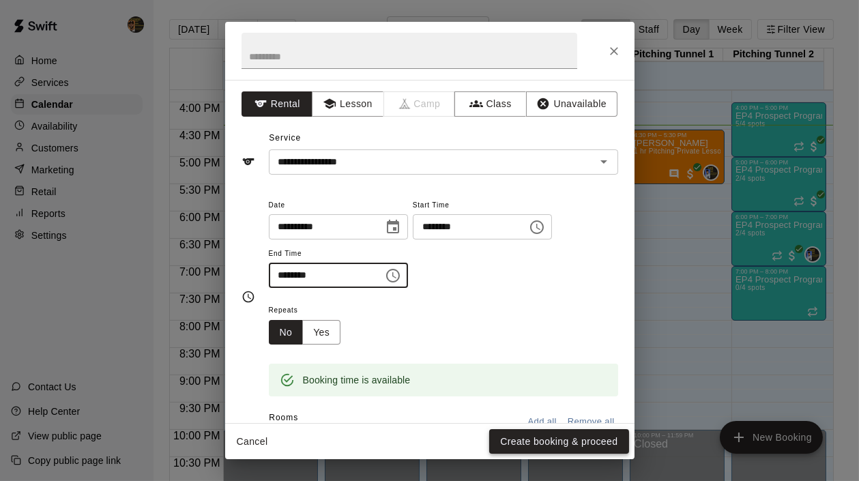
type input "********"
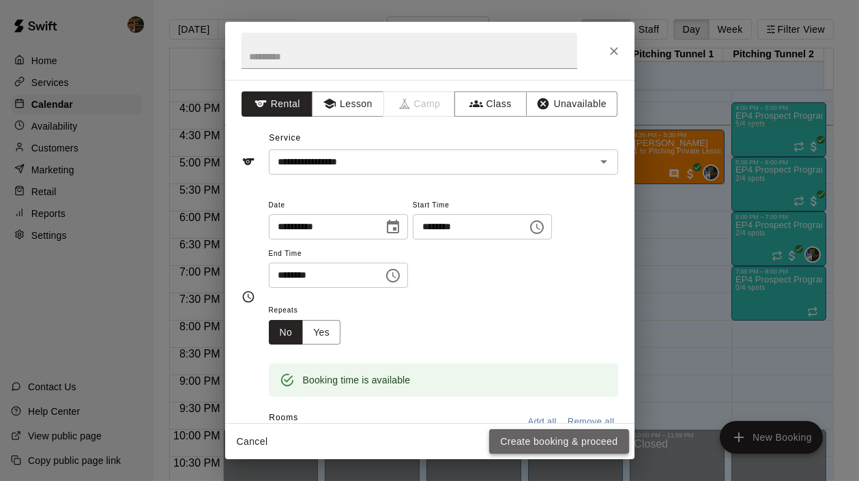
click at [596, 439] on button "Create booking & proceed" at bounding box center [558, 441] width 139 height 25
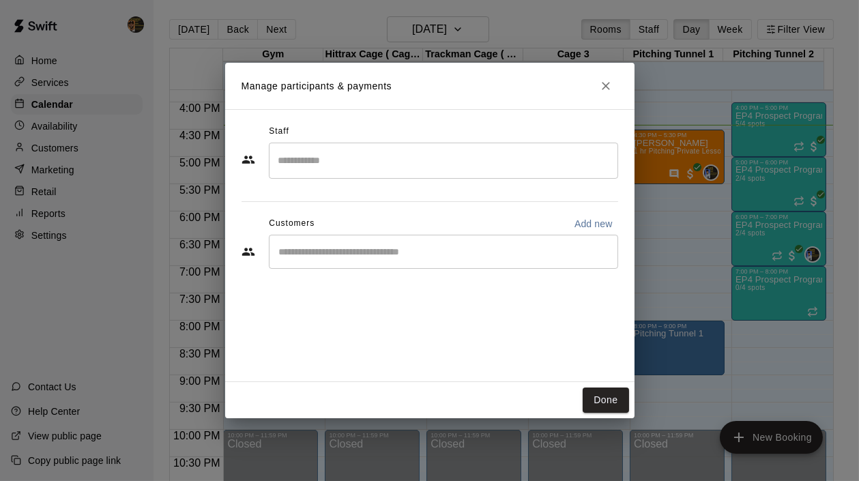
click at [375, 156] on input "Search staff" at bounding box center [443, 161] width 337 height 24
click at [606, 398] on button "Done" at bounding box center [606, 400] width 46 height 25
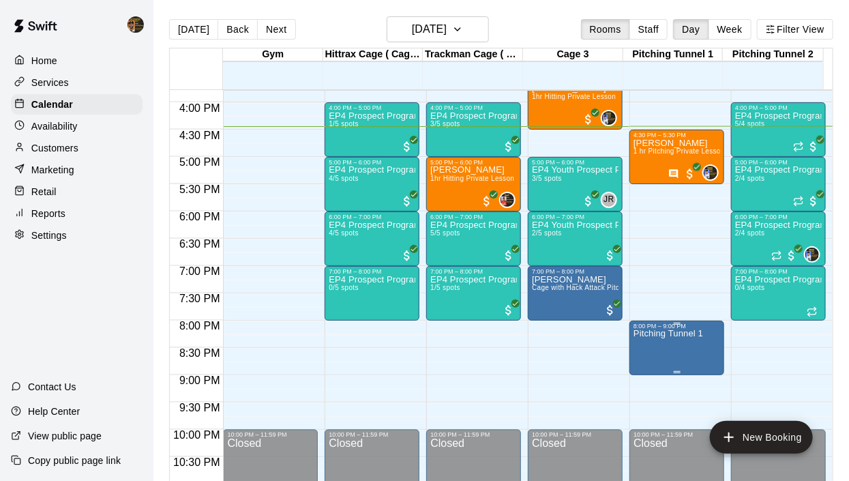
click at [641, 334] on p "Pitching Tunnel 1" at bounding box center [669, 334] width 70 height 0
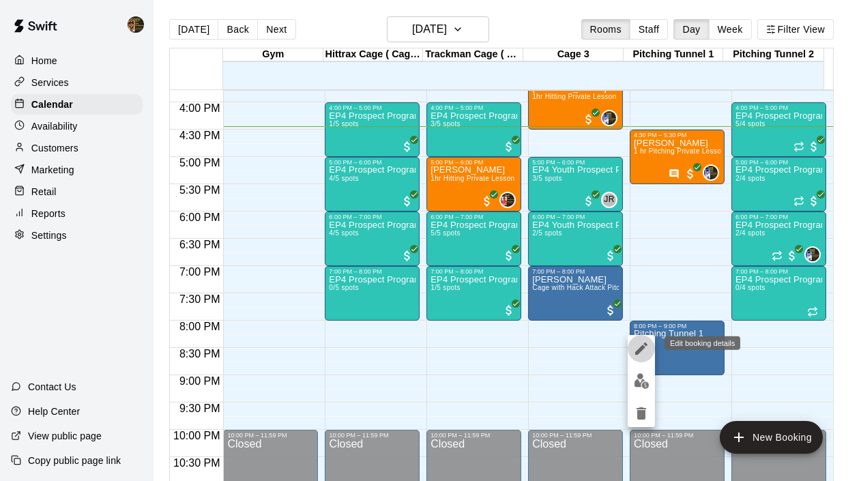
click at [643, 347] on icon "edit" at bounding box center [641, 348] width 12 height 12
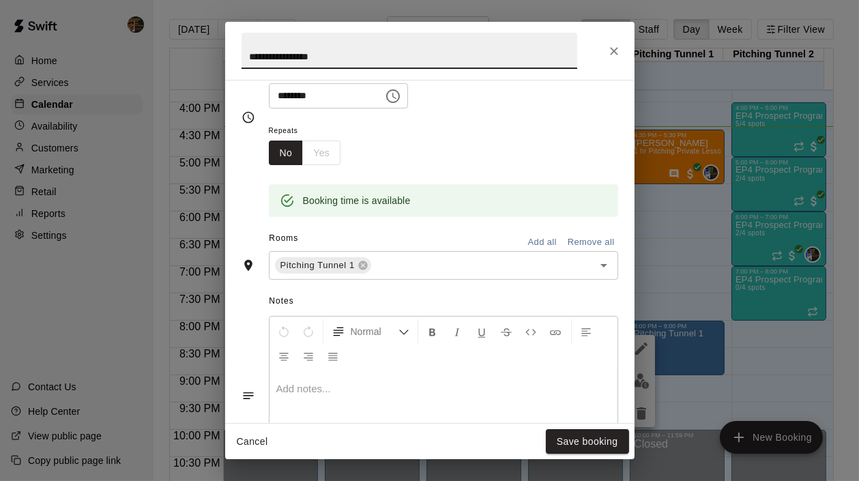
scroll to position [345, 0]
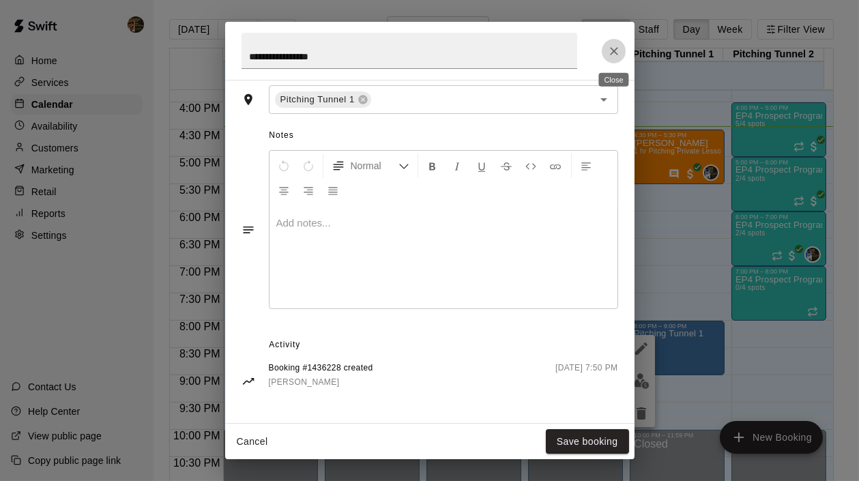
click at [618, 44] on icon "Close" at bounding box center [614, 51] width 14 height 14
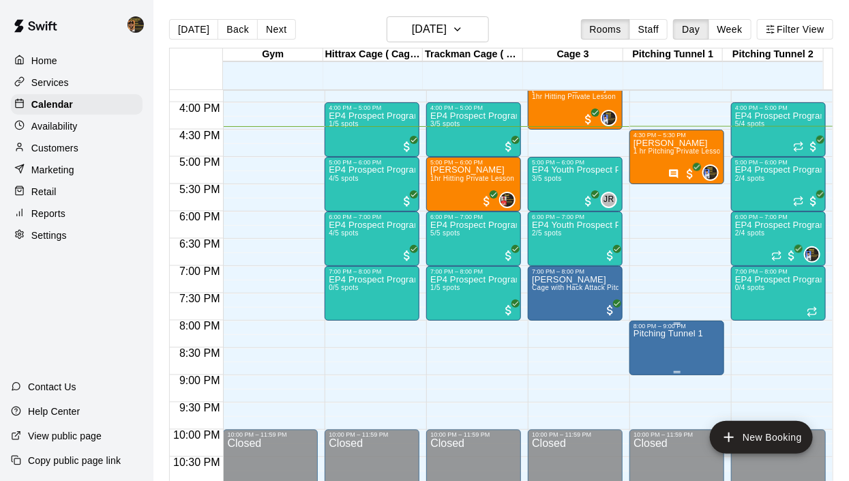
click at [679, 372] on div at bounding box center [677, 372] width 87 height 2
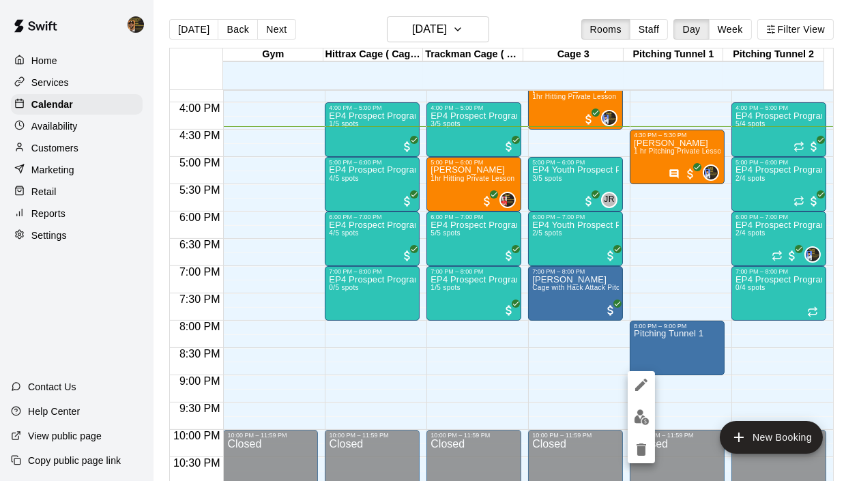
click at [677, 347] on div at bounding box center [429, 240] width 859 height 481
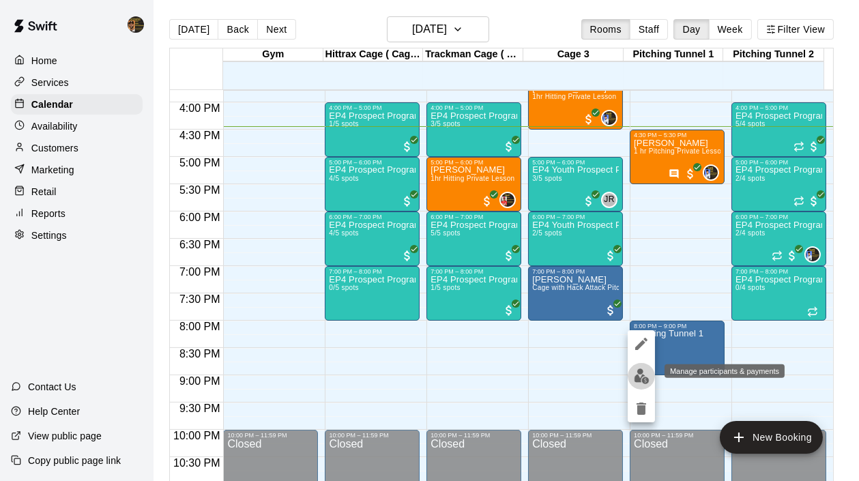
click at [641, 371] on img "edit" at bounding box center [642, 376] width 16 height 16
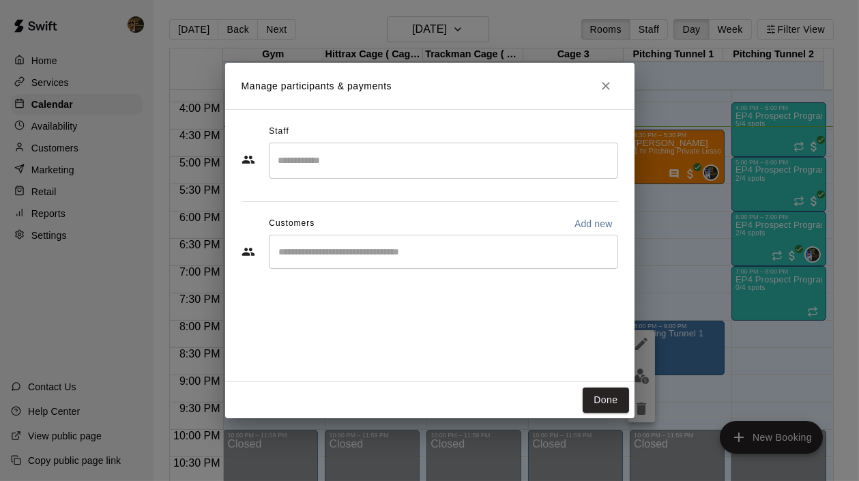
click at [340, 256] on input "Start typing to search customers..." at bounding box center [443, 252] width 337 height 14
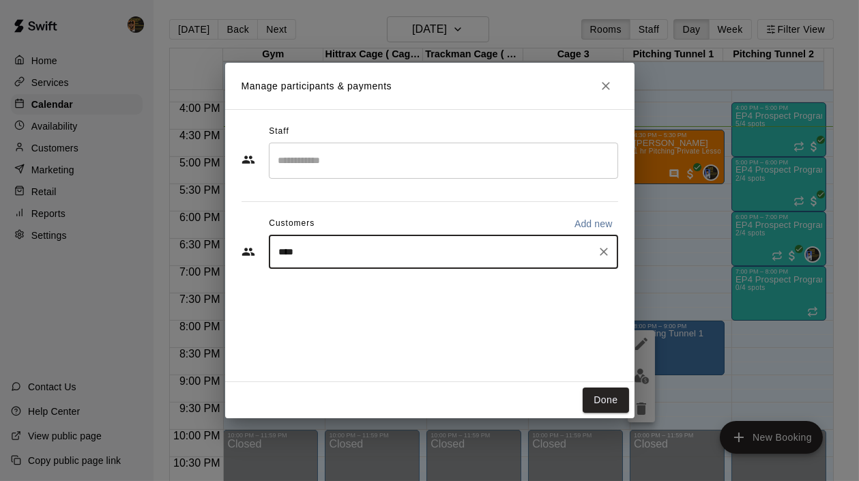
type input "*****"
click at [379, 289] on div "[PERSON_NAME]" at bounding box center [380, 283] width 147 height 14
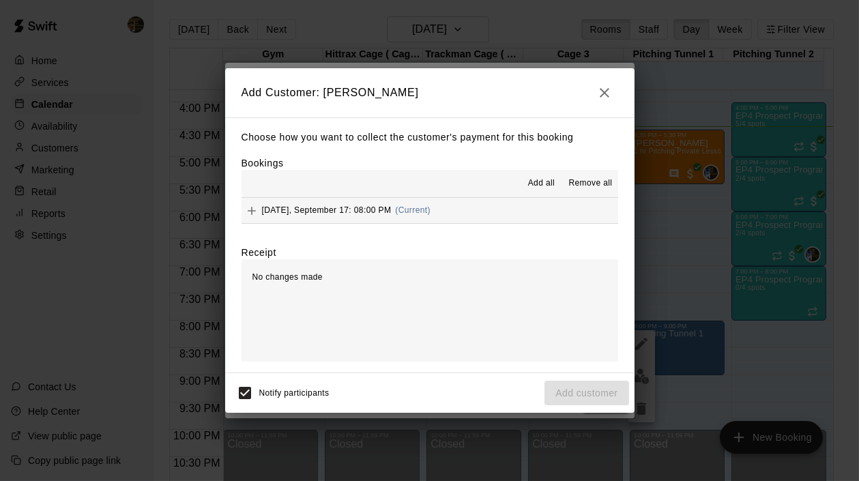
click at [252, 214] on icon "Add" at bounding box center [252, 211] width 14 height 14
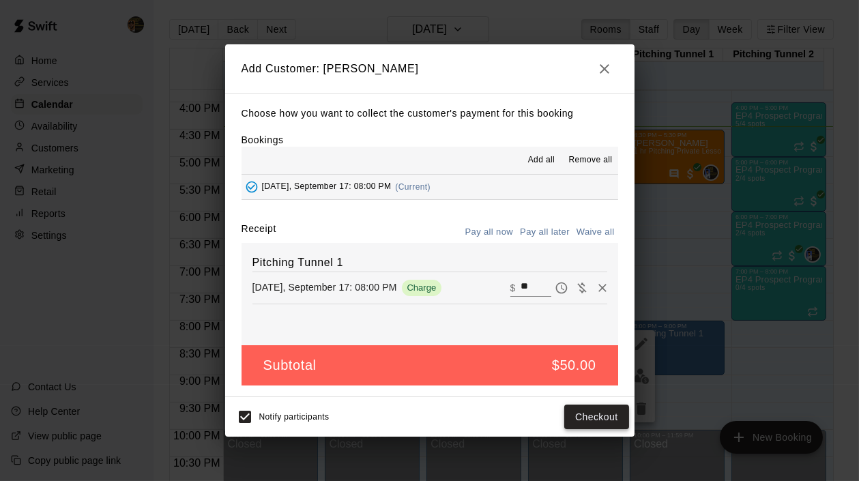
click at [602, 417] on button "Checkout" at bounding box center [596, 417] width 64 height 25
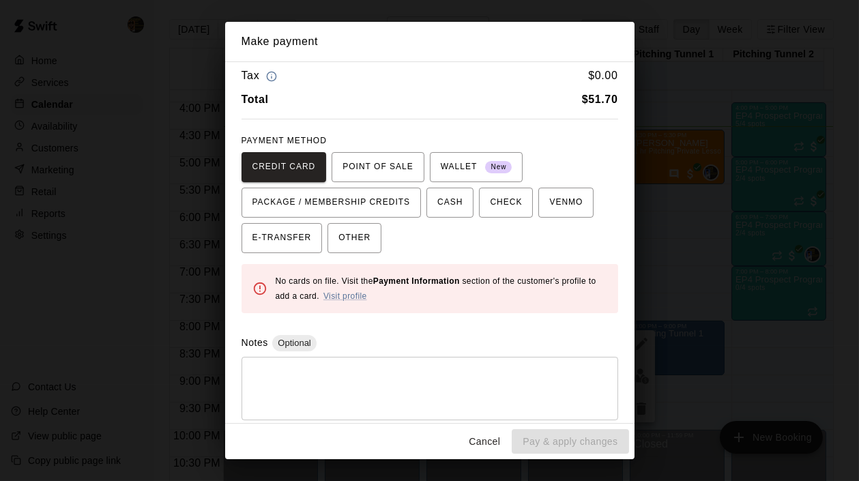
scroll to position [59, 0]
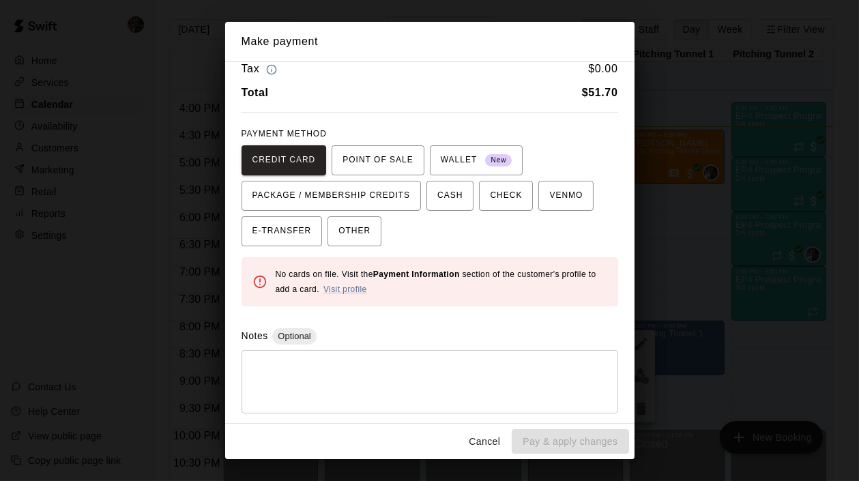
click at [347, 375] on textarea at bounding box center [429, 381] width 357 height 41
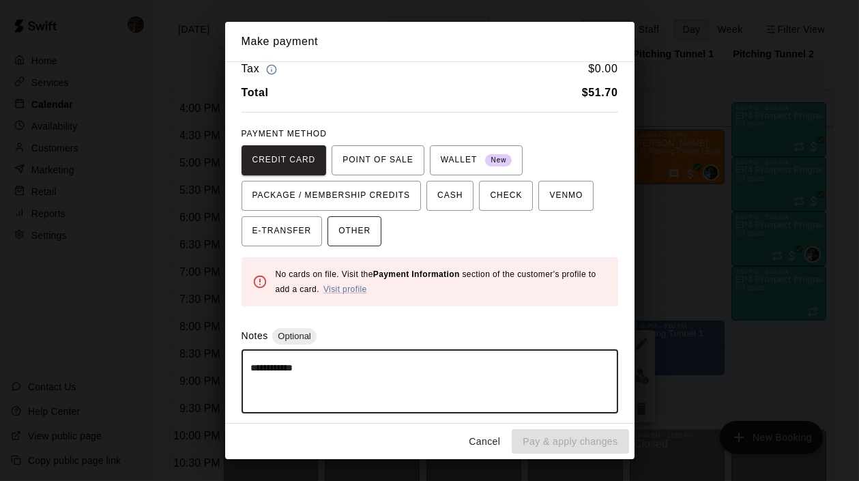
type textarea "**********"
click at [344, 231] on span "OTHER" at bounding box center [354, 231] width 32 height 22
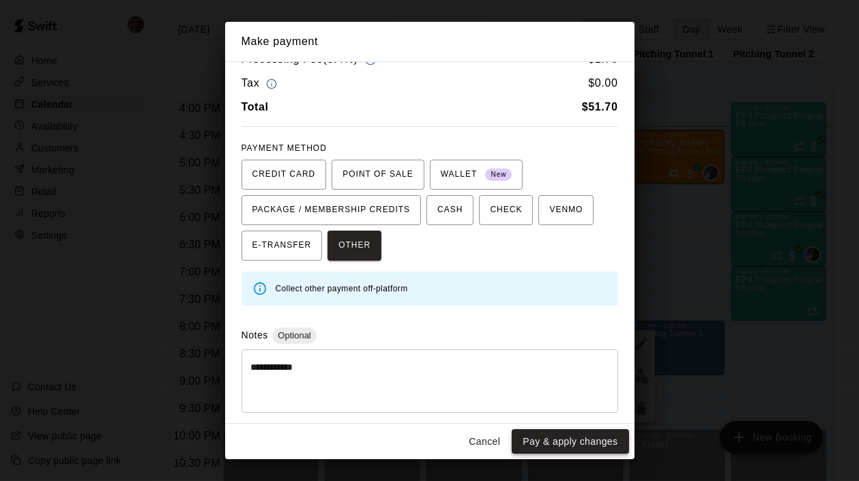
click at [584, 442] on button "Pay & apply changes" at bounding box center [570, 441] width 117 height 25
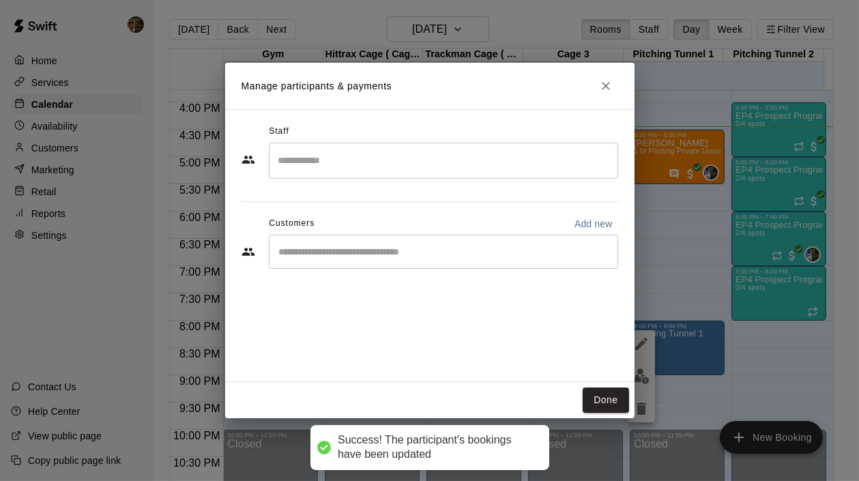
scroll to position [20, 0]
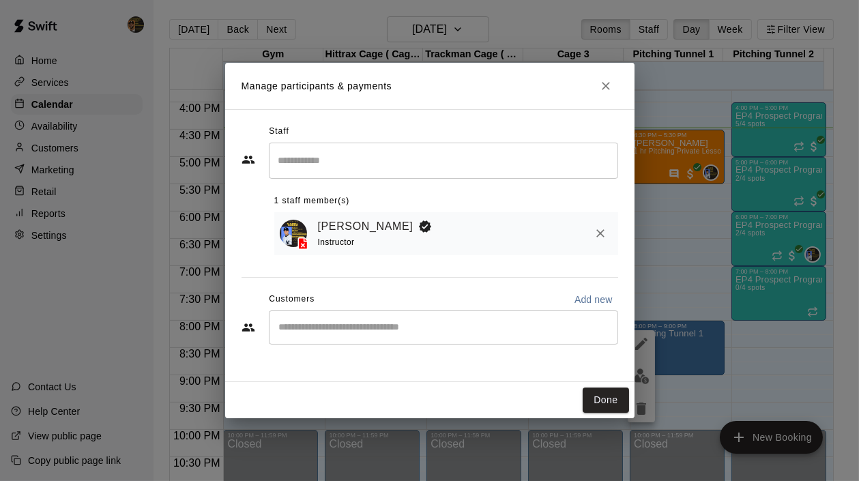
drag, startPoint x: 601, startPoint y: 388, endPoint x: 604, endPoint y: 378, distance: 10.8
click at [602, 389] on button "Done" at bounding box center [606, 400] width 46 height 25
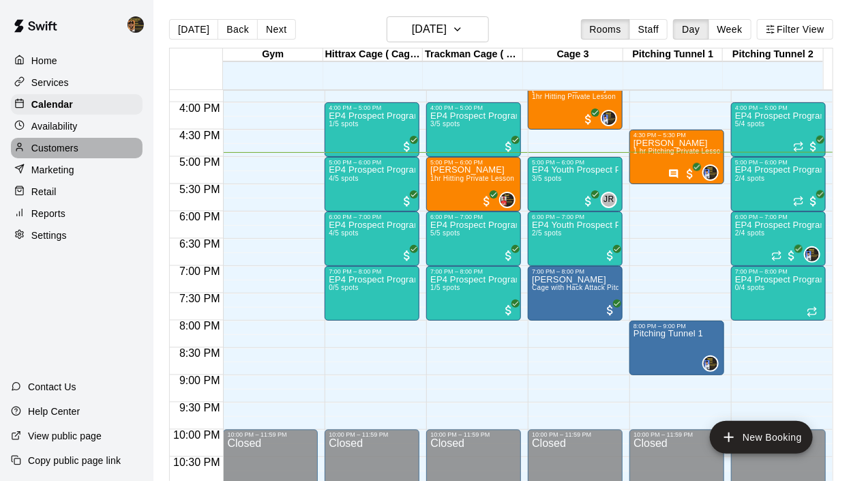
click at [88, 149] on div "Customers" at bounding box center [77, 148] width 132 height 20
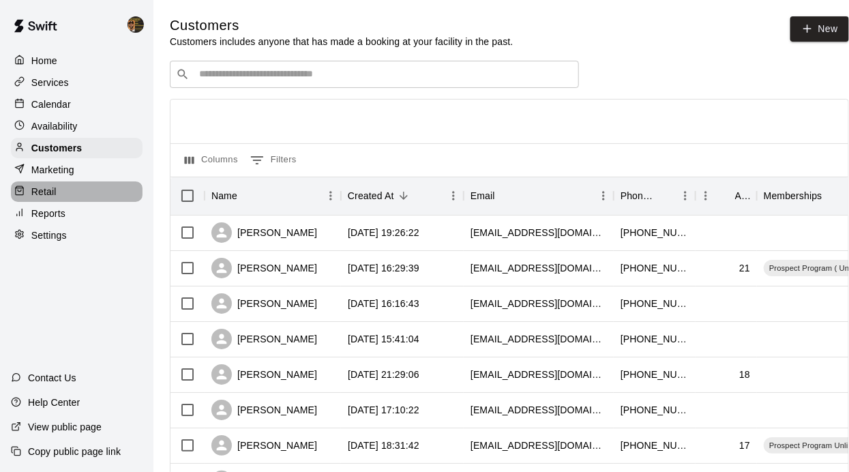
click at [61, 192] on div "Retail" at bounding box center [77, 191] width 132 height 20
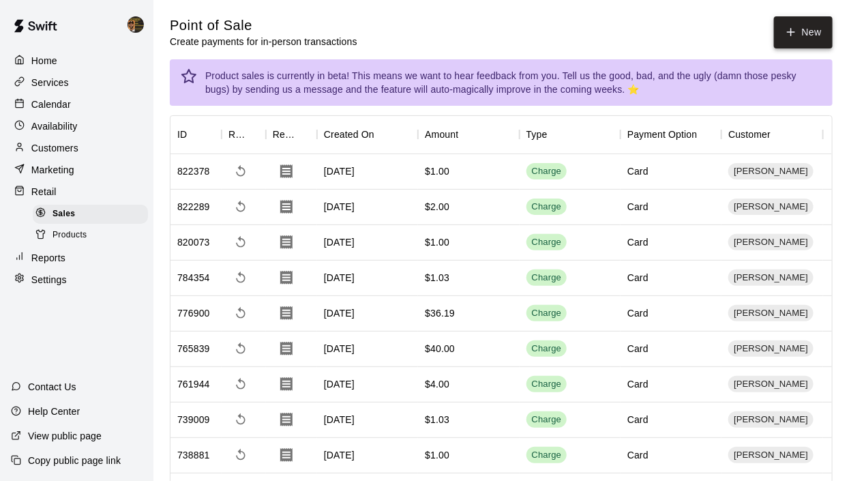
click at [823, 40] on button "New" at bounding box center [803, 32] width 59 height 32
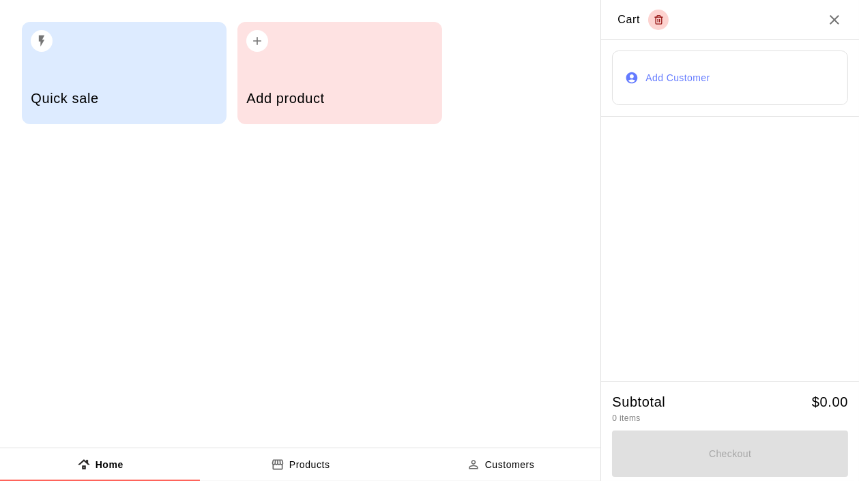
click at [715, 66] on button "Add Customer" at bounding box center [730, 77] width 236 height 55
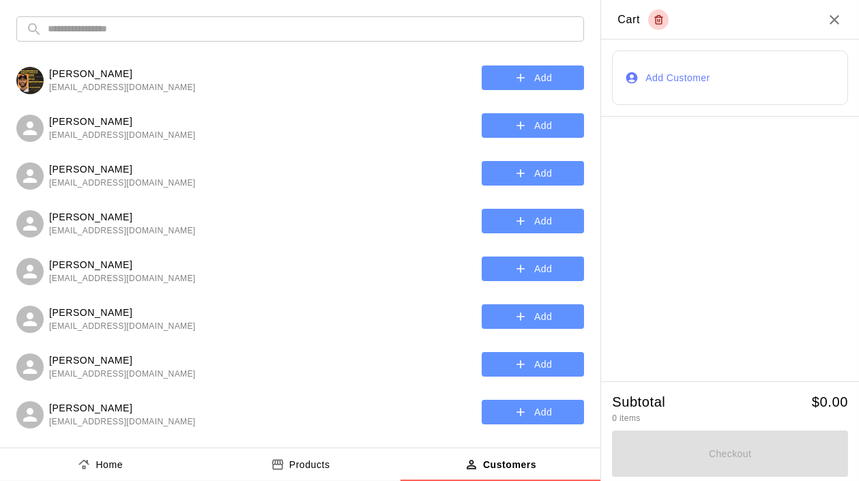
click at [438, 31] on input "text" at bounding box center [311, 28] width 527 height 25
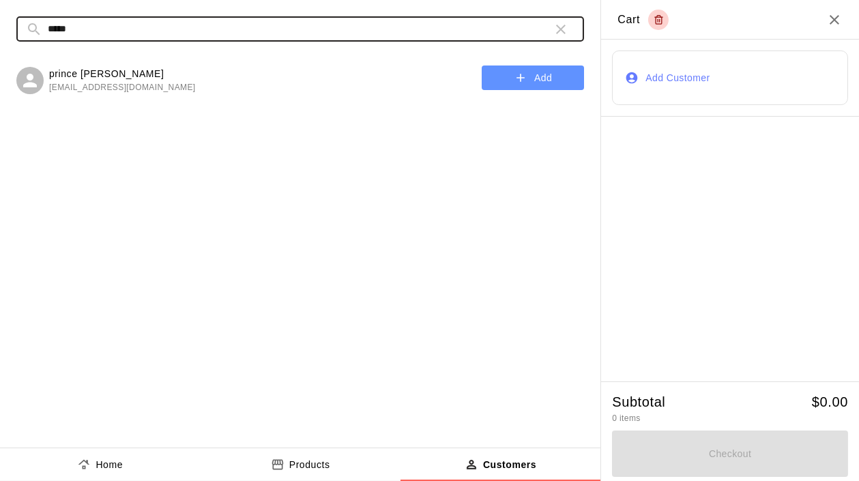
type input "*****"
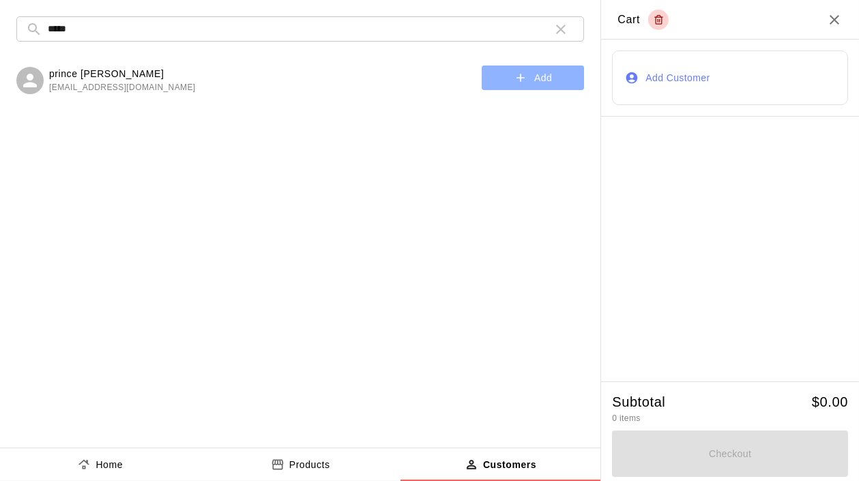
click at [559, 67] on button "Add" at bounding box center [533, 77] width 102 height 25
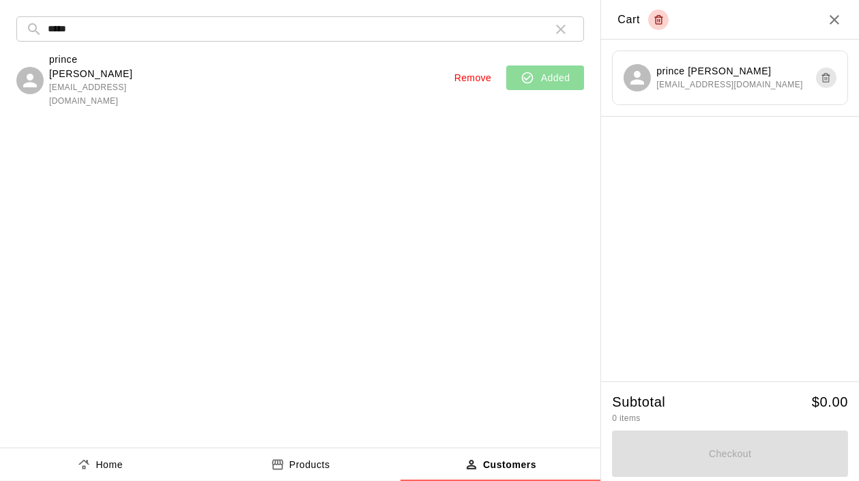
click at [286, 472] on button "Products" at bounding box center [300, 464] width 200 height 33
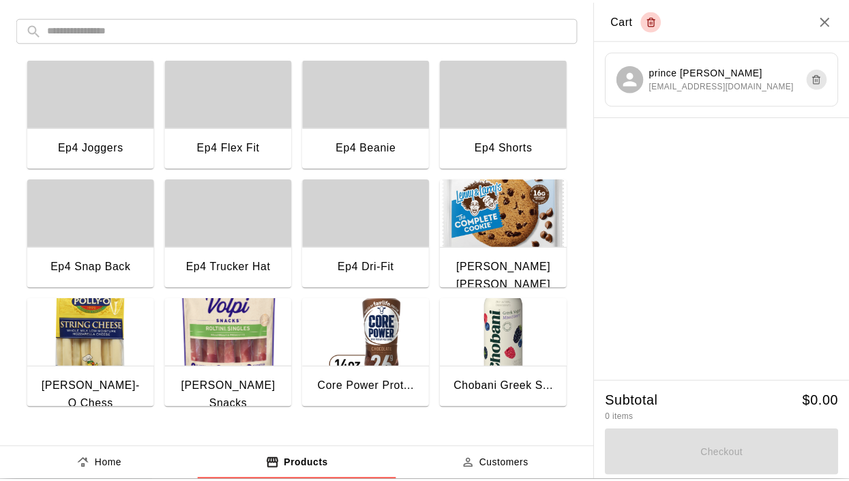
scroll to position [246, 0]
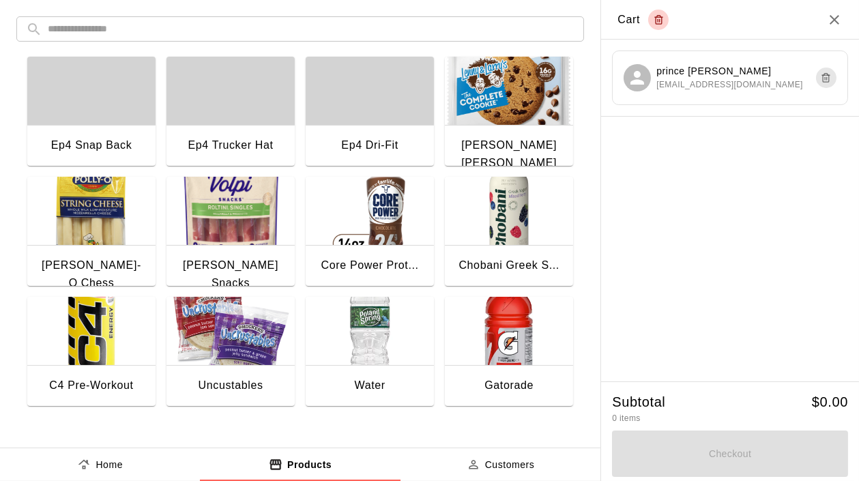
click at [225, 339] on img "button" at bounding box center [230, 331] width 128 height 68
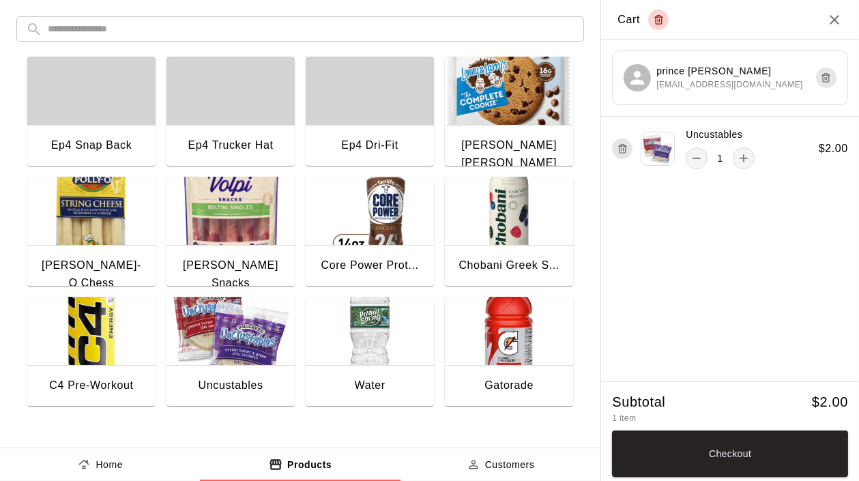
click at [384, 334] on img "button" at bounding box center [370, 331] width 128 height 68
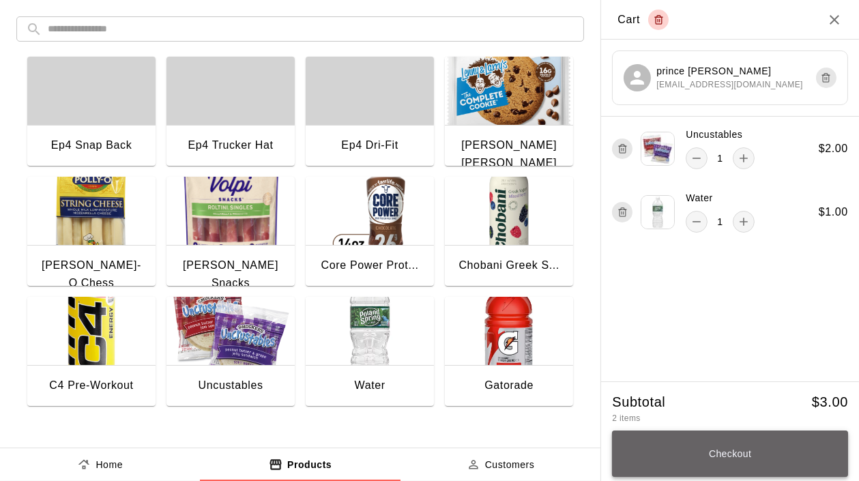
click at [677, 463] on button "Checkout" at bounding box center [730, 453] width 236 height 46
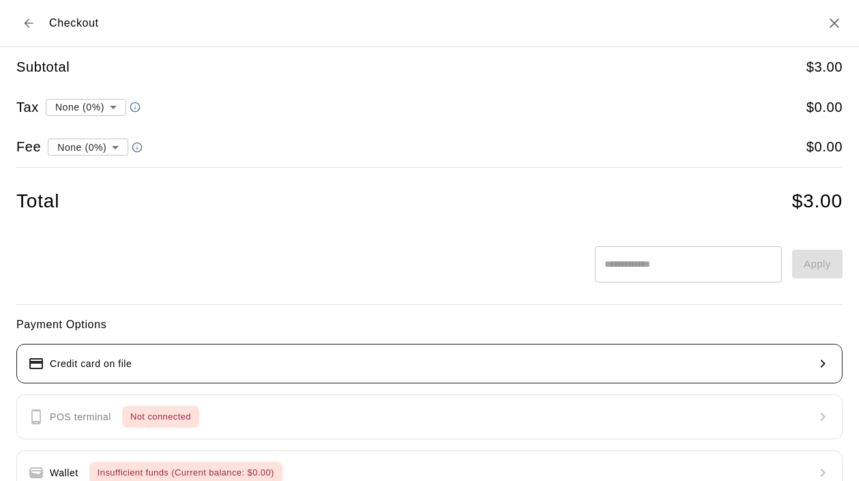
click at [177, 368] on button "Credit card on file" at bounding box center [429, 364] width 826 height 40
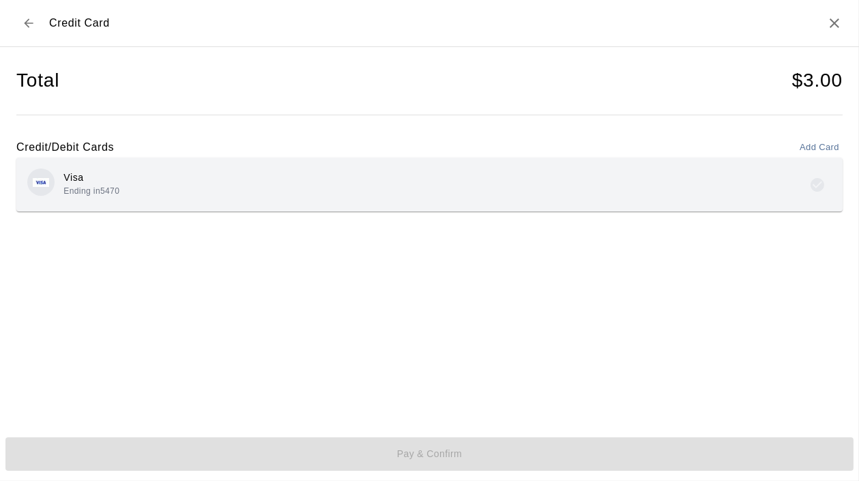
click at [150, 179] on div "Visa Ending in 5470" at bounding box center [429, 185] width 804 height 32
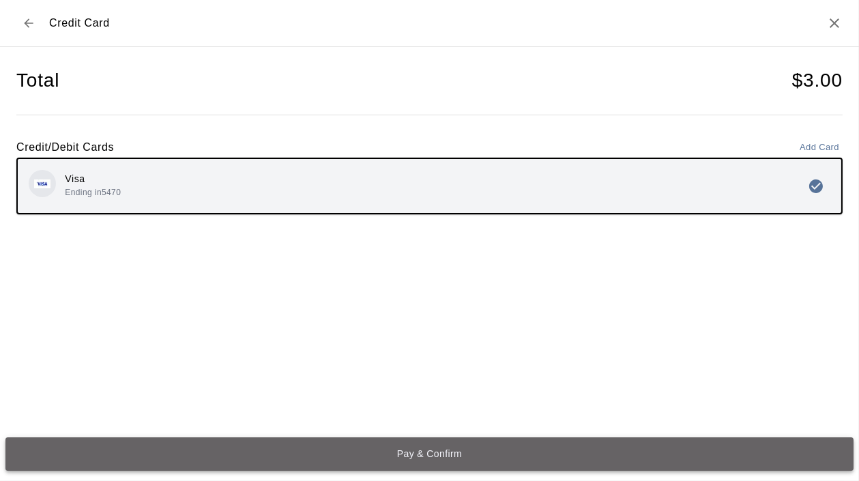
click at [366, 458] on button "Pay & Confirm" at bounding box center [429, 453] width 848 height 33
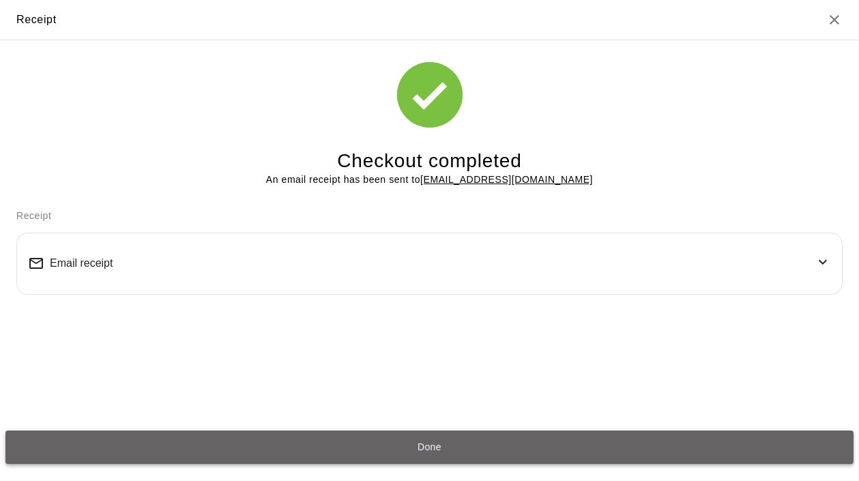
click at [358, 441] on button "Done" at bounding box center [429, 446] width 848 height 33
